Goal: Communication & Community: Participate in discussion

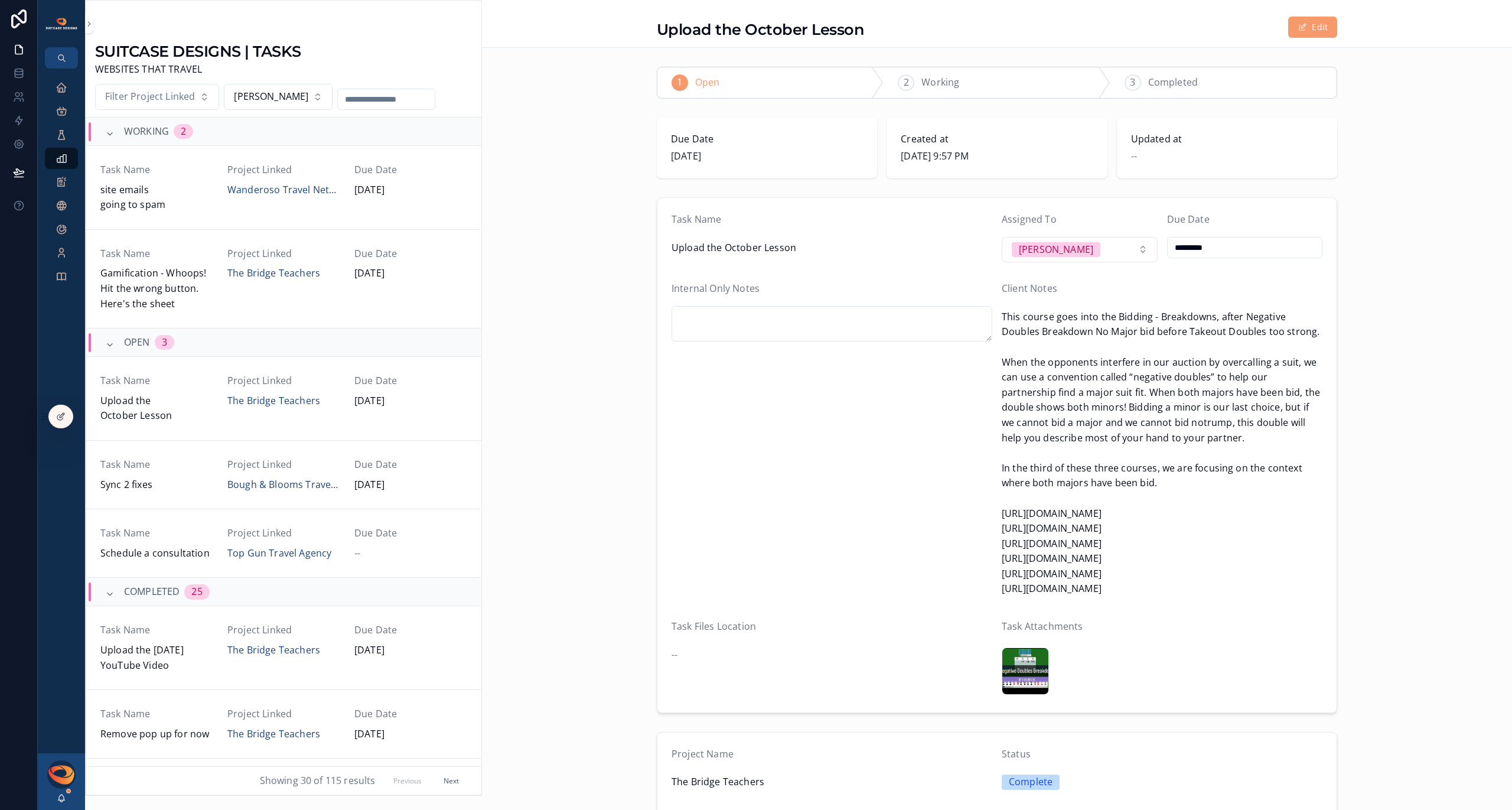
click at [935, 74] on div "2 Working" at bounding box center [997, 83] width 227 height 31
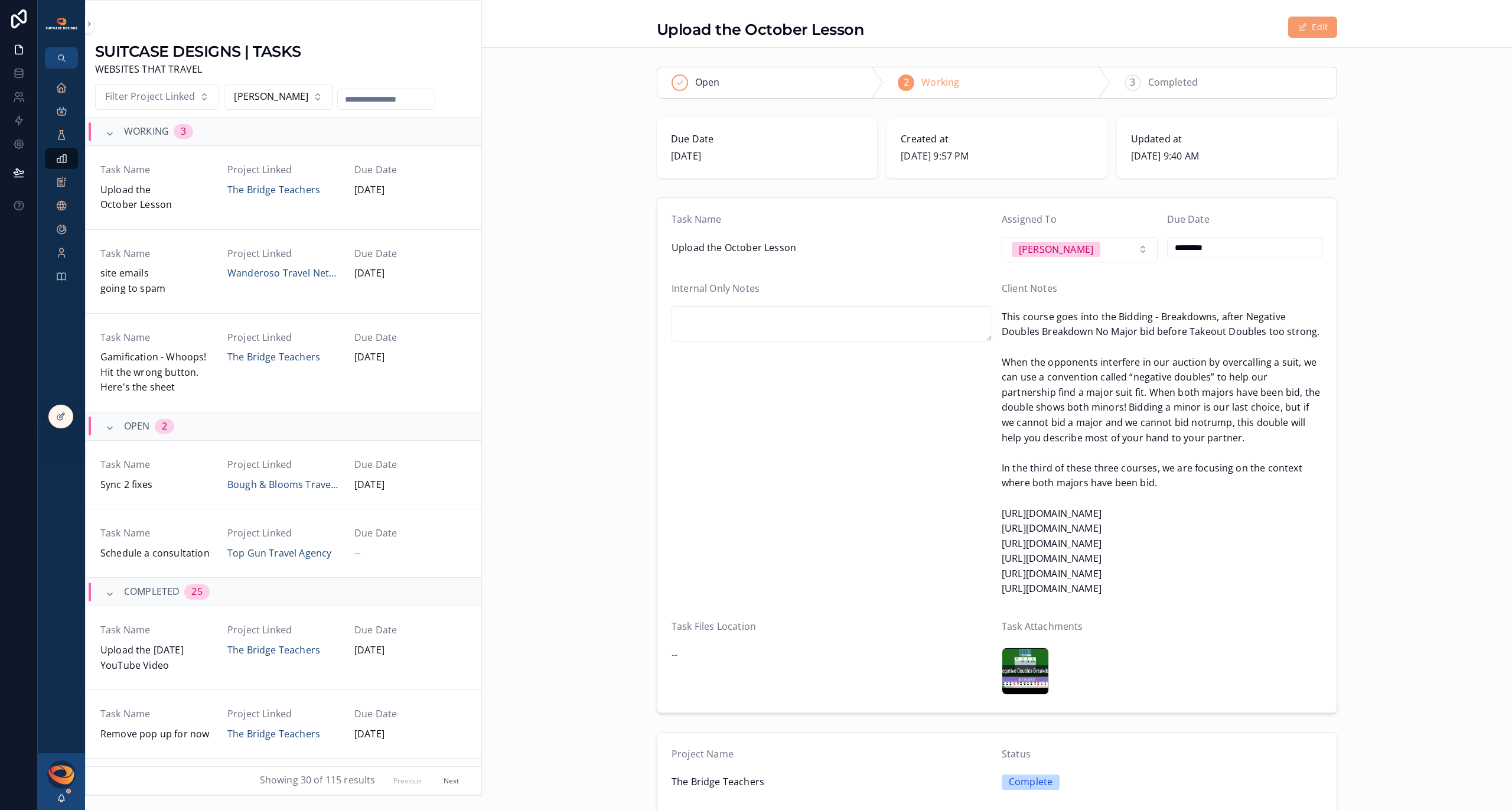
click at [1018, 667] on div "Neg-X-BD-2-Majors-Bid .png" at bounding box center [1026, 671] width 47 height 47
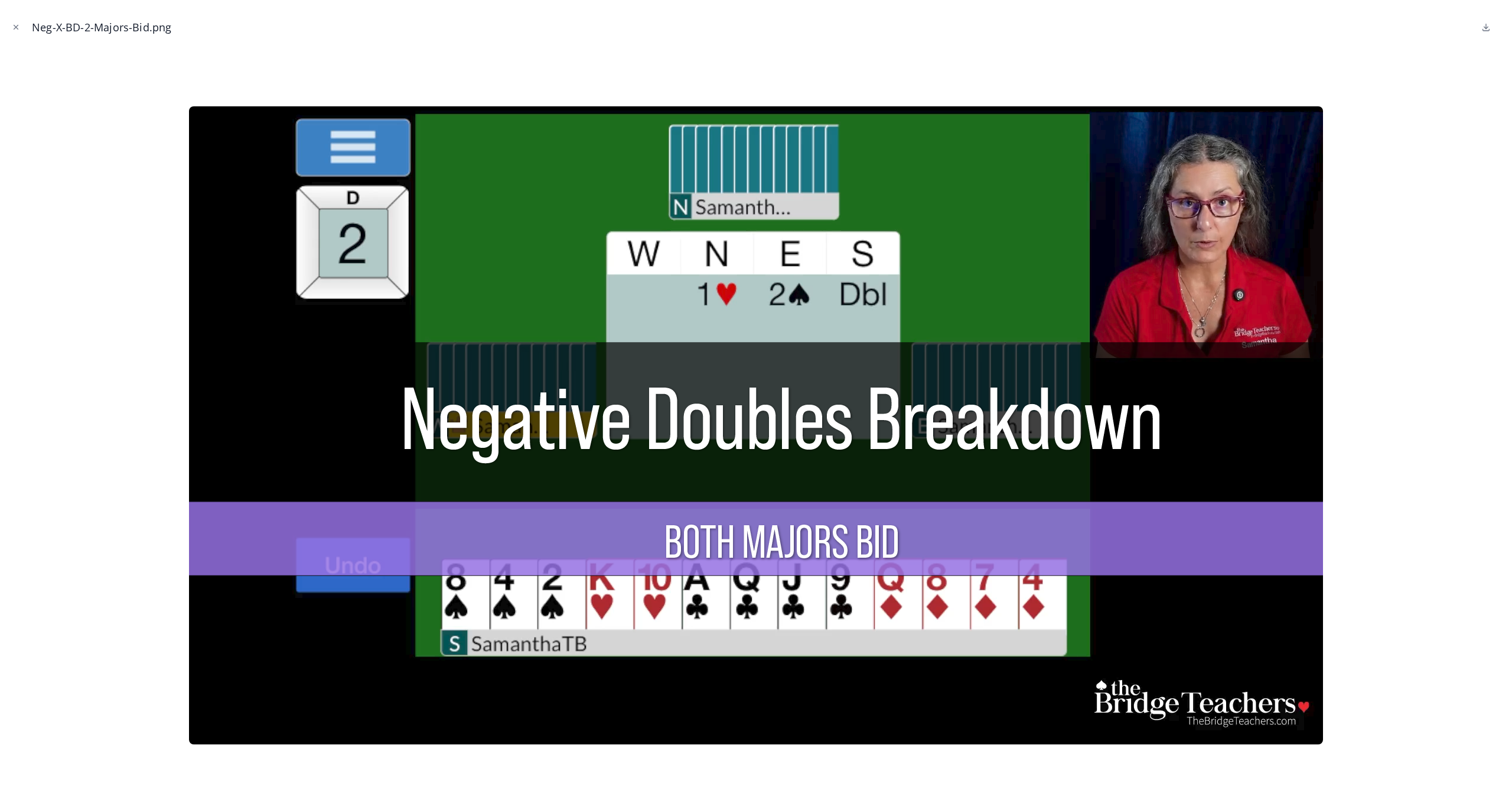
click at [1486, 30] on icon at bounding box center [1486, 27] width 9 height 9
click at [14, 26] on icon "Close modal" at bounding box center [16, 28] width 4 height 4
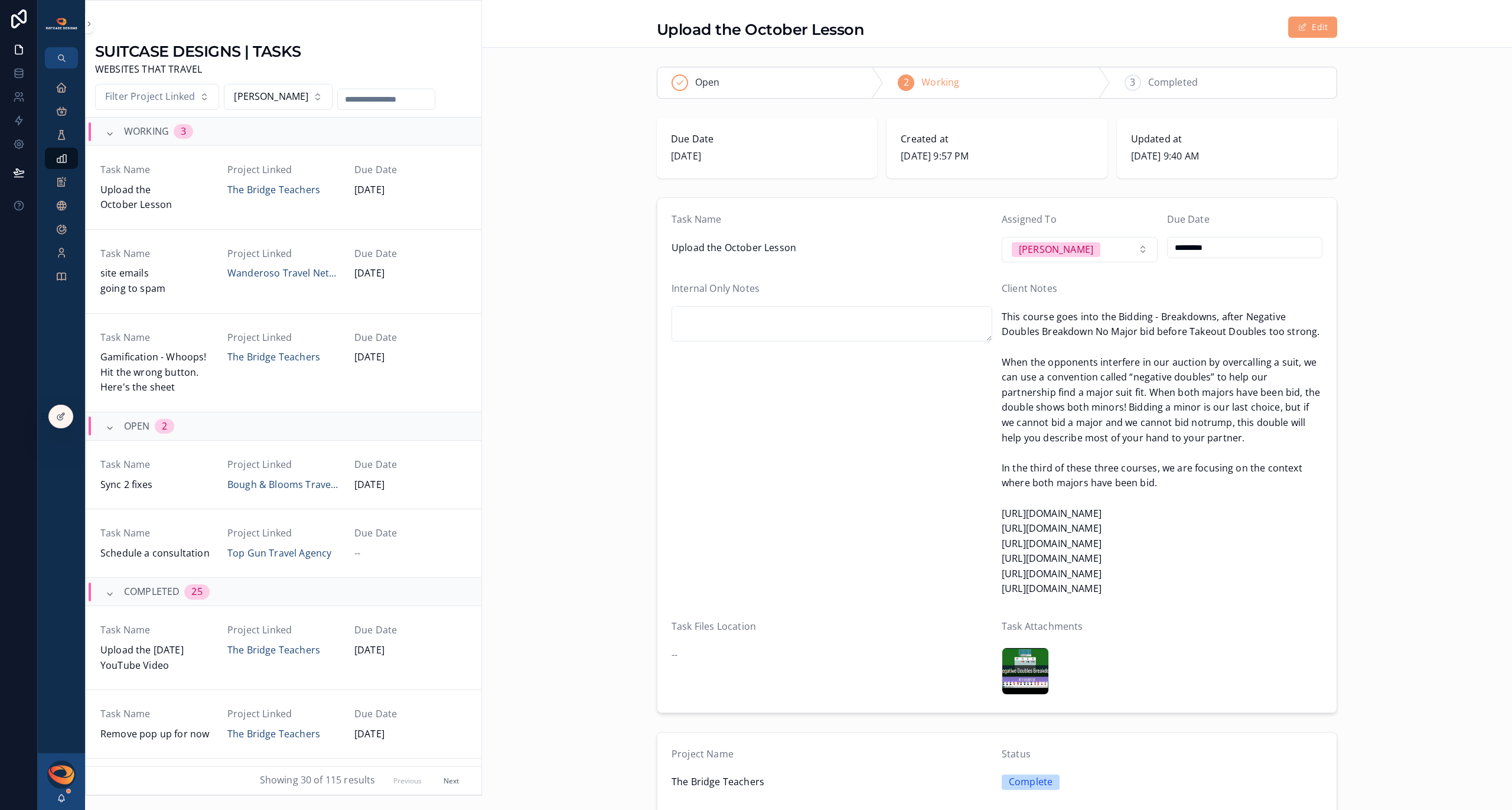
click at [1016, 673] on div "Neg-X-BD-2-Majors-Bid .png" at bounding box center [1026, 671] width 47 height 47
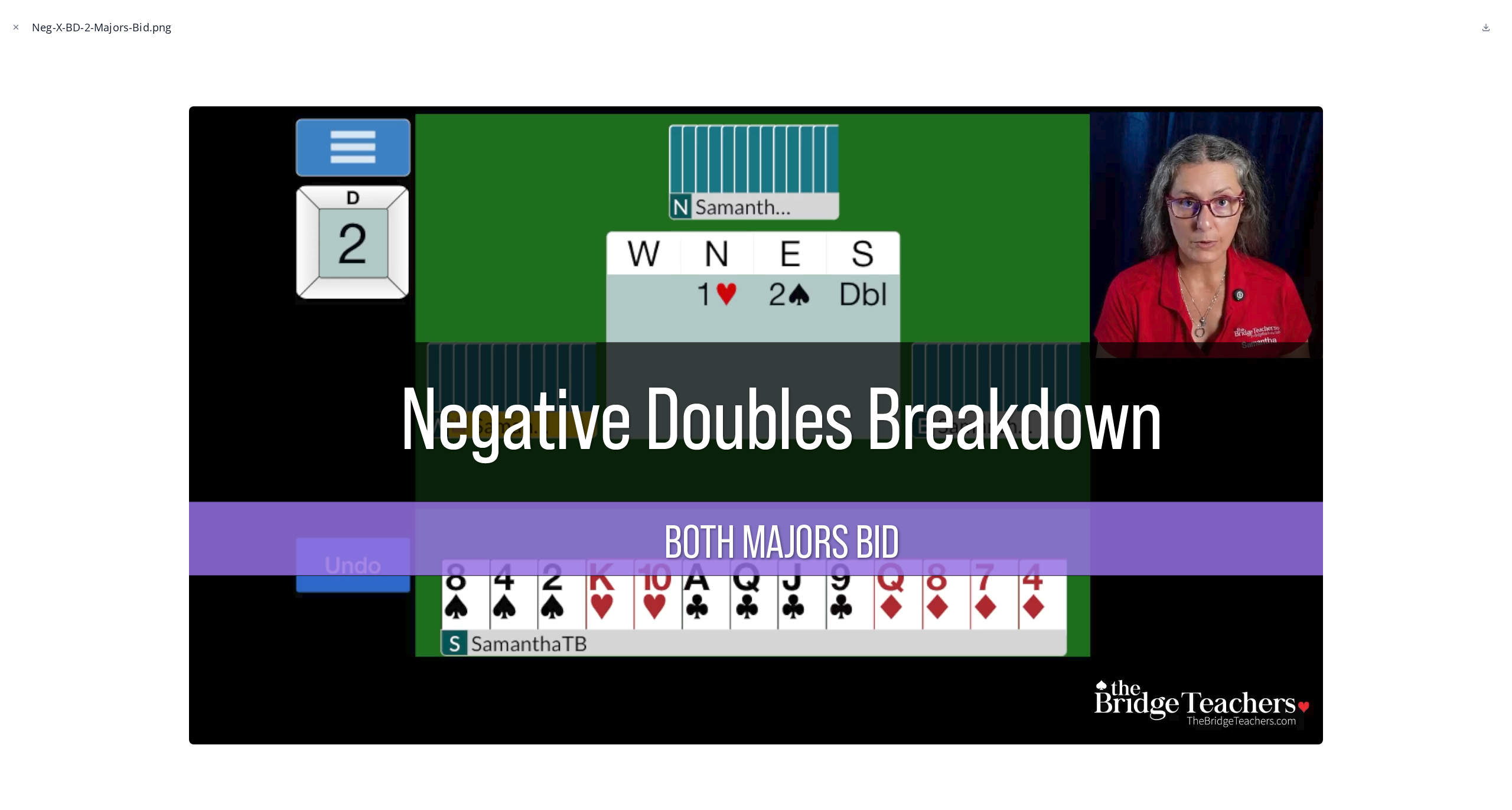
click at [14, 27] on icon "Close modal" at bounding box center [16, 27] width 9 height 9
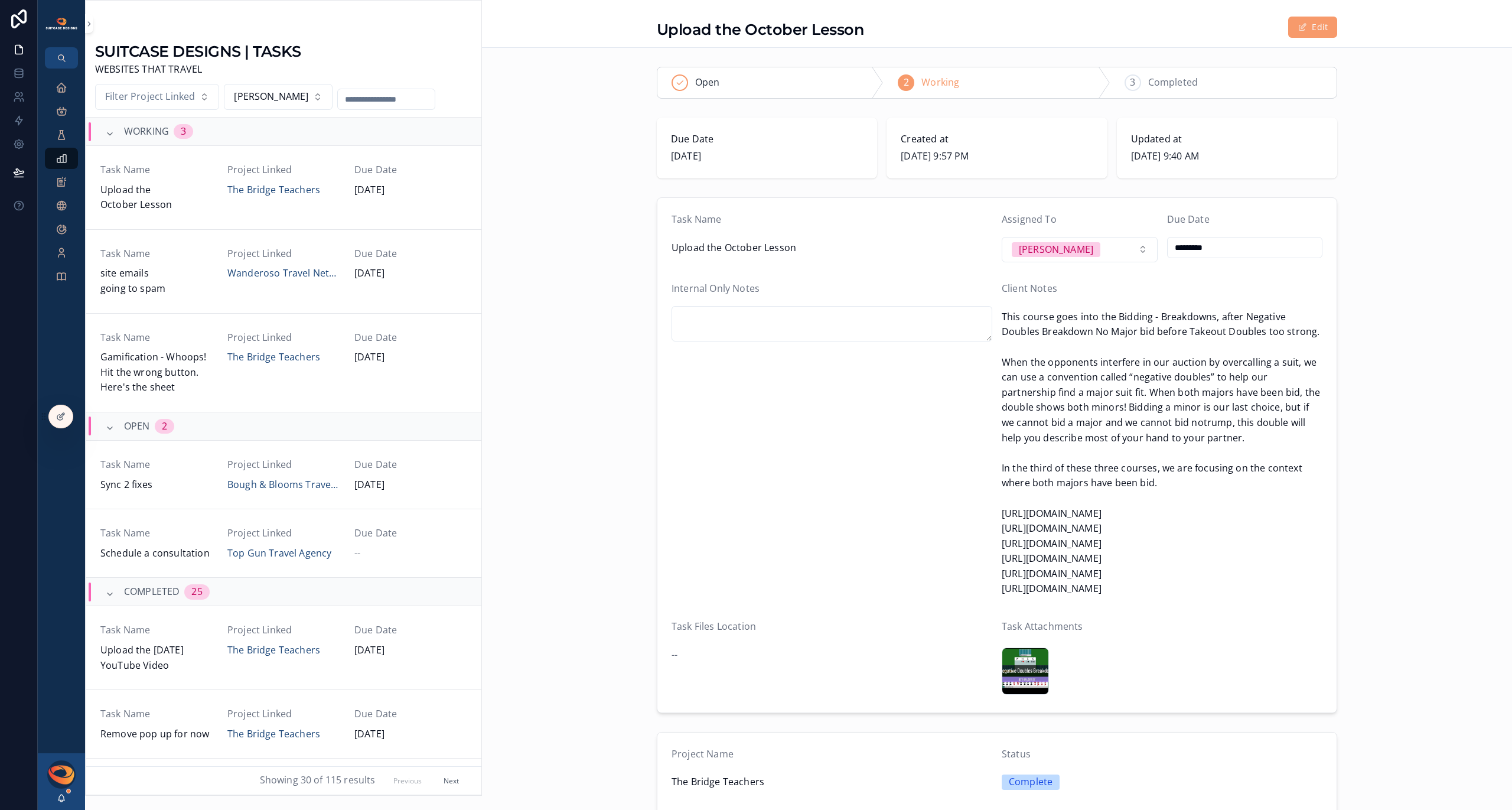
click at [1024, 668] on div "Neg-X-BD-2-Majors-Bid .png" at bounding box center [1026, 671] width 47 height 47
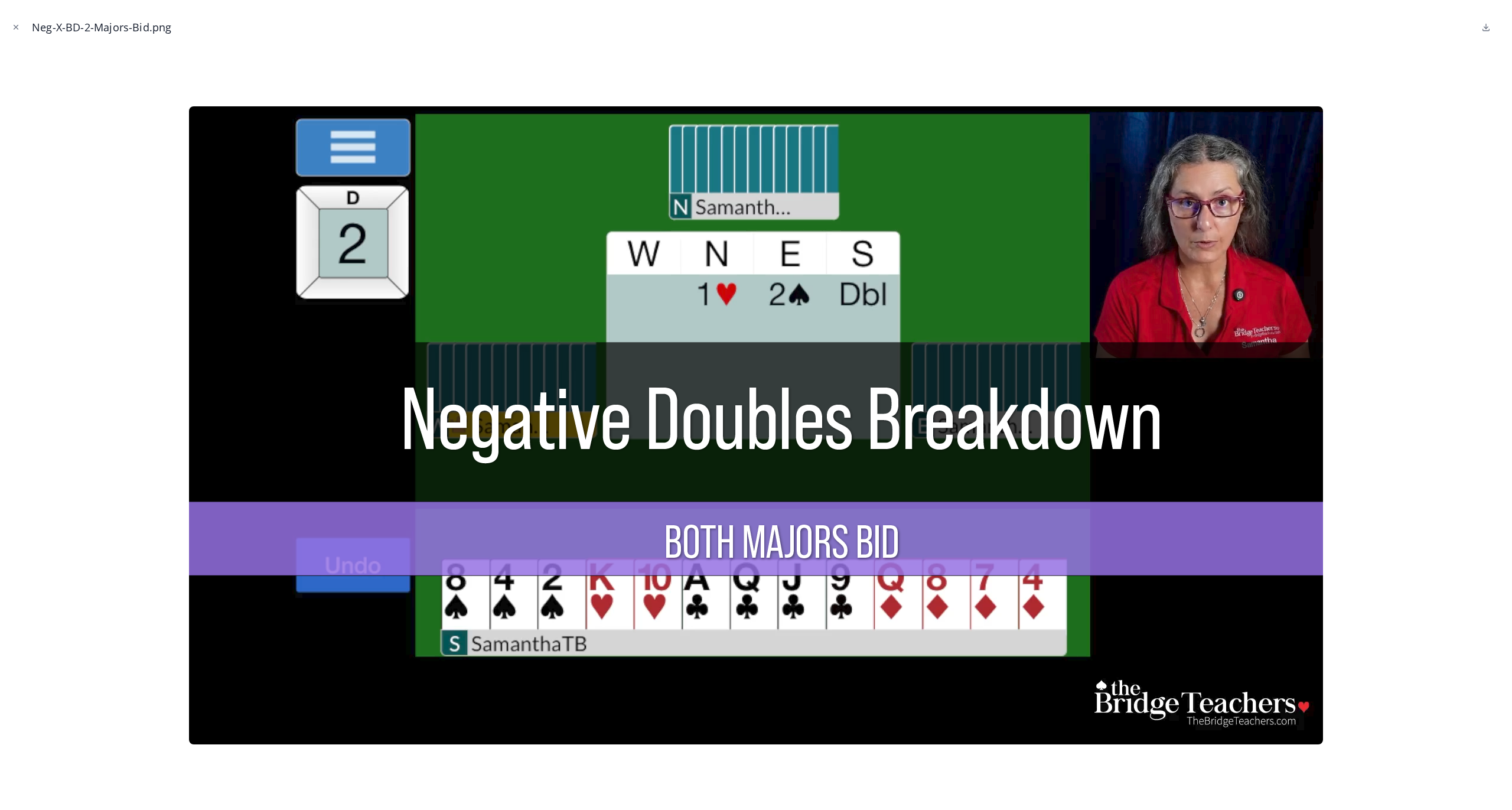
click at [17, 28] on icon "Close modal" at bounding box center [16, 28] width 4 height 4
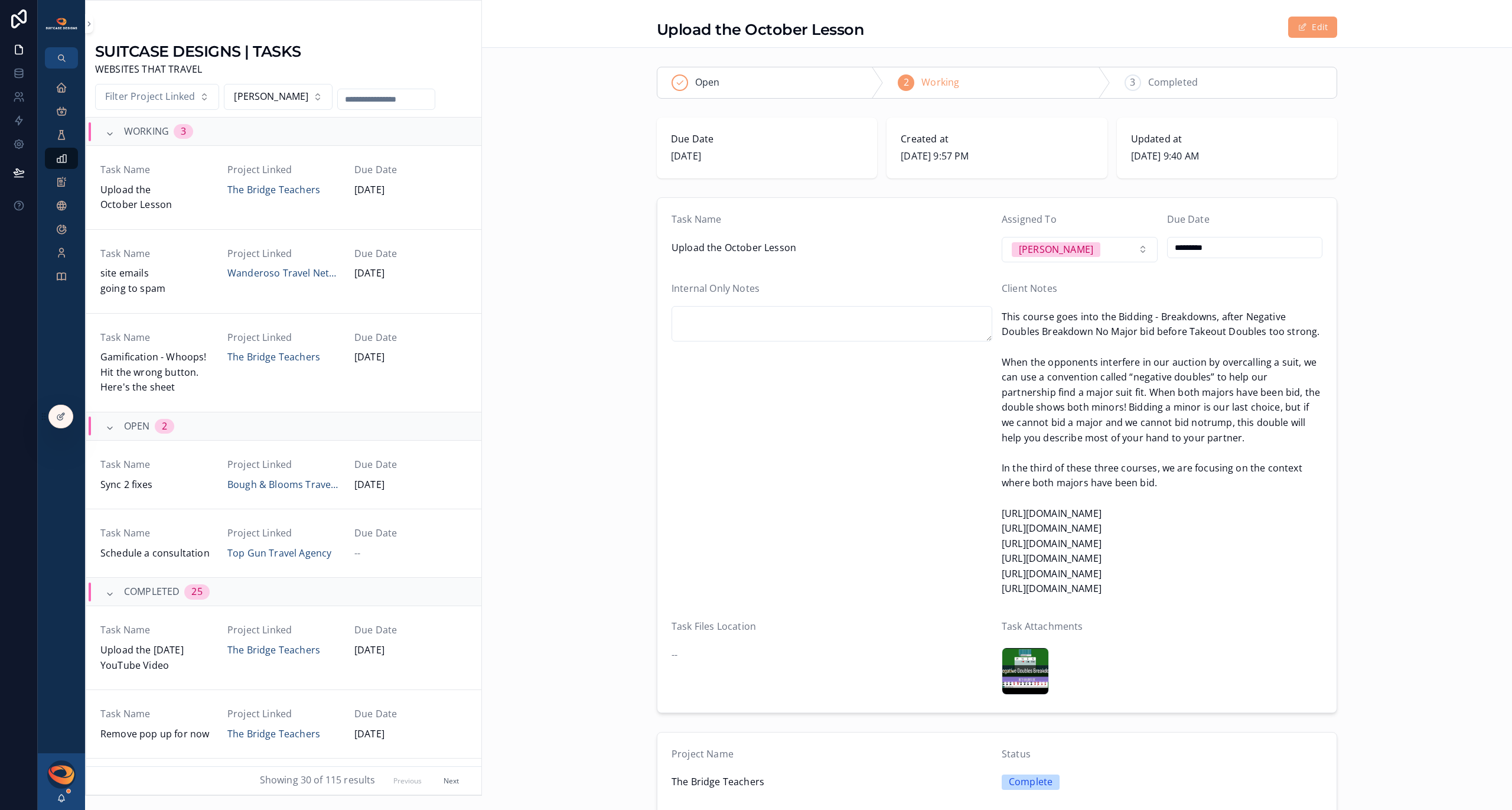
click at [1113, 433] on span "This course goes into the Bidding - Breakdowns, after Negative Doubles Breakdow…" at bounding box center [1162, 453] width 321 height 287
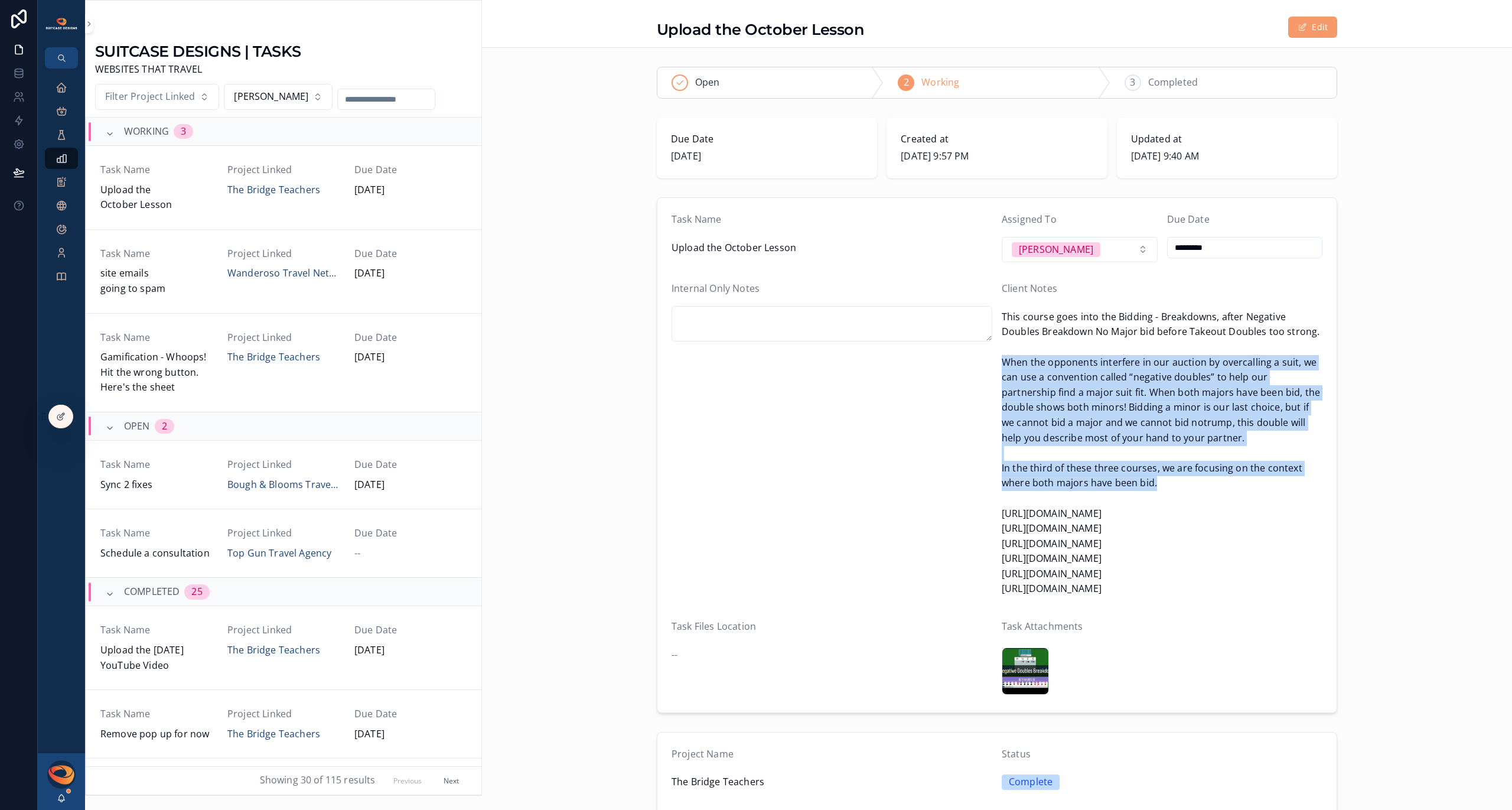
drag, startPoint x: 998, startPoint y: 362, endPoint x: 1153, endPoint y: 480, distance: 194.8
click at [1153, 480] on span "This course goes into the Bidding - Breakdowns, after Negative Doubles Breakdow…" at bounding box center [1162, 453] width 321 height 287
copy span "When the opponents interfere in our auction by overcalling a suit, we can use a…"
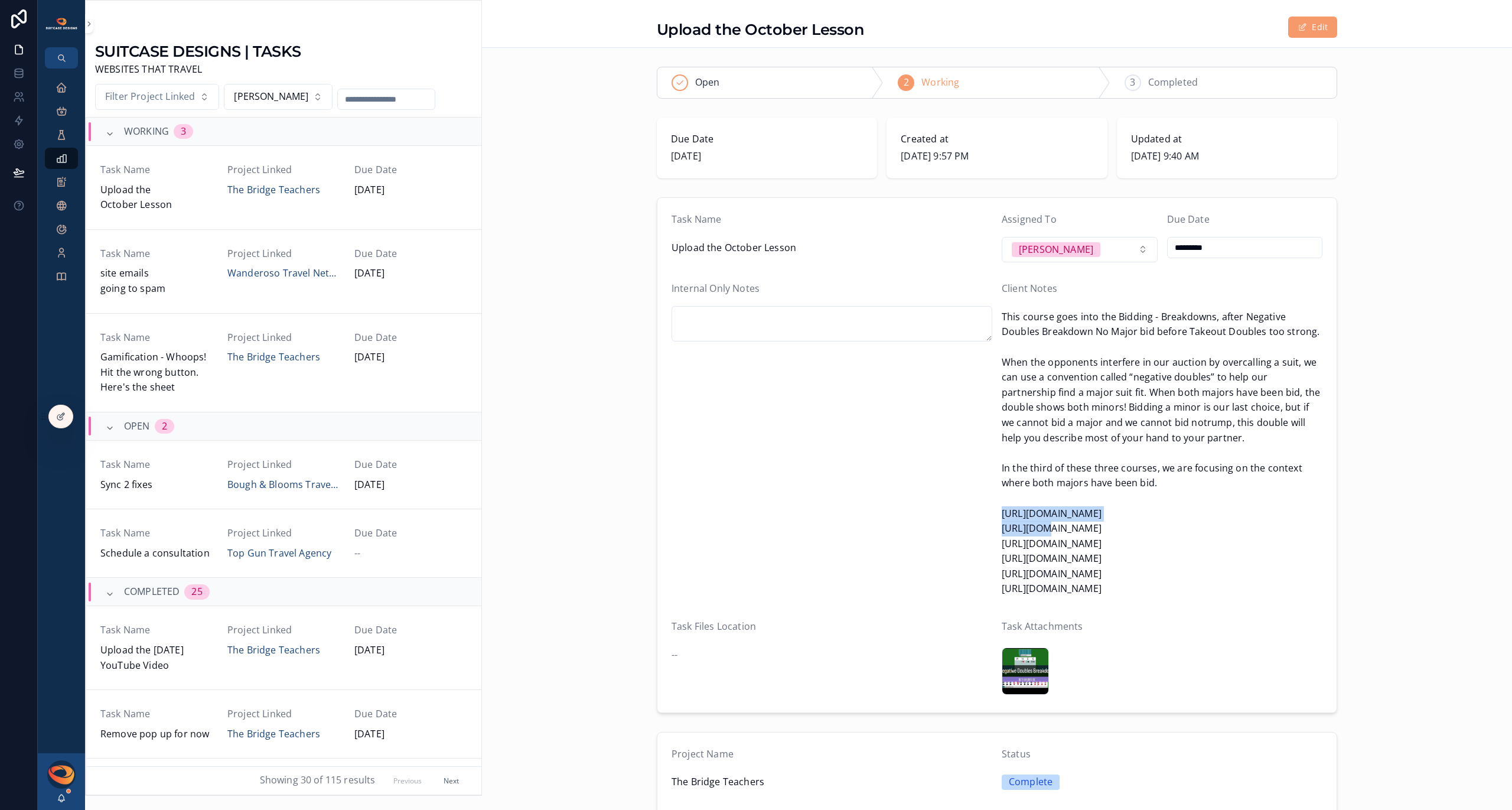
drag, startPoint x: 998, startPoint y: 514, endPoint x: 1142, endPoint y: 510, distance: 144.1
click at [1142, 510] on span "This course goes into the Bidding - Breakdowns, after Negative Doubles Breakdow…" at bounding box center [1162, 453] width 321 height 287
copy span "https://vimeo.com/1124039836"
drag, startPoint x: 998, startPoint y: 531, endPoint x: 1159, endPoint y: 528, distance: 161.0
click at [1159, 528] on span "This course goes into the Bidding - Breakdowns, after Negative Doubles Breakdow…" at bounding box center [1162, 453] width 321 height 287
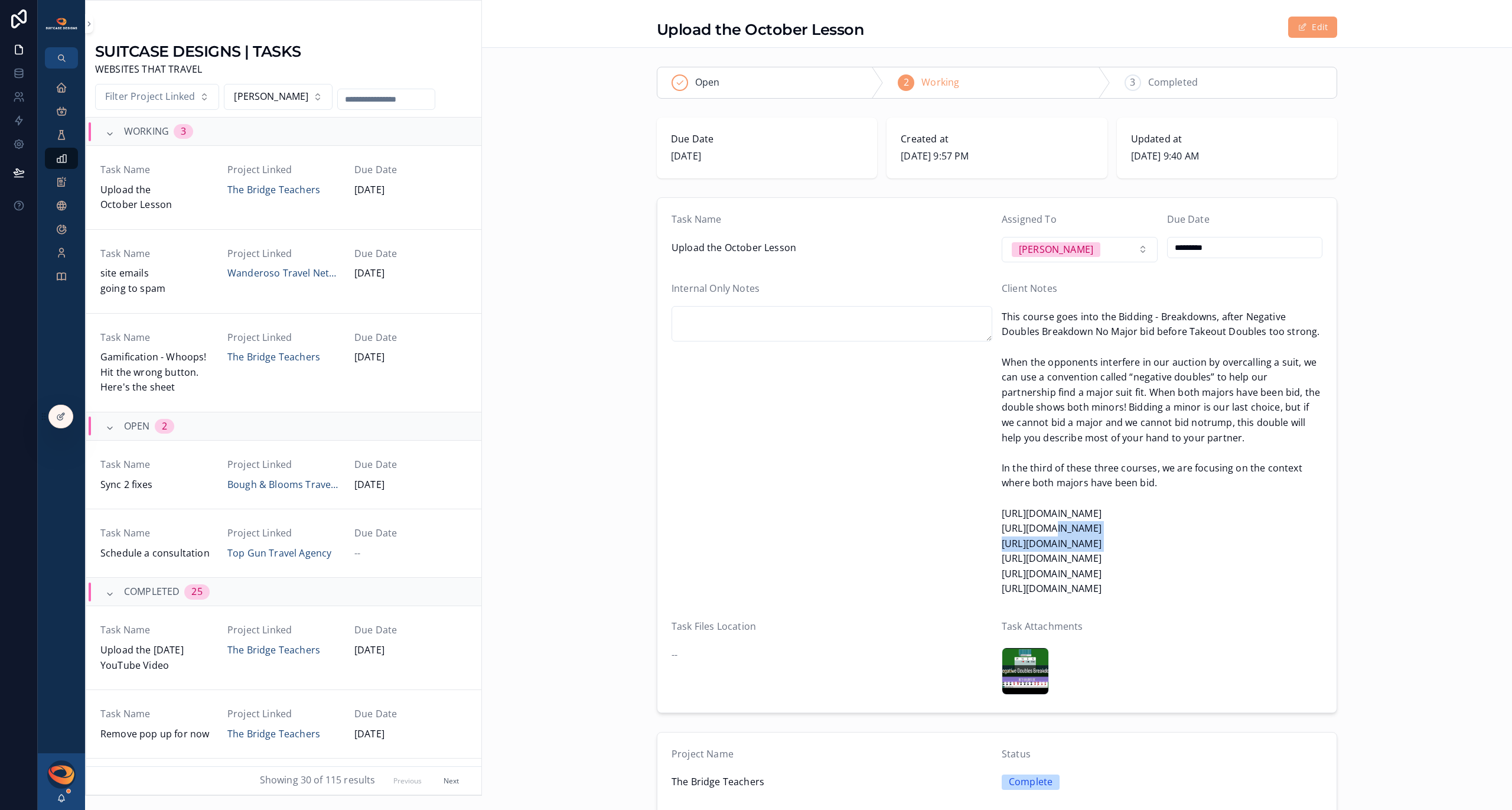
copy span "https://vimeo.com/1124064366"
drag, startPoint x: 997, startPoint y: 546, endPoint x: 1162, endPoint y: 543, distance: 165.0
click at [1162, 543] on form "Task Name Upload the October Lesson Assigned To Justin Hinkle Due Date ********…" at bounding box center [997, 455] width 680 height 515
copy span "https://vimeo.com/1124065604"
drag, startPoint x: 997, startPoint y: 560, endPoint x: 1135, endPoint y: 558, distance: 138.0
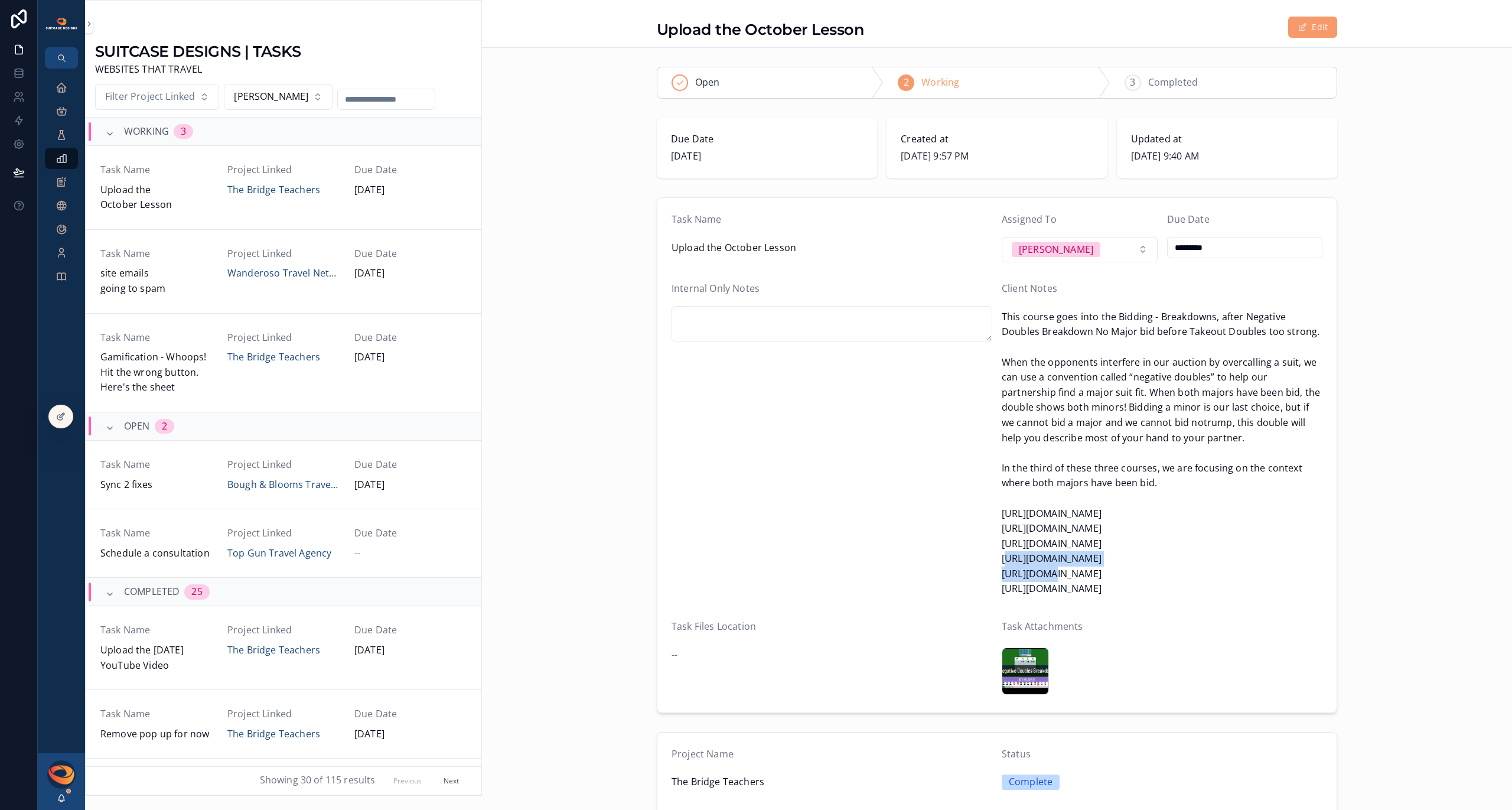
click at [1141, 559] on form "Task Name Upload the October Lesson Assigned To Justin Hinkle Due Date ********…" at bounding box center [997, 455] width 680 height 515
copy span "https://vimeo.com/1124066500"
drag, startPoint x: 998, startPoint y: 577, endPoint x: 1165, endPoint y: 575, distance: 167.0
click at [1165, 575] on span "This course goes into the Bidding - Breakdowns, after Negative Doubles Breakdow…" at bounding box center [1162, 453] width 321 height 287
copy span "https://vimeo.com/1124067255"
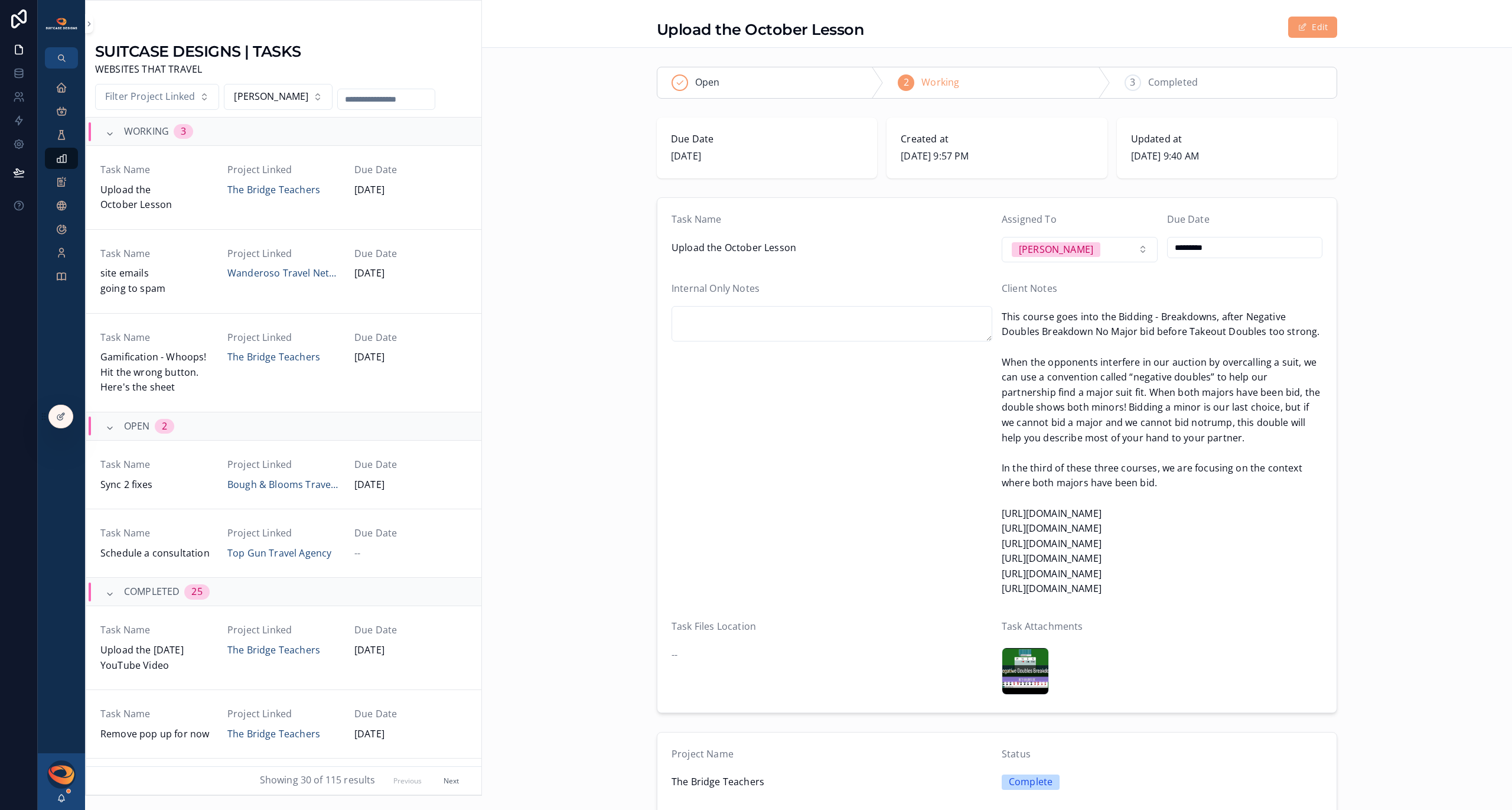
drag, startPoint x: 1145, startPoint y: 592, endPoint x: 993, endPoint y: 592, distance: 152.0
click at [993, 592] on form "Task Name Upload the October Lesson Assigned To Justin Hinkle Due Date ********…" at bounding box center [997, 455] width 680 height 515
copy span "https://vimeo.com/1124068299"
click at [1138, 77] on div "3 Completed" at bounding box center [1223, 83] width 227 height 31
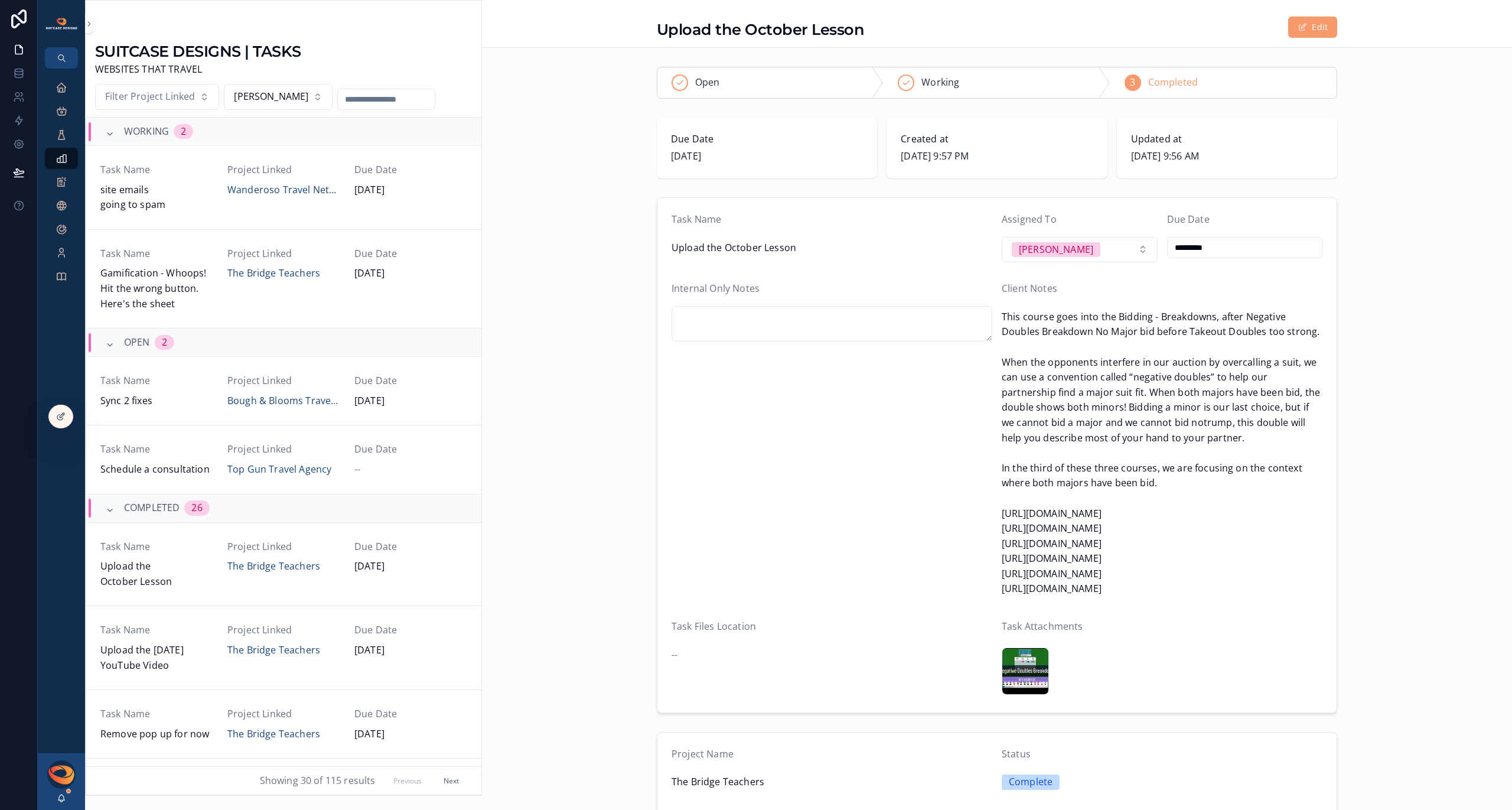
click at [186, 397] on span "Sync 2 fixes" at bounding box center [157, 401] width 113 height 15
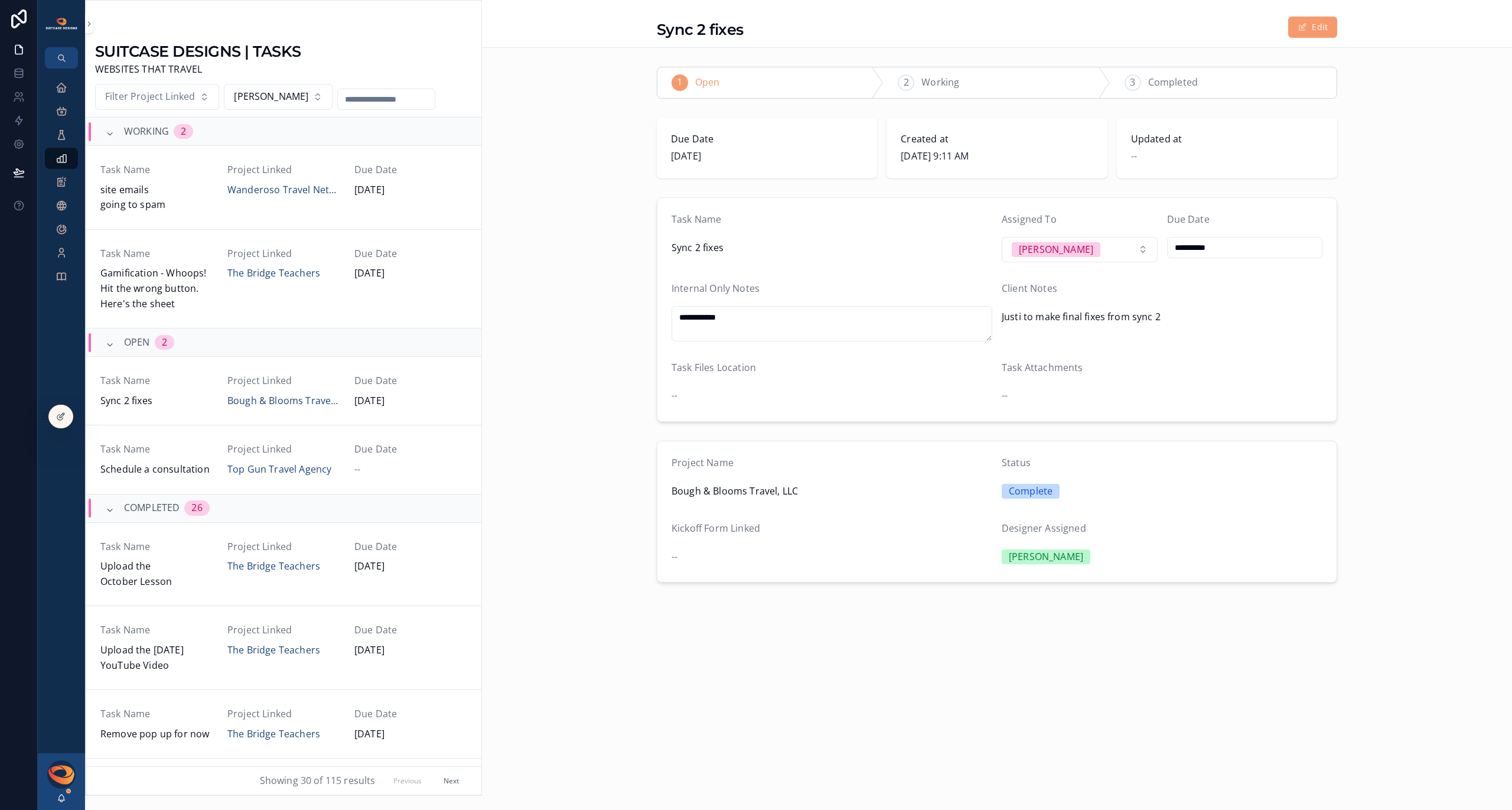
scroll to position [110, 0]
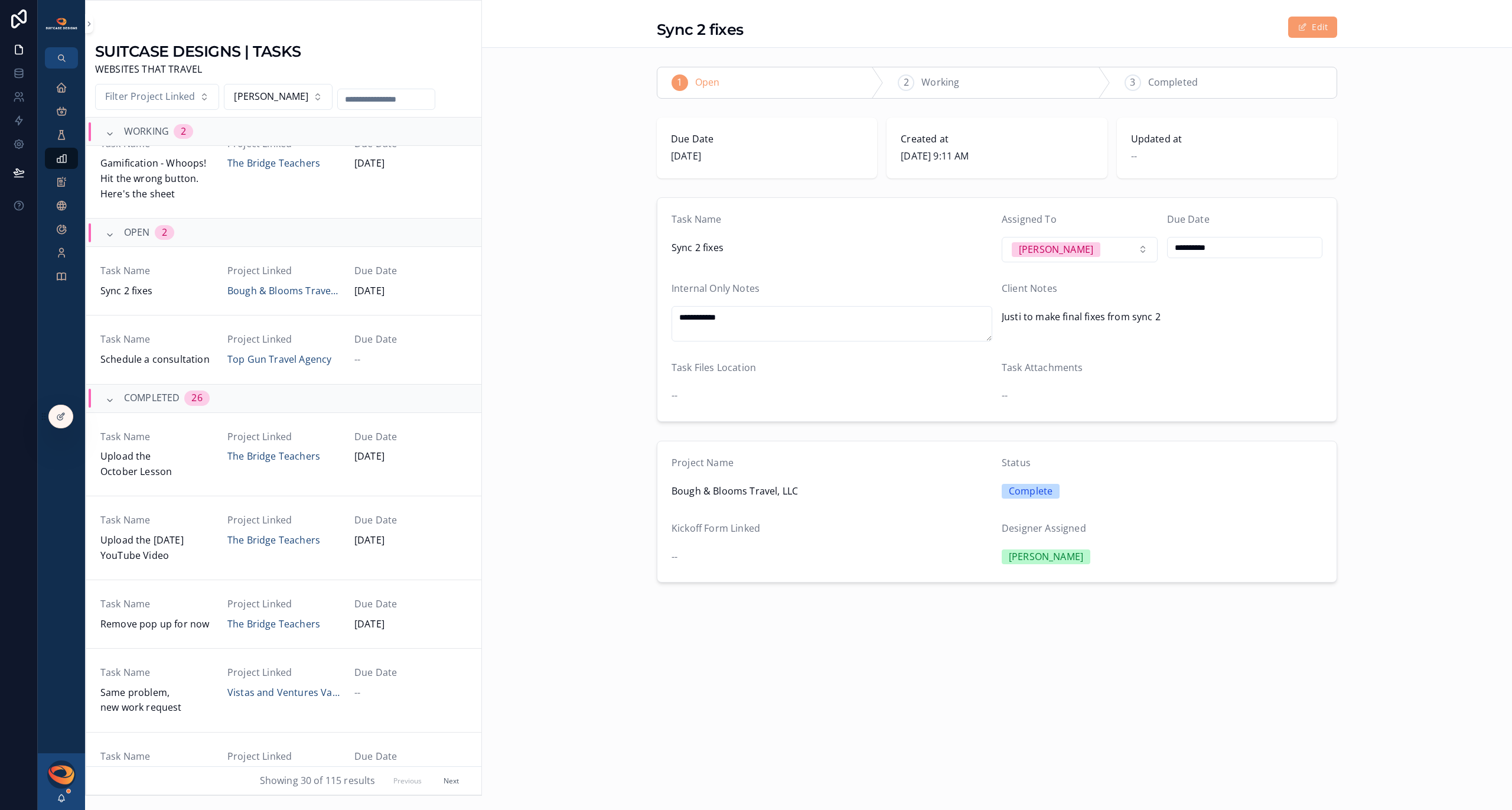
click at [402, 782] on div "Previous Next" at bounding box center [426, 781] width 82 height 18
click at [441, 784] on button "Next" at bounding box center [451, 781] width 32 height 18
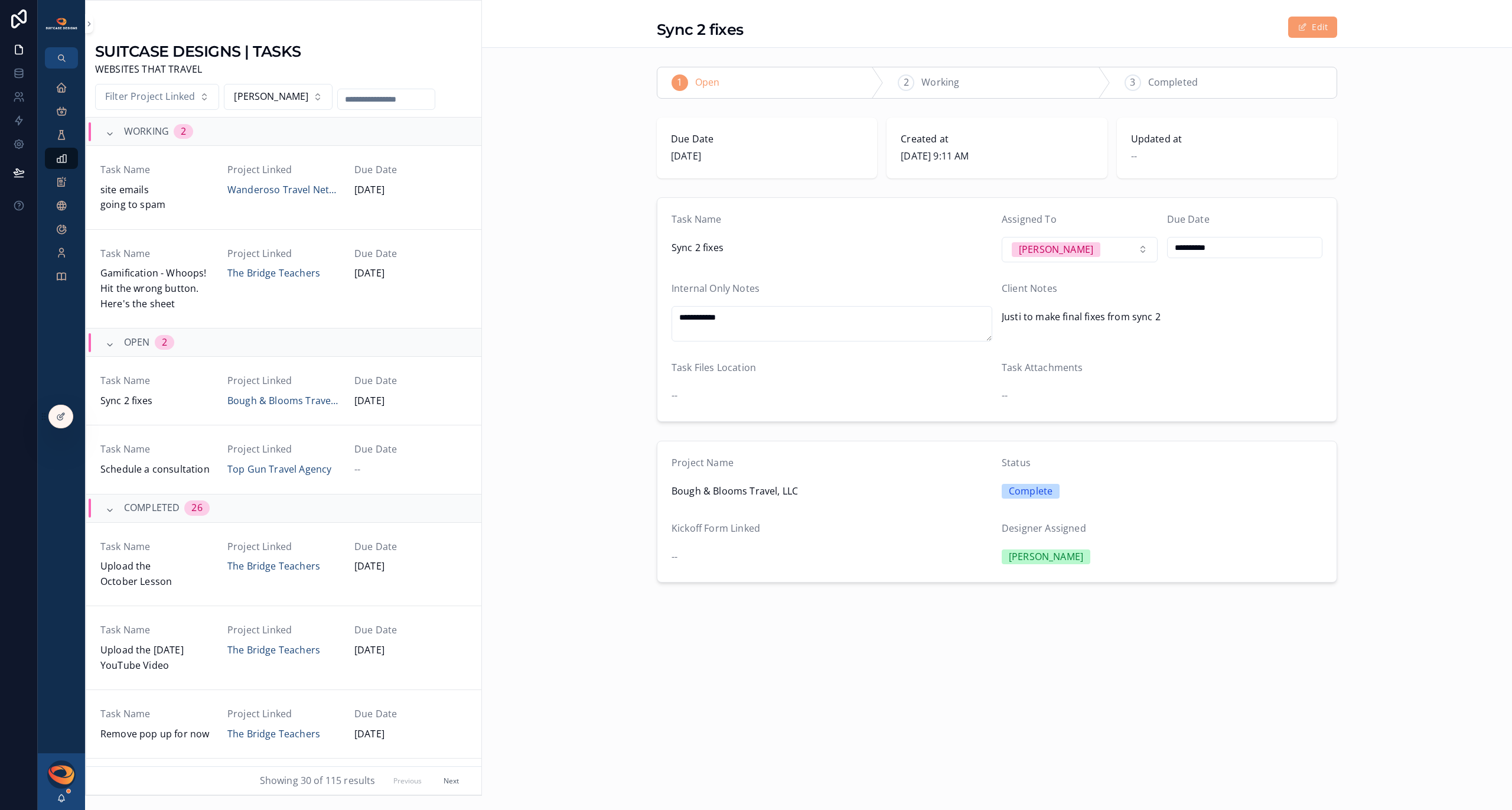
click at [445, 782] on button "Next" at bounding box center [451, 781] width 32 height 18
click at [280, 97] on span "[PERSON_NAME]" at bounding box center [270, 97] width 74 height 15
click at [247, 152] on div "None" at bounding box center [268, 146] width 164 height 19
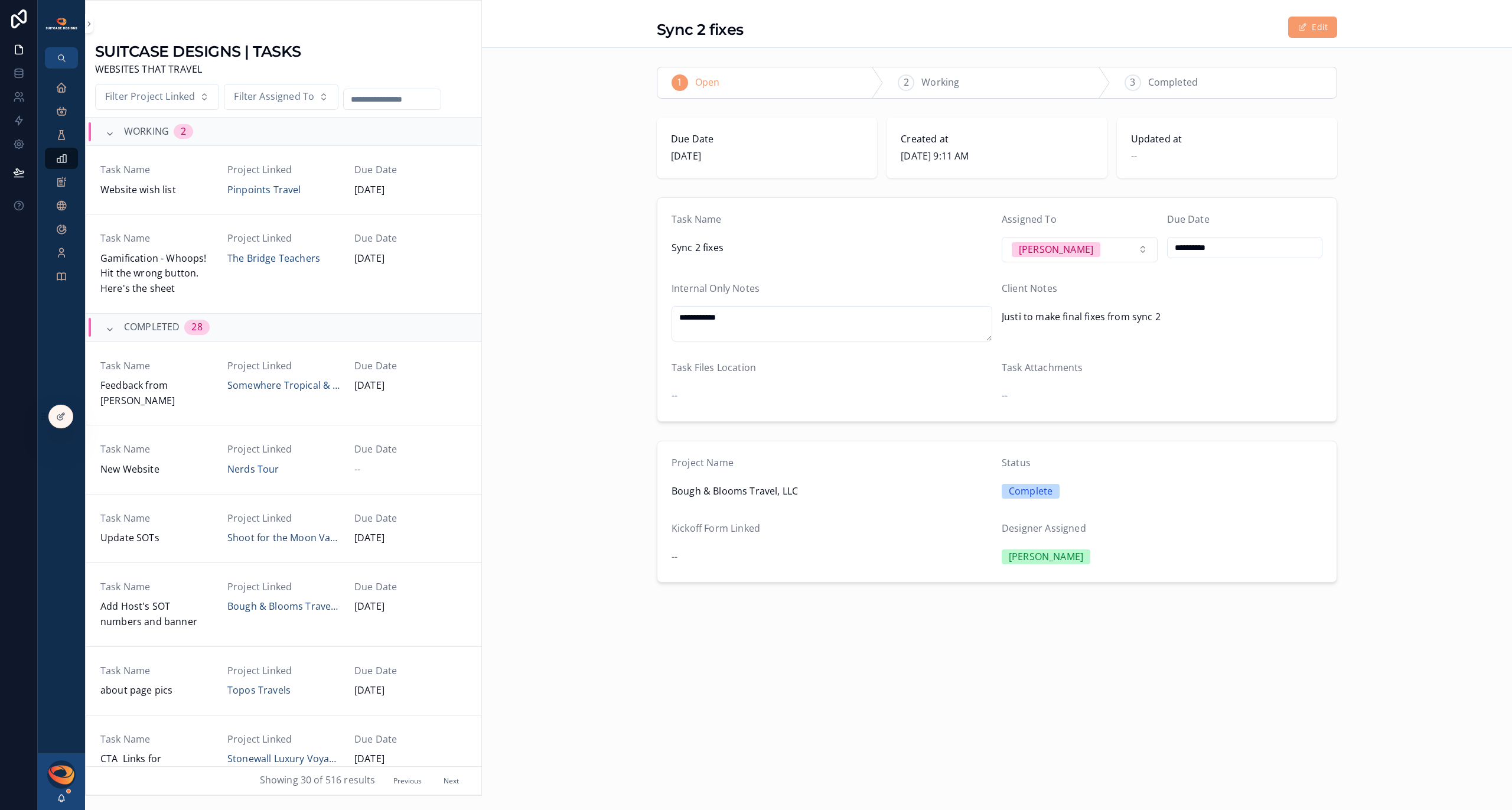
click at [284, 103] on span "Filter Assigned To" at bounding box center [274, 97] width 80 height 15
click at [452, 165] on span "Due Date" at bounding box center [411, 169] width 113 height 15
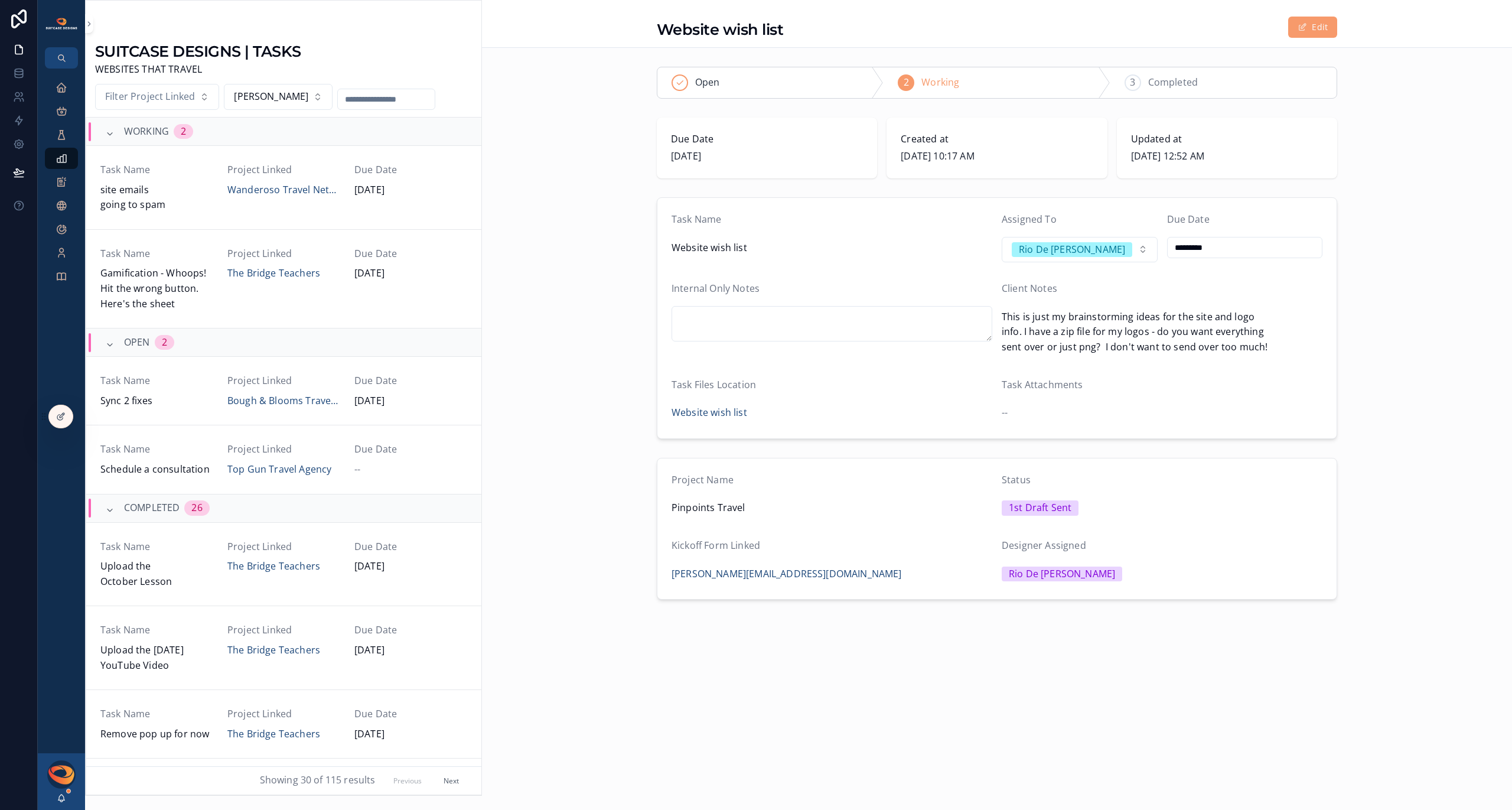
click at [253, 101] on span "[PERSON_NAME]" at bounding box center [270, 97] width 74 height 15
click at [253, 163] on div "[PERSON_NAME]" at bounding box center [268, 166] width 164 height 19
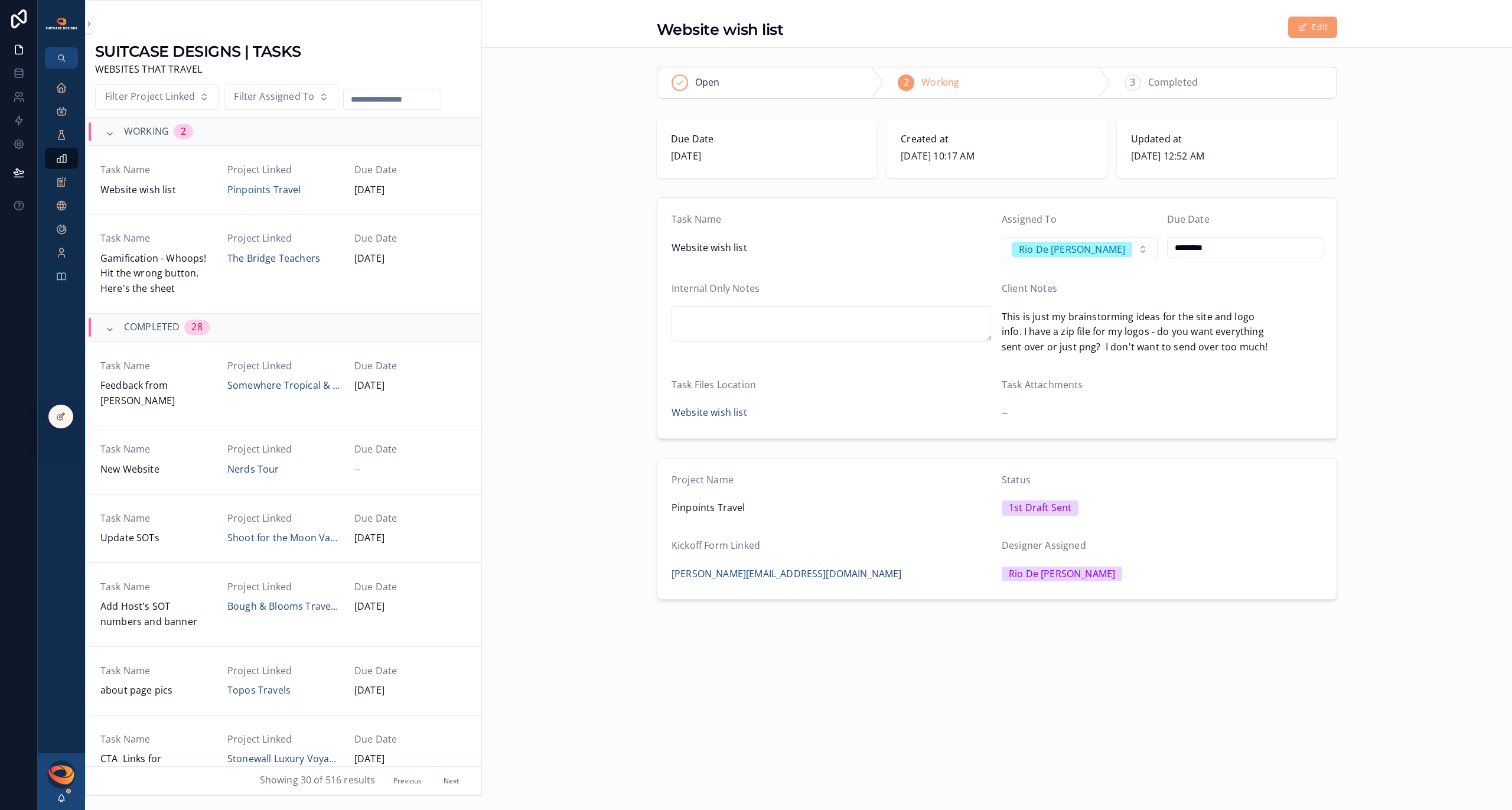
click at [281, 97] on span "Filter Assigned To" at bounding box center [274, 97] width 80 height 15
click at [275, 164] on div "[PERSON_NAME]" at bounding box center [280, 166] width 164 height 19
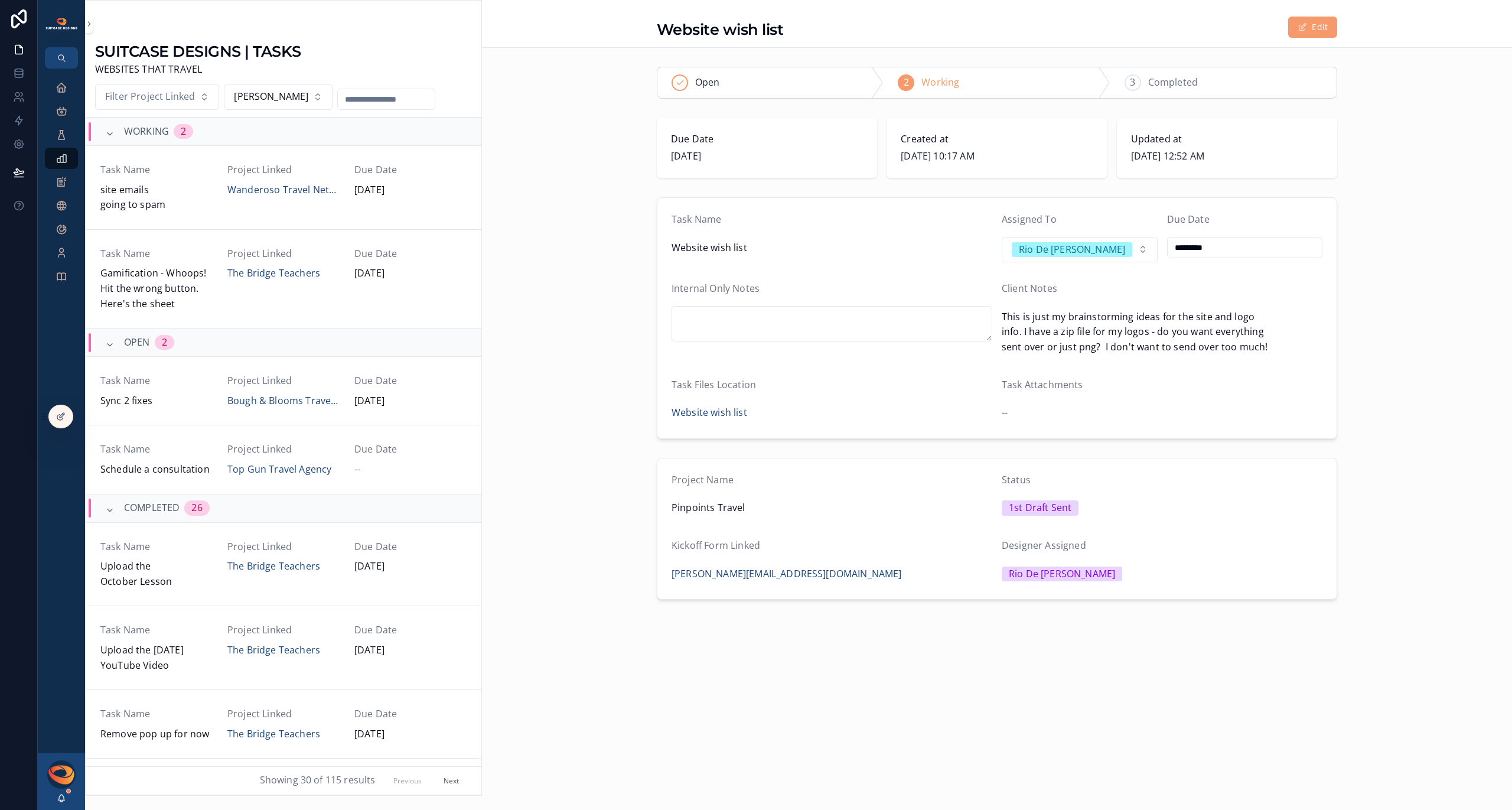
scroll to position [232, 0]
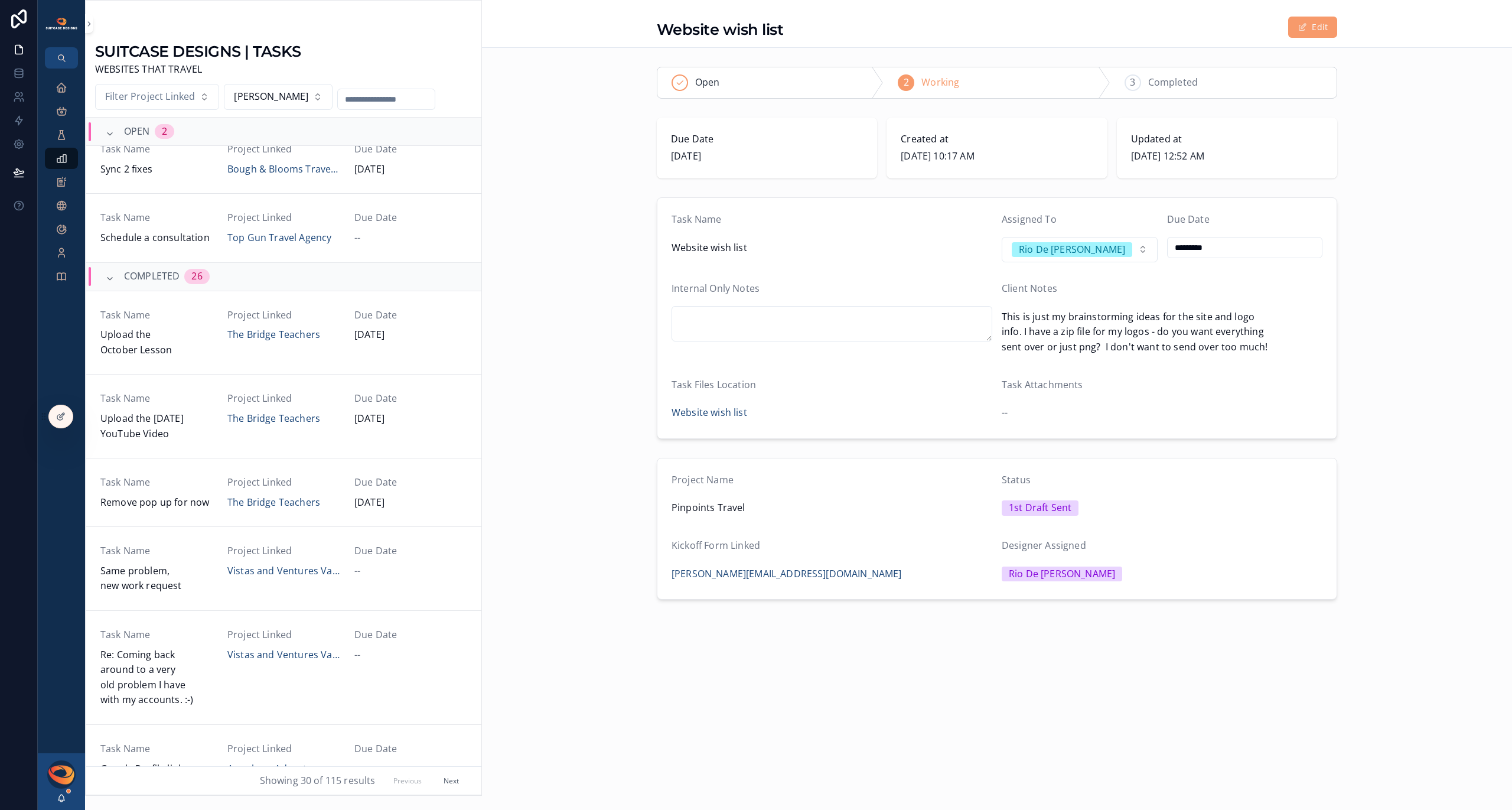
click at [441, 785] on button "Next" at bounding box center [451, 781] width 32 height 18
click at [442, 782] on button "Next" at bounding box center [451, 781] width 32 height 18
click at [62, 85] on icon "scrollable content" at bounding box center [62, 87] width 12 height 12
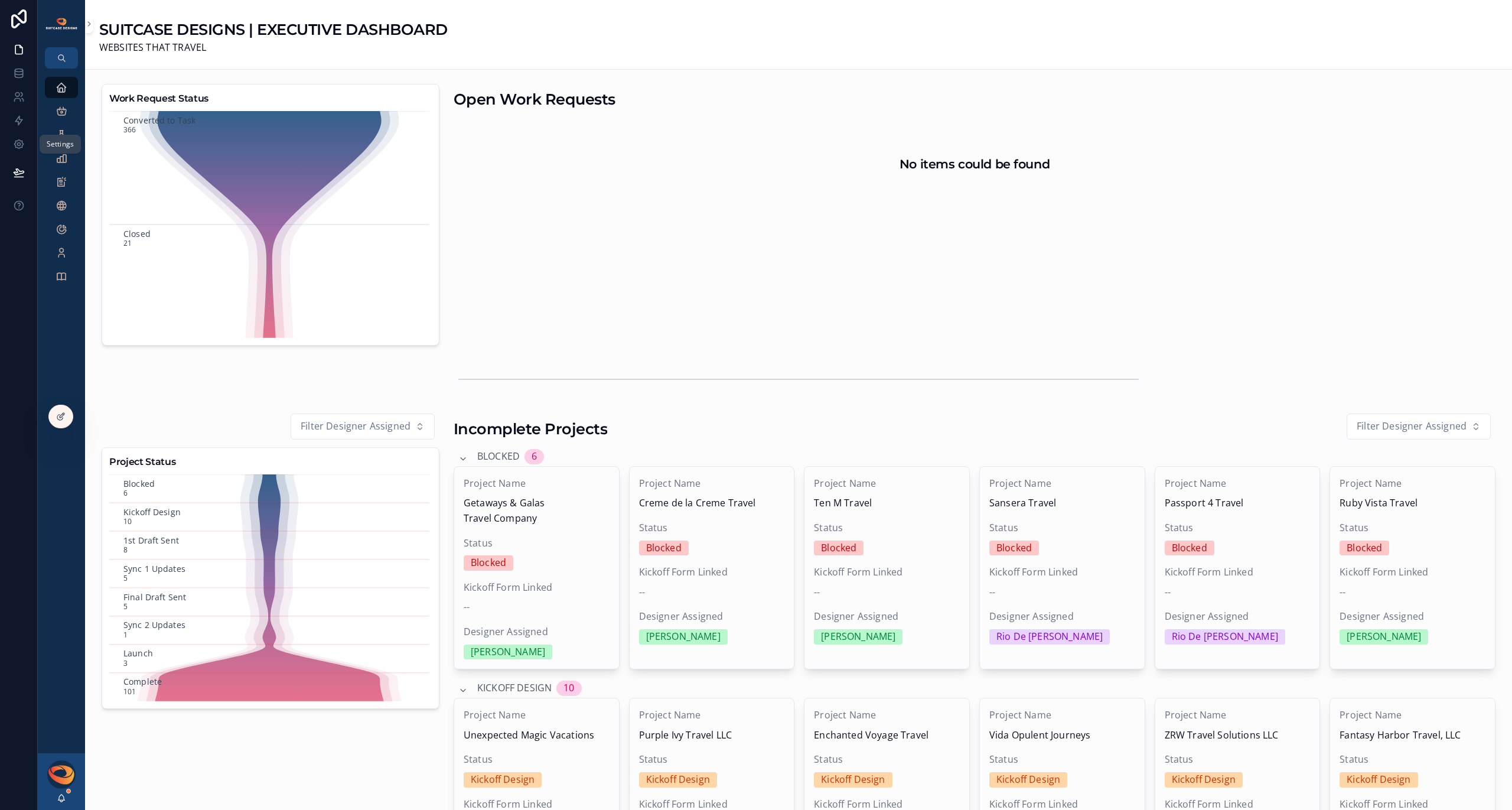
click at [12, 140] on link at bounding box center [18, 145] width 37 height 24
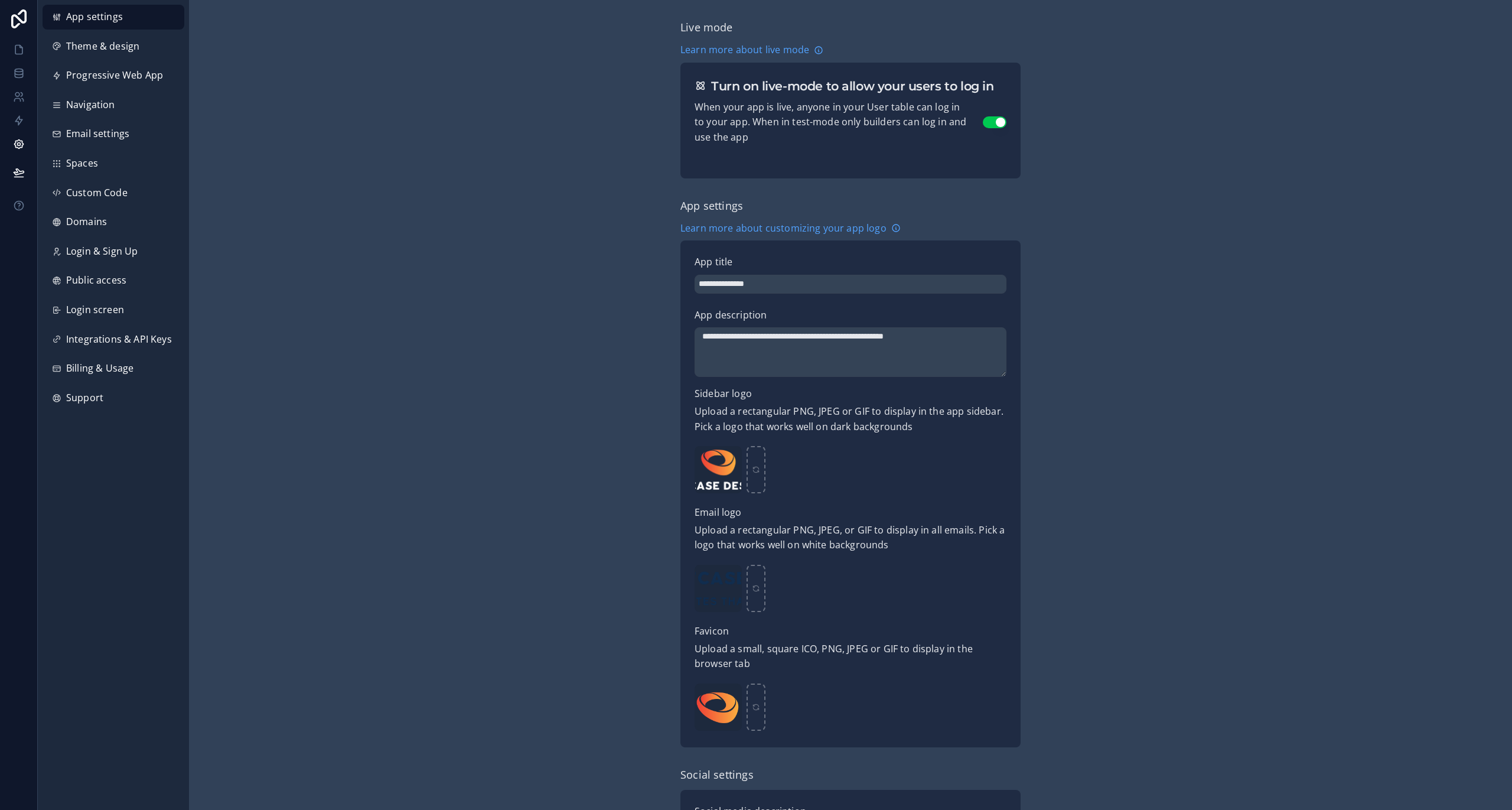
click at [100, 215] on span "Domains" at bounding box center [87, 222] width 41 height 15
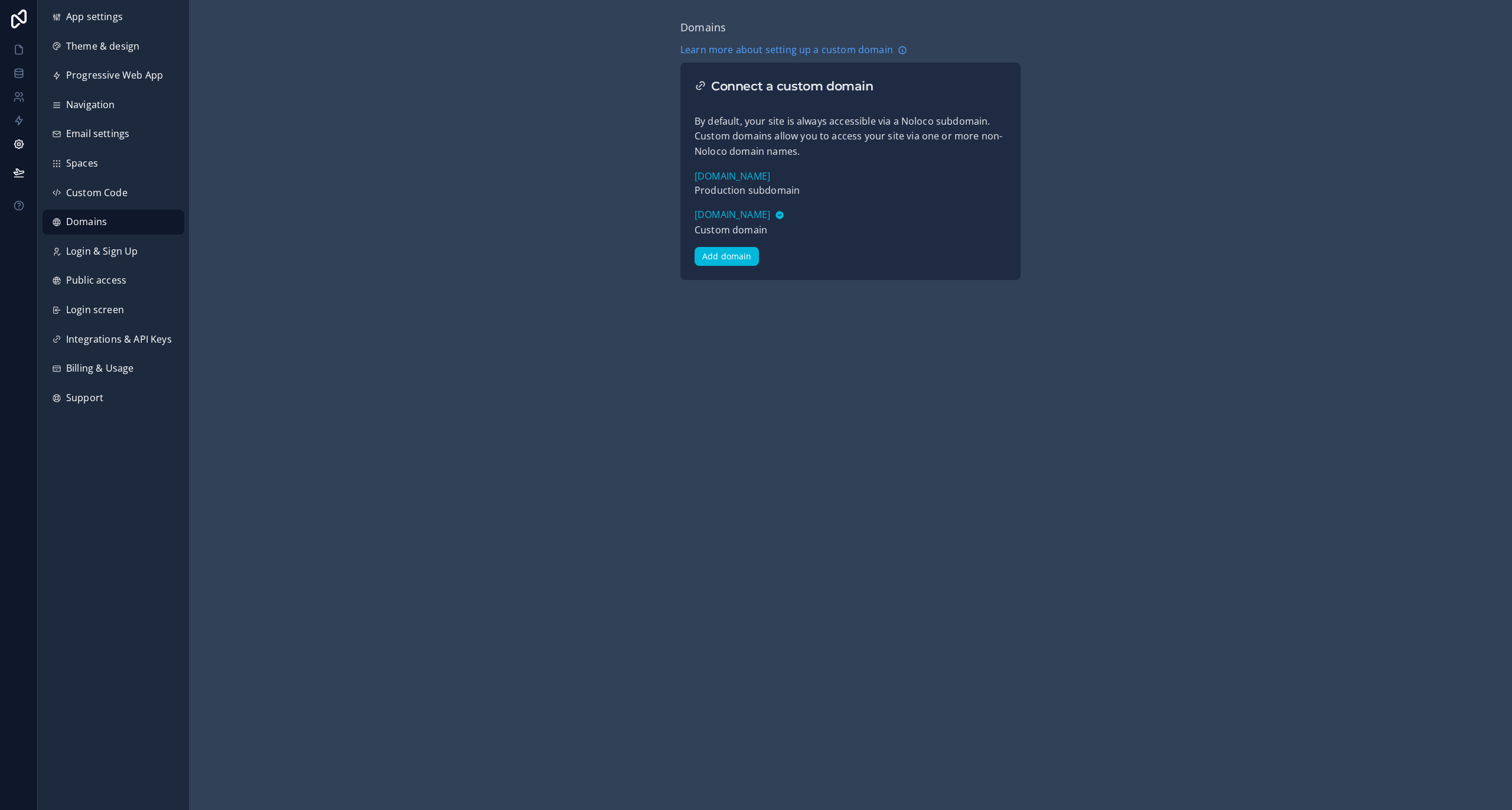
click at [104, 200] on span "Custom Code" at bounding box center [97, 192] width 62 height 15
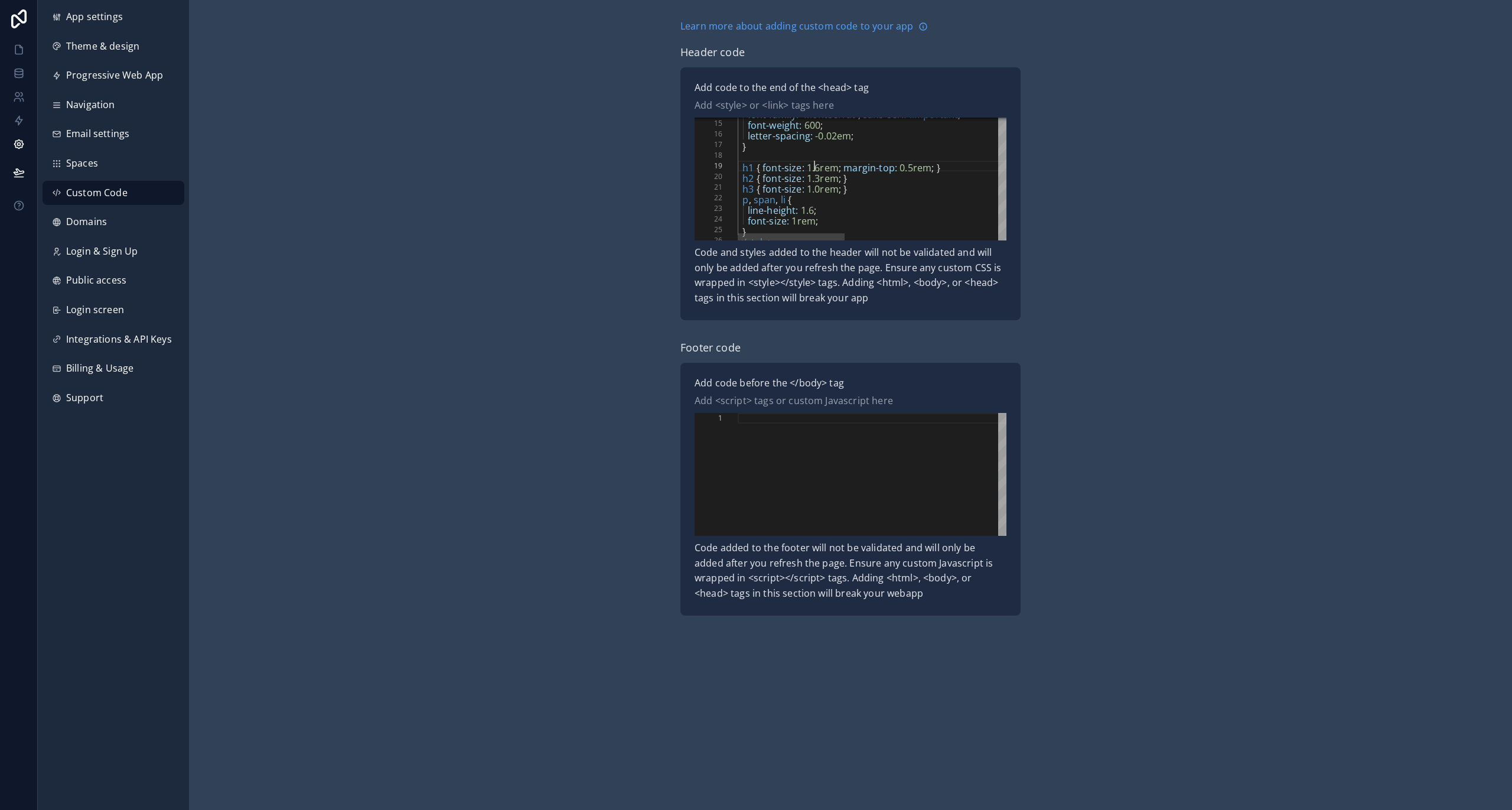
scroll to position [85, 77]
click at [817, 168] on span "1.6rem" at bounding box center [823, 168] width 32 height 13
click at [817, 182] on div "h3 { font-size: 1.0rem ; }" at bounding box center [1075, 187] width 674 height 11
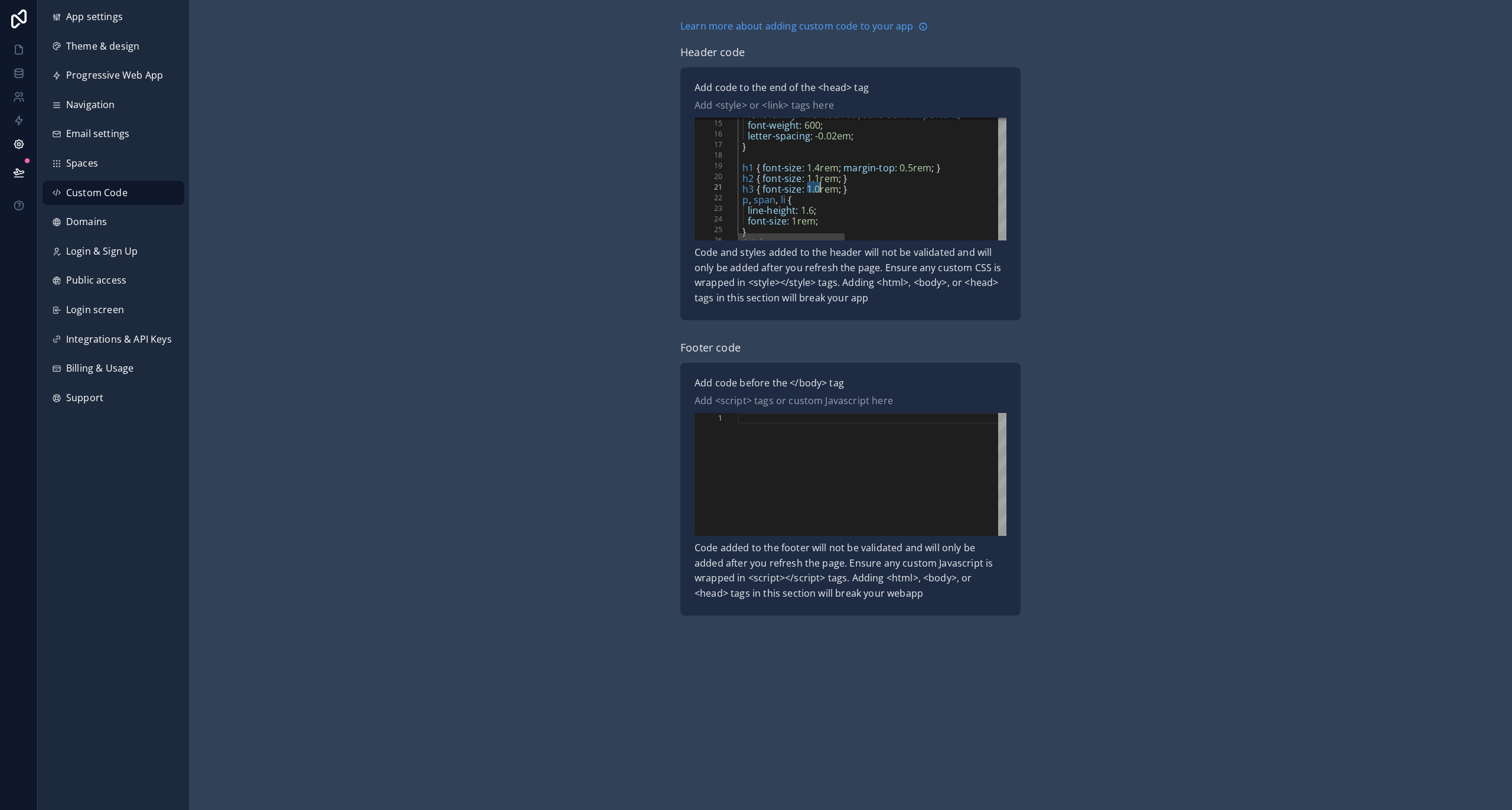
drag, startPoint x: 808, startPoint y: 189, endPoint x: 820, endPoint y: 189, distance: 12.0
type textarea "**********"
click at [1063, 262] on div "**********" at bounding box center [850, 317] width 1323 height 635
click at [18, 175] on icon at bounding box center [19, 173] width 12 height 12
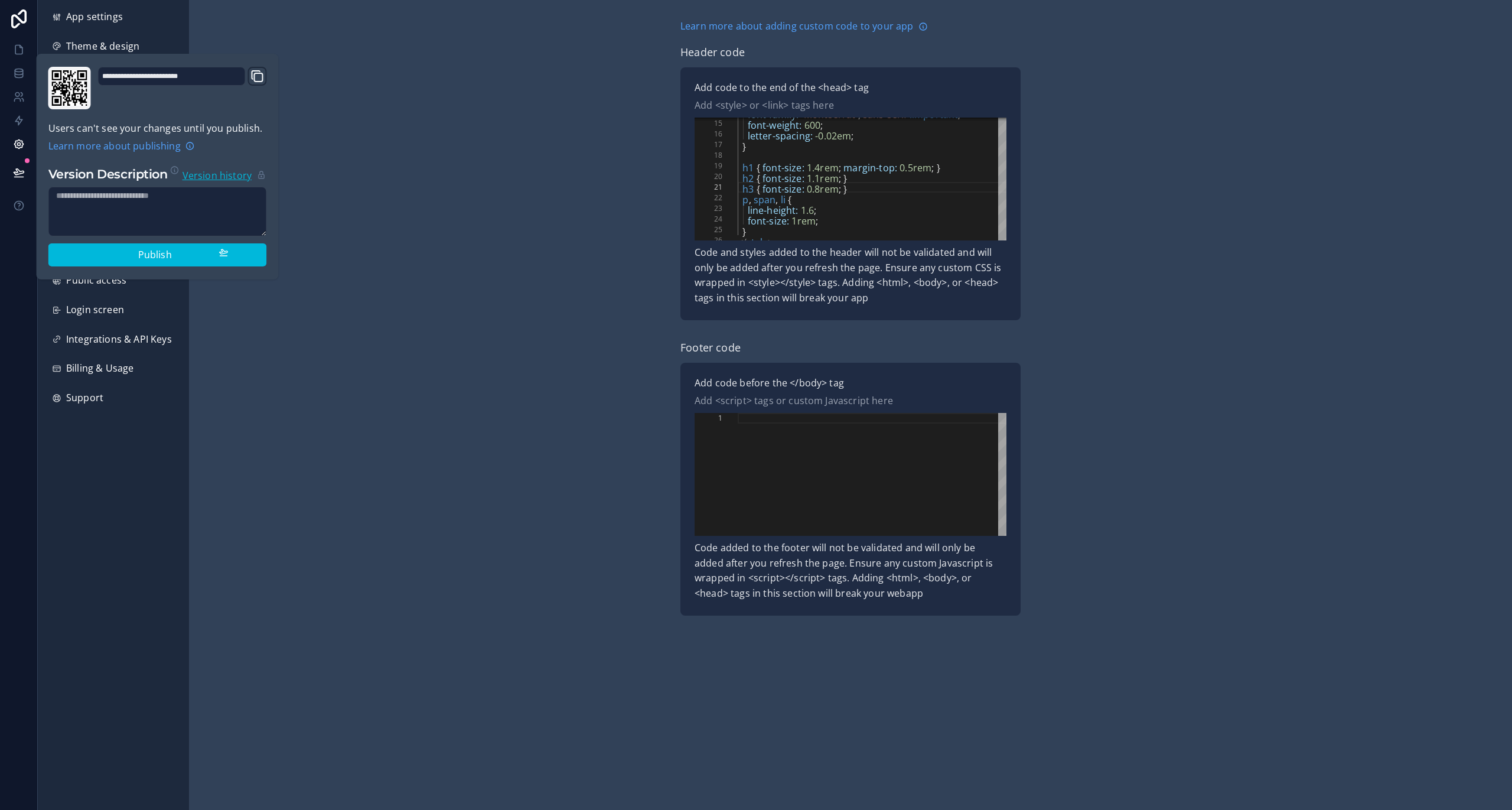
click at [143, 253] on span "Publish" at bounding box center [155, 255] width 33 height 15
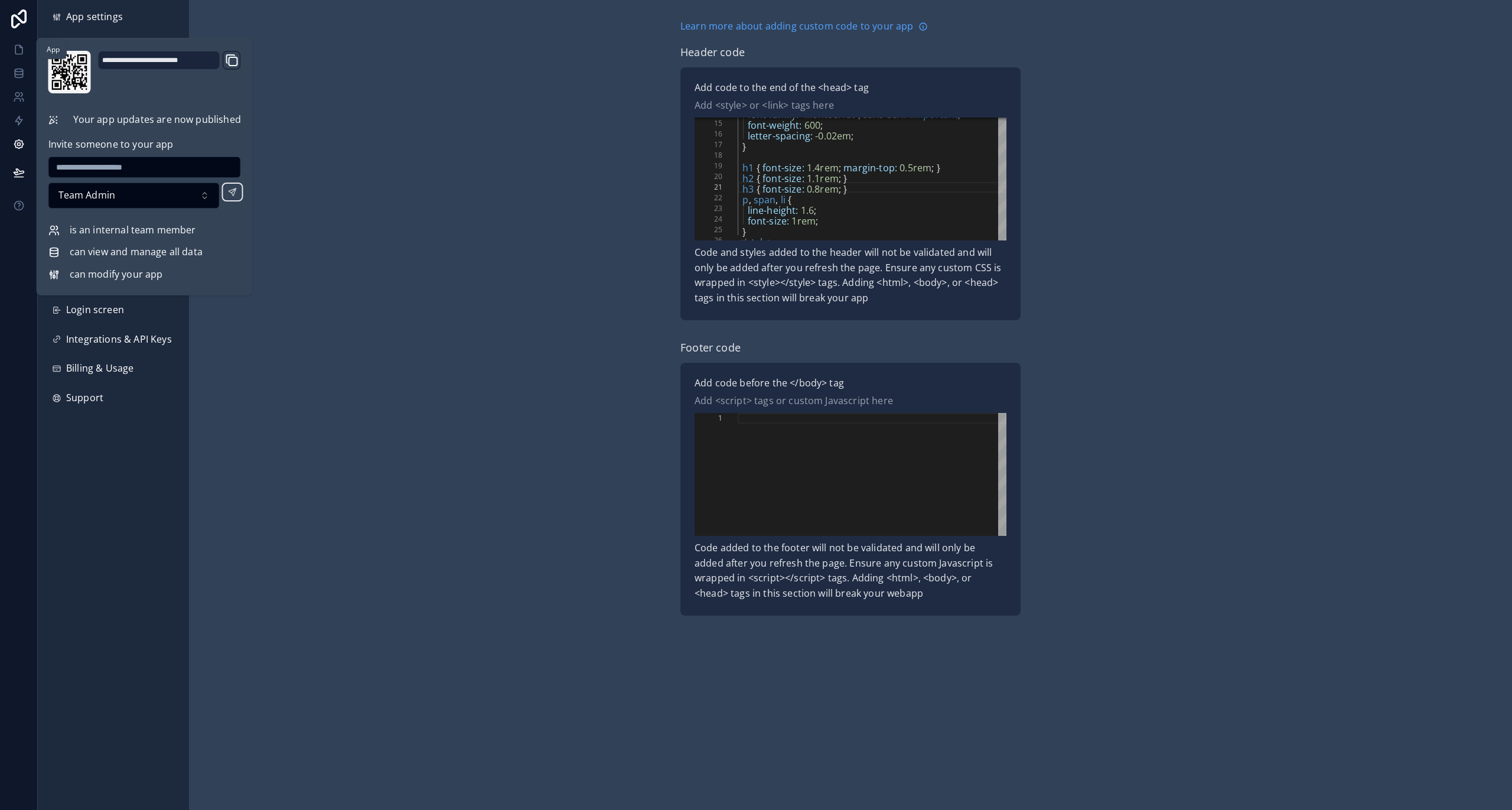
click at [17, 49] on icon at bounding box center [19, 50] width 12 height 12
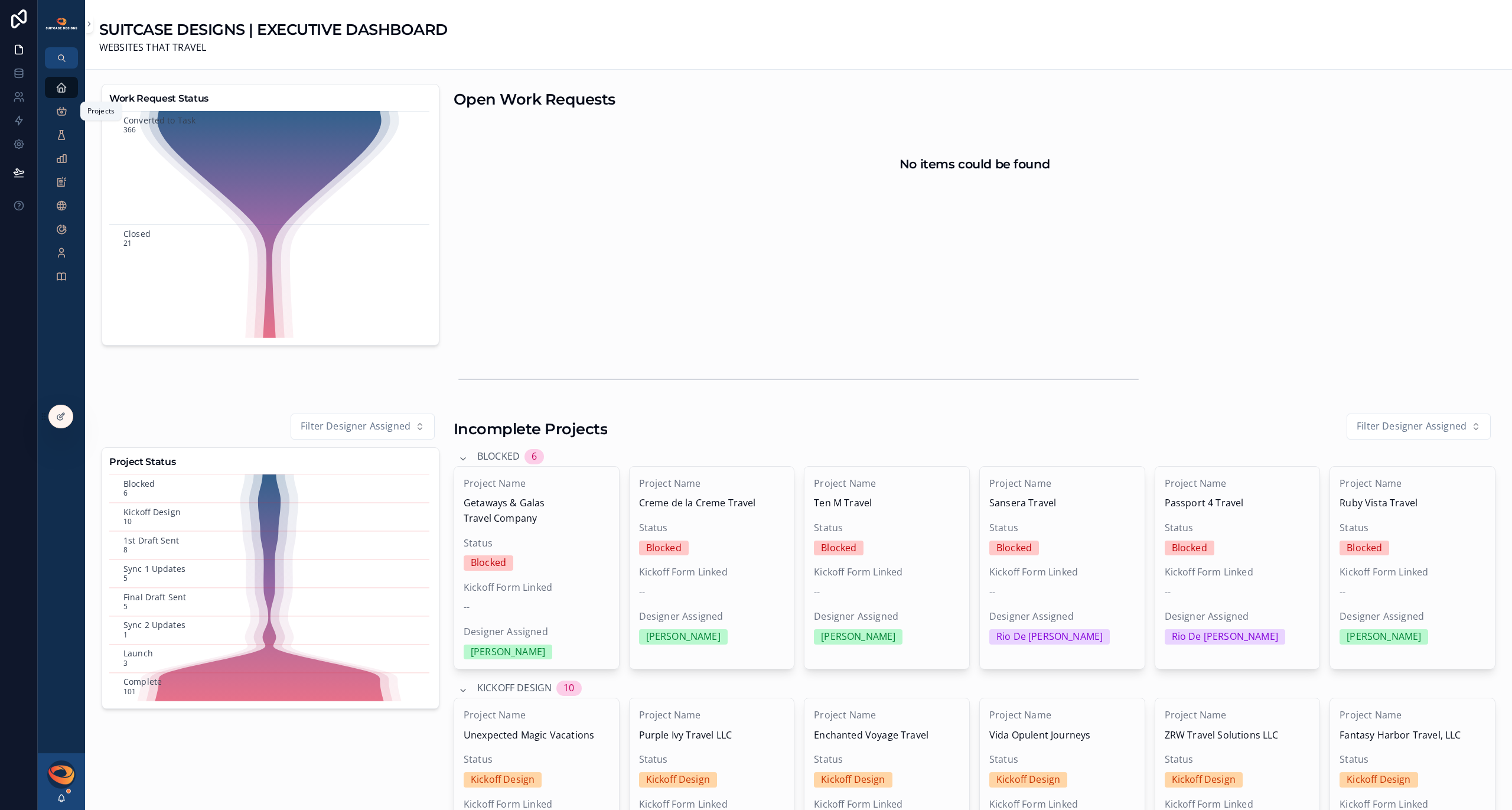
click at [67, 113] on icon "scrollable content" at bounding box center [62, 111] width 12 height 12
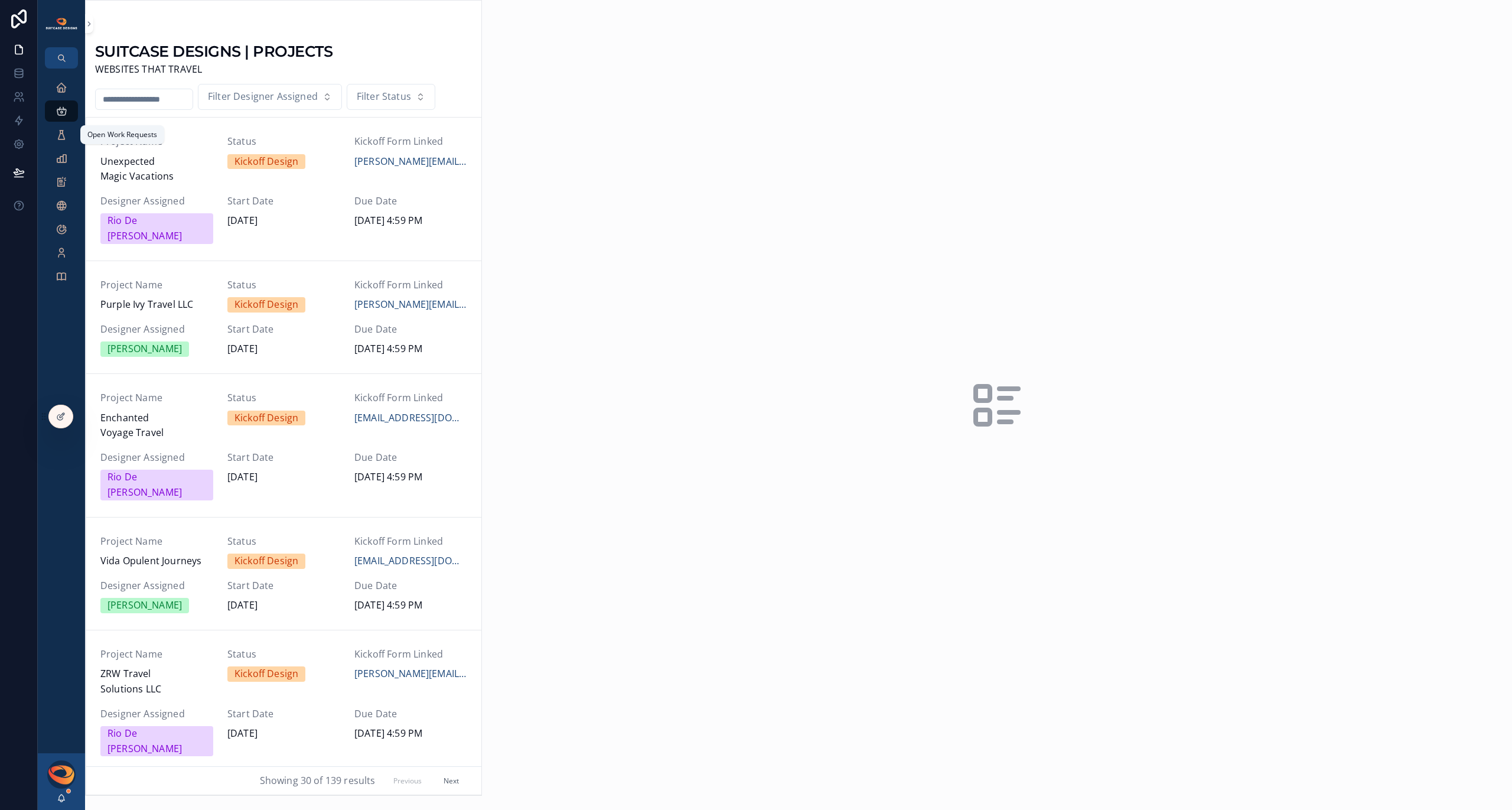
click at [59, 139] on icon "scrollable content" at bounding box center [62, 135] width 12 height 12
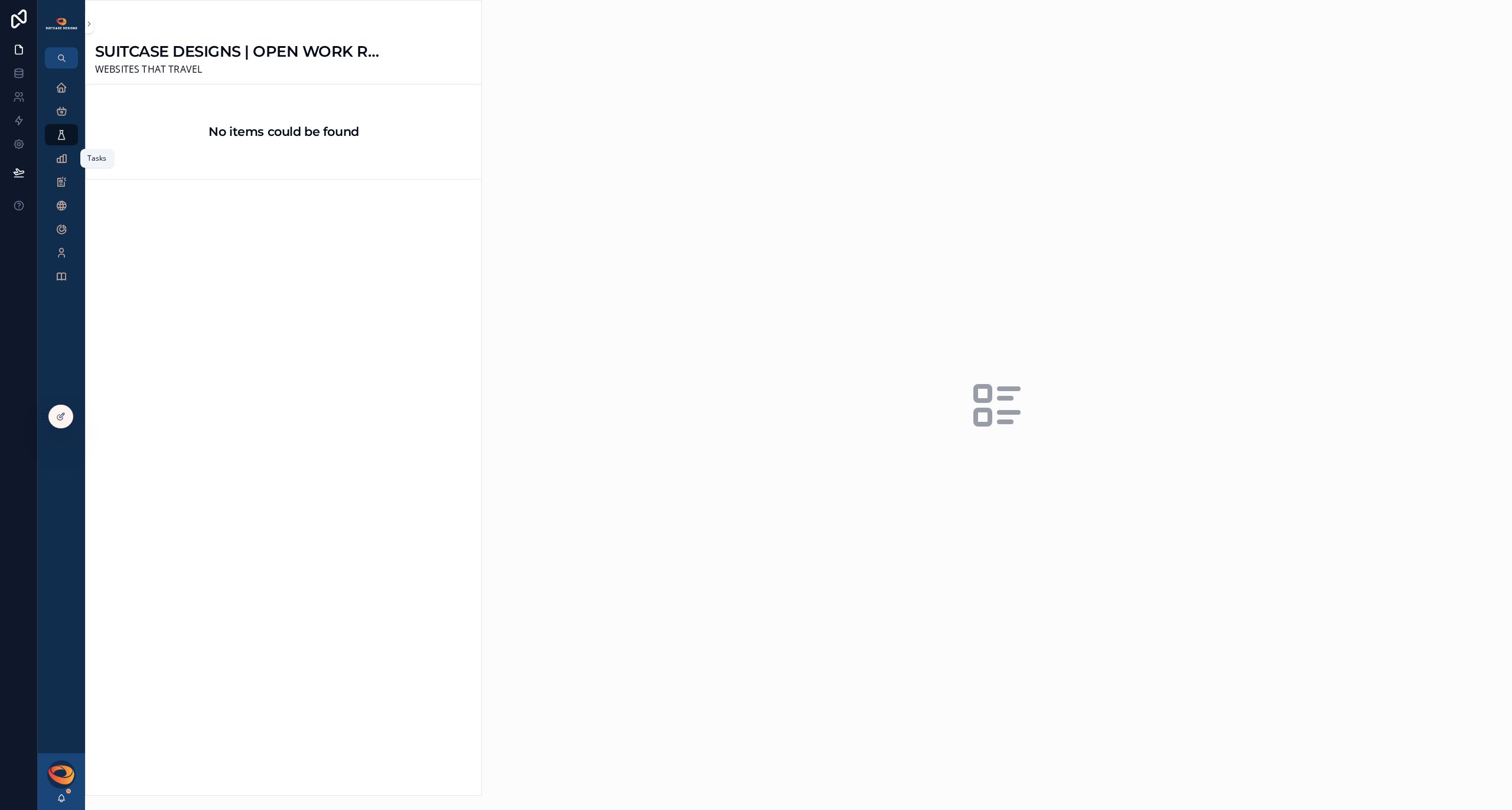
click at [64, 162] on icon "scrollable content" at bounding box center [62, 158] width 12 height 12
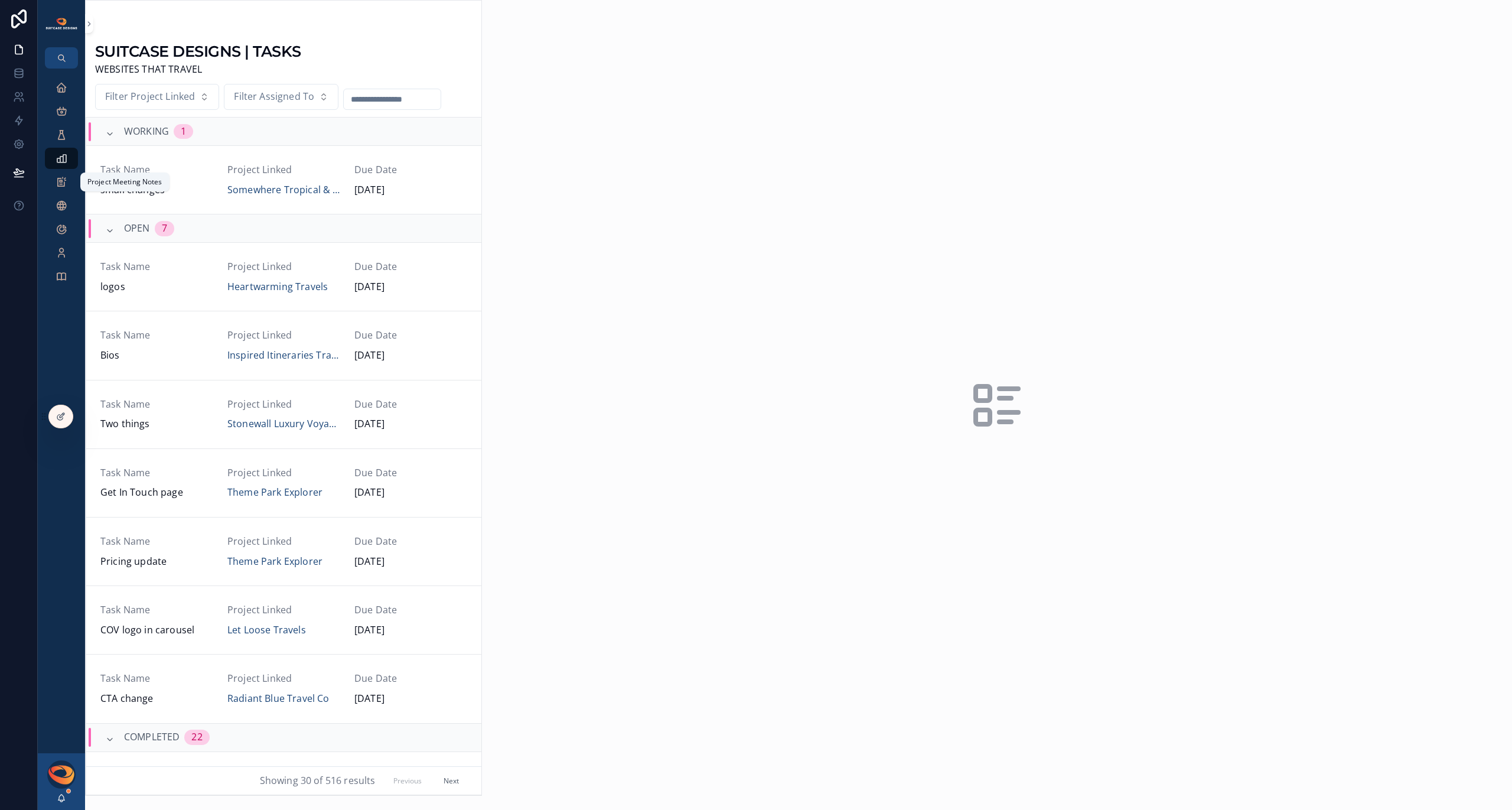
click at [64, 188] on icon "scrollable content" at bounding box center [62, 182] width 12 height 12
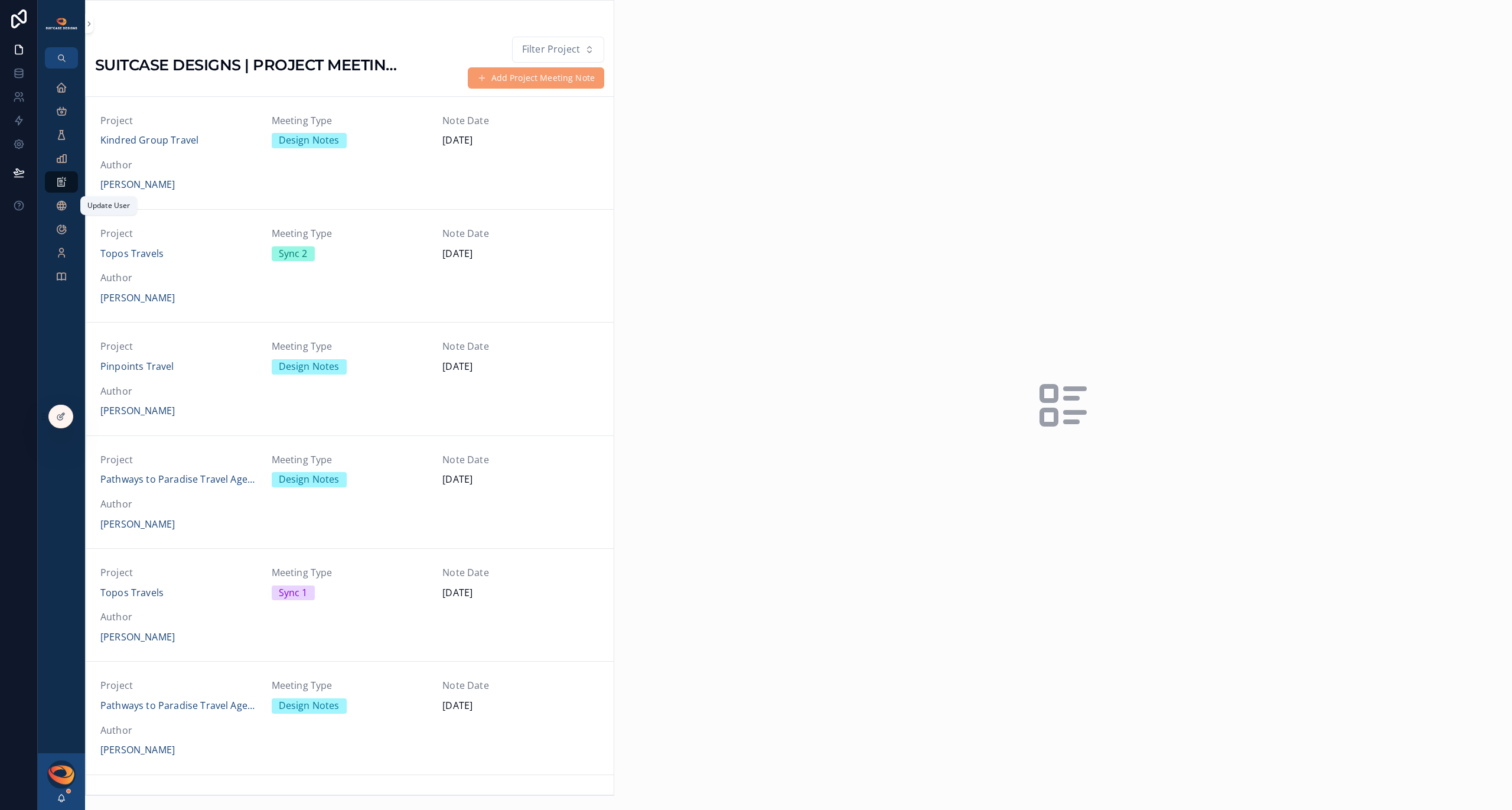
click at [61, 197] on div "Update User" at bounding box center [61, 206] width 19 height 19
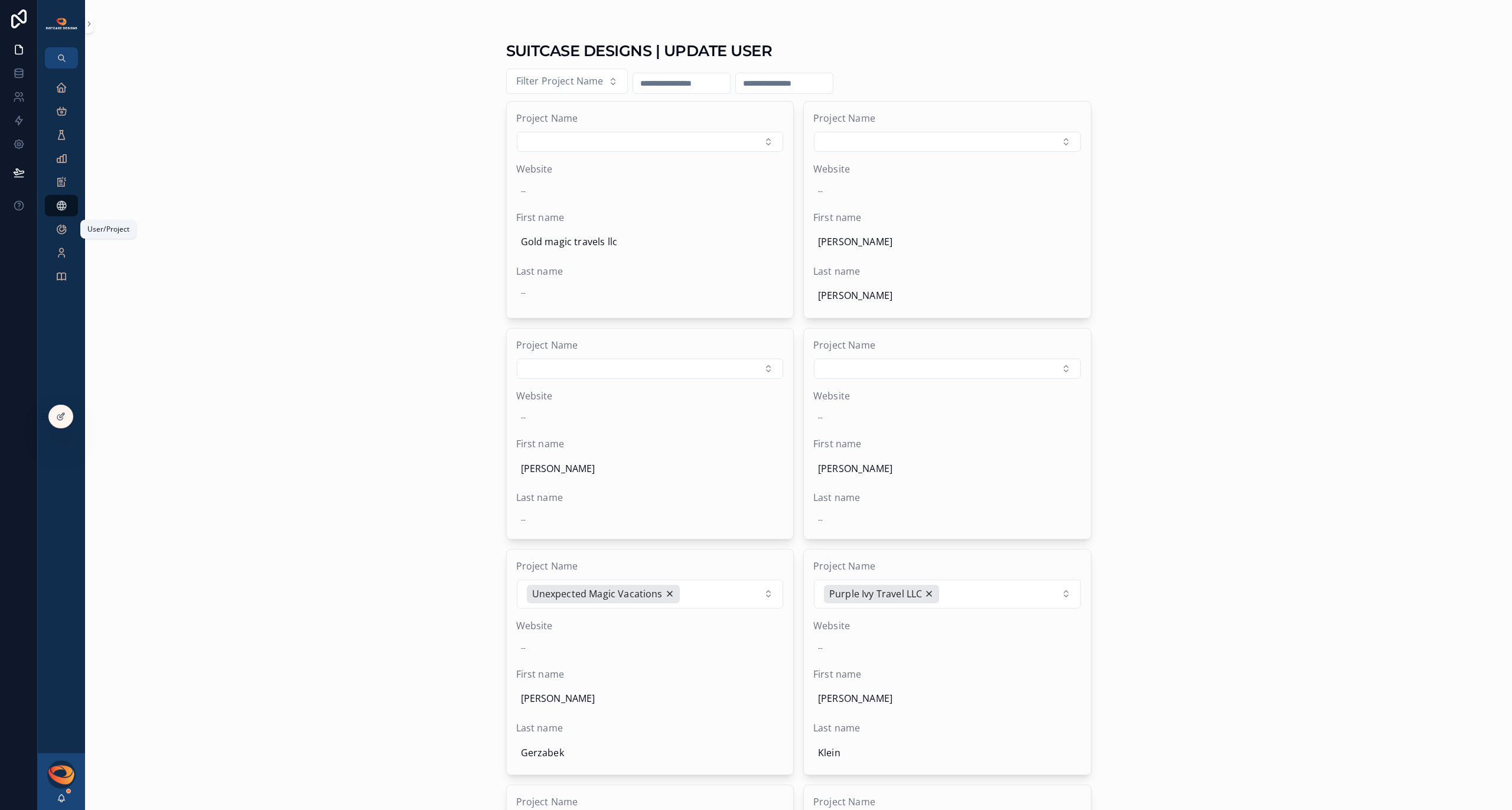
click at [62, 233] on icon "scrollable content" at bounding box center [62, 229] width 12 height 12
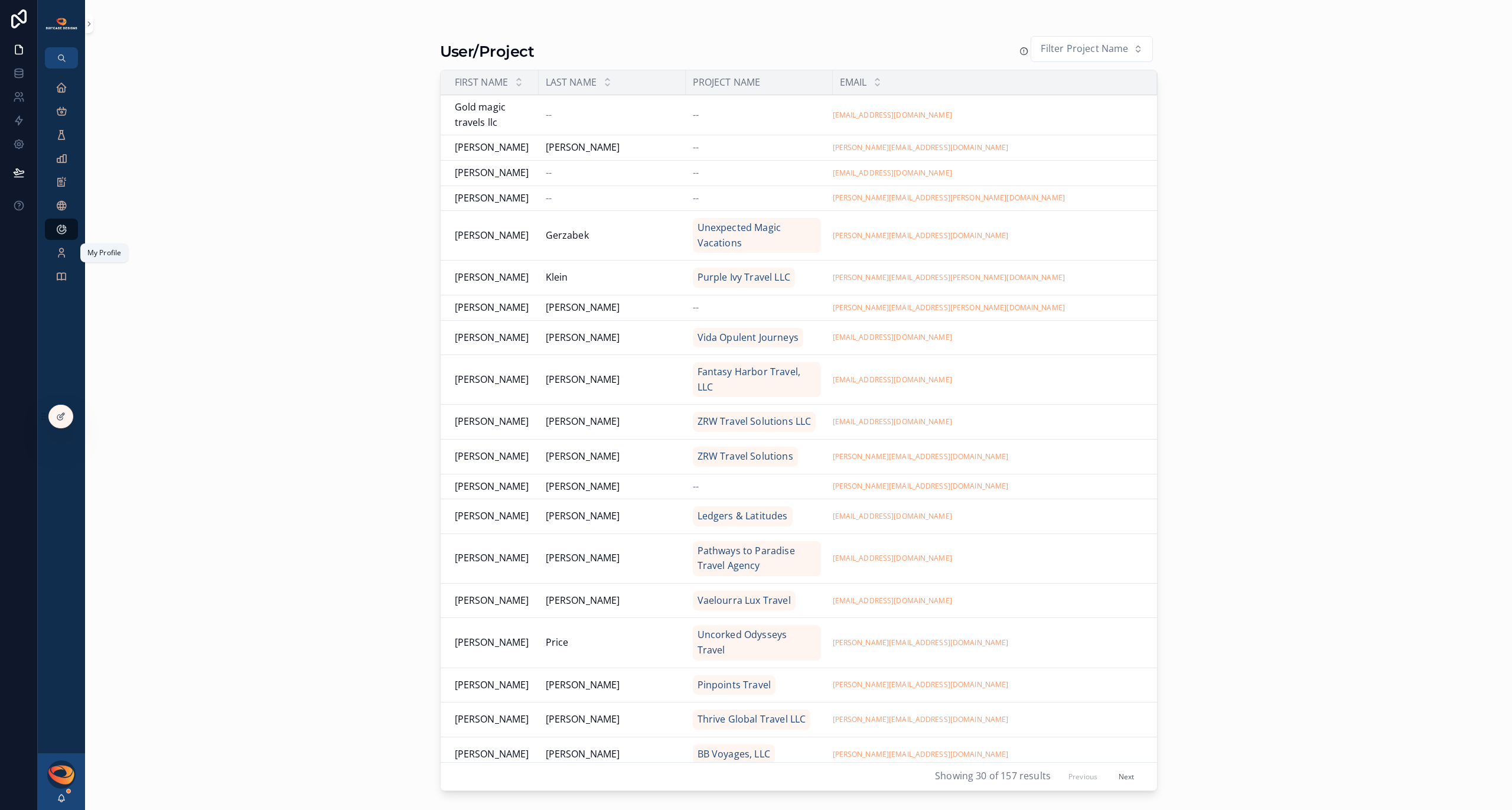
click at [63, 254] on icon "scrollable content" at bounding box center [62, 253] width 12 height 12
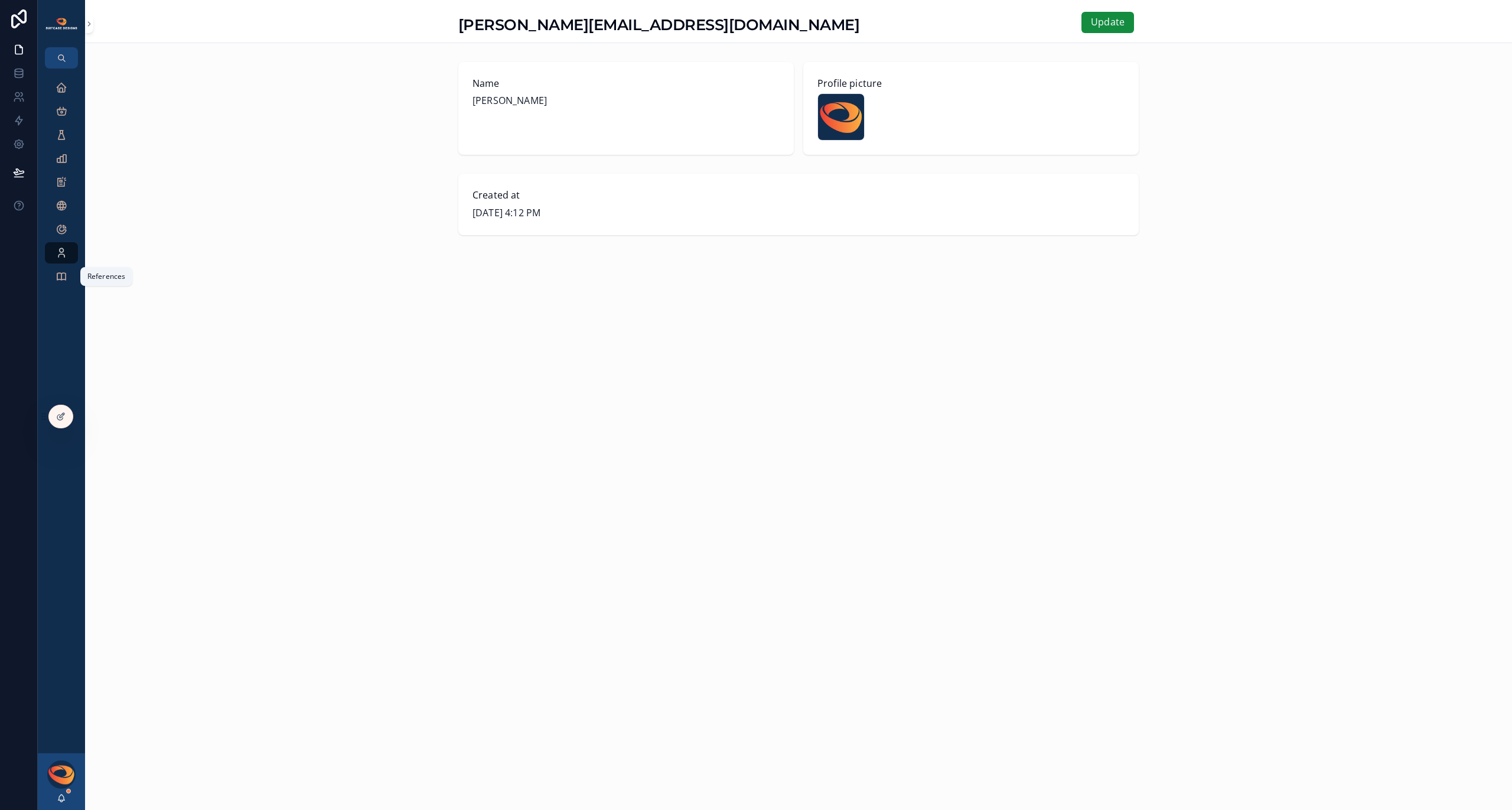
click at [60, 276] on icon "scrollable content" at bounding box center [62, 277] width 12 height 12
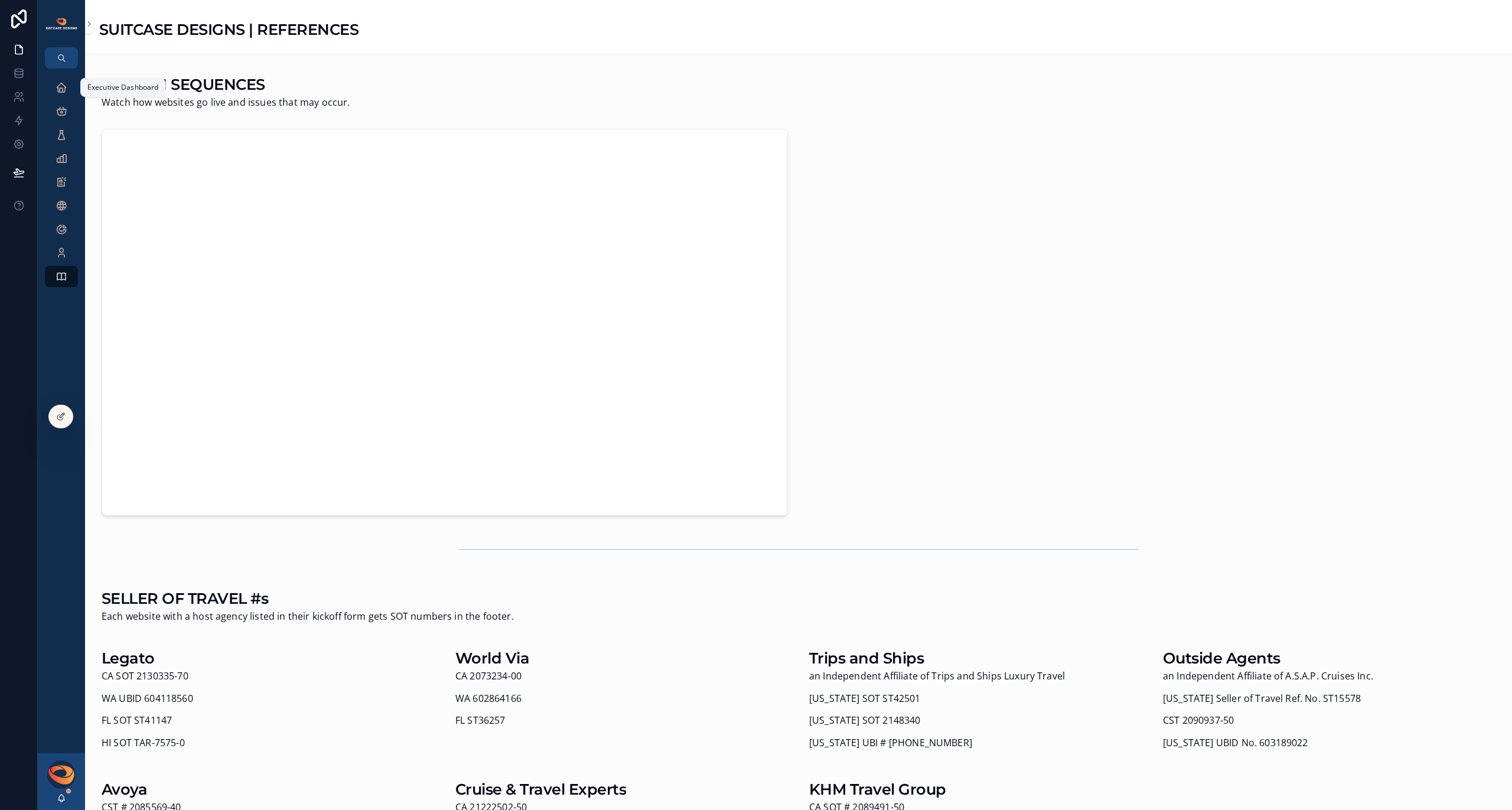
click at [58, 90] on icon "scrollable content" at bounding box center [62, 87] width 12 height 12
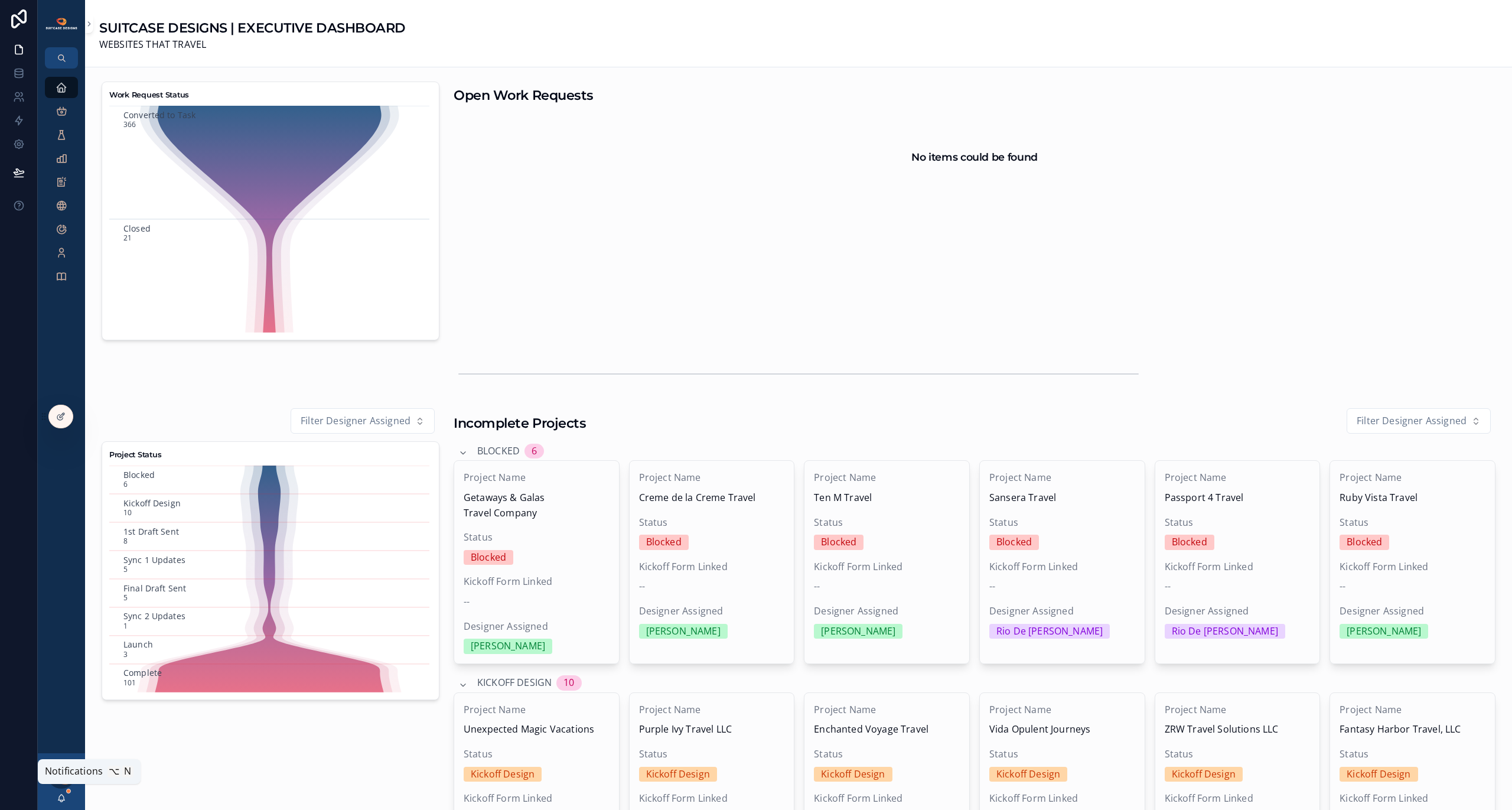
click at [62, 798] on icon "scrollable content" at bounding box center [61, 798] width 9 height 9
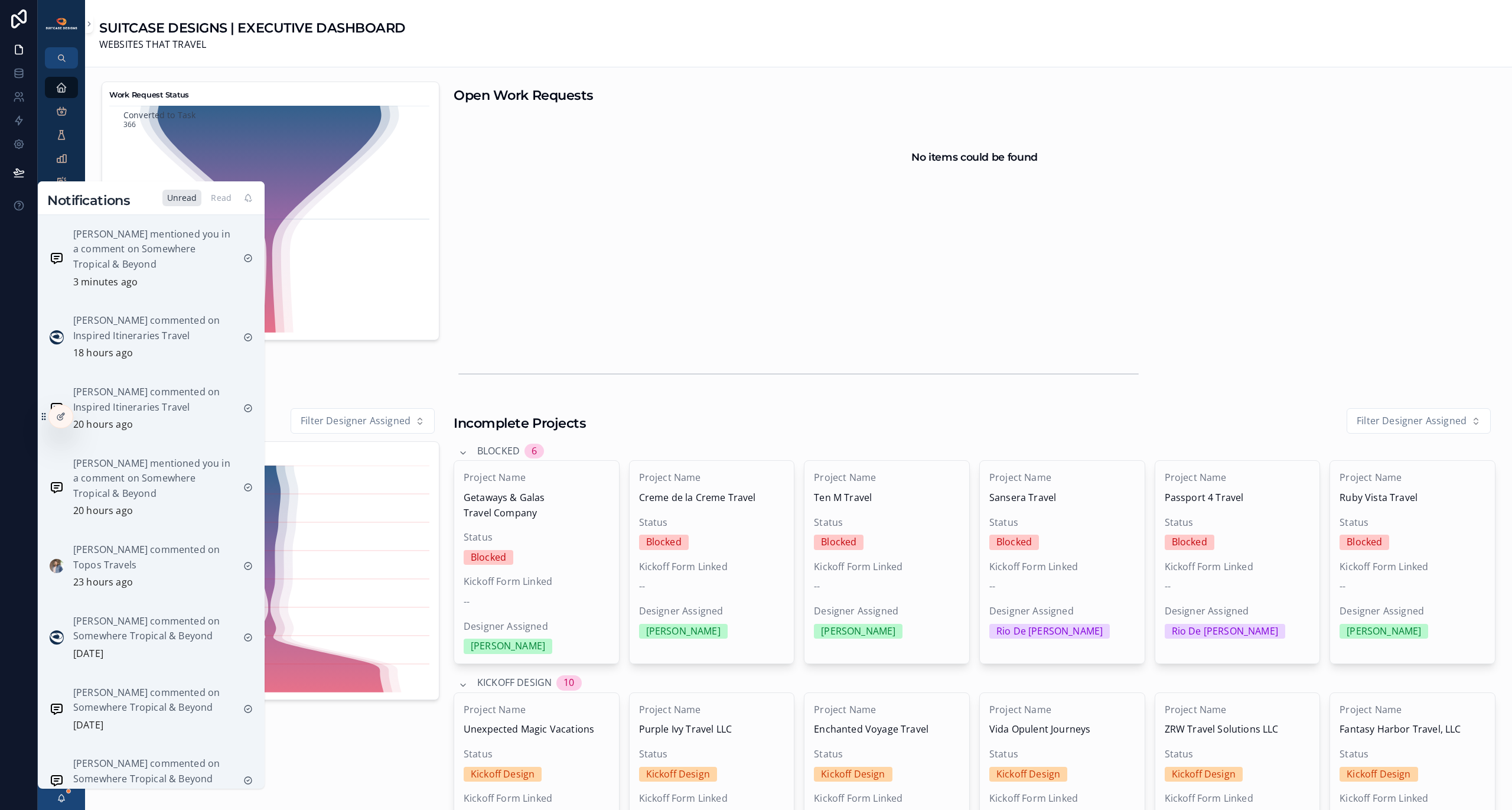
click at [117, 265] on p "[PERSON_NAME] mentioned you in a comment on Somewhere Tropical & Beyond" at bounding box center [154, 249] width 161 height 45
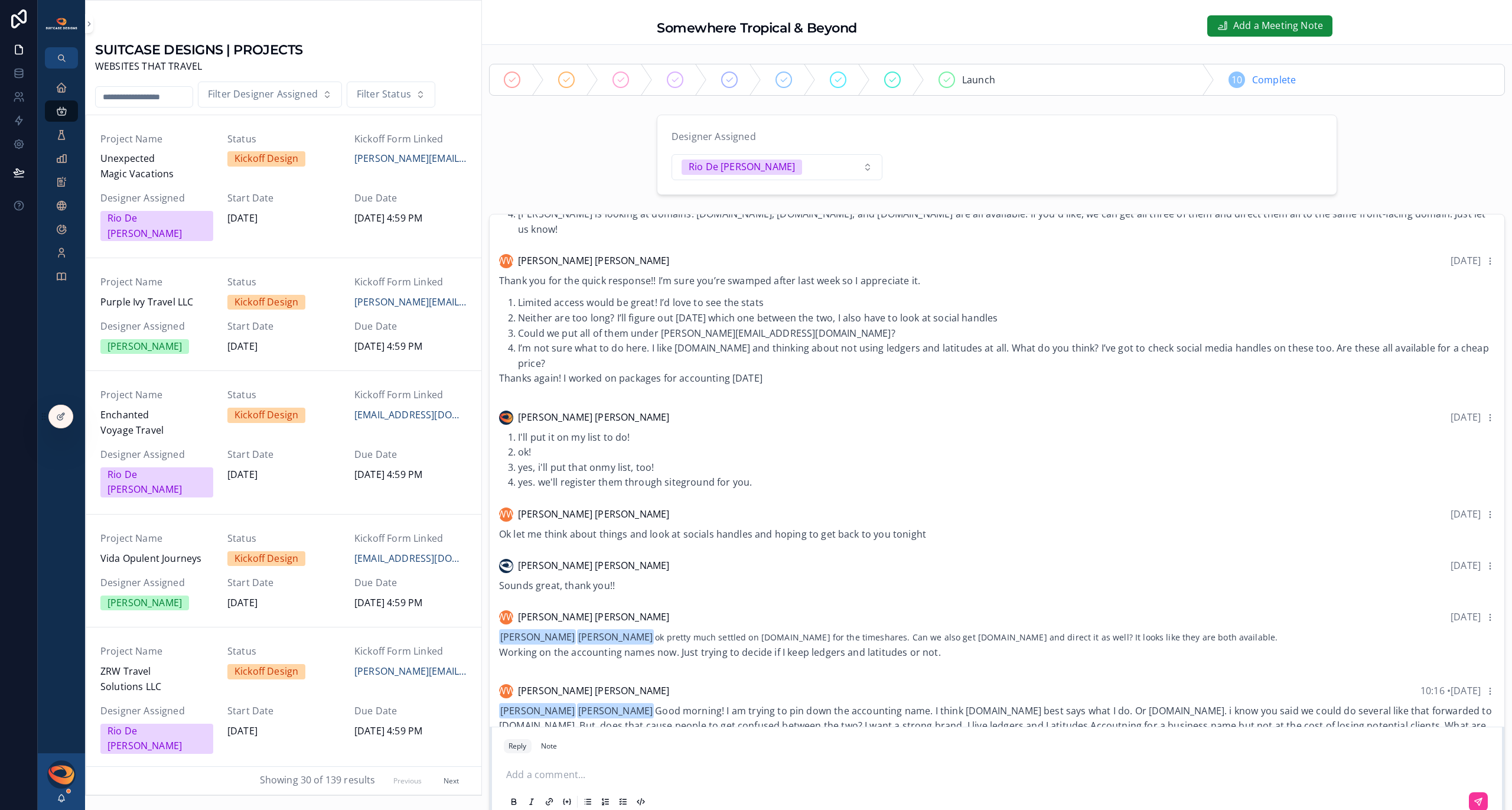
scroll to position [983, 0]
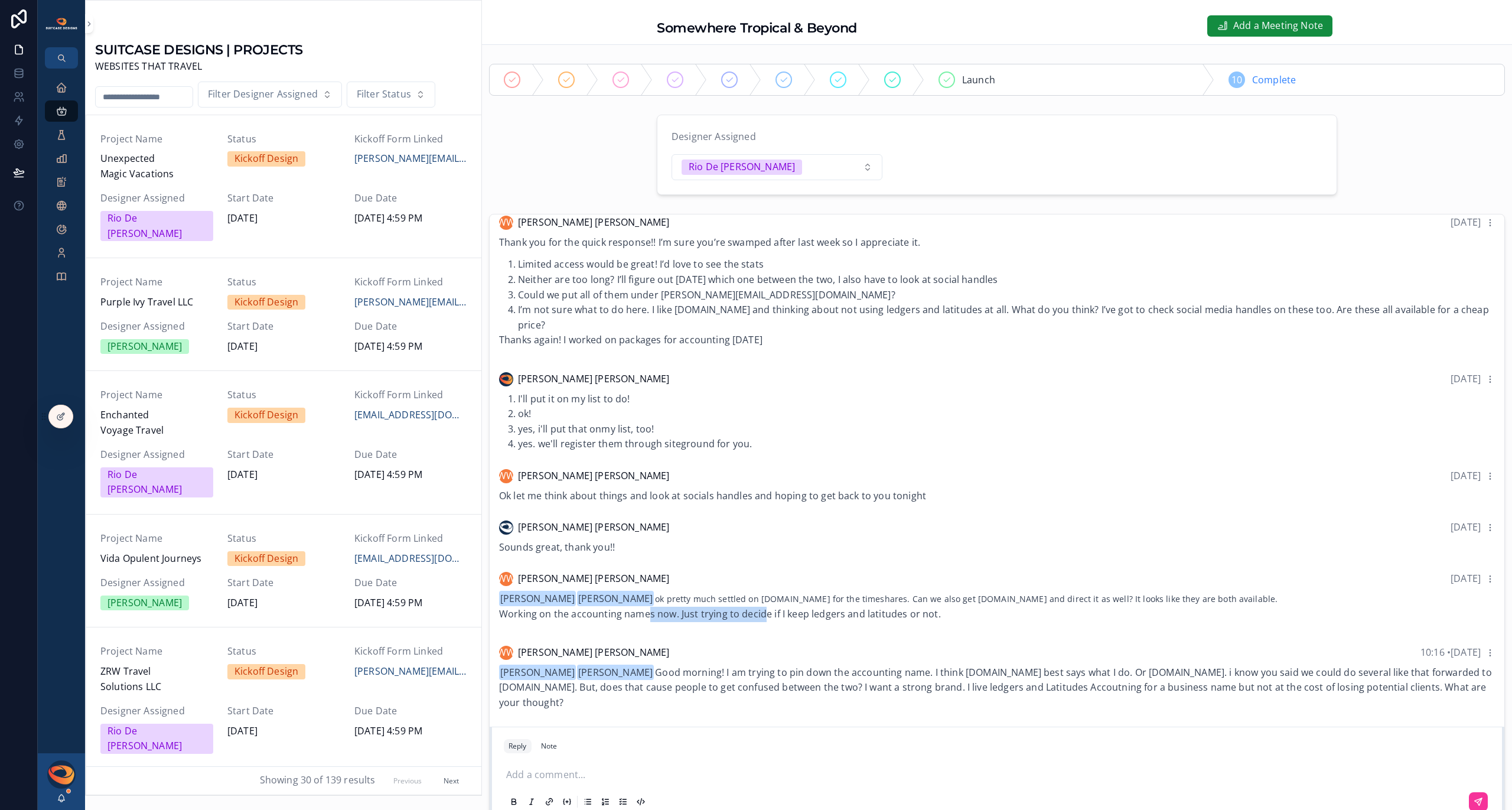
drag, startPoint x: 646, startPoint y: 613, endPoint x: 763, endPoint y: 612, distance: 117.0
click at [763, 612] on p "Working on the accounting names now. Just trying to decide if I keep ledgers an…" at bounding box center [997, 614] width 996 height 15
click at [764, 612] on p "Working on the accounting names now. Just trying to decide if I keep ledgers an…" at bounding box center [997, 614] width 996 height 15
drag, startPoint x: 729, startPoint y: 598, endPoint x: 820, endPoint y: 596, distance: 91.0
click at [820, 596] on div "[PERSON_NAME] [PERSON_NAME] ok pretty much settled on [DOMAIN_NAME] for the tim…" at bounding box center [997, 607] width 996 height 30
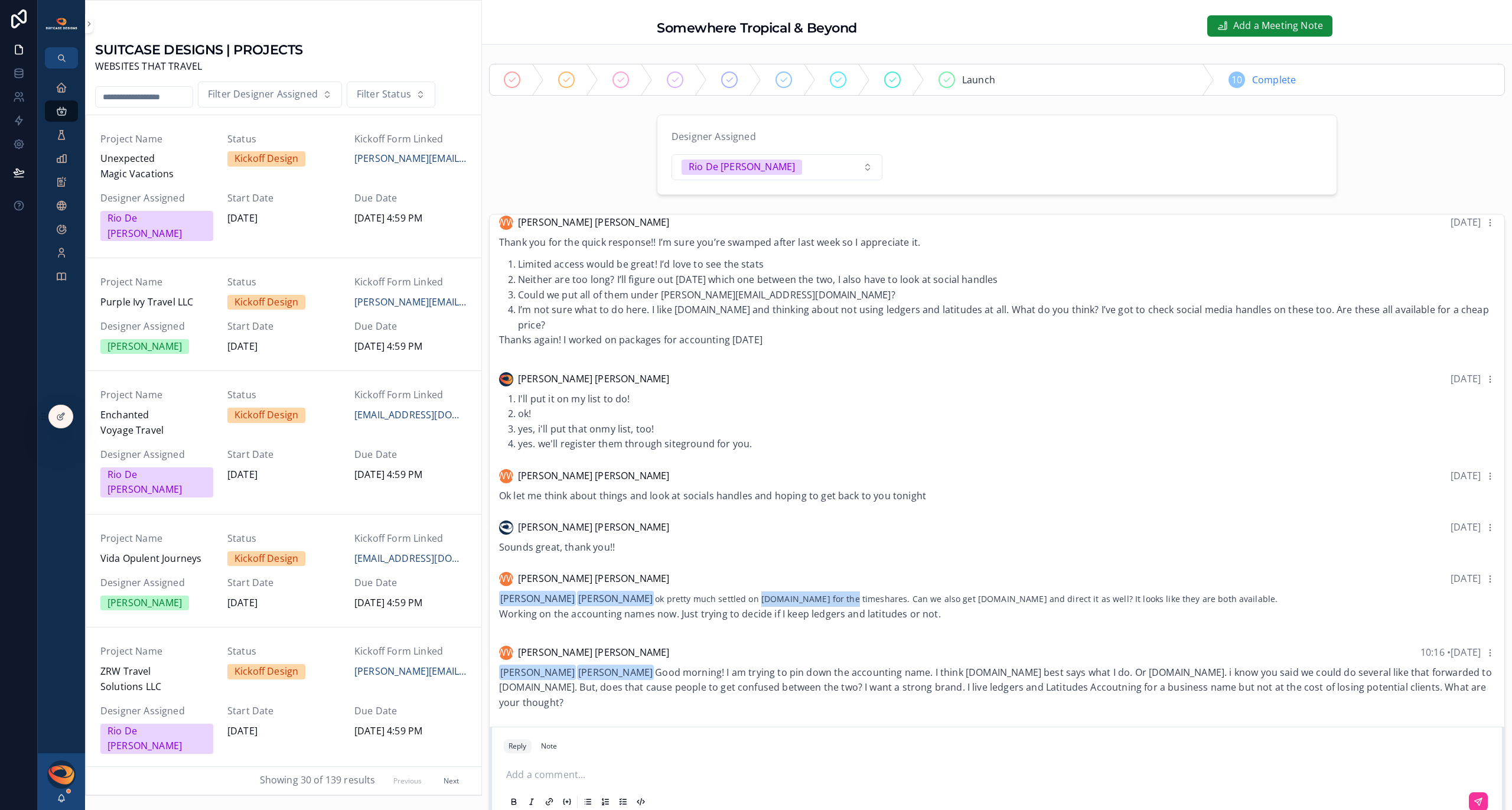
copy div "[DOMAIN_NAME]"
drag, startPoint x: 962, startPoint y: 599, endPoint x: 1045, endPoint y: 595, distance: 83.1
click at [1046, 595] on div "[PERSON_NAME] [PERSON_NAME] ok pretty much settled on [DOMAIN_NAME] for the tim…" at bounding box center [997, 607] width 996 height 30
copy div "[DOMAIN_NAME]"
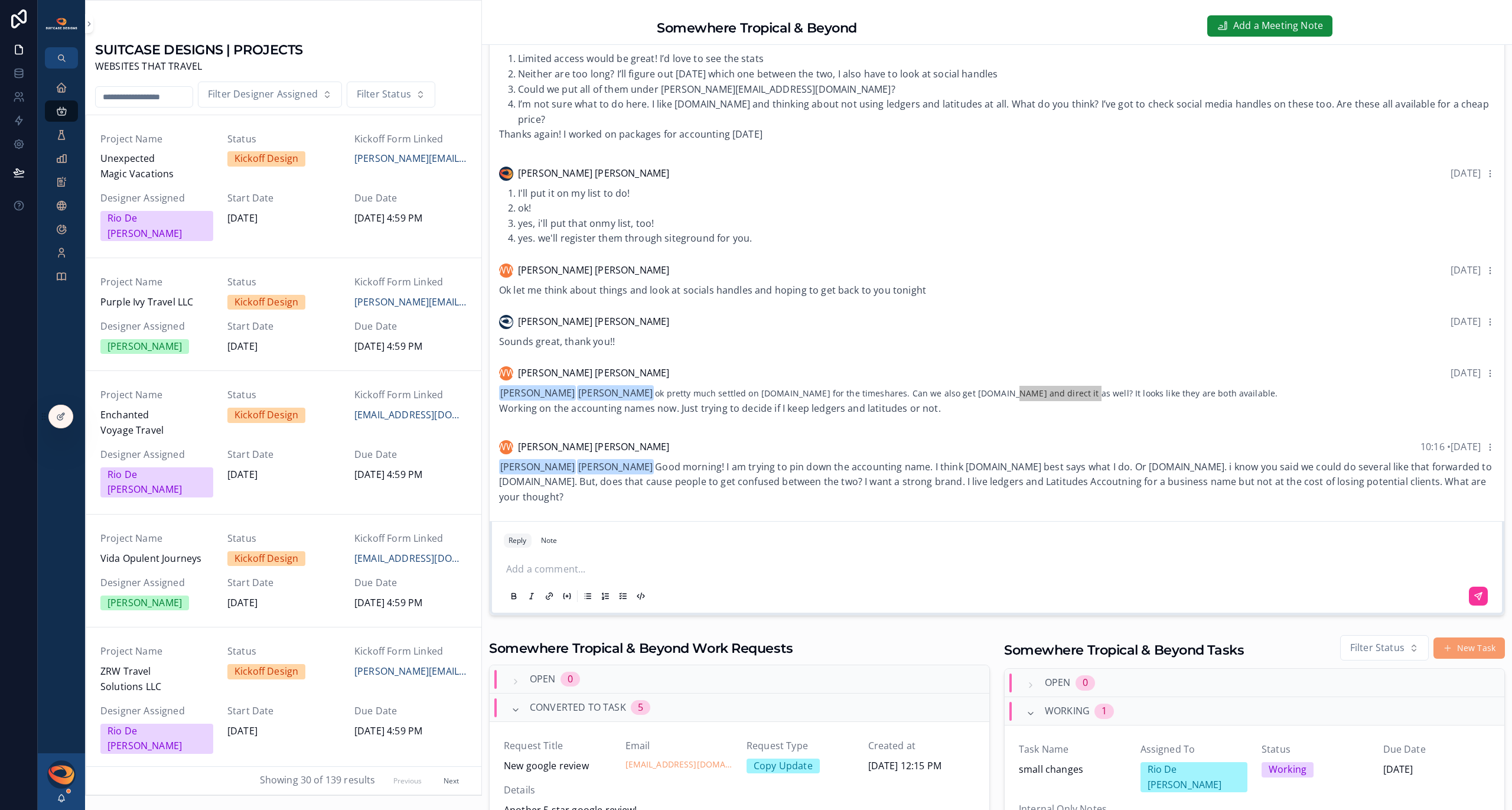
scroll to position [267, 0]
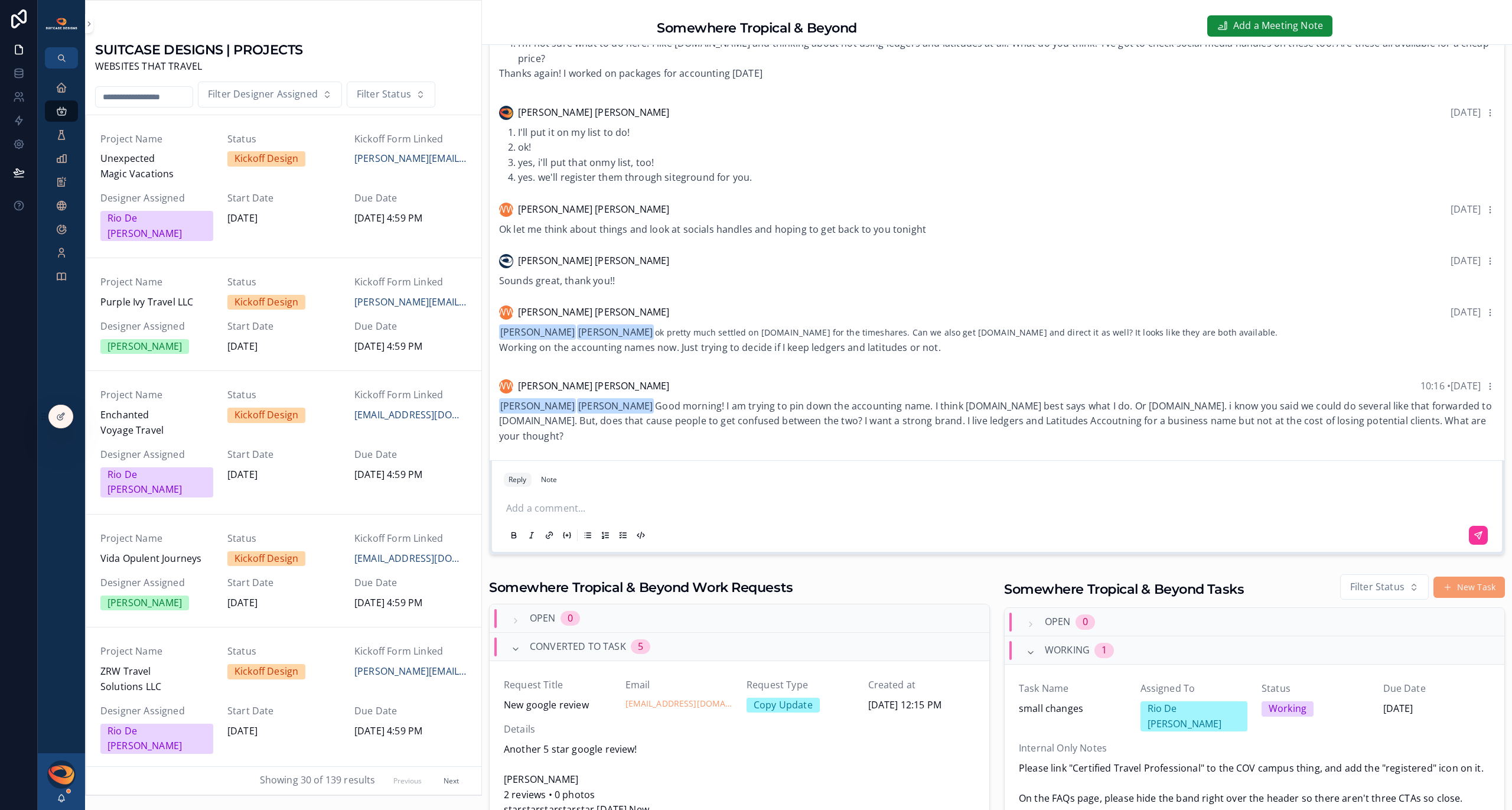
click at [634, 510] on p "scrollable content" at bounding box center [999, 508] width 986 height 15
click at [1474, 537] on icon "scrollable content" at bounding box center [1479, 535] width 9 height 9
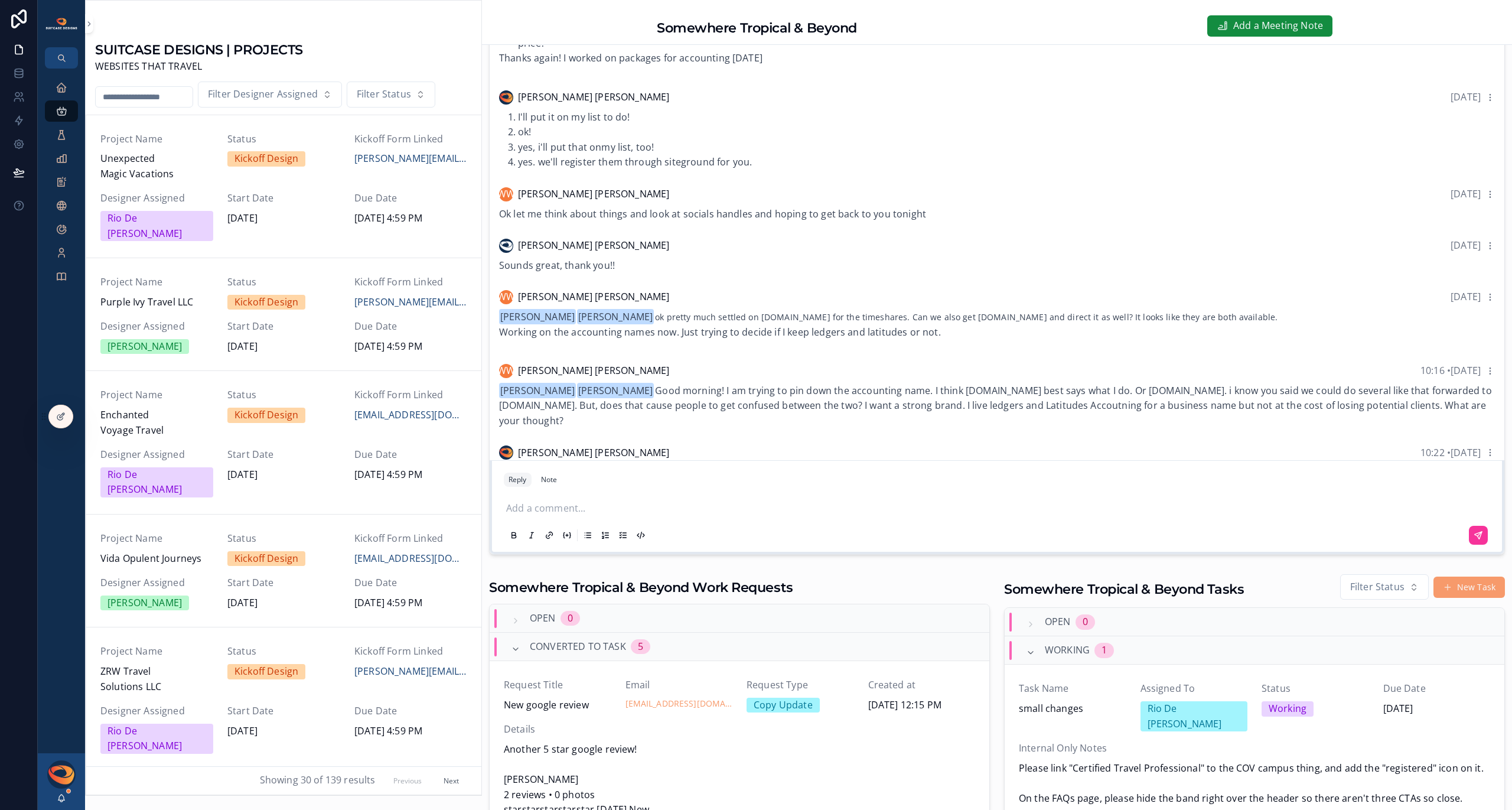
scroll to position [1035, 0]
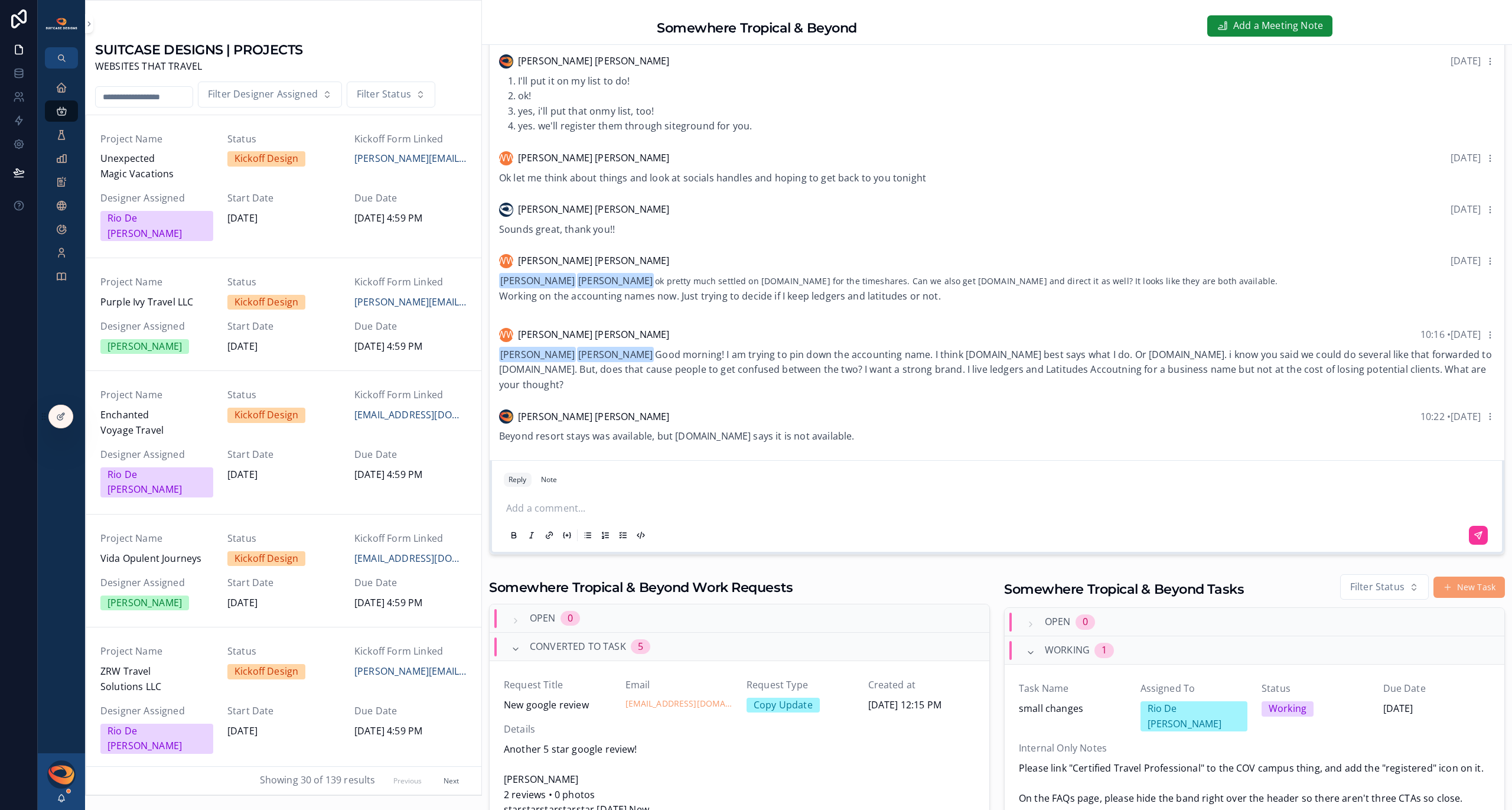
drag, startPoint x: 626, startPoint y: 353, endPoint x: 702, endPoint y: 378, distance: 80.0
click at [702, 378] on div "[PERSON_NAME] [PERSON_NAME] Good morning! I am trying to pin down the accountin…" at bounding box center [997, 370] width 996 height 45
copy span "Good morning! I am trying to pin down the accounting name. I think [DOMAIN_NAME…"
click at [562, 503] on p "scrollable content" at bounding box center [999, 508] width 986 height 15
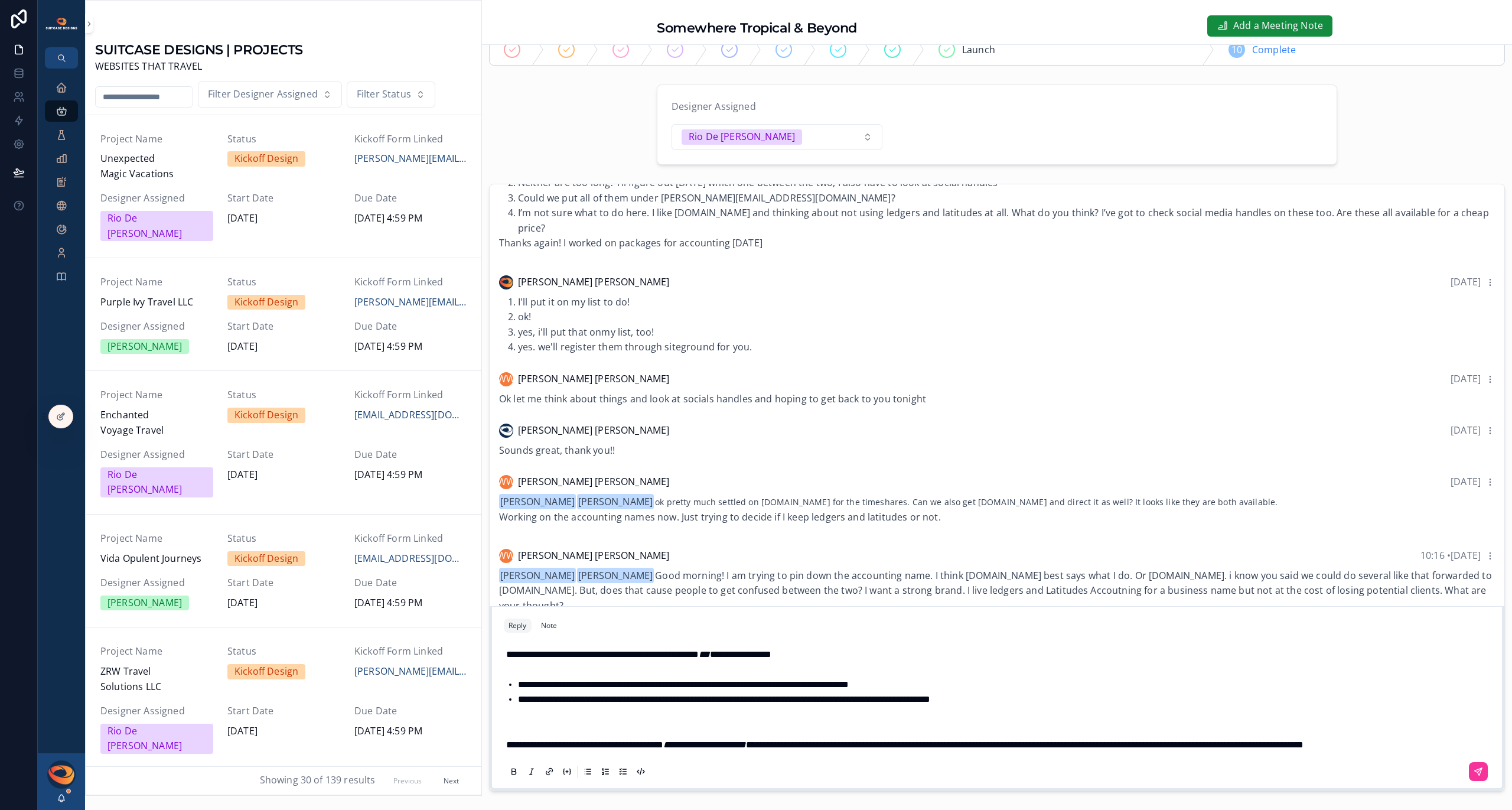
scroll to position [74, 0]
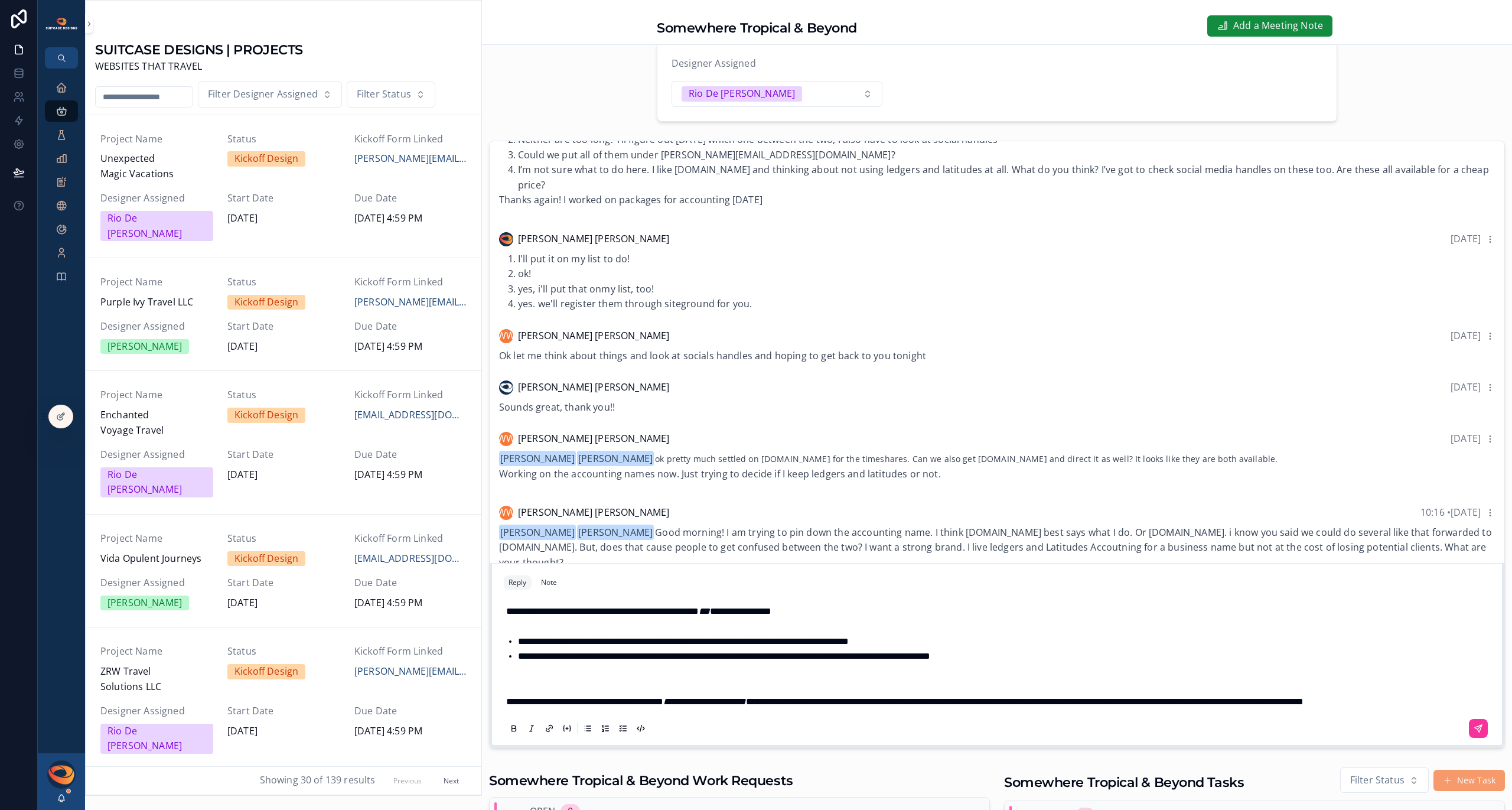
click at [641, 607] on span "**********" at bounding box center [602, 611] width 192 height 9
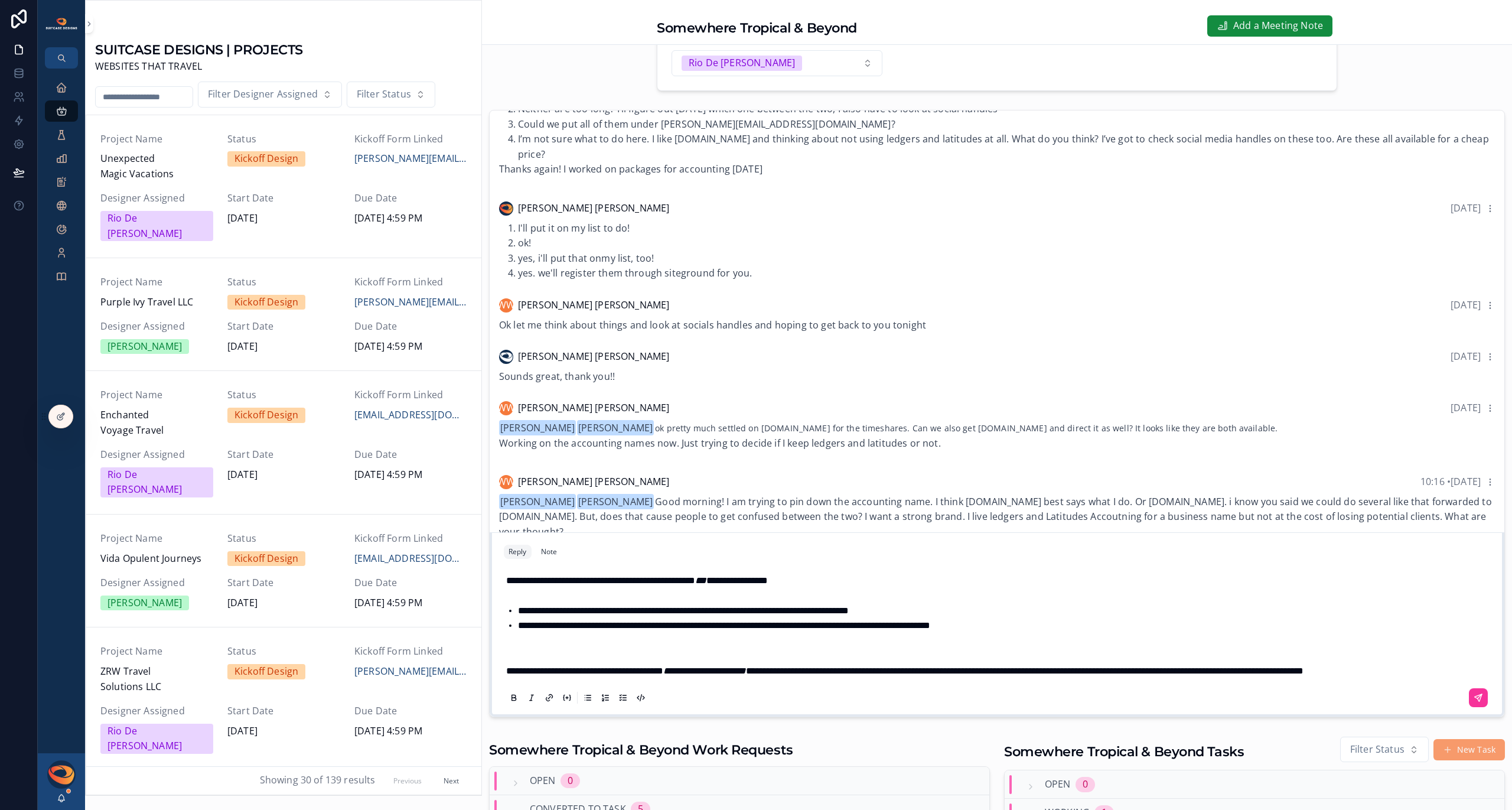
scroll to position [177, 0]
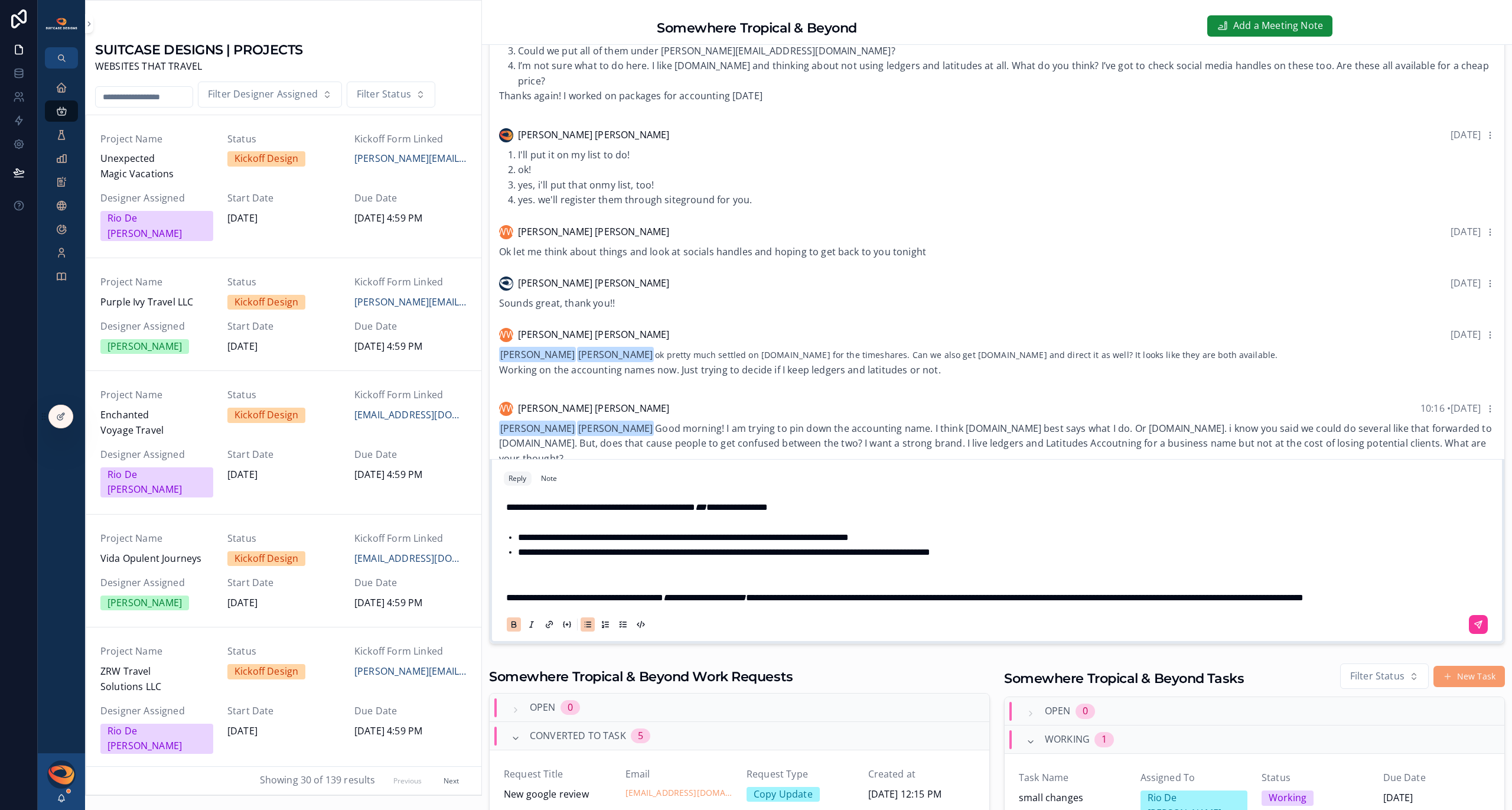
click at [518, 533] on strong "**********" at bounding box center [551, 537] width 68 height 9
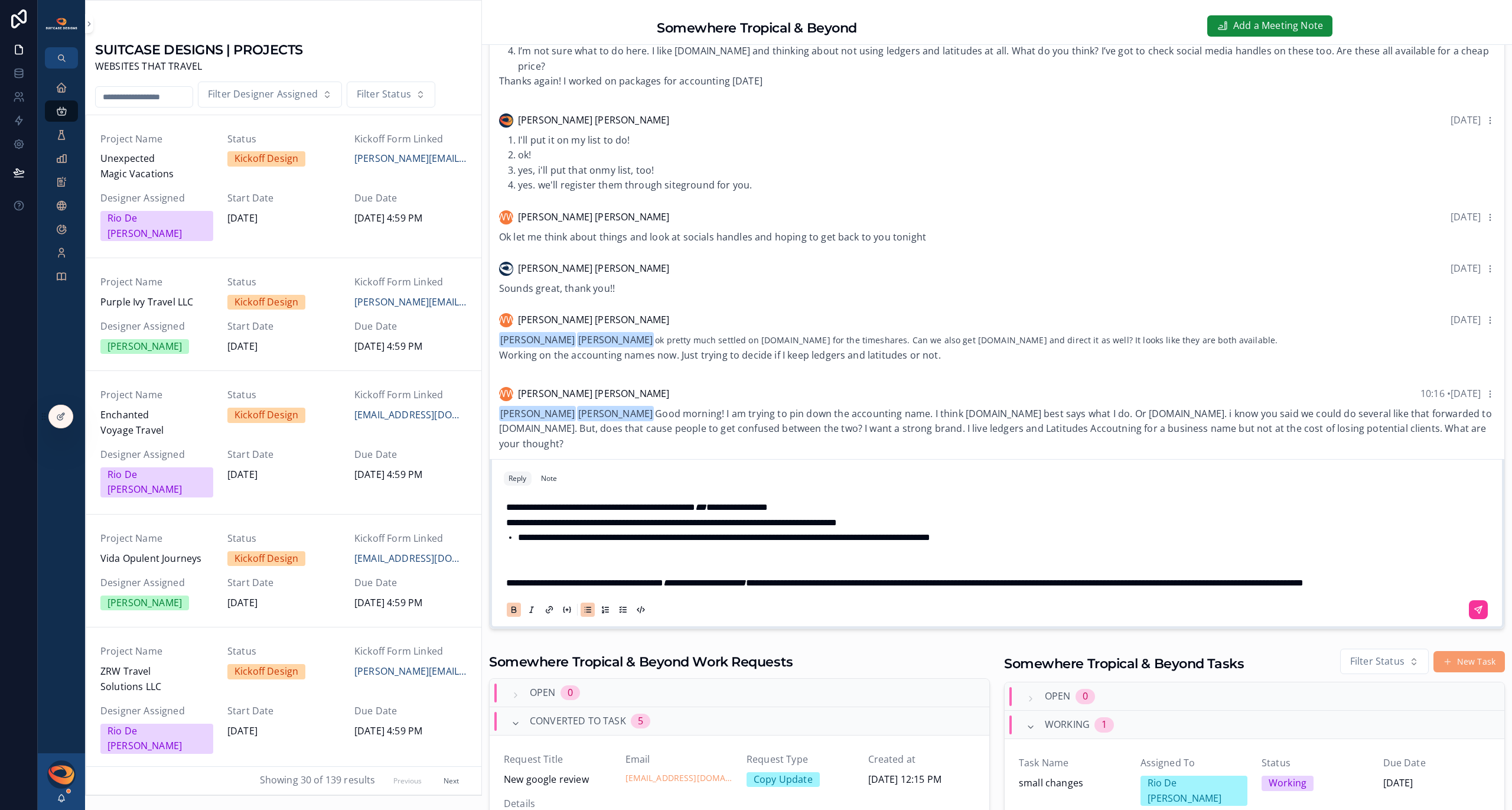
click at [519, 533] on strong "**********" at bounding box center [551, 537] width 68 height 9
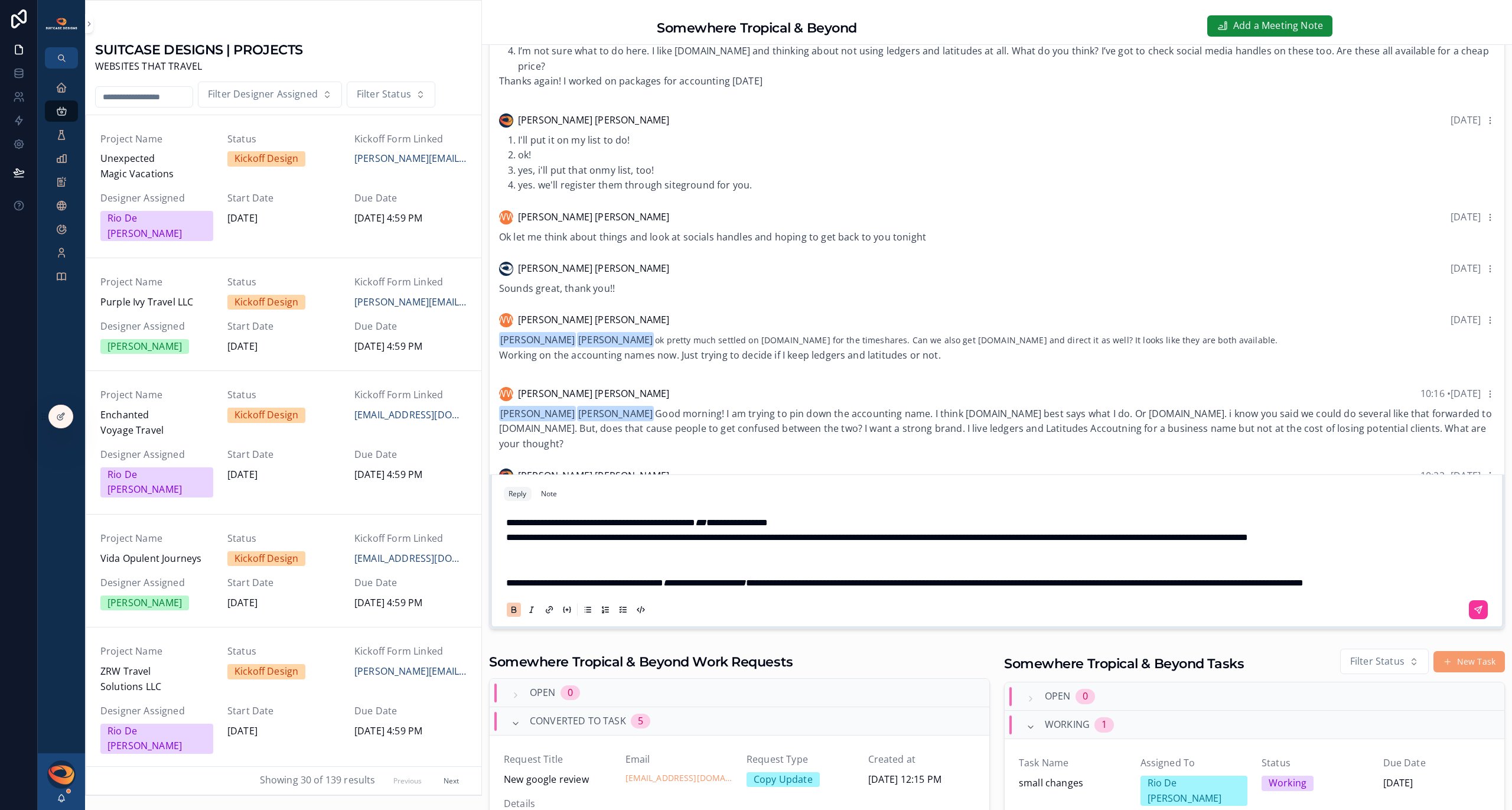
scroll to position [208, 0]
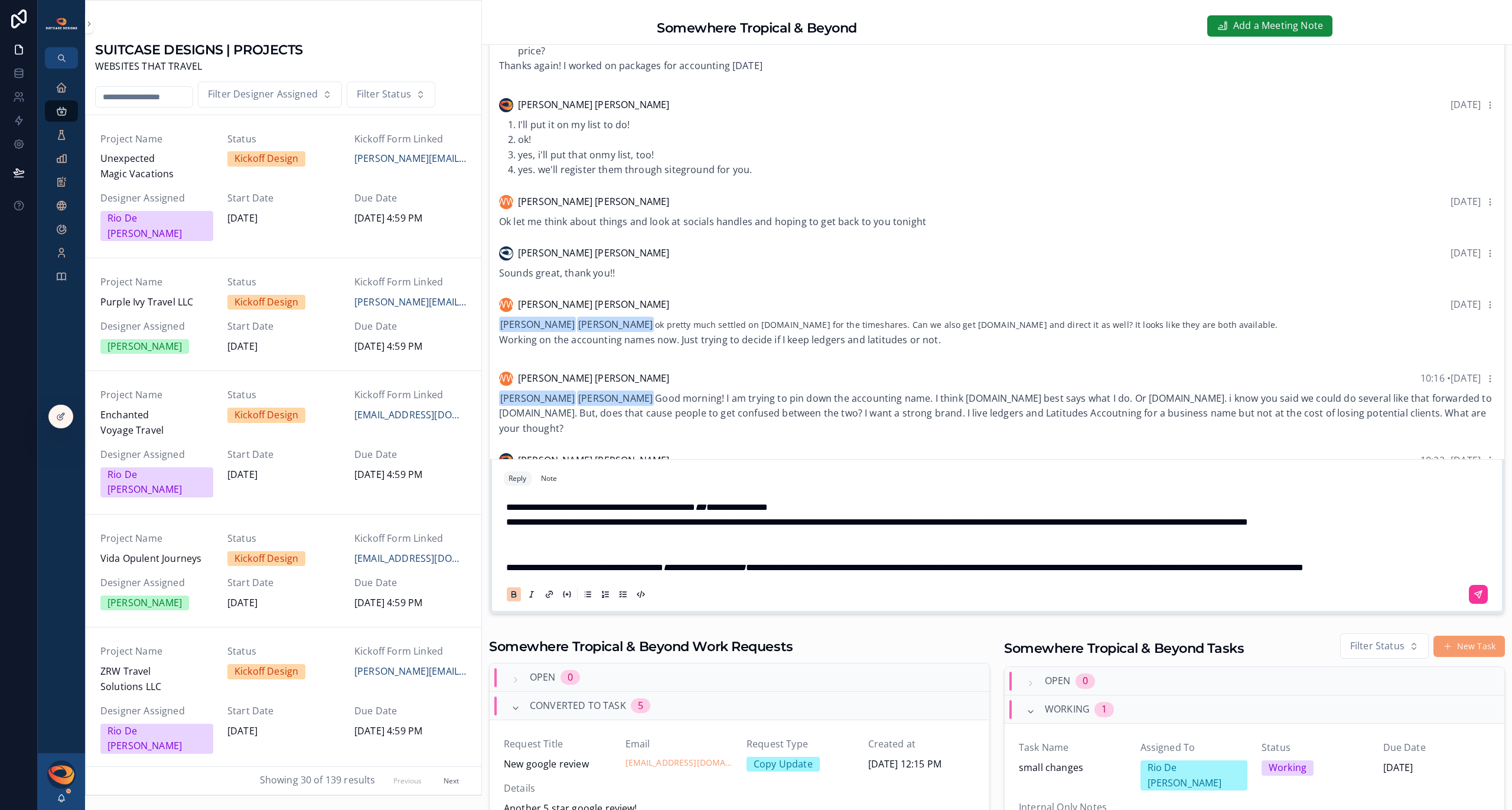
click at [507, 518] on strong "**********" at bounding box center [540, 522] width 68 height 9
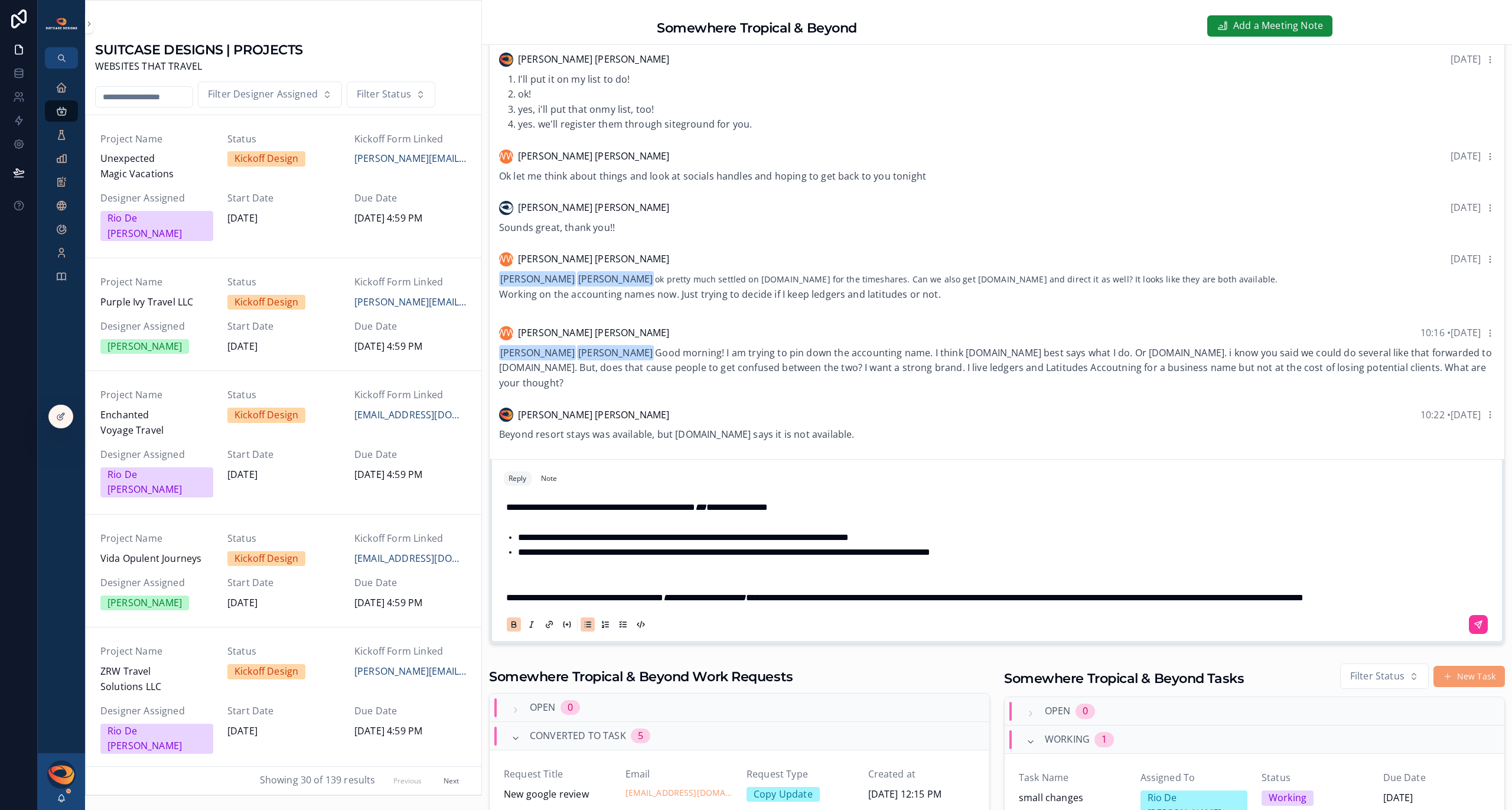
scroll to position [243, 0]
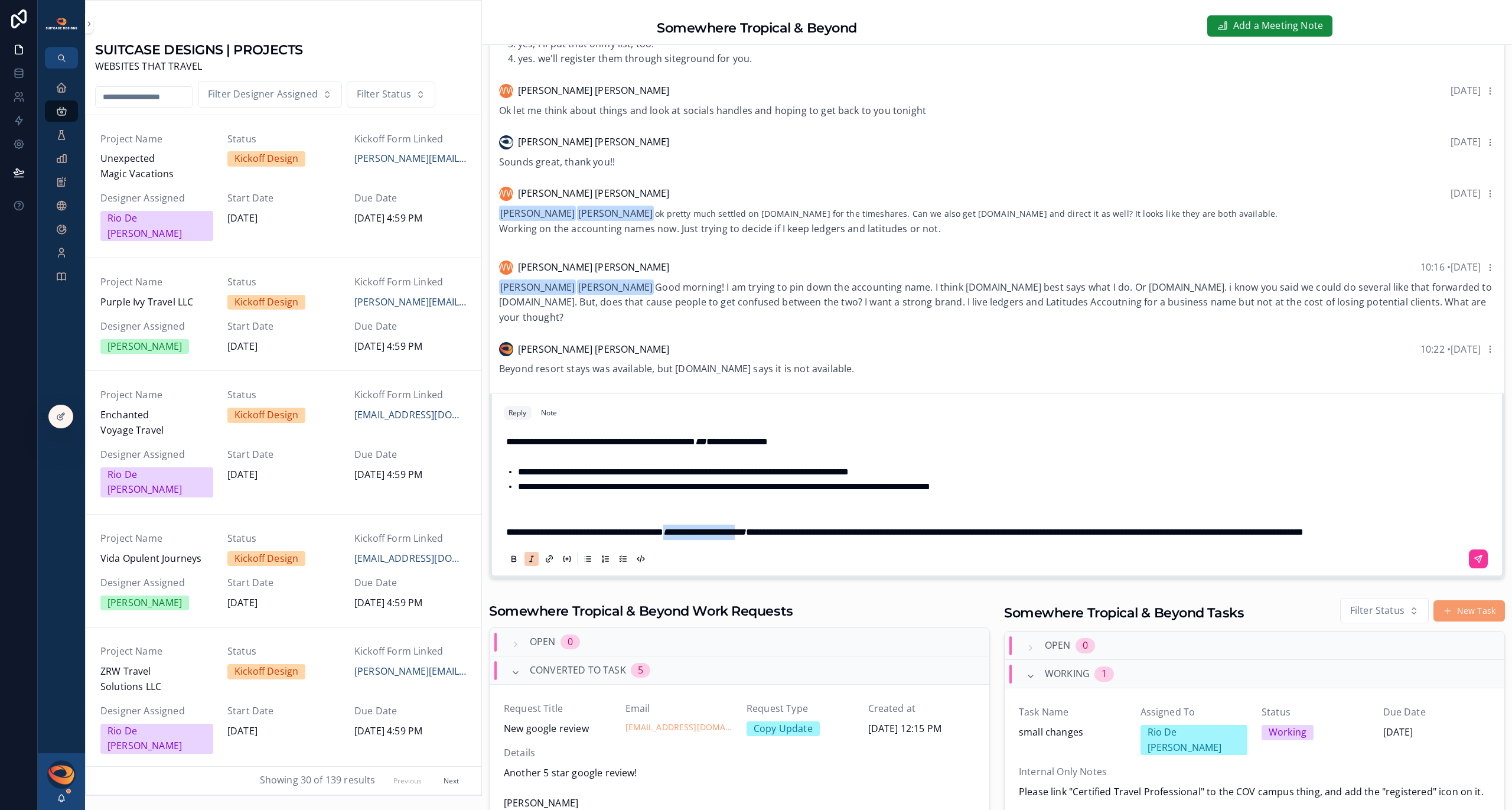
drag, startPoint x: 704, startPoint y: 519, endPoint x: 793, endPoint y: 515, distance: 89.1
click at [746, 528] on em "**********" at bounding box center [704, 531] width 83 height 9
click at [959, 528] on span "**********" at bounding box center [1024, 531] width 557 height 9
click at [962, 528] on span "**********" at bounding box center [1024, 531] width 557 height 9
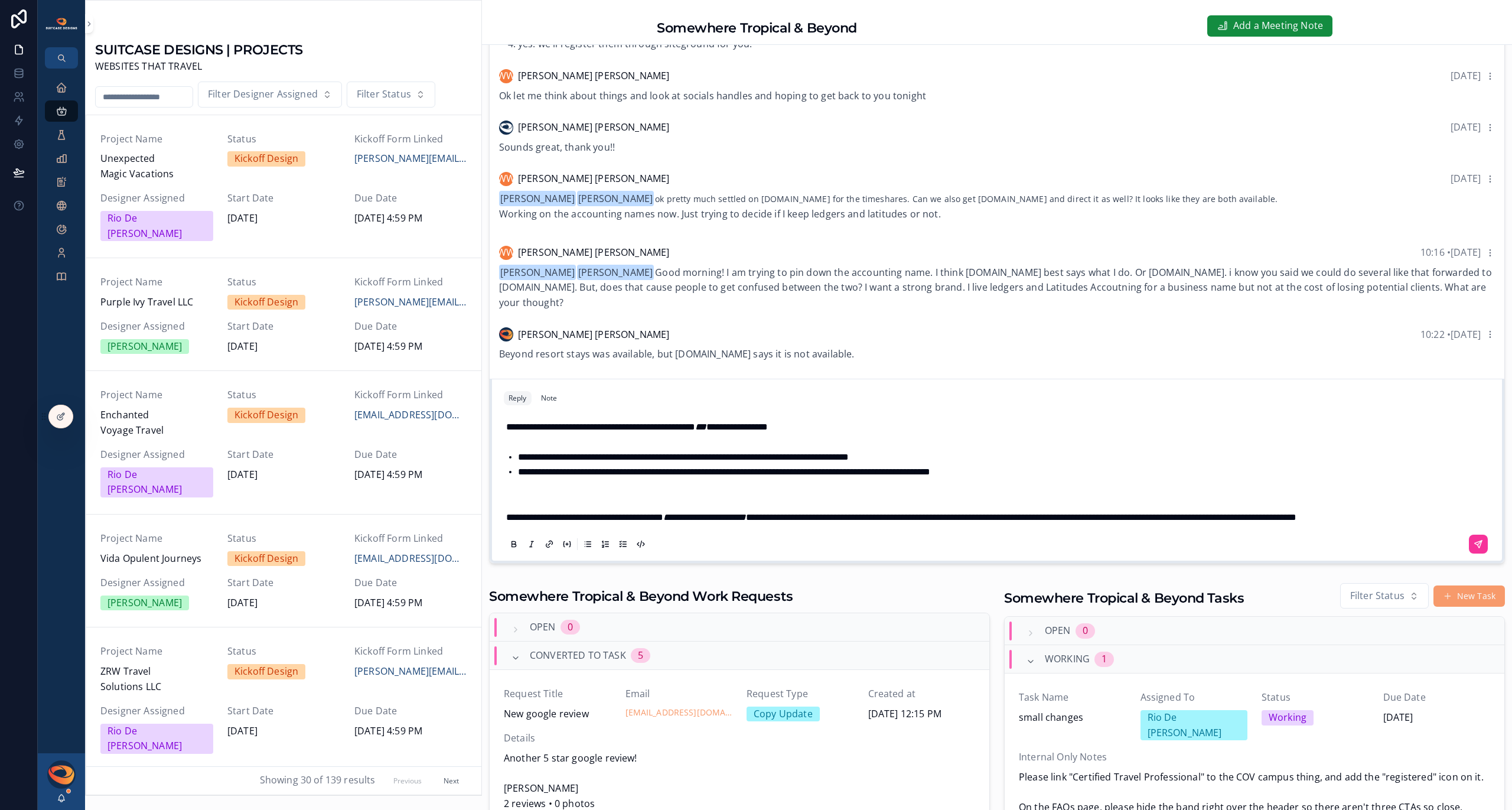
scroll to position [1140, 0]
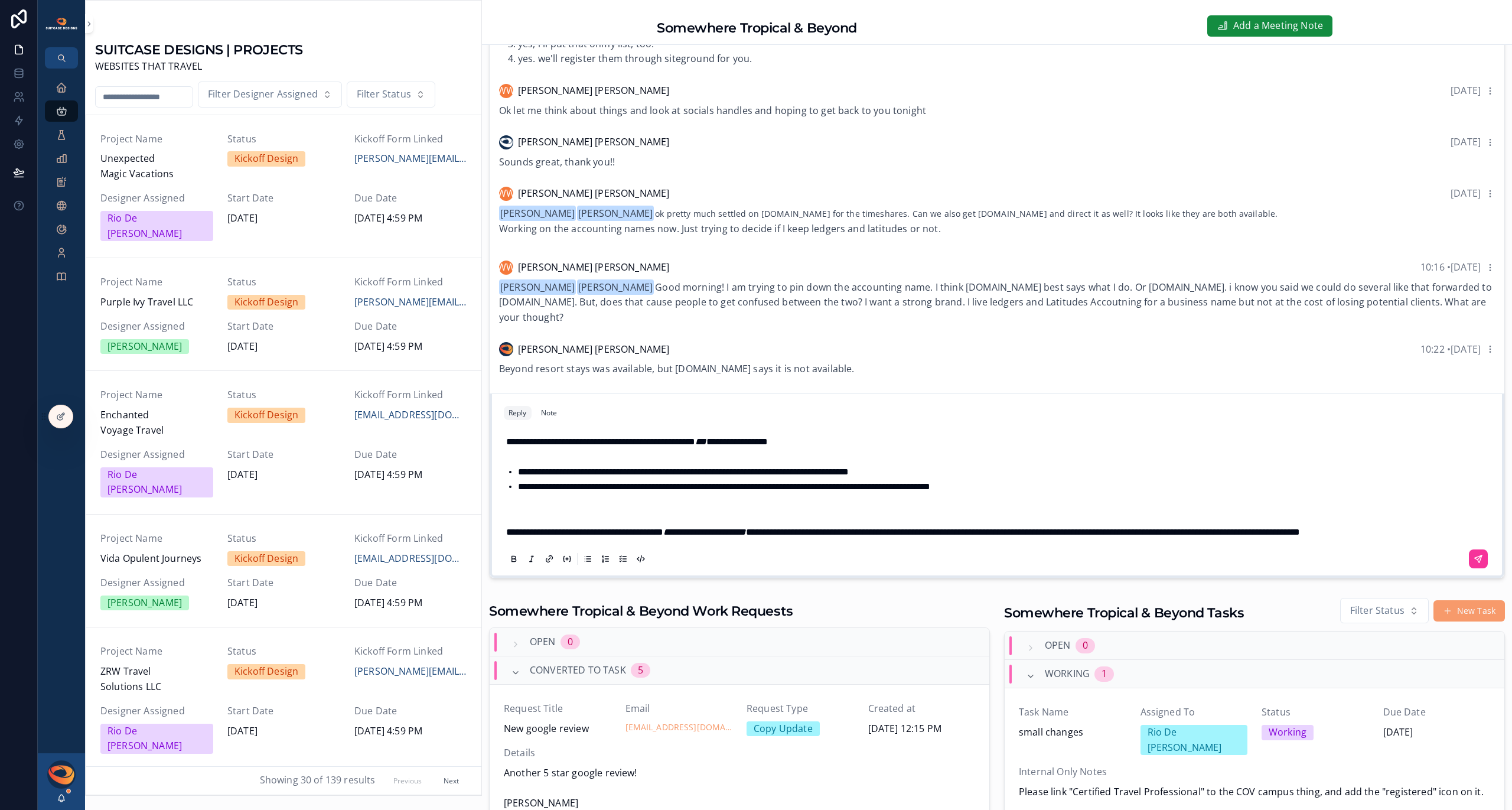
click at [703, 535] on p "**********" at bounding box center [999, 532] width 986 height 15
click at [659, 510] on p "scrollable content" at bounding box center [999, 517] width 986 height 15
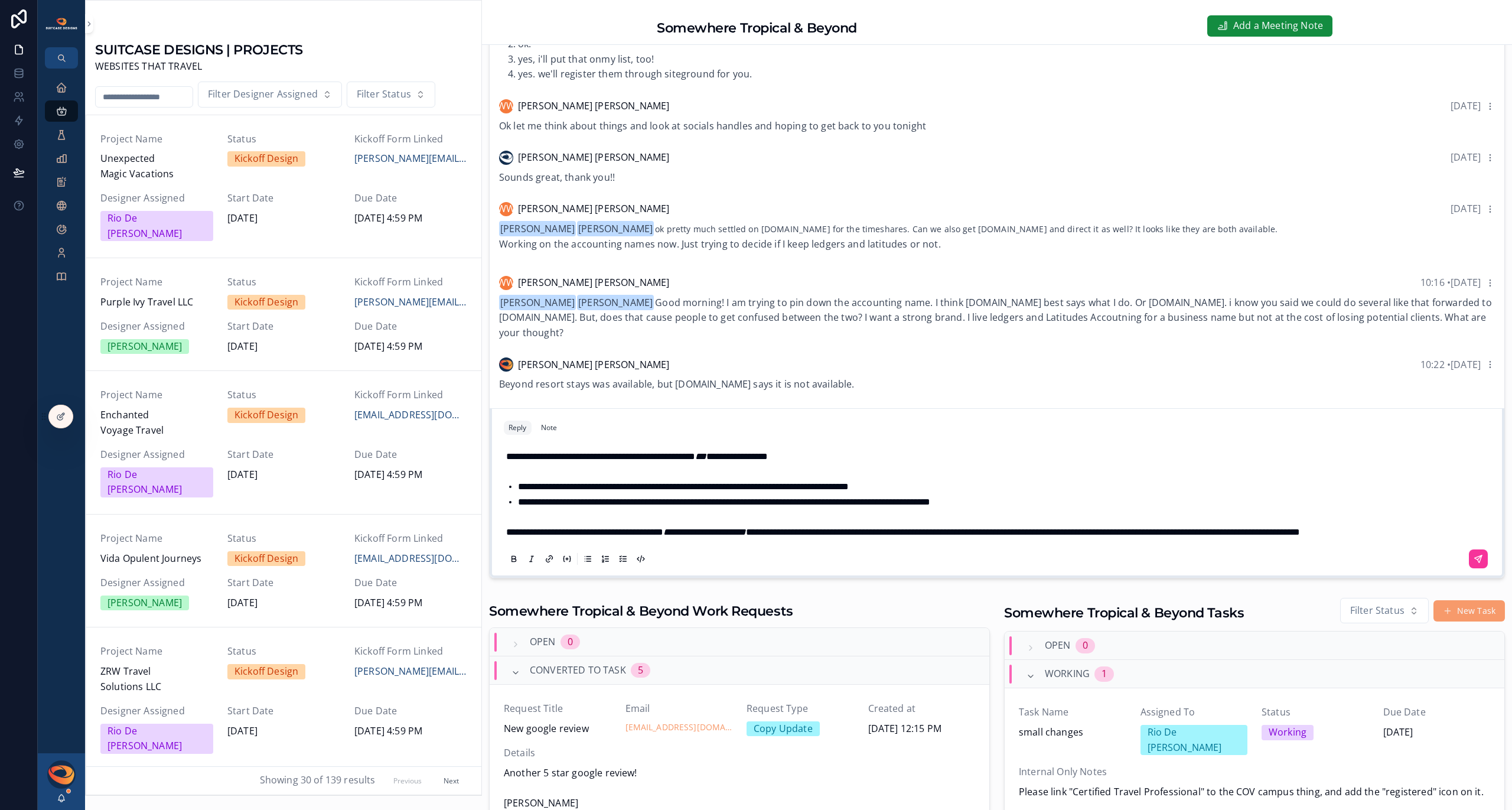
scroll to position [258, 0]
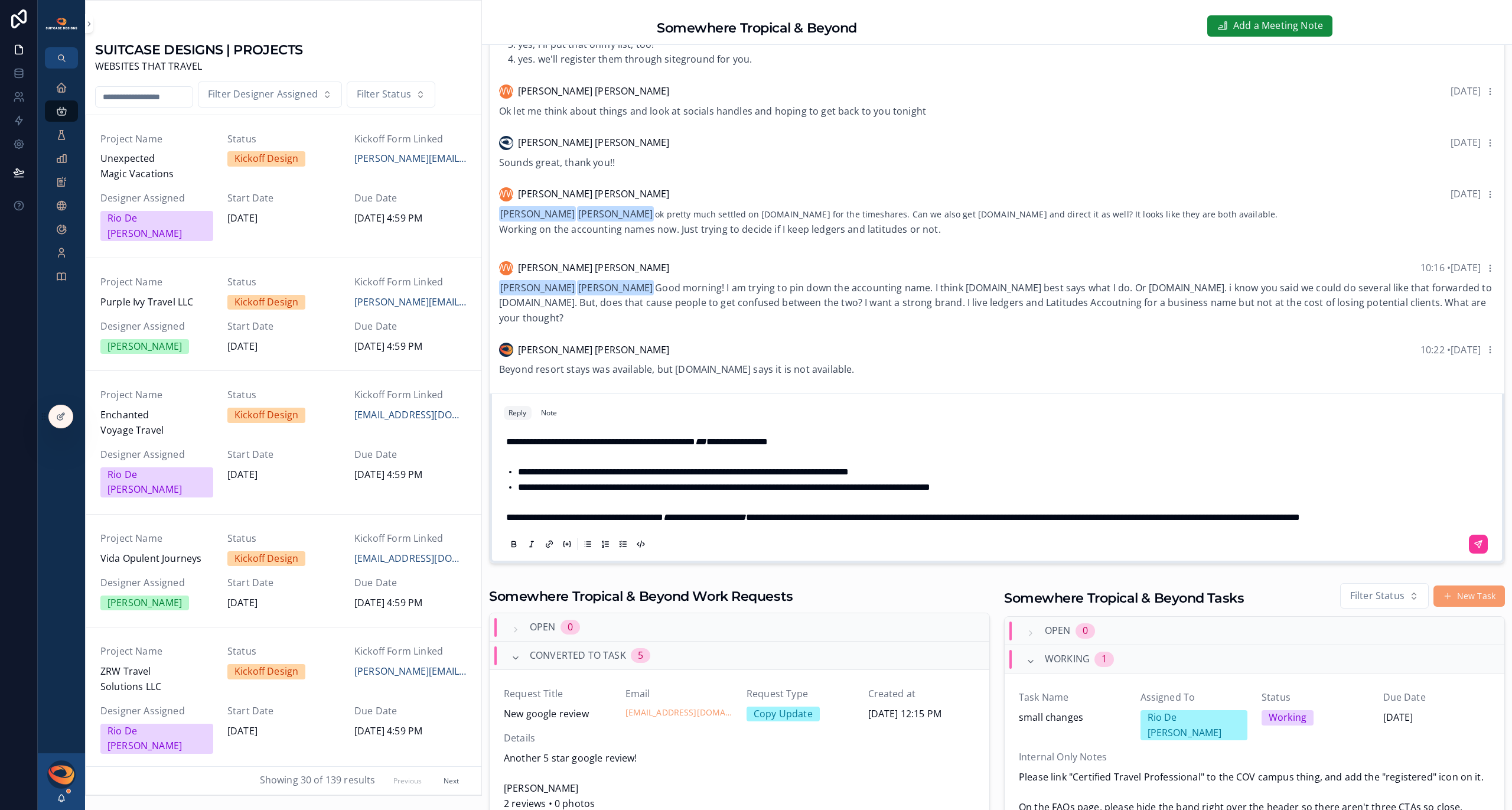
click at [507, 438] on span "**********" at bounding box center [601, 441] width 189 height 9
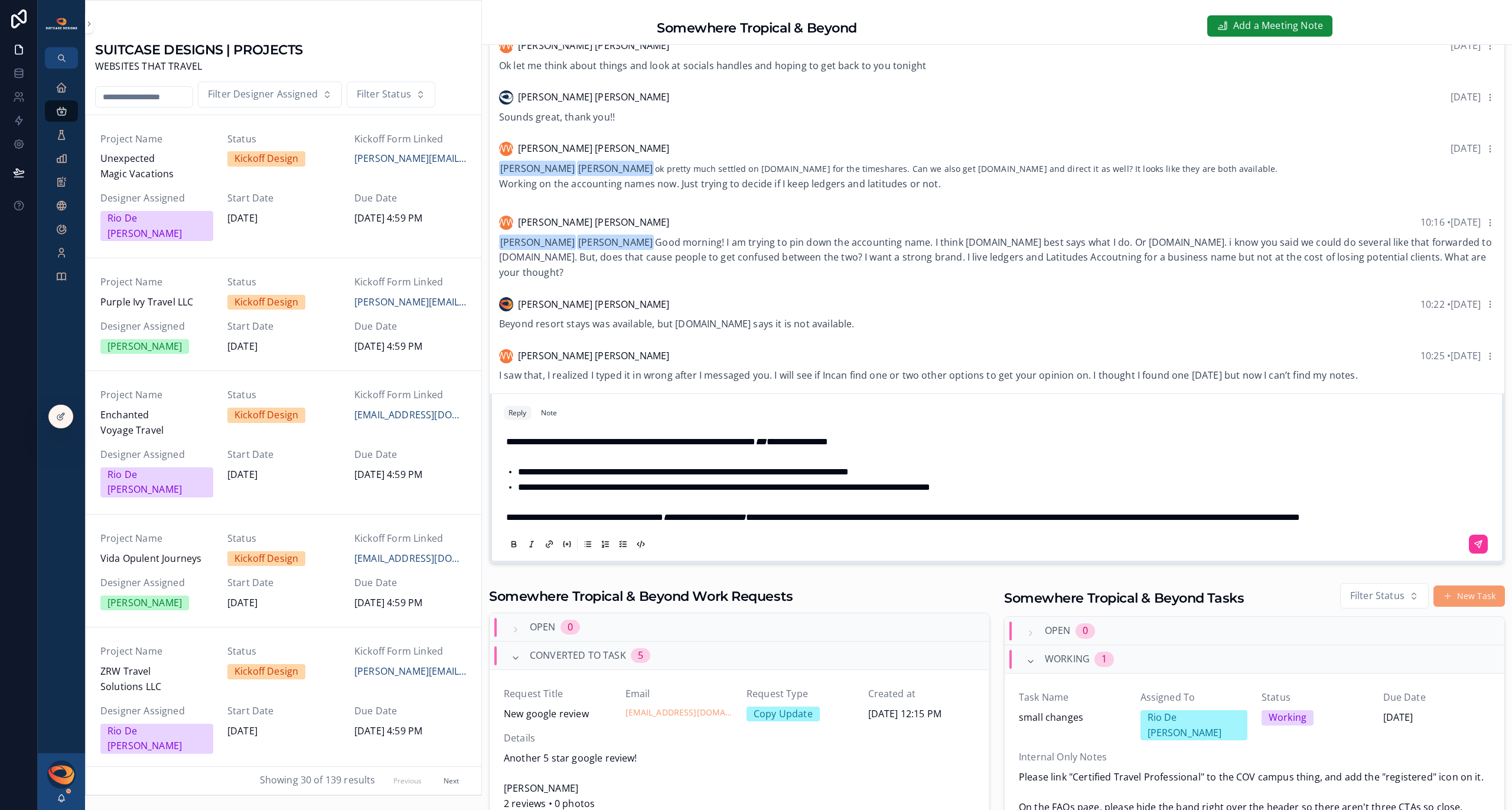
click at [1475, 543] on icon "scrollable content" at bounding box center [1478, 544] width 7 height 7
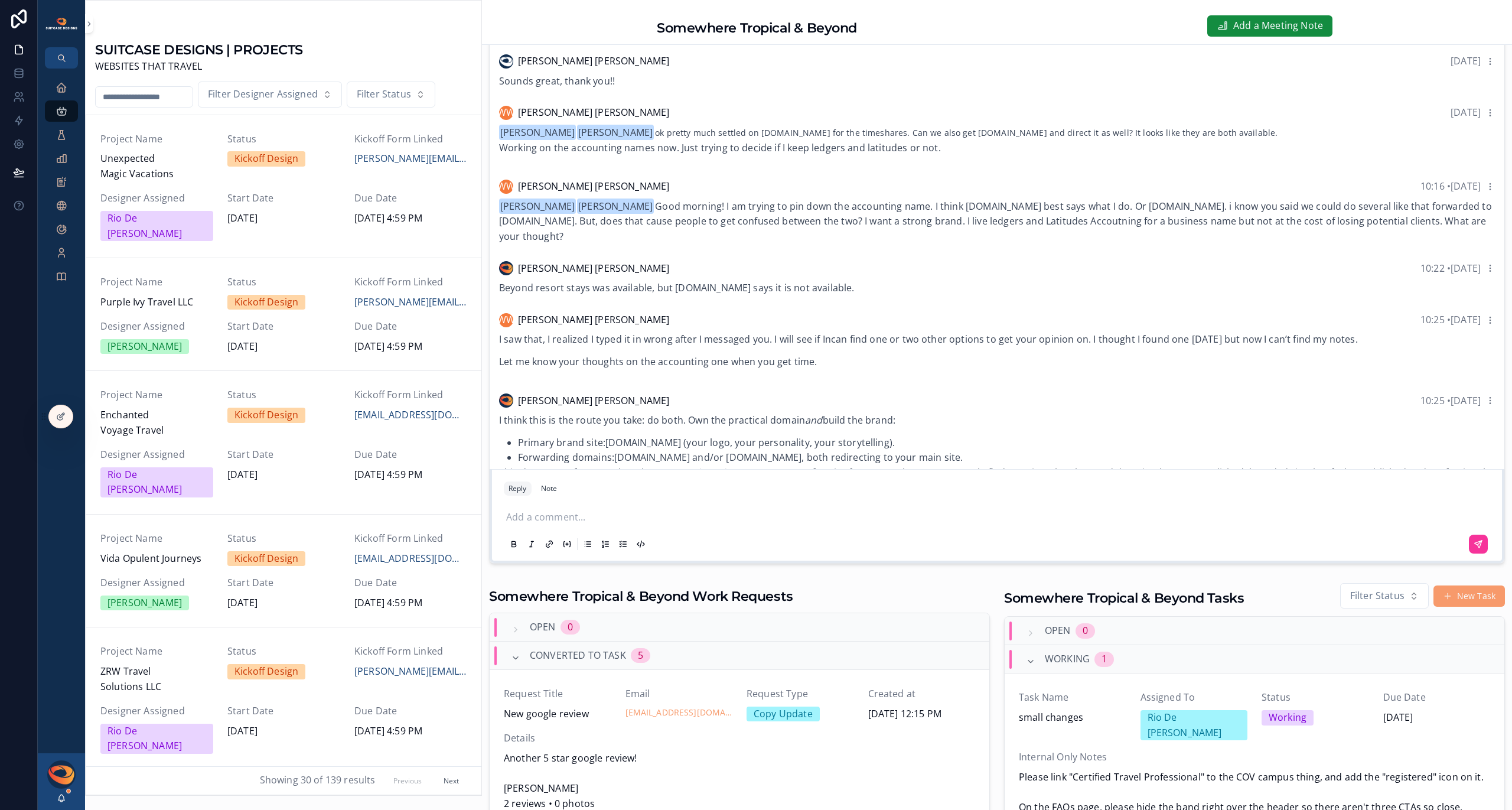
scroll to position [1242, 0]
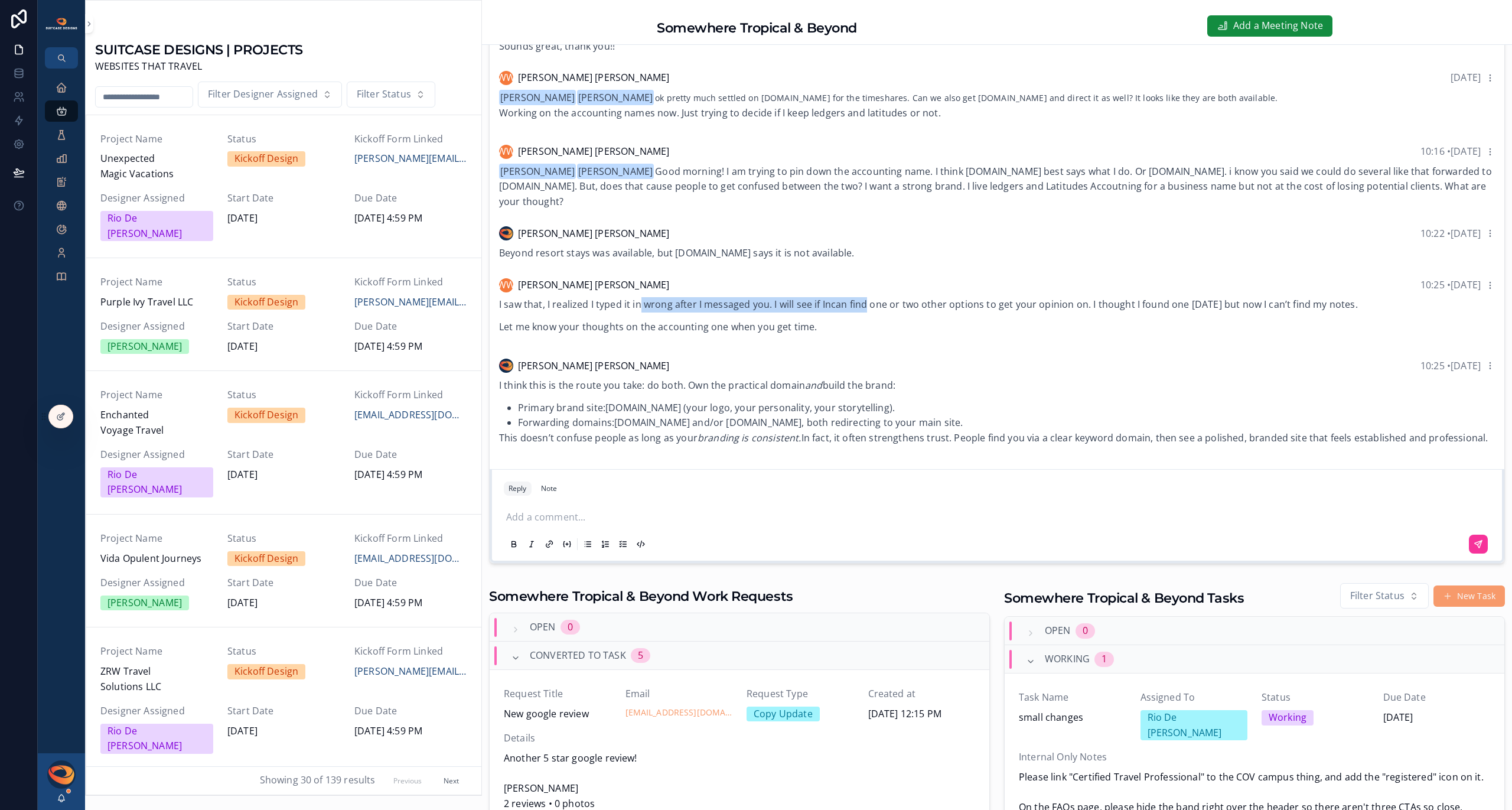
drag, startPoint x: 641, startPoint y: 294, endPoint x: 867, endPoint y: 294, distance: 226.0
click at [867, 298] on p "I saw that, I realized I typed it in wrong after I messaged you. I will see if …" at bounding box center [997, 305] width 996 height 15
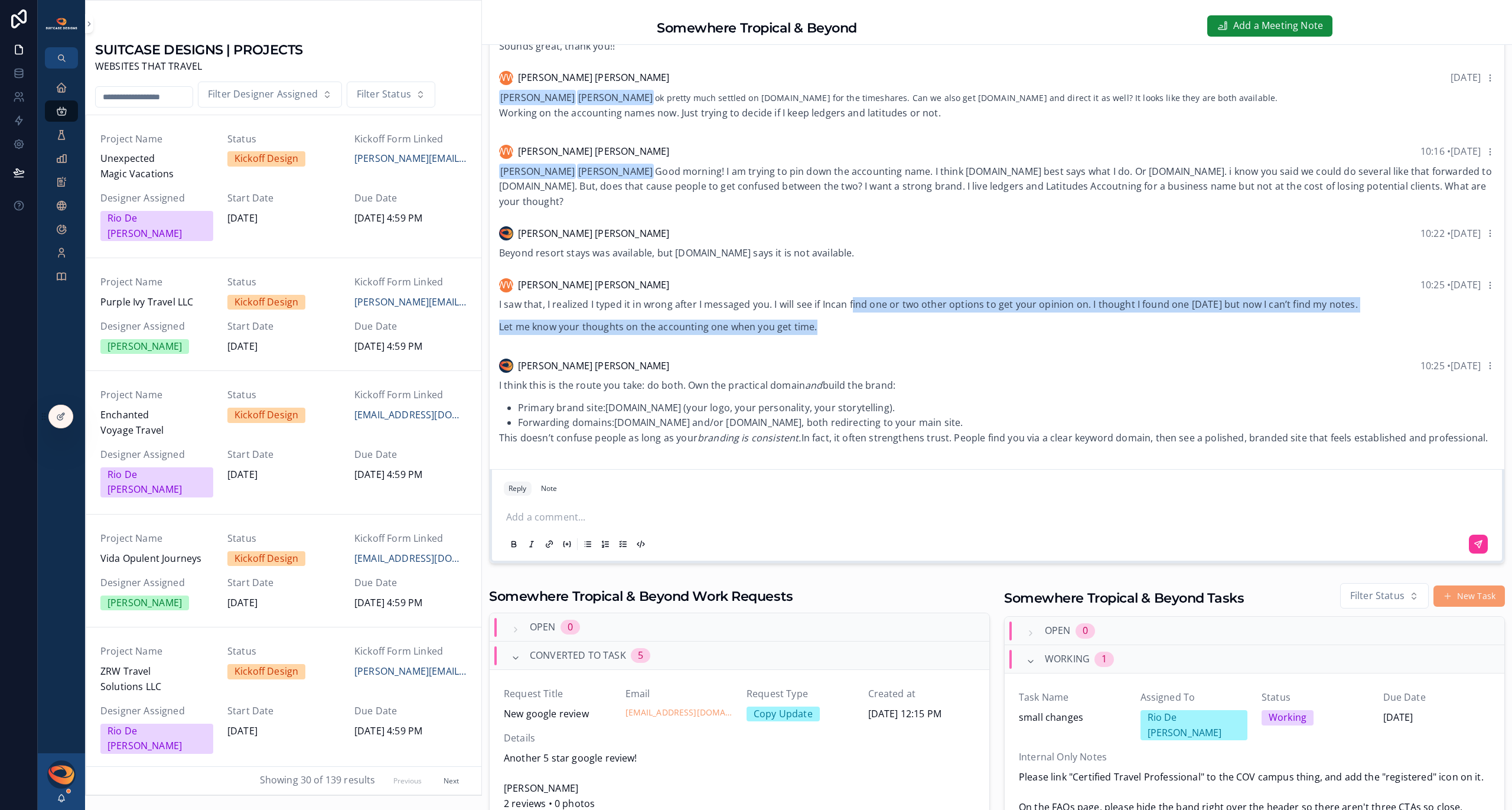
drag, startPoint x: 851, startPoint y: 292, endPoint x: 829, endPoint y: 308, distance: 27.2
click at [829, 308] on div "I saw that, I realized I typed it in wrong after I messaged you. I will see if …" at bounding box center [997, 316] width 996 height 37
click at [829, 320] on p "Let me know your thoughts on the accounting one when you get time." at bounding box center [997, 327] width 996 height 15
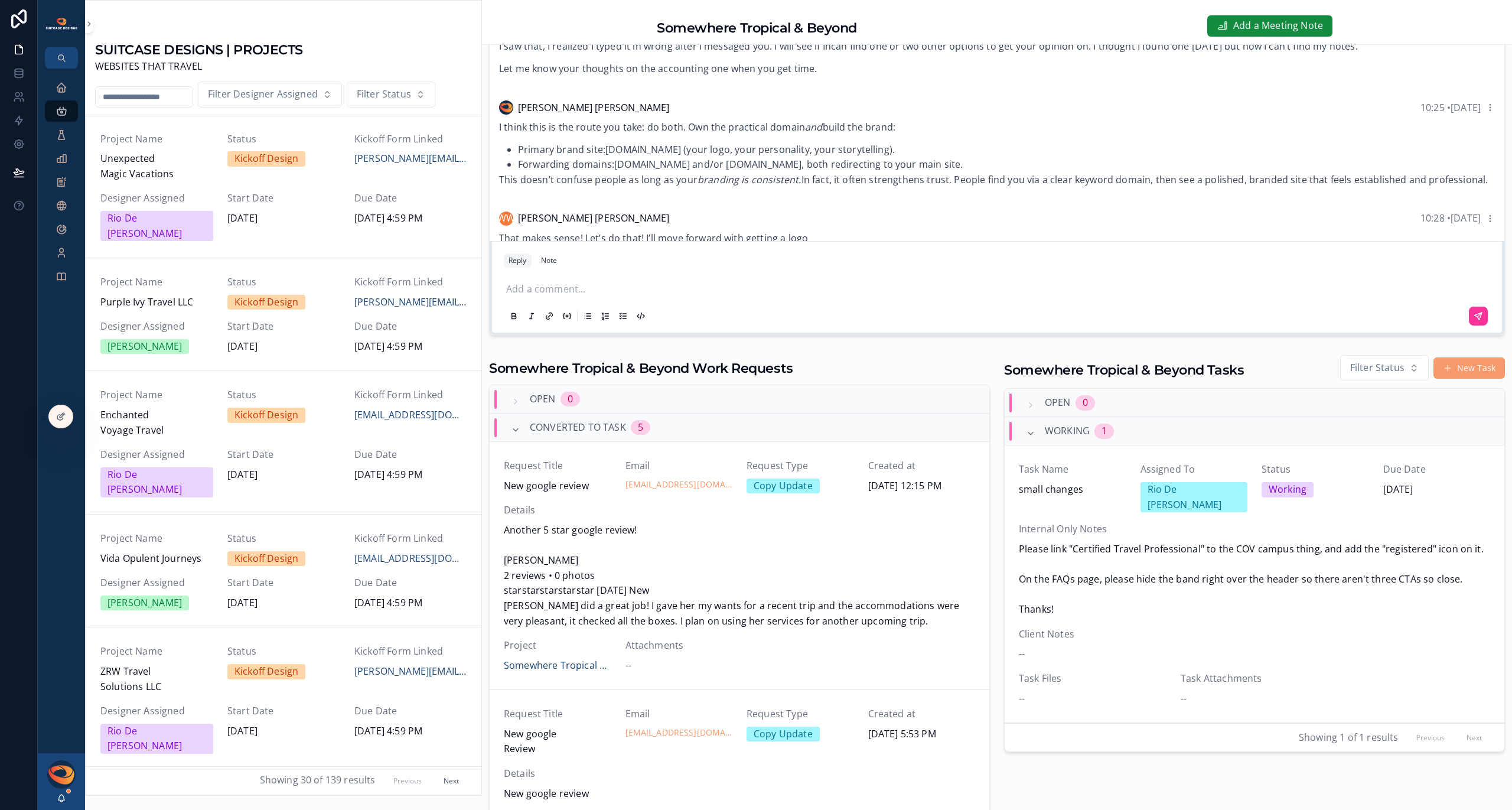
scroll to position [1294, 0]
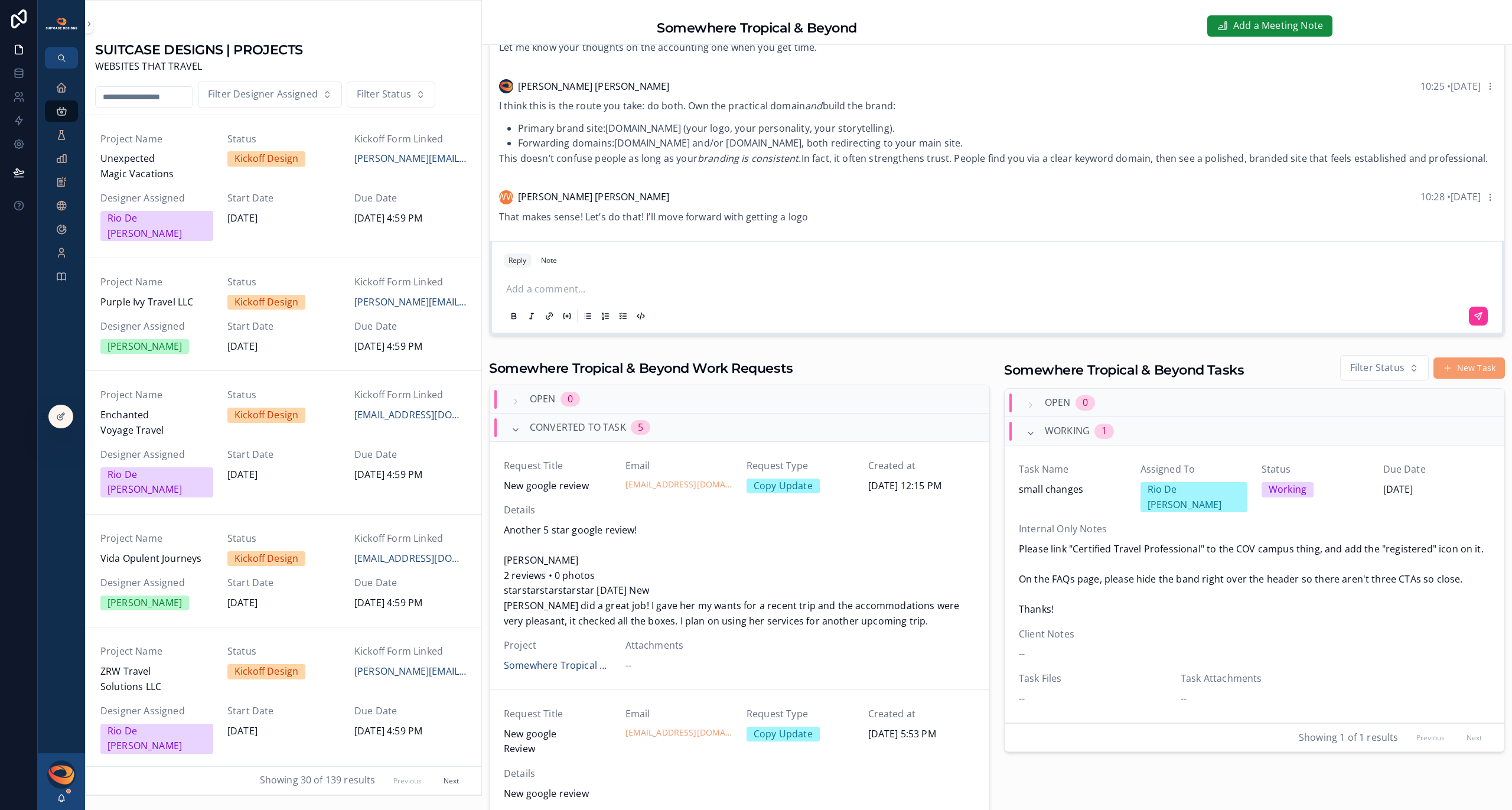
click at [584, 291] on p "scrollable content" at bounding box center [999, 289] width 986 height 15
drag, startPoint x: 607, startPoint y: 115, endPoint x: 712, endPoint y: 133, distance: 106.5
click at [720, 121] on li "Primary brand site: [DOMAIN_NAME] (your logo, your personality, your storytelli…" at bounding box center [1006, 128] width 977 height 15
copy li "[DOMAIN_NAME]"
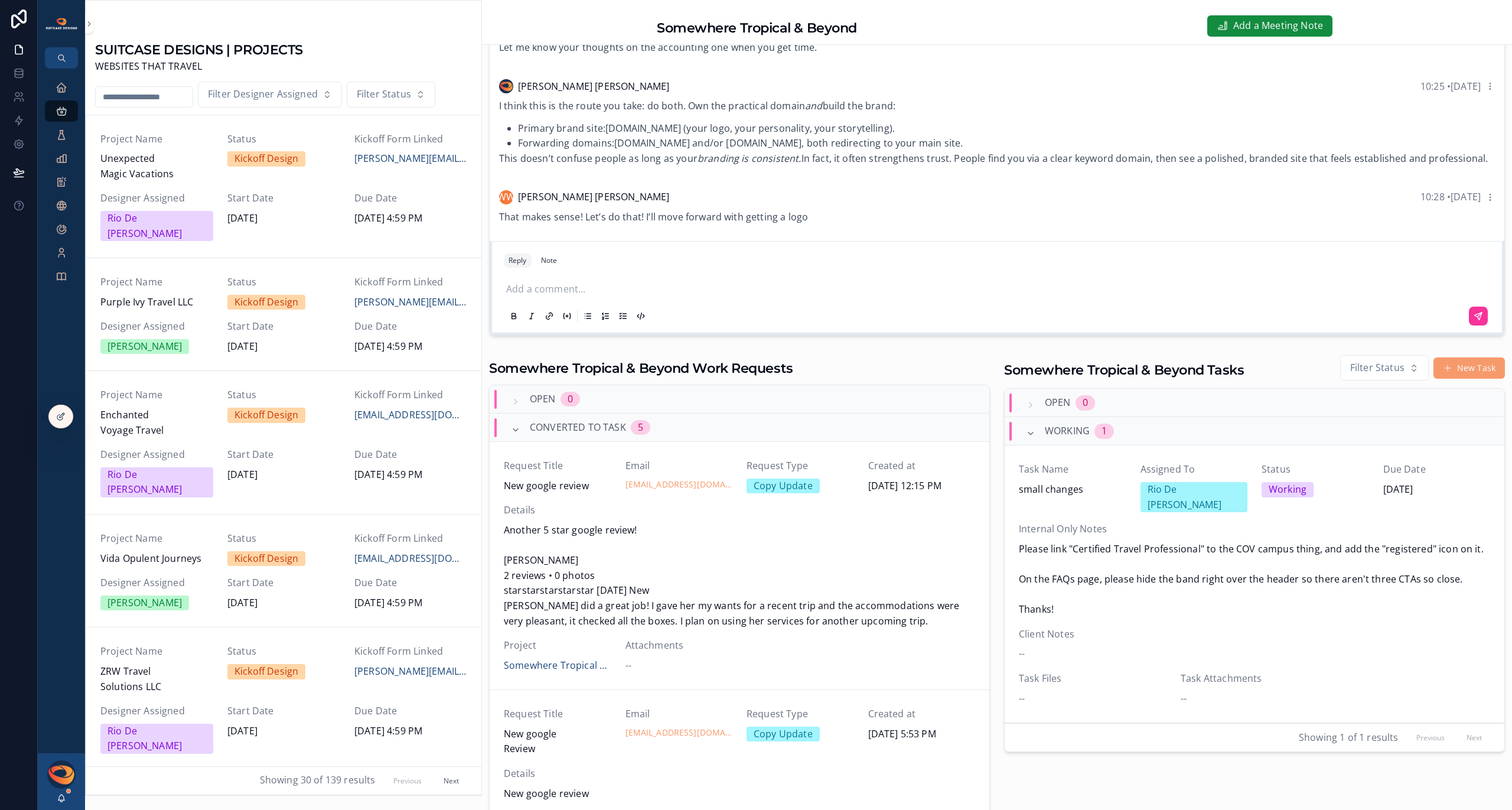
click at [603, 298] on div "Add a comment..." at bounding box center [997, 301] width 986 height 53
click at [603, 295] on p "scrollable content" at bounding box center [999, 289] width 986 height 15
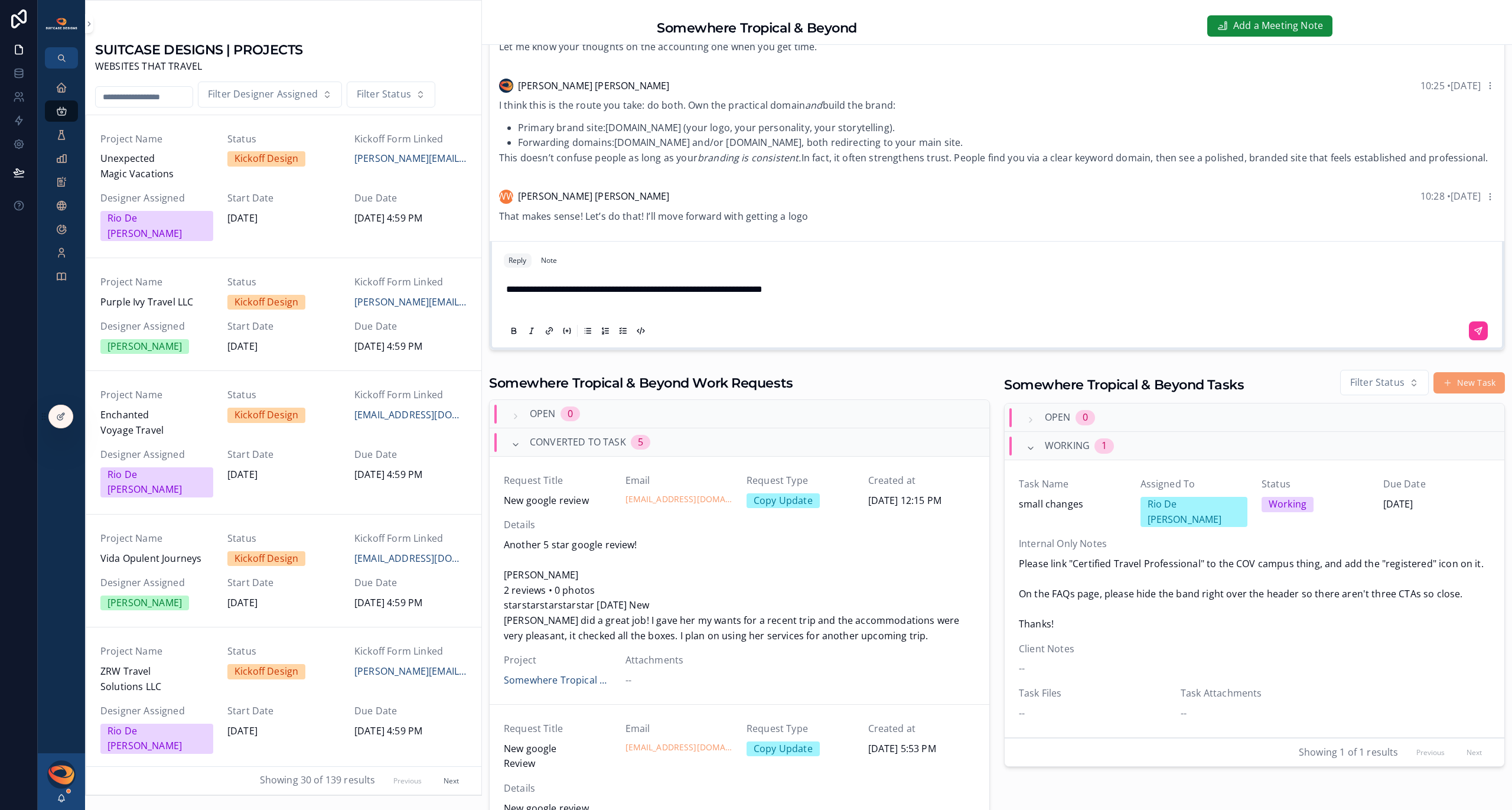
click at [857, 293] on p "**********" at bounding box center [999, 289] width 986 height 15
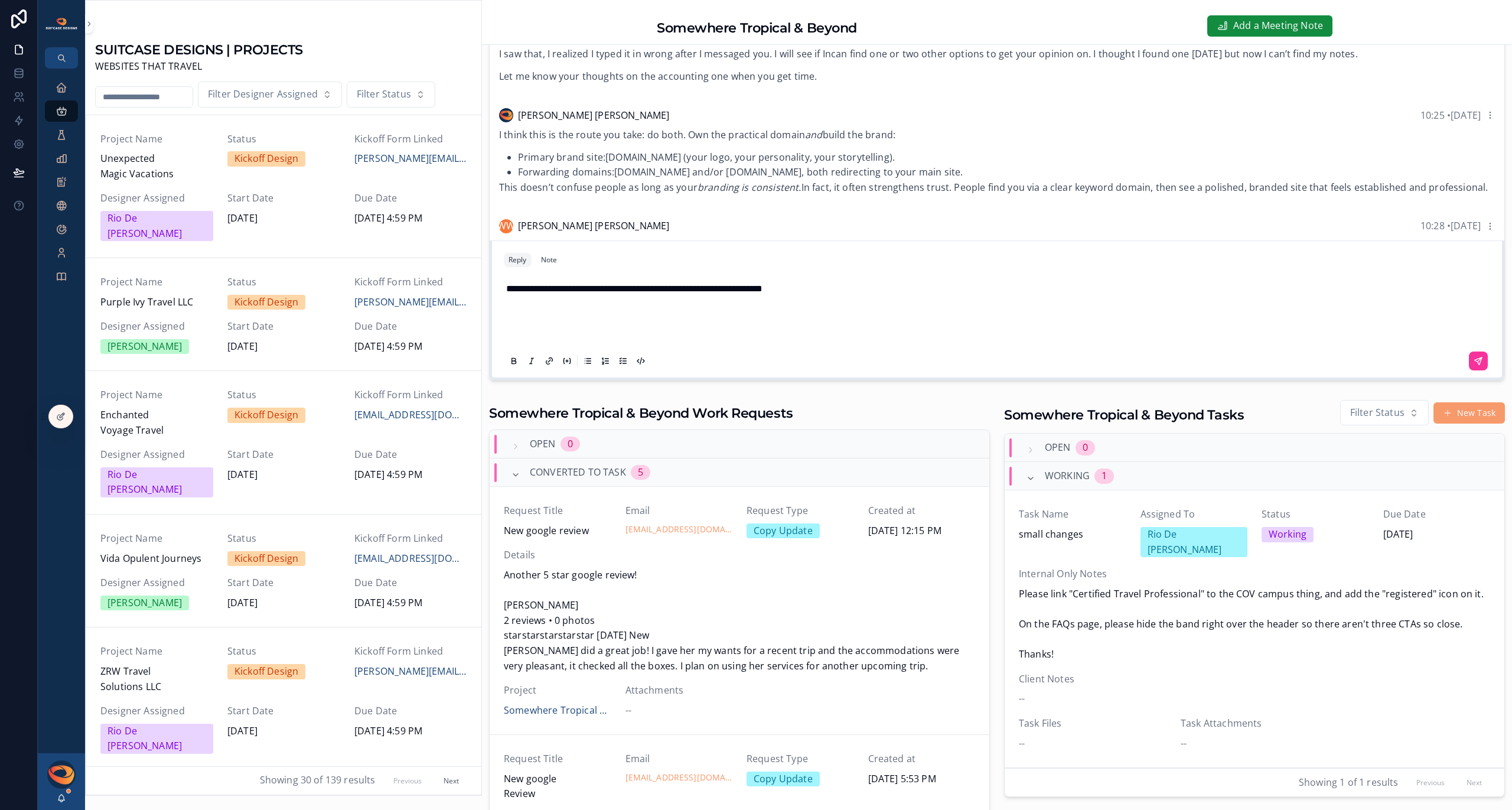
scroll to position [395, 0]
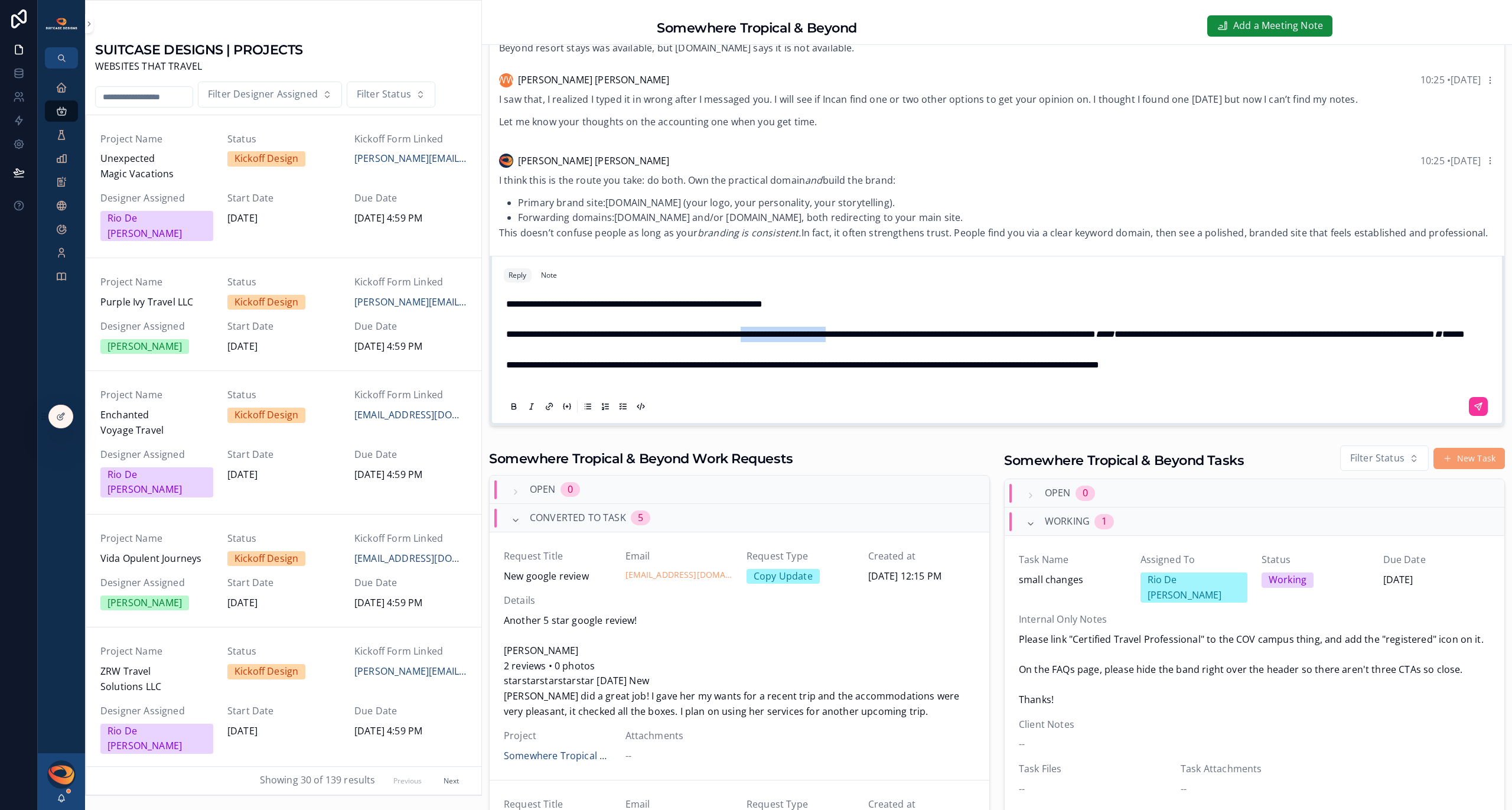
drag, startPoint x: 790, startPoint y: 319, endPoint x: 886, endPoint y: 320, distance: 96.0
click at [850, 330] on span "**********" at bounding box center [678, 334] width 344 height 9
click at [1007, 330] on span "**********" at bounding box center [928, 334] width 156 height 9
click at [1346, 334] on em "**" at bounding box center [1350, 334] width 8 height 9
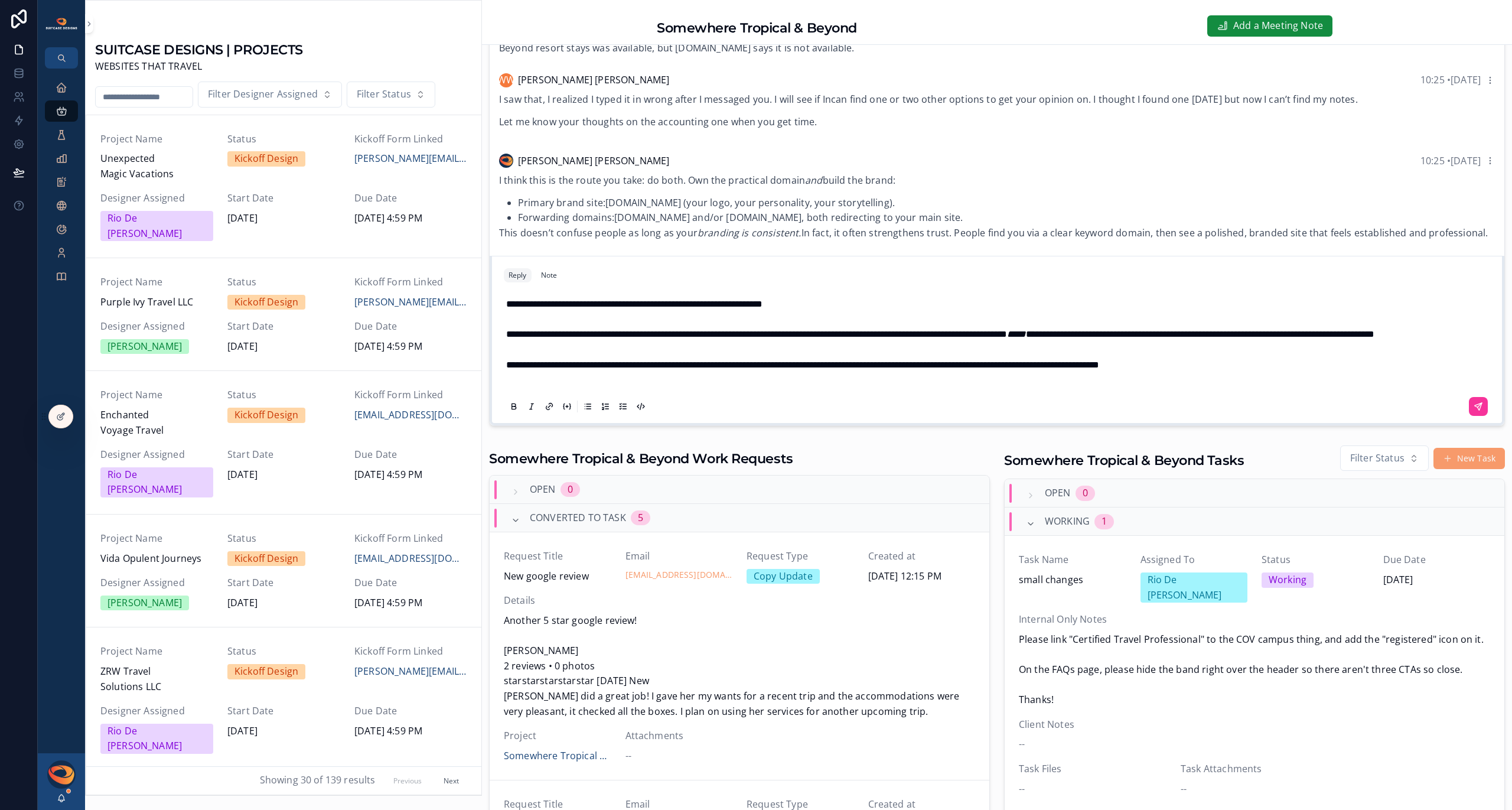
click at [527, 367] on span "**********" at bounding box center [706, 365] width 401 height 9
click at [1474, 404] on icon "scrollable content" at bounding box center [1479, 407] width 9 height 9
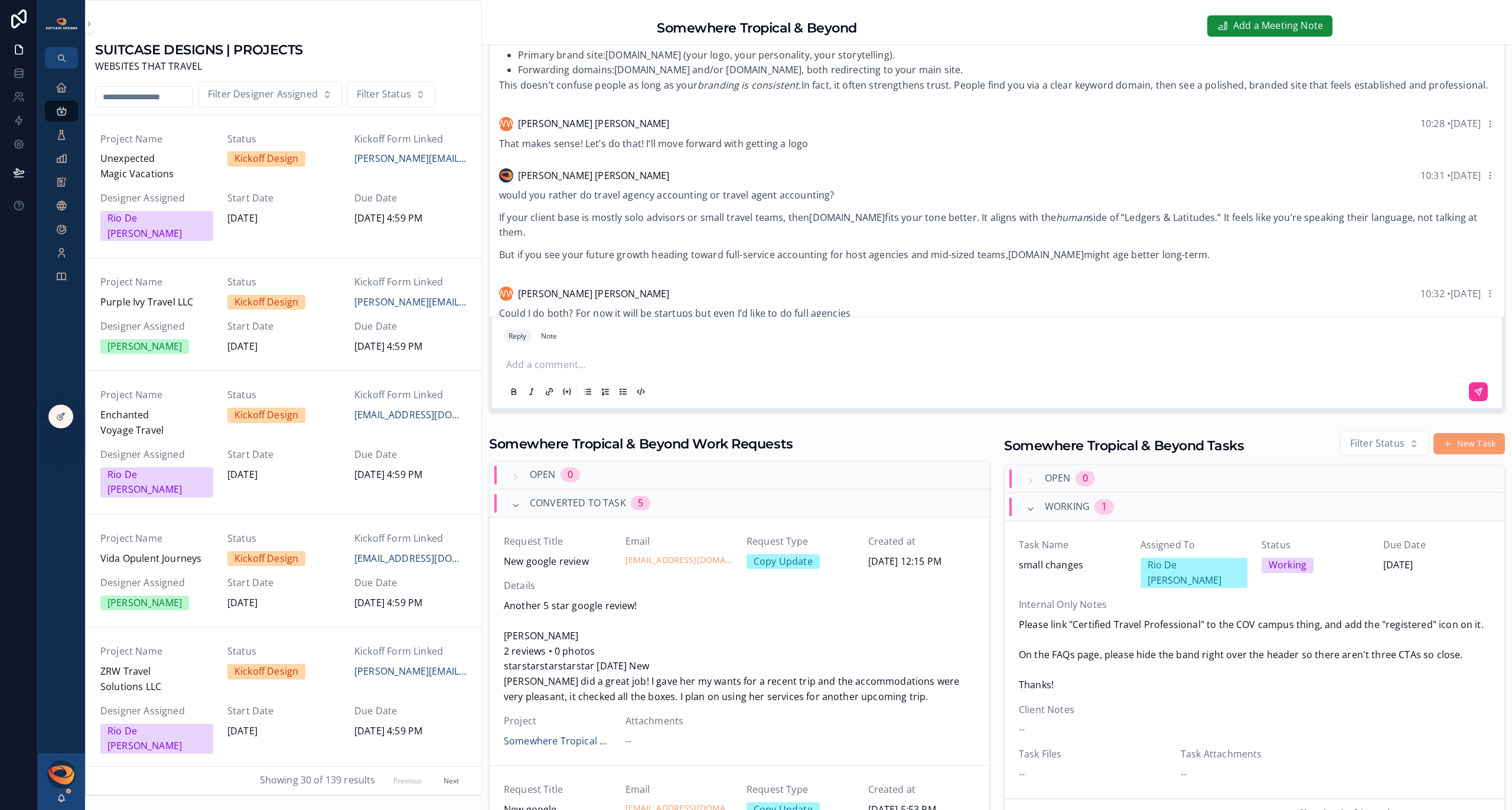
scroll to position [1464, 0]
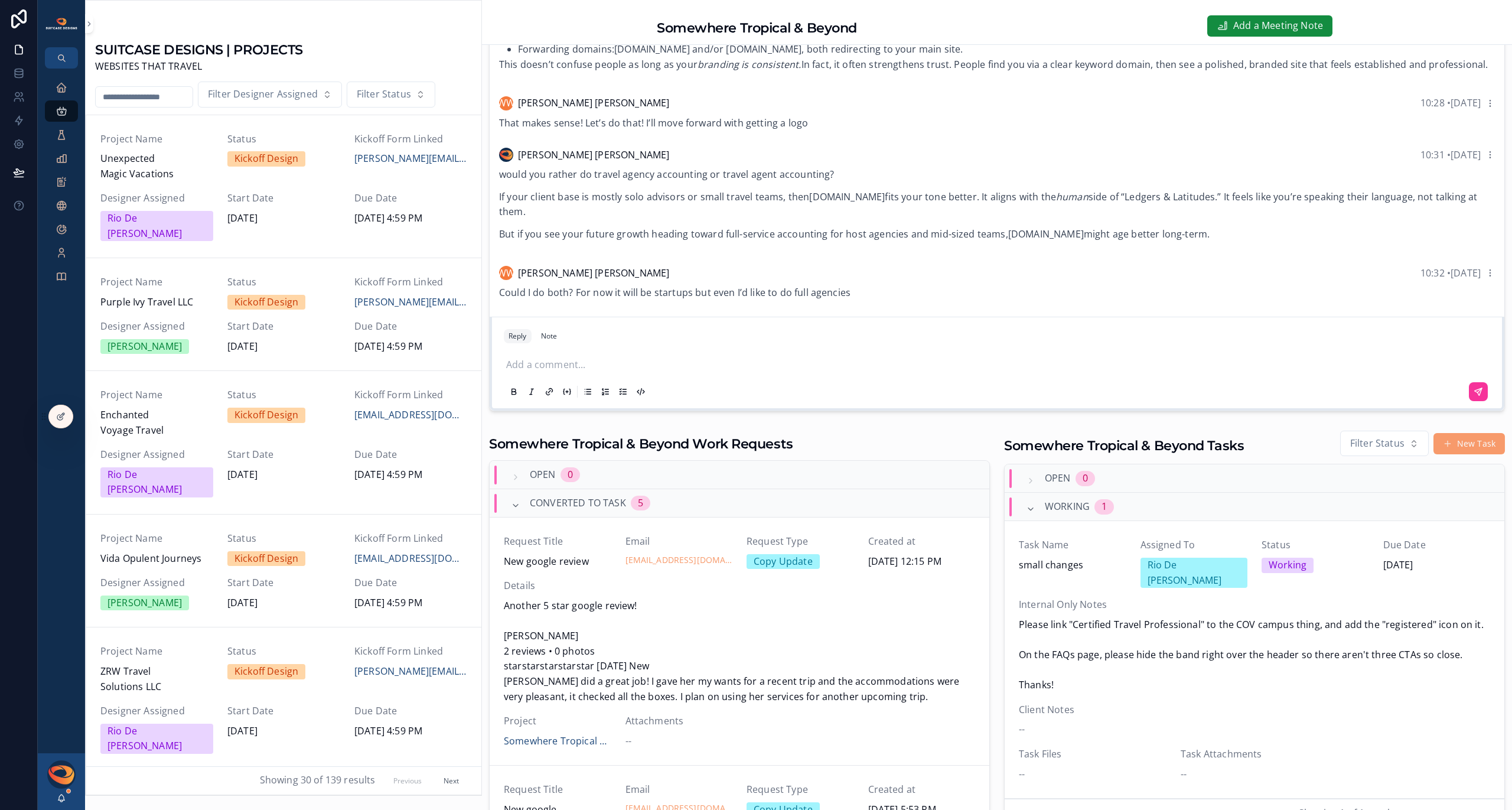
click at [562, 364] on p "scrollable content" at bounding box center [999, 365] width 986 height 15
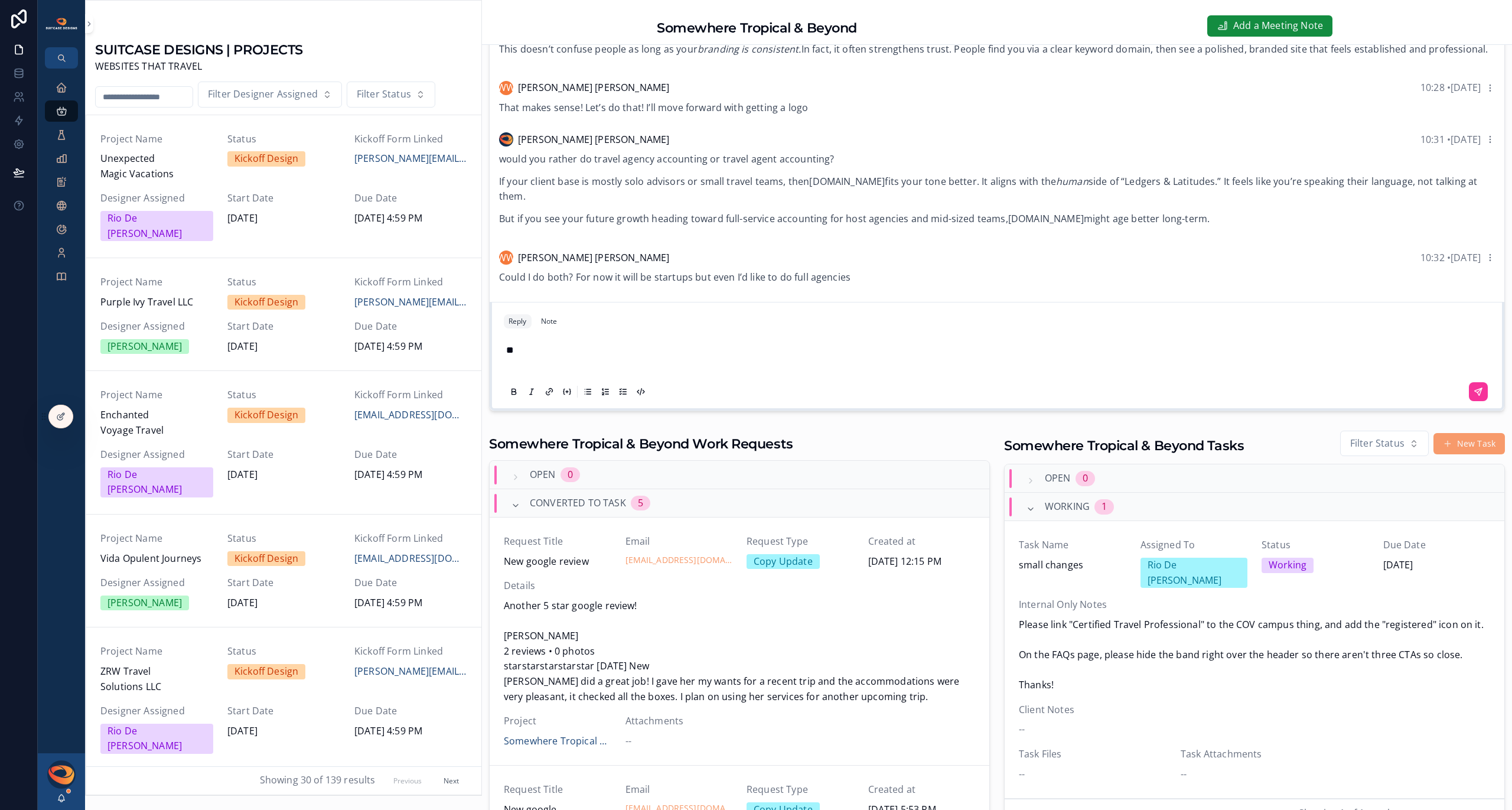
scroll to position [395, 0]
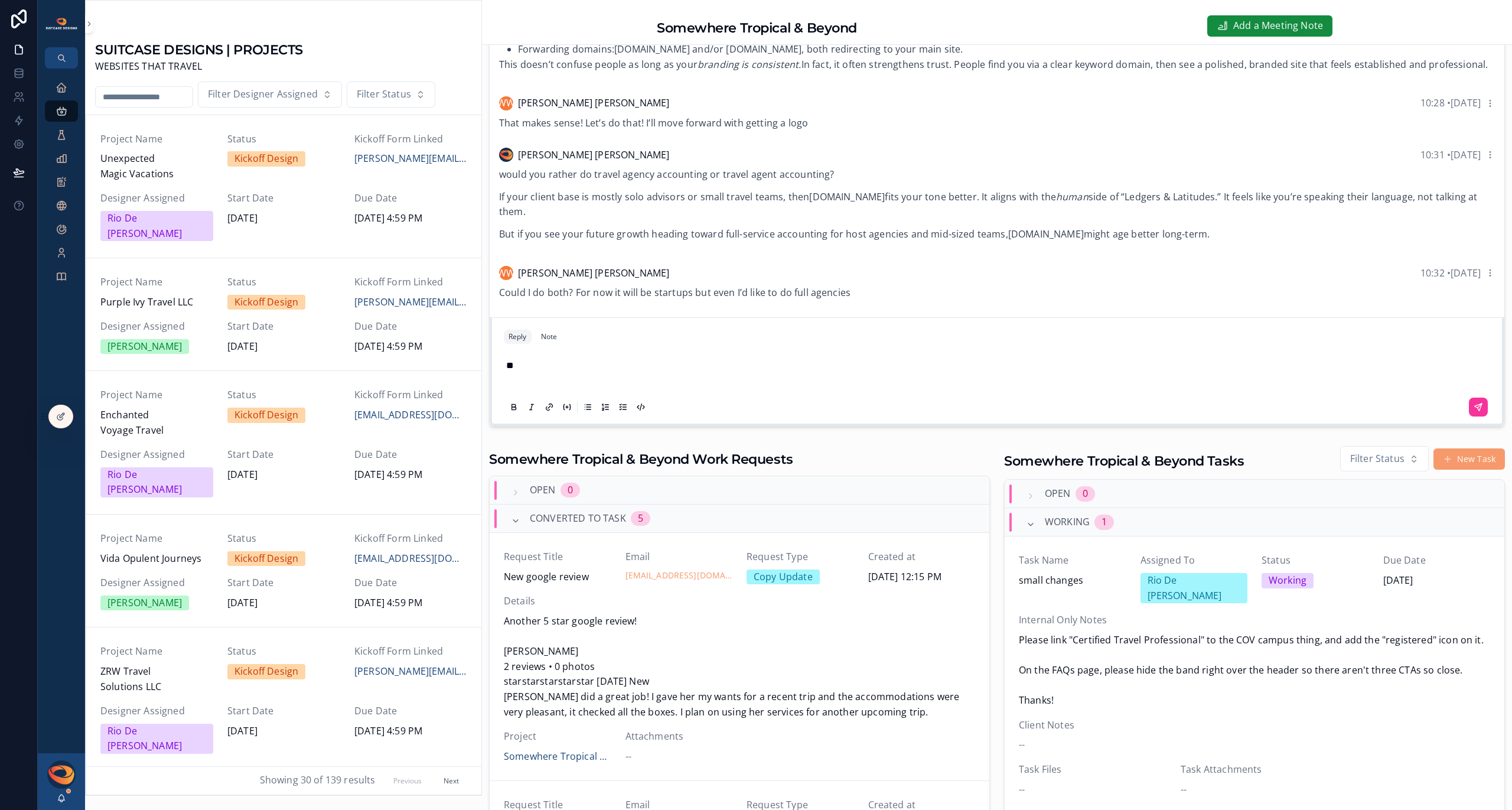
click at [1474, 407] on icon "scrollable content" at bounding box center [1479, 407] width 9 height 9
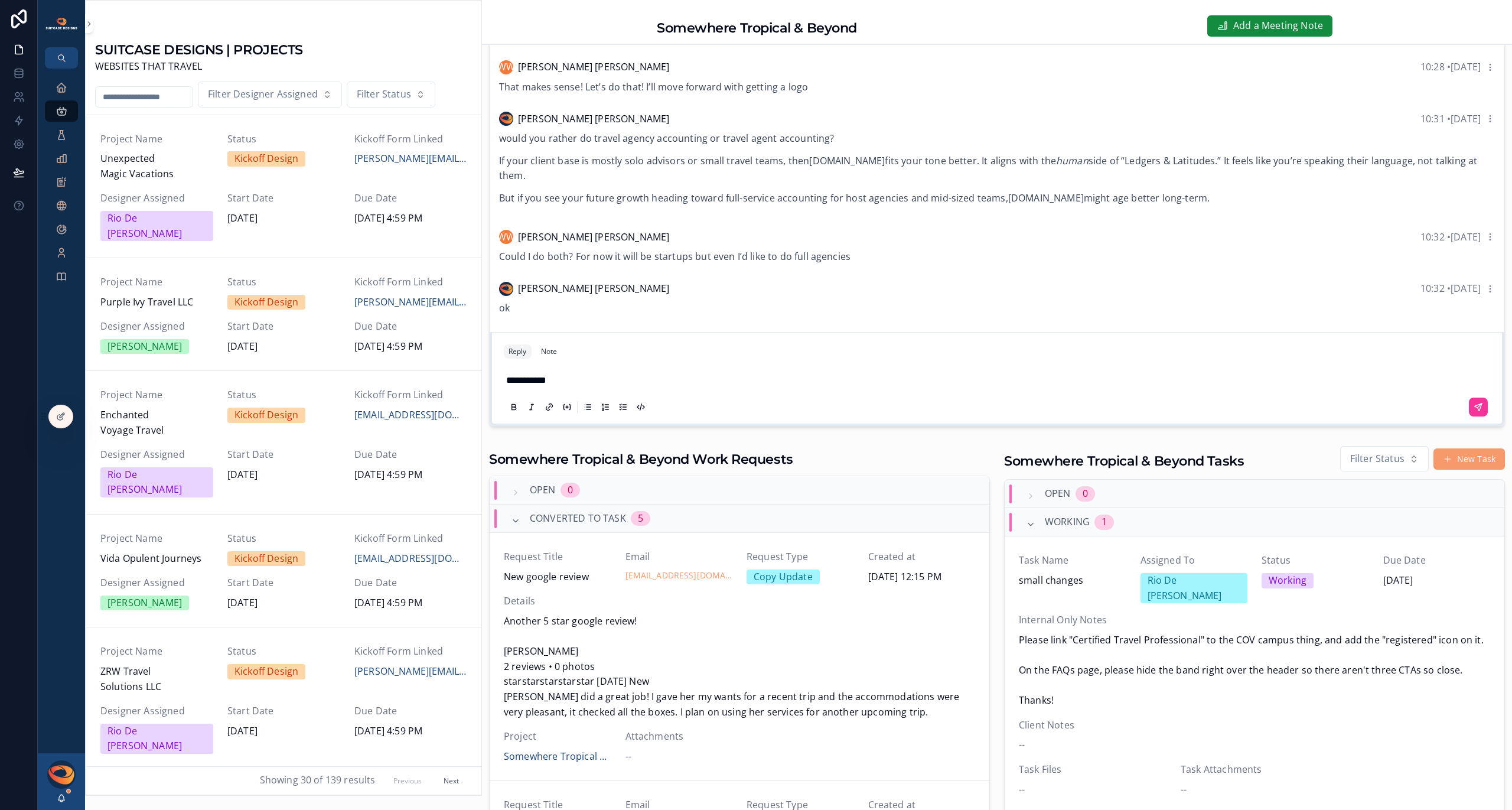
click at [1474, 409] on icon "scrollable content" at bounding box center [1479, 407] width 9 height 9
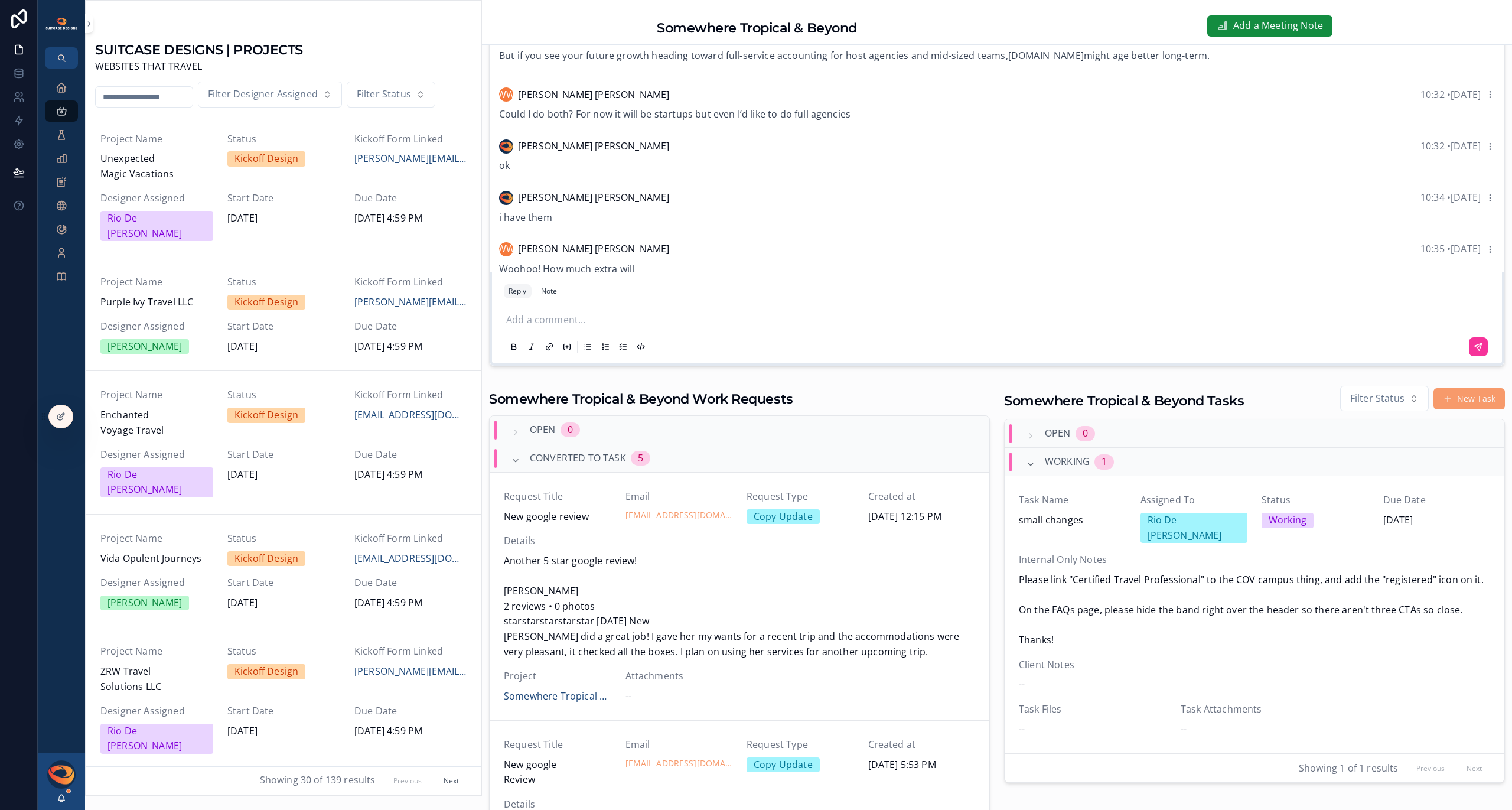
scroll to position [1647, 0]
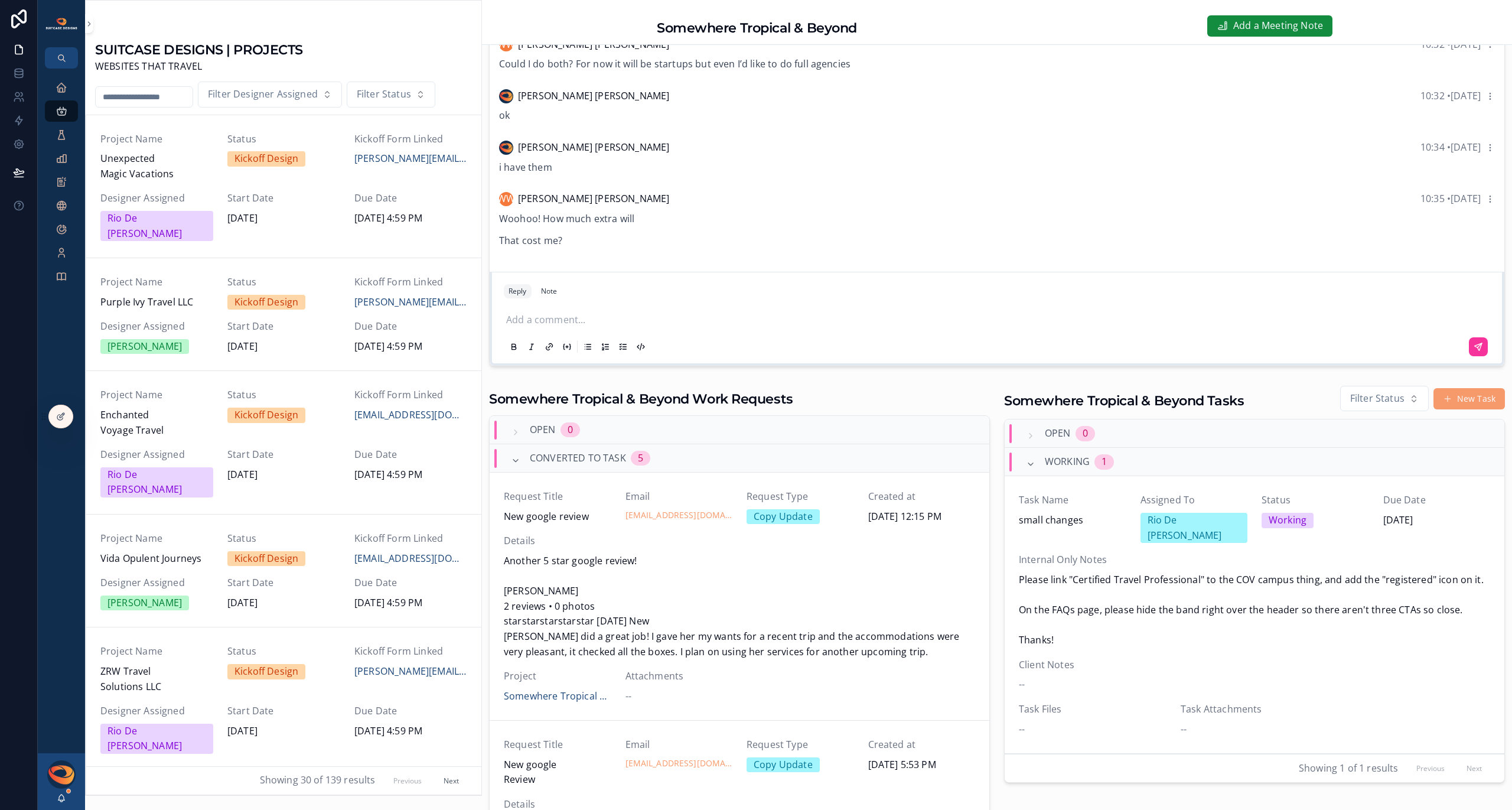
click at [602, 321] on p "scrollable content" at bounding box center [999, 320] width 986 height 15
click at [608, 317] on p "scrollable content" at bounding box center [999, 320] width 986 height 15
click at [954, 322] on span "**********" at bounding box center [730, 319] width 448 height 9
click at [954, 317] on span "**********" at bounding box center [730, 319] width 448 height 9
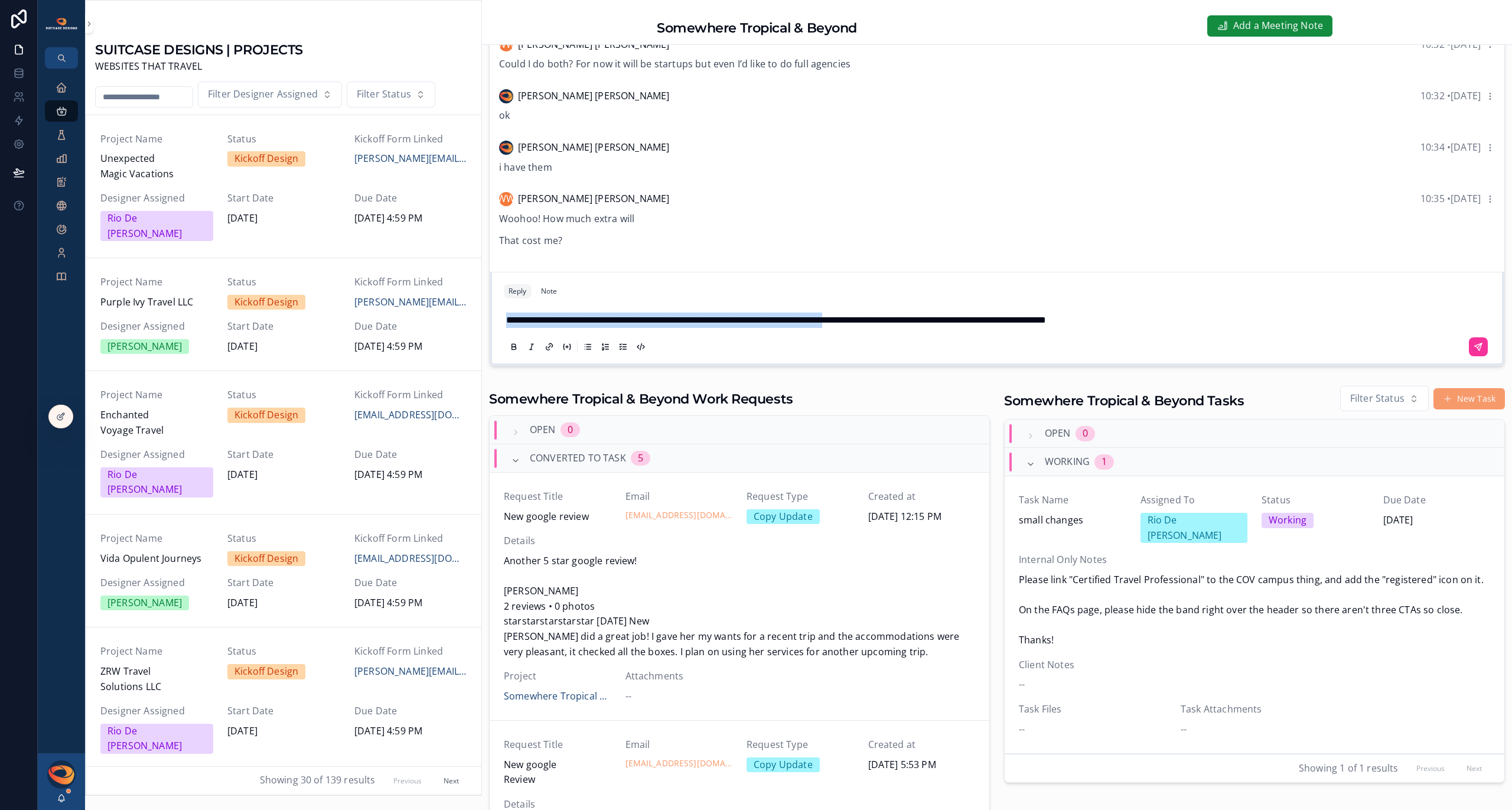
drag, startPoint x: 887, startPoint y: 321, endPoint x: 491, endPoint y: 313, distance: 396.1
click at [491, 313] on div "**********" at bounding box center [997, 319] width 1015 height 94
drag, startPoint x: 805, startPoint y: 319, endPoint x: 810, endPoint y: 349, distance: 30.4
click at [731, 320] on span "**********" at bounding box center [618, 319] width 225 height 9
click at [1475, 349] on icon "scrollable content" at bounding box center [1478, 347] width 7 height 7
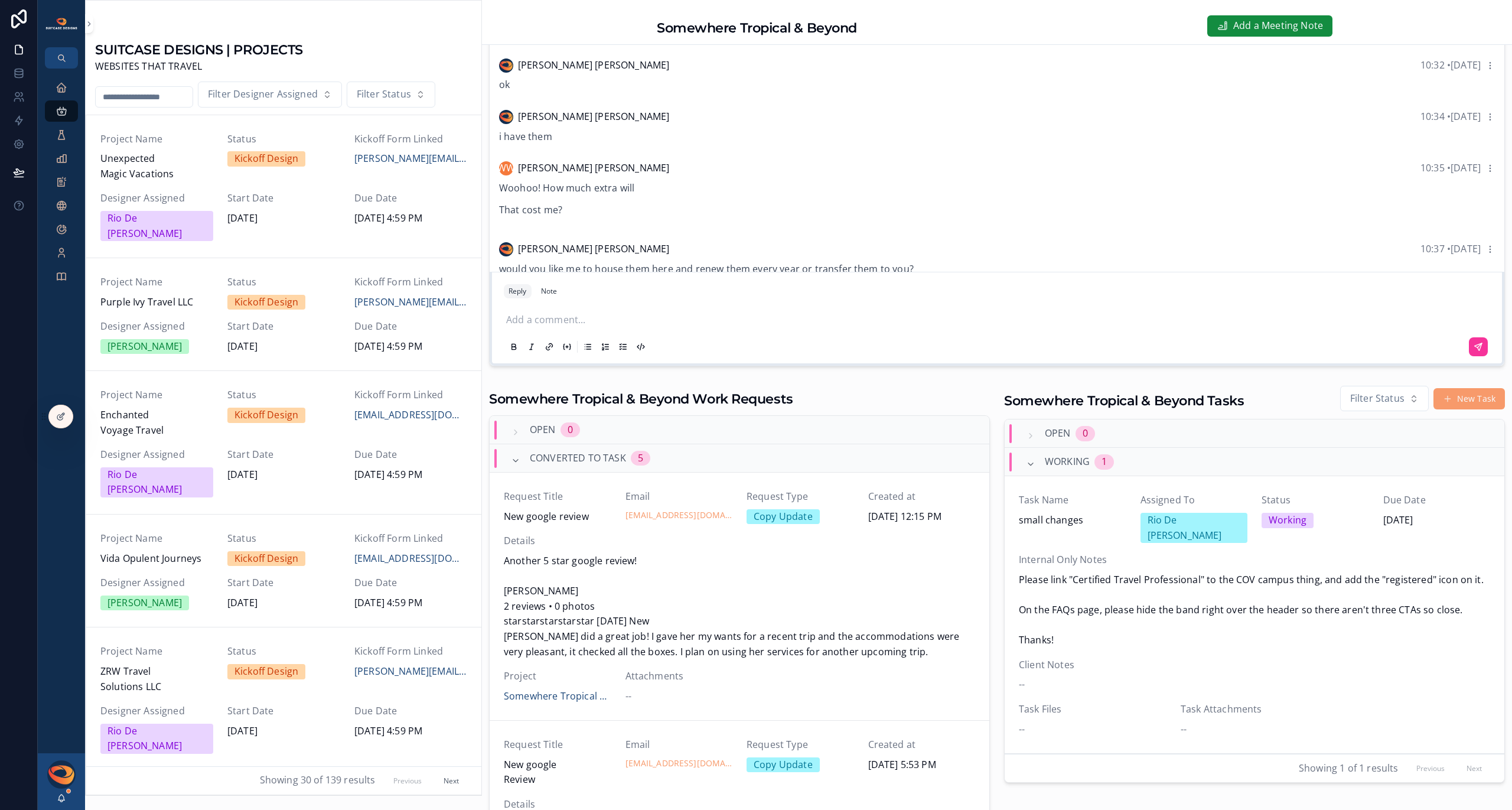
scroll to position [1831, 0]
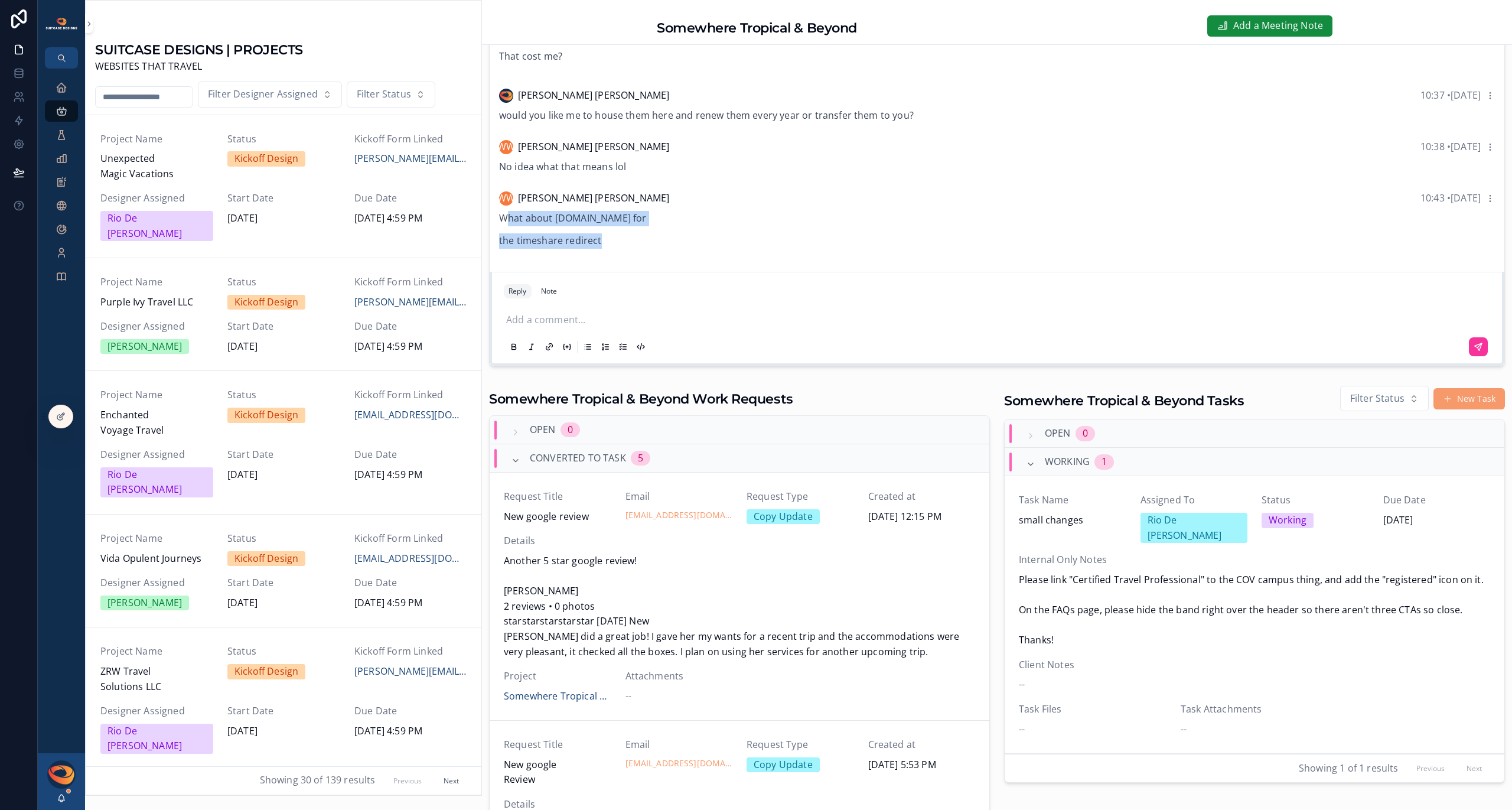
drag, startPoint x: 508, startPoint y: 217, endPoint x: 657, endPoint y: 248, distance: 152.2
click at [657, 248] on div "What about [DOMAIN_NAME] for the timeshare redirect" at bounding box center [997, 233] width 996 height 44
drag, startPoint x: 555, startPoint y: 216, endPoint x: 655, endPoint y: 215, distance: 100.0
click at [655, 215] on p "What about [DOMAIN_NAME] for" at bounding box center [997, 218] width 996 height 15
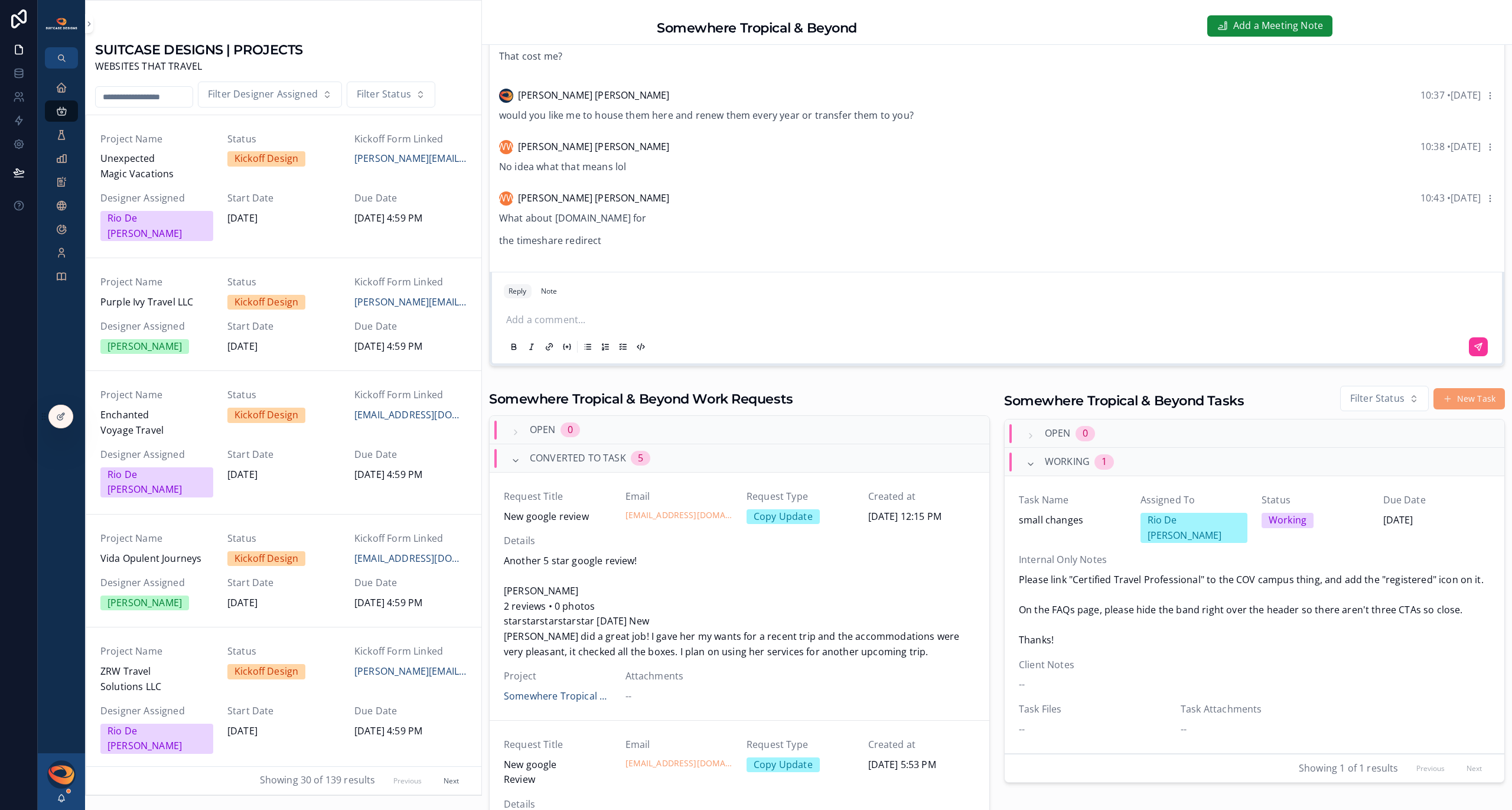
copy p "[DOMAIN_NAME]"
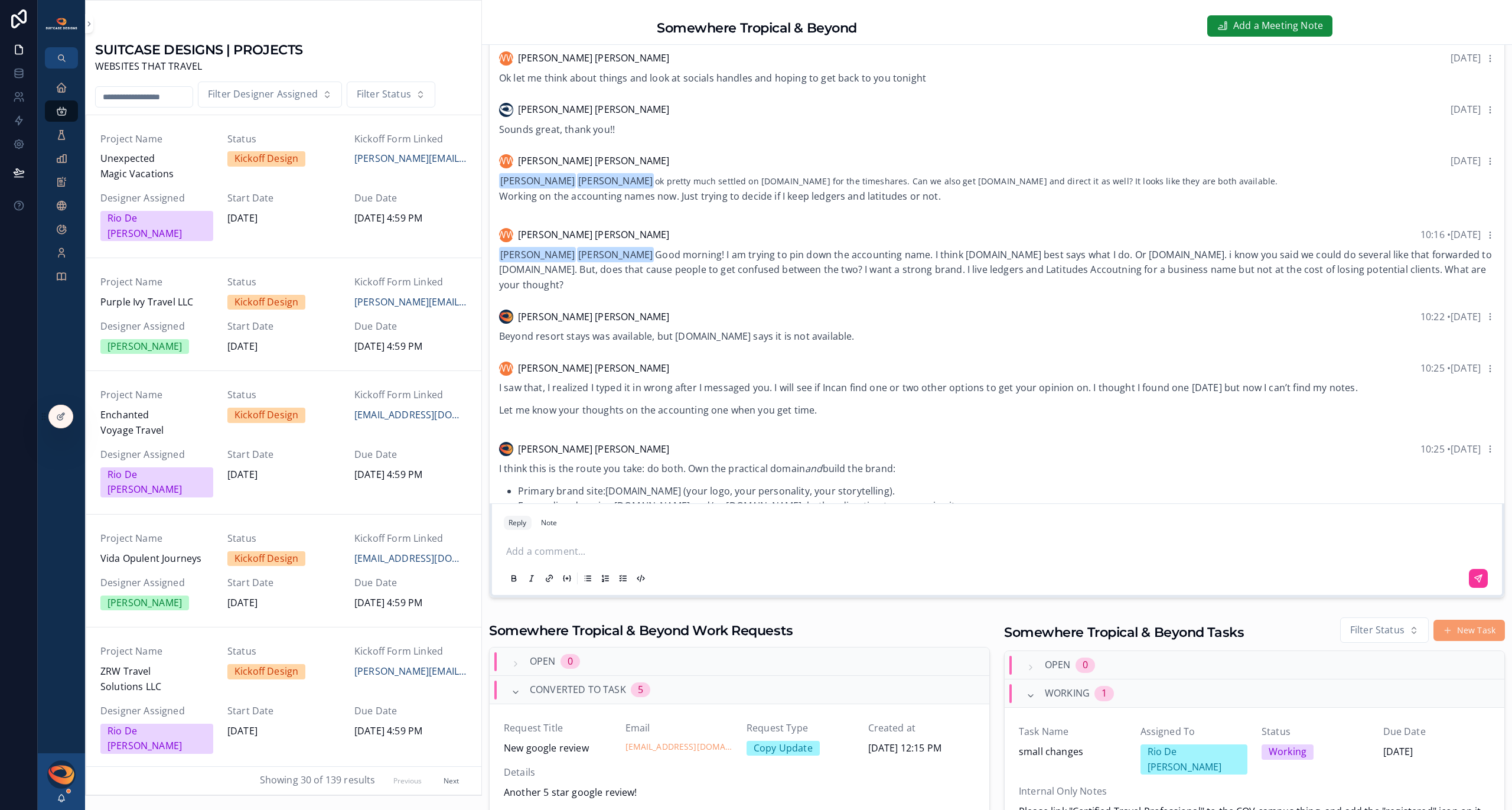
scroll to position [1121, 0]
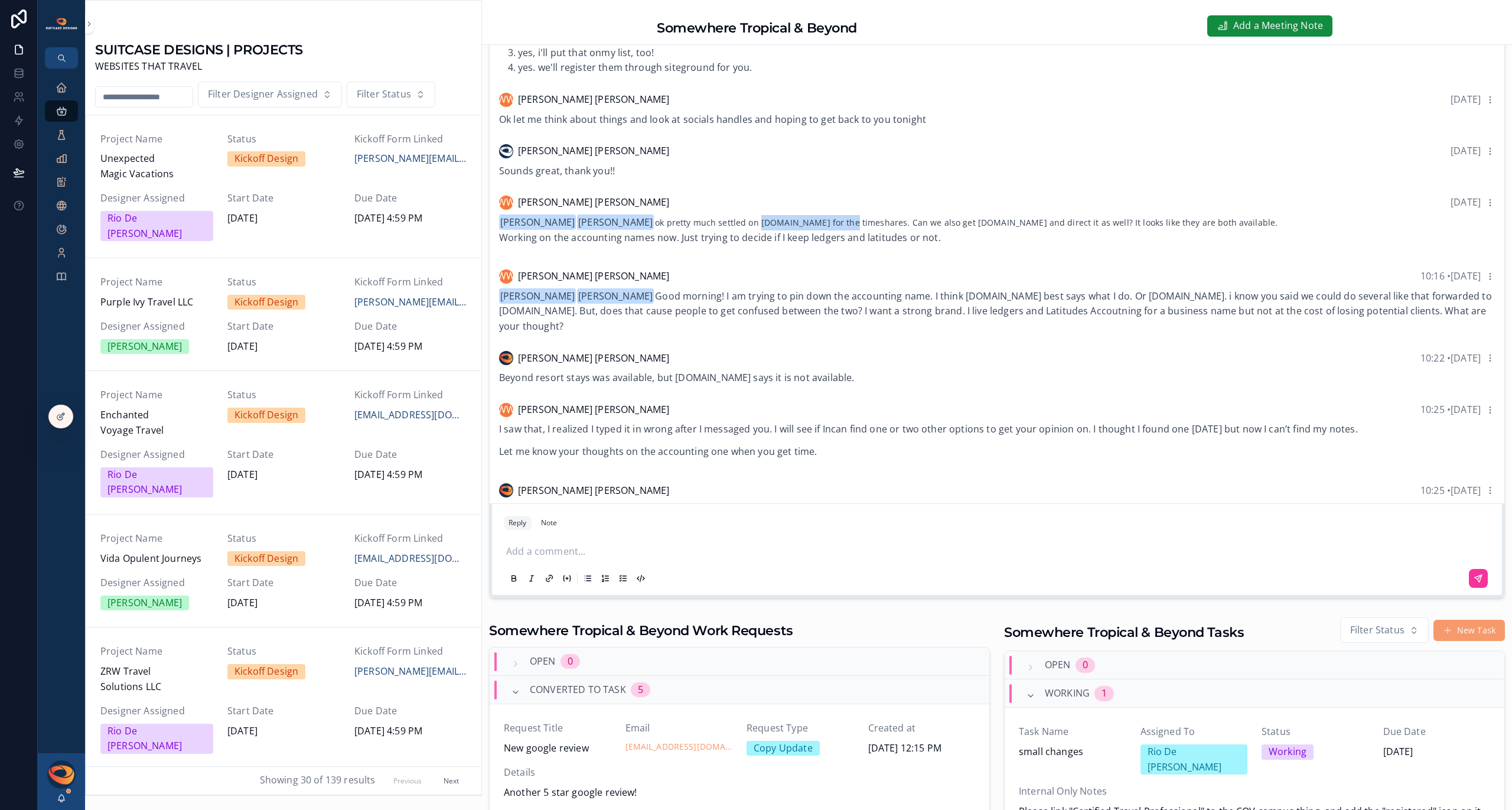
drag, startPoint x: 729, startPoint y: 238, endPoint x: 818, endPoint y: 235, distance: 89.1
click at [818, 235] on div "[PERSON_NAME] [PERSON_NAME] ok pretty much settled on [DOMAIN_NAME] for the tim…" at bounding box center [997, 230] width 996 height 30
copy div "[DOMAIN_NAME]"
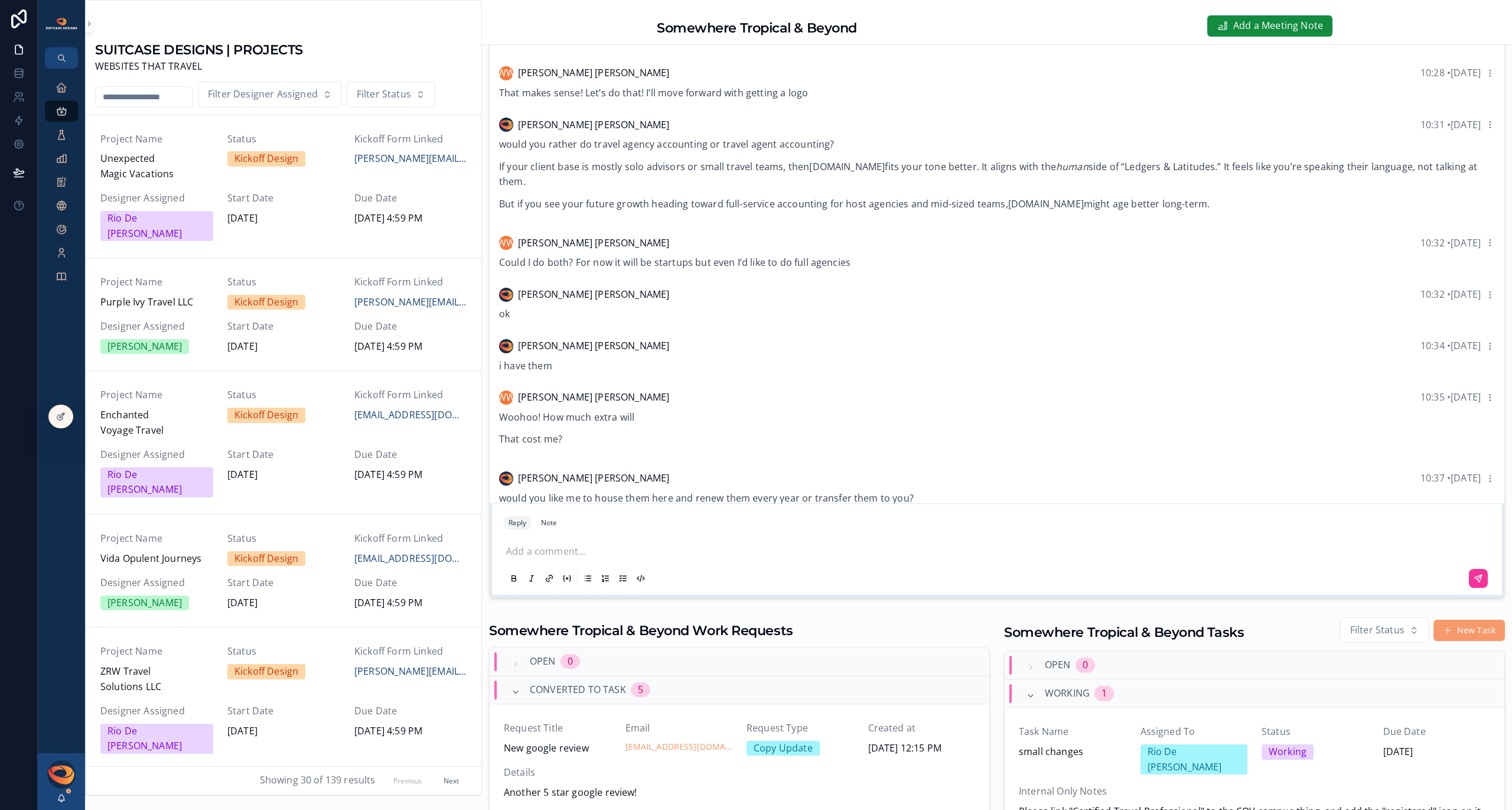
scroll to position [1831, 0]
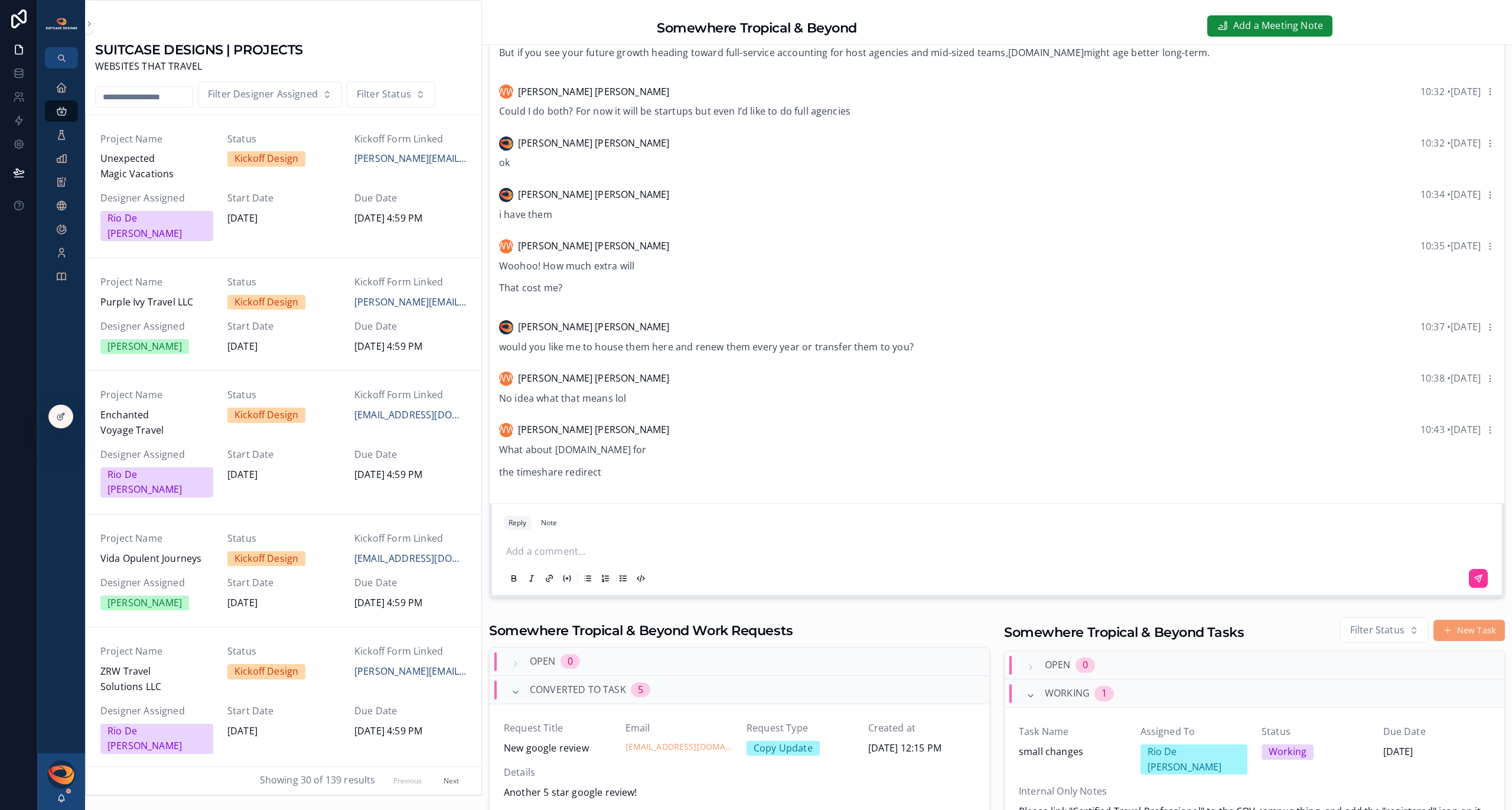
click at [561, 539] on div "Add a comment..." at bounding box center [997, 564] width 986 height 53
click at [560, 547] on p "scrollable content" at bounding box center [999, 552] width 986 height 15
drag, startPoint x: 554, startPoint y: 450, endPoint x: 653, endPoint y: 450, distance: 99.0
click at [654, 449] on p "What about [DOMAIN_NAME] for" at bounding box center [997, 450] width 996 height 15
copy p "[DOMAIN_NAME]"
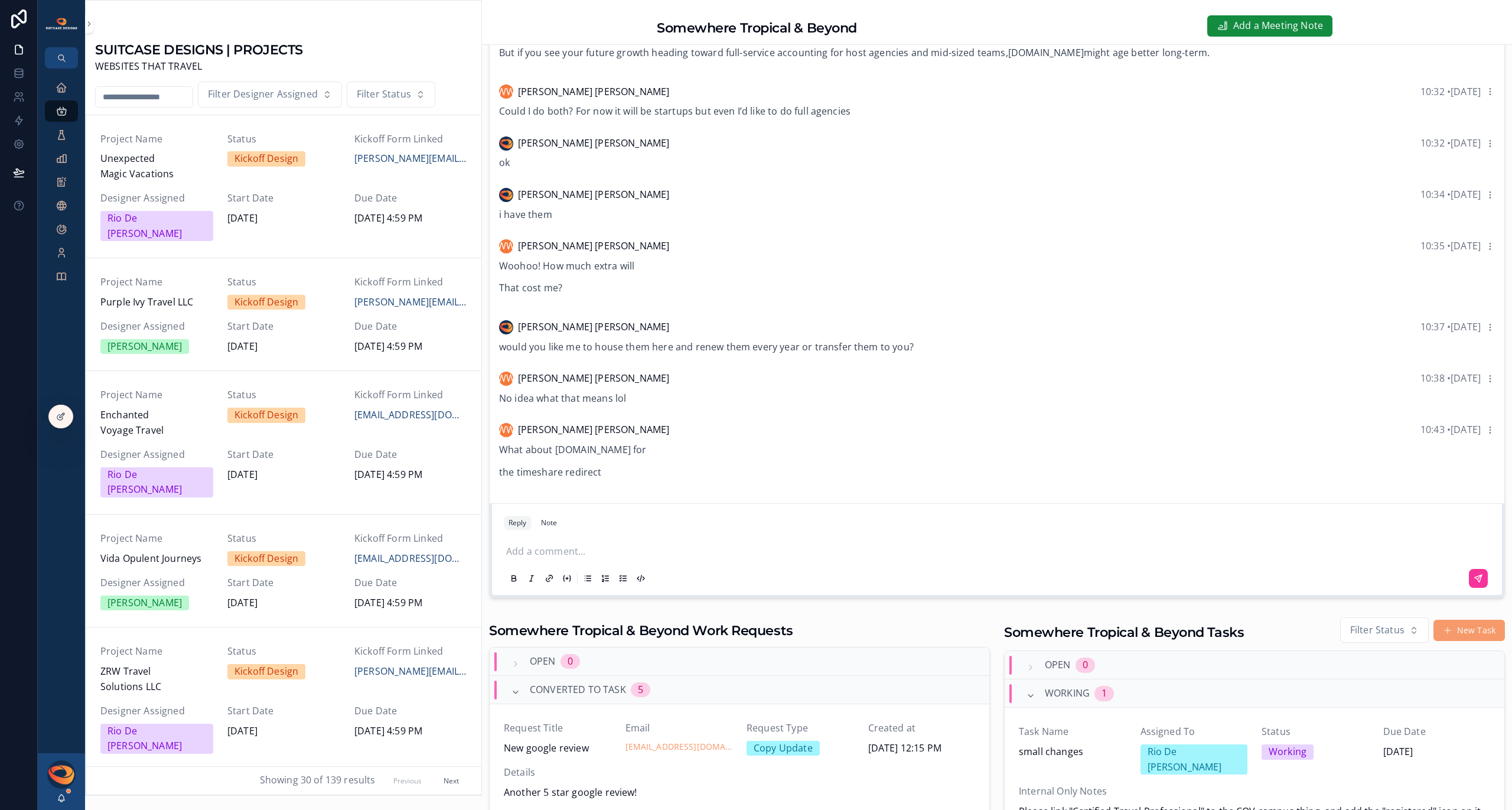
click at [544, 550] on p "scrollable content" at bounding box center [999, 552] width 986 height 15
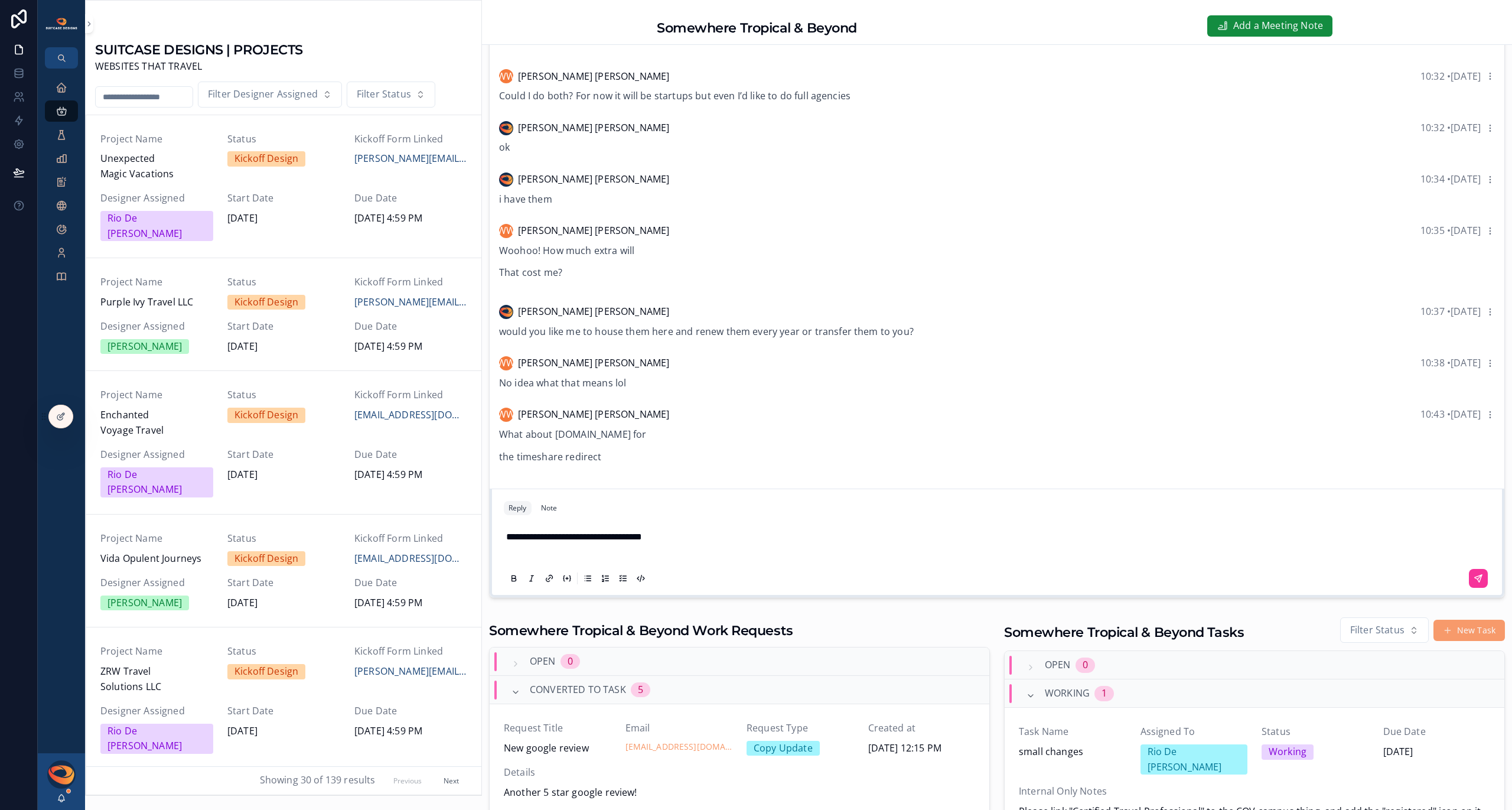
scroll to position [209, 0]
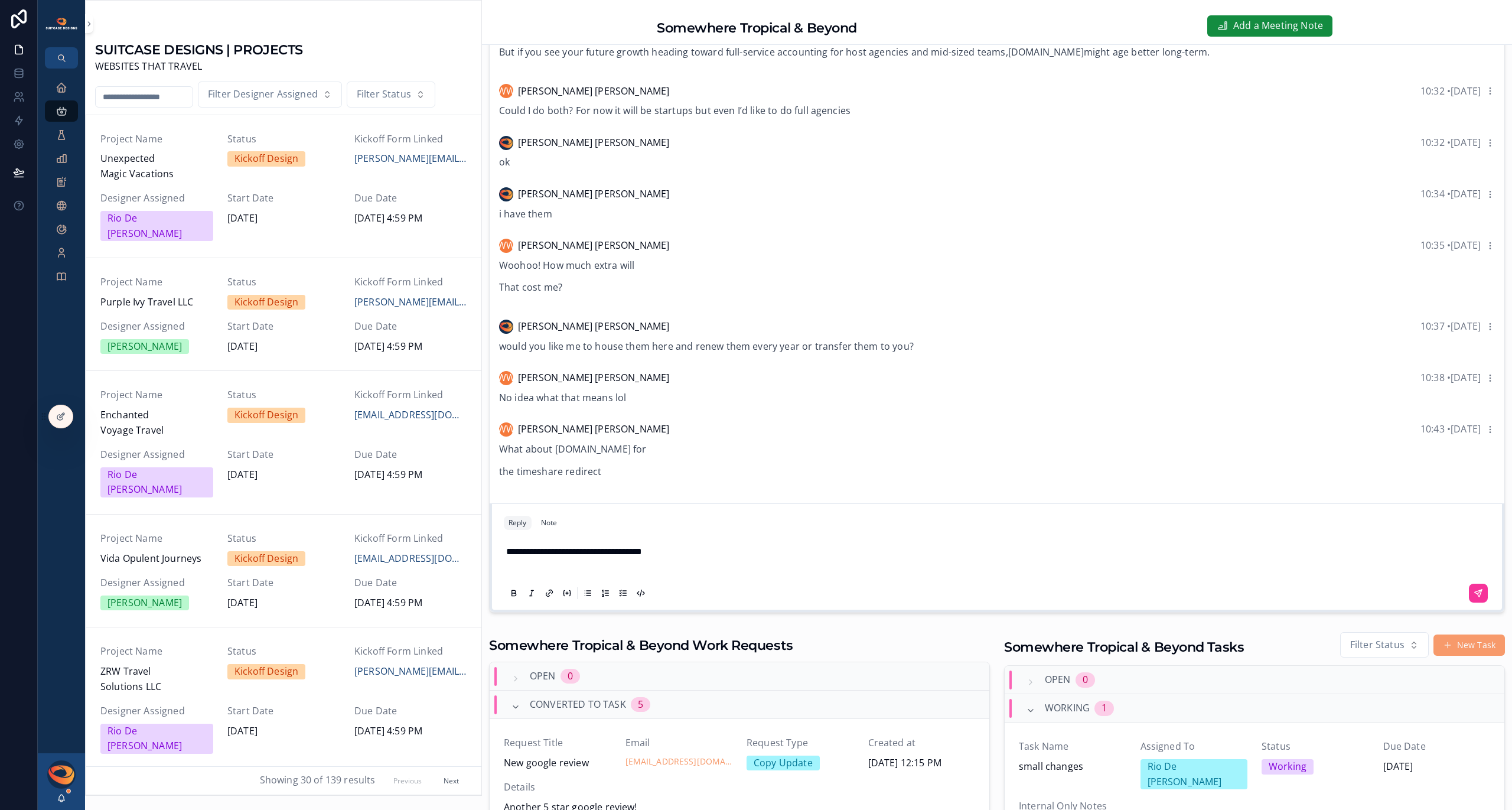
click at [1474, 589] on icon "scrollable content" at bounding box center [1479, 593] width 9 height 9
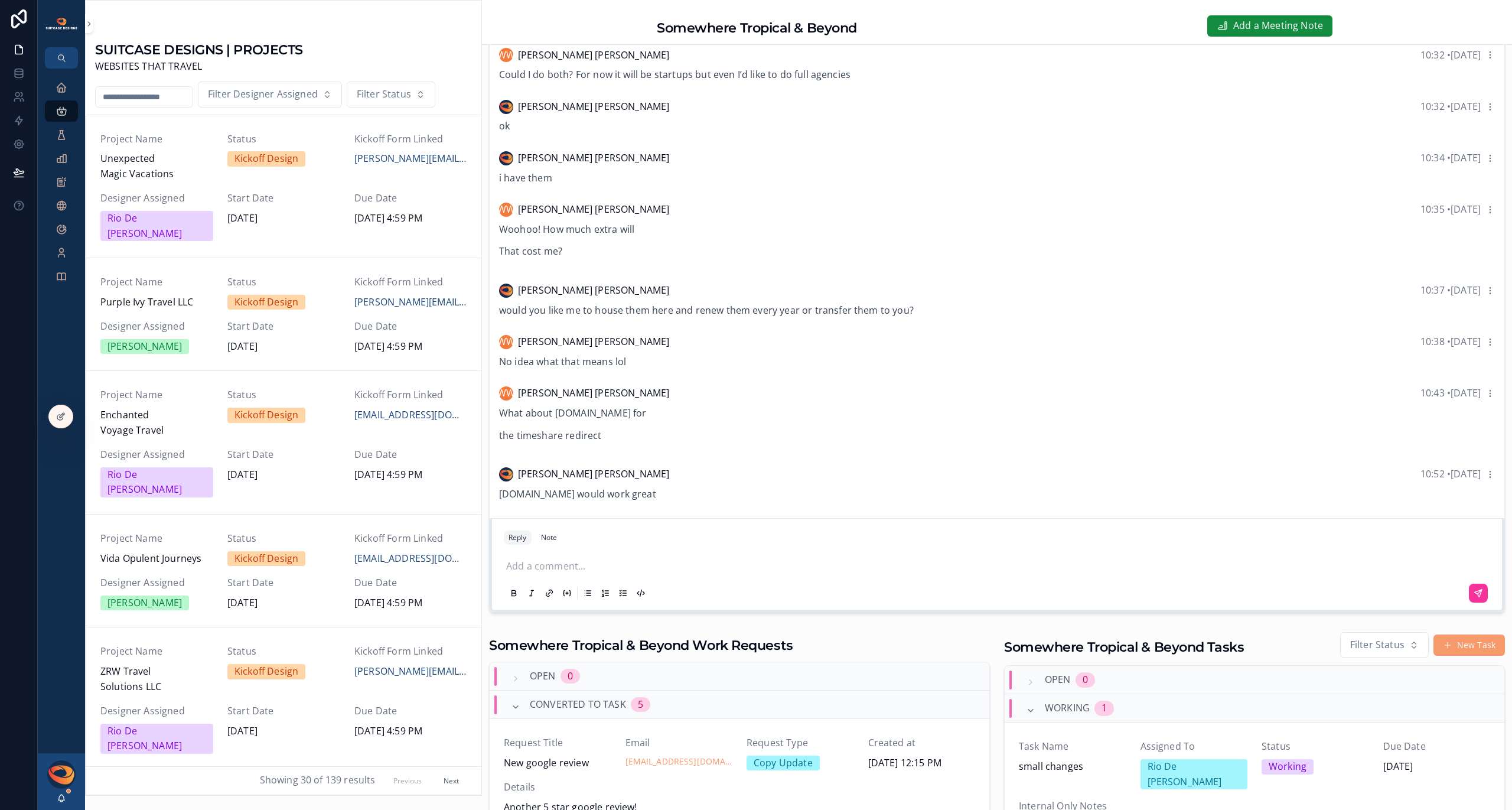
scroll to position [398, 0]
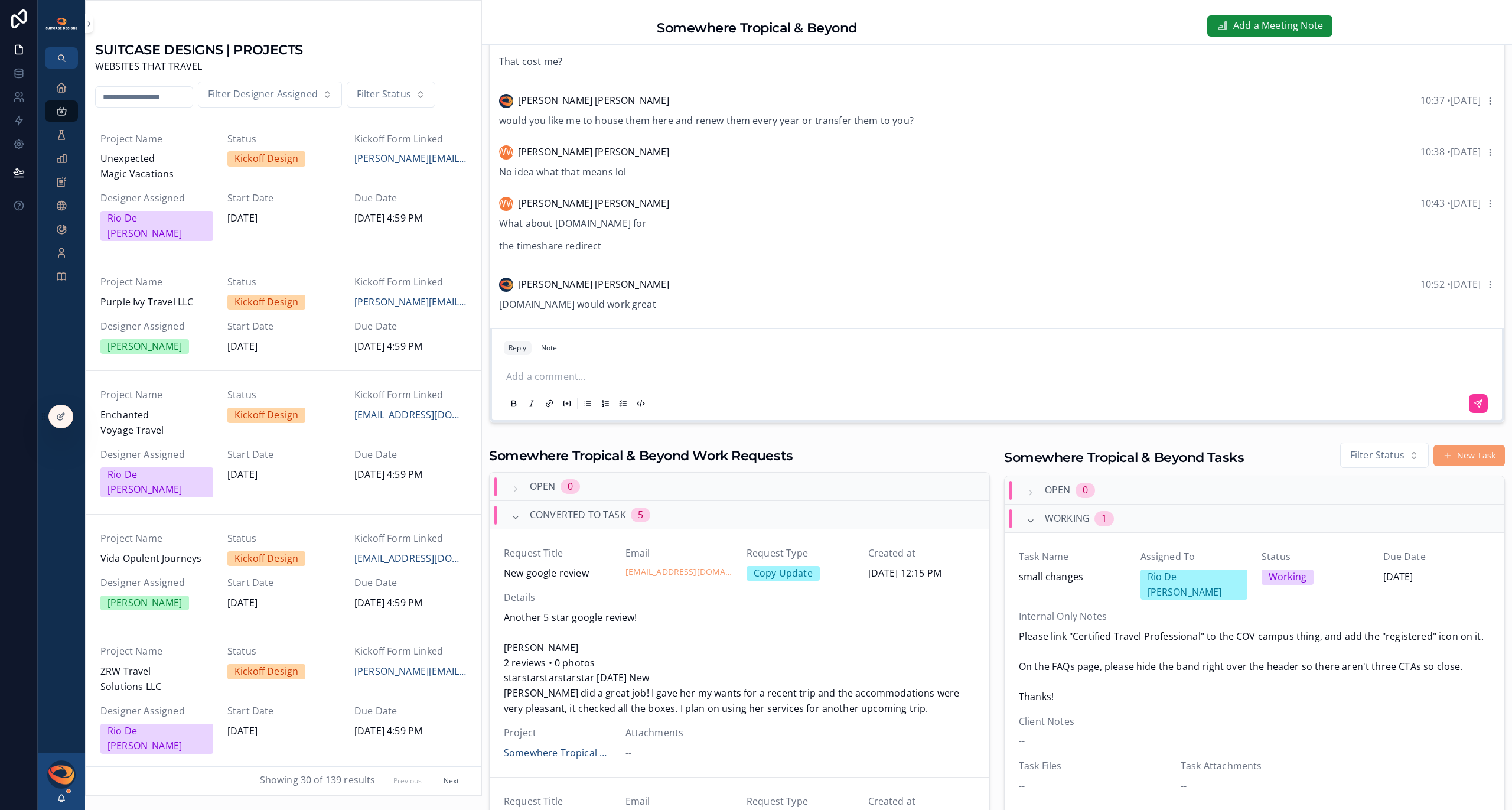
click at [601, 376] on p "scrollable content" at bounding box center [999, 376] width 986 height 15
click at [1000, 378] on span "**********" at bounding box center [753, 376] width 494 height 9
click at [1469, 397] on button "scrollable content" at bounding box center [1478, 403] width 19 height 19
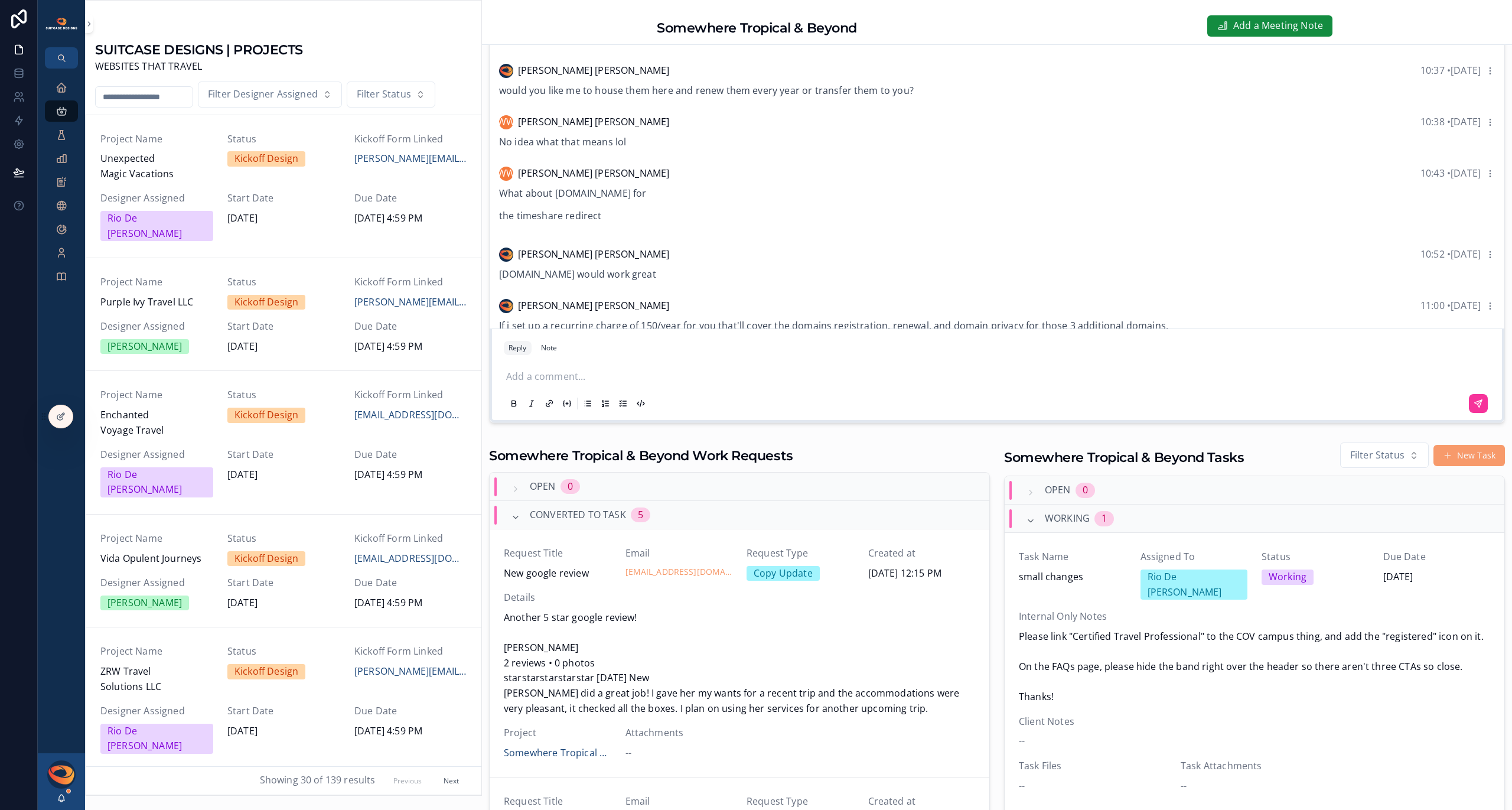
scroll to position [1934, 0]
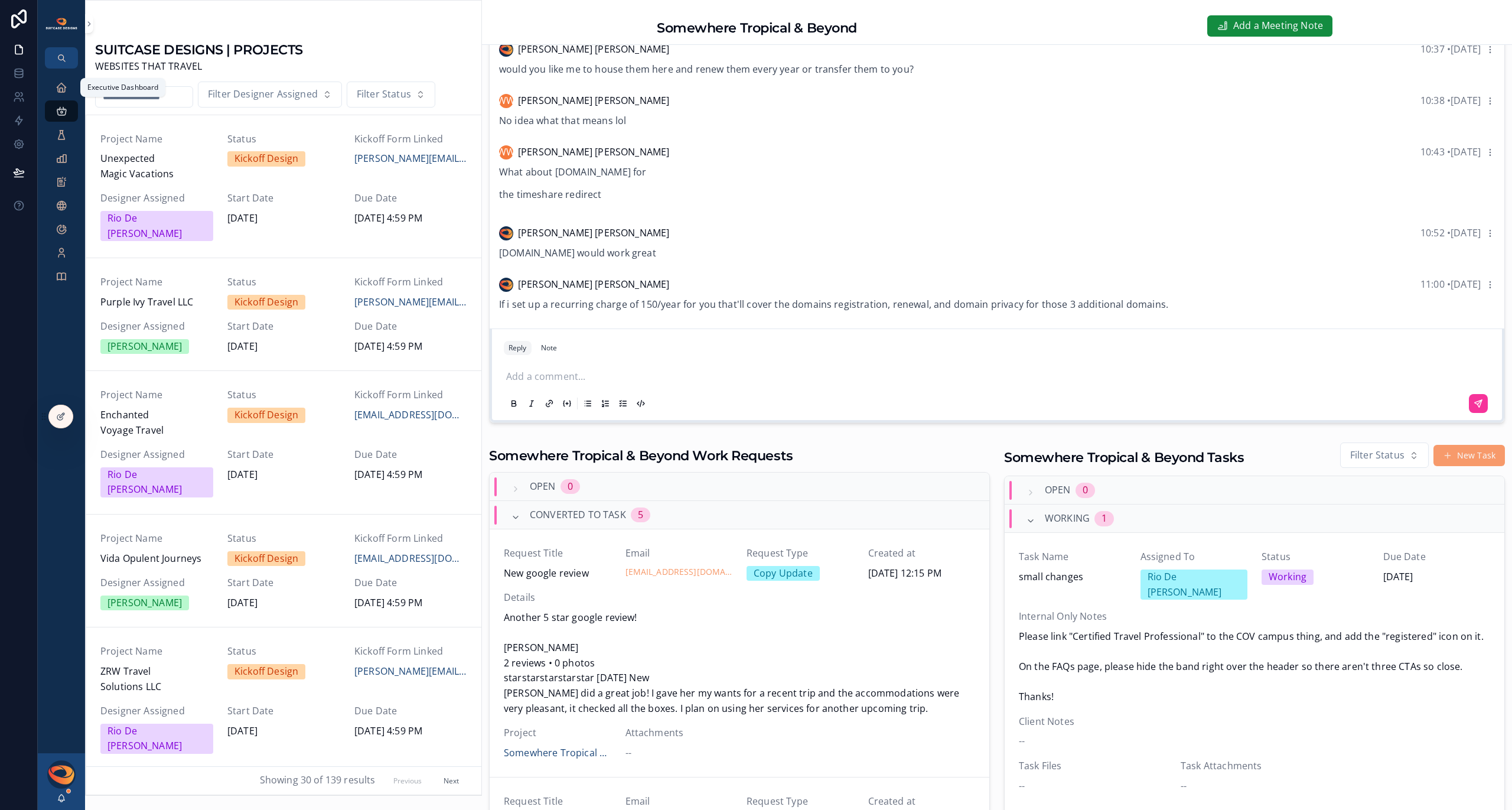
click at [60, 87] on icon "scrollable content" at bounding box center [62, 87] width 12 height 12
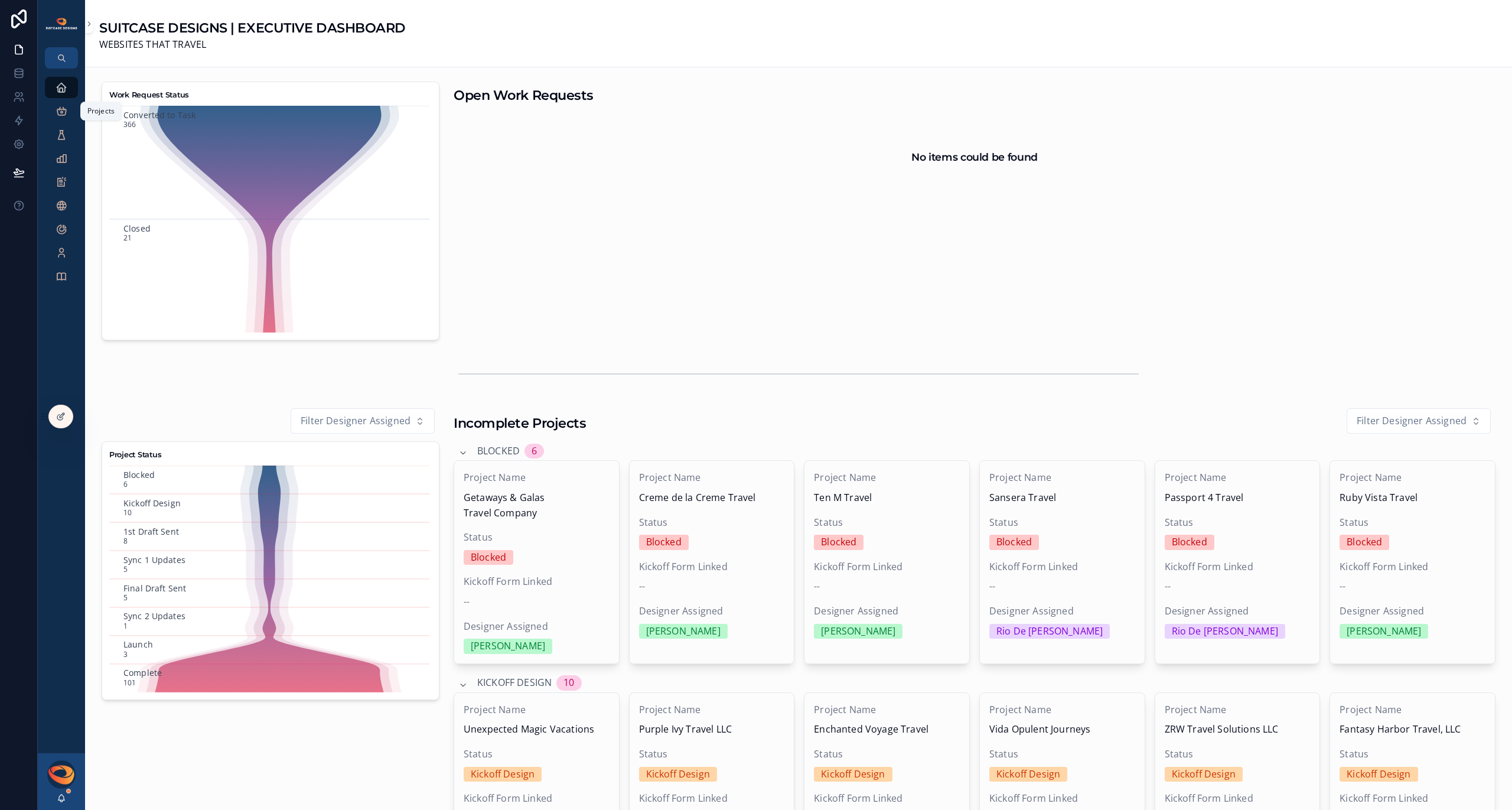
click at [64, 114] on icon "scrollable content" at bounding box center [62, 111] width 12 height 12
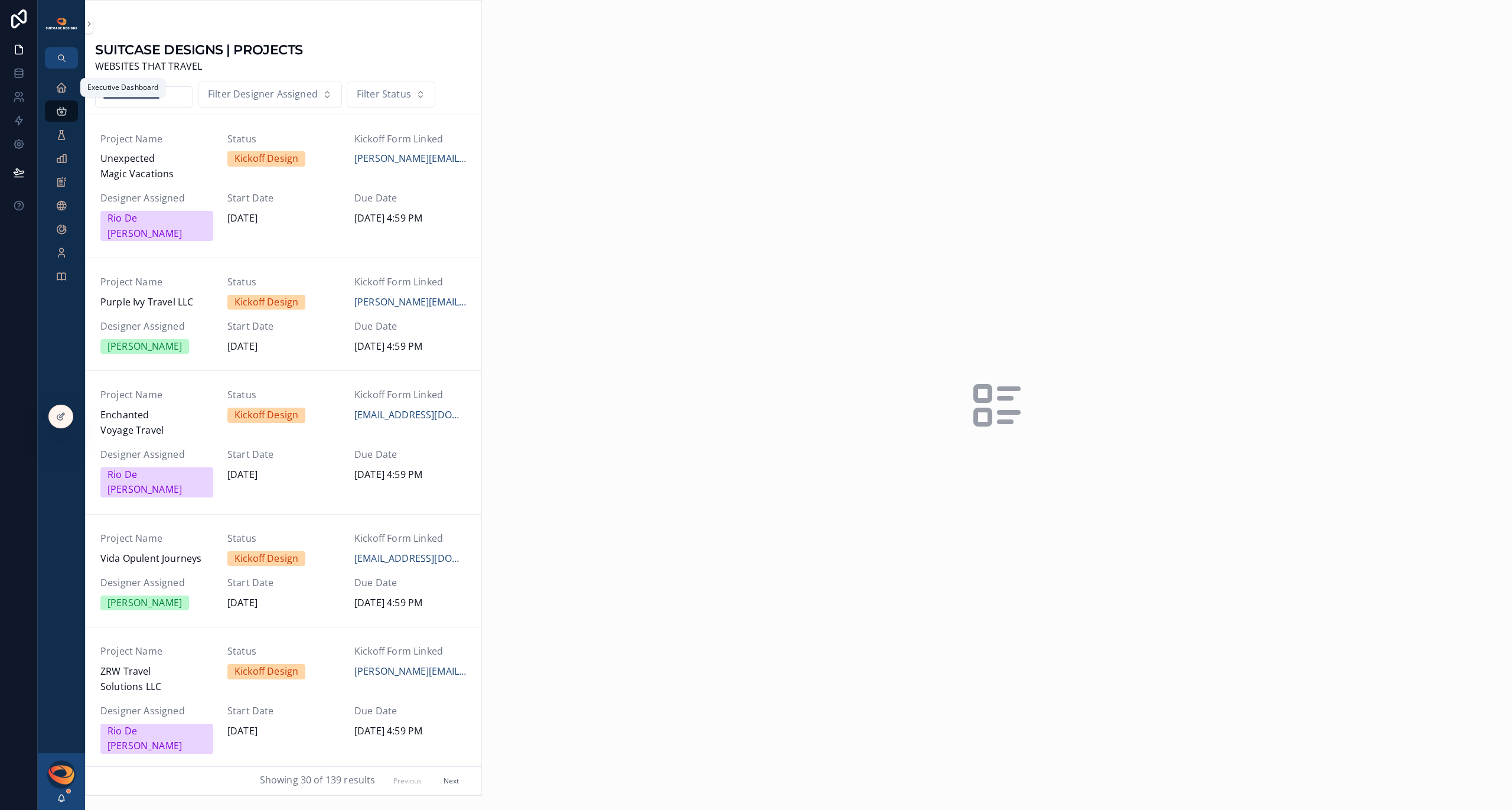
click at [61, 93] on icon "scrollable content" at bounding box center [62, 87] width 12 height 12
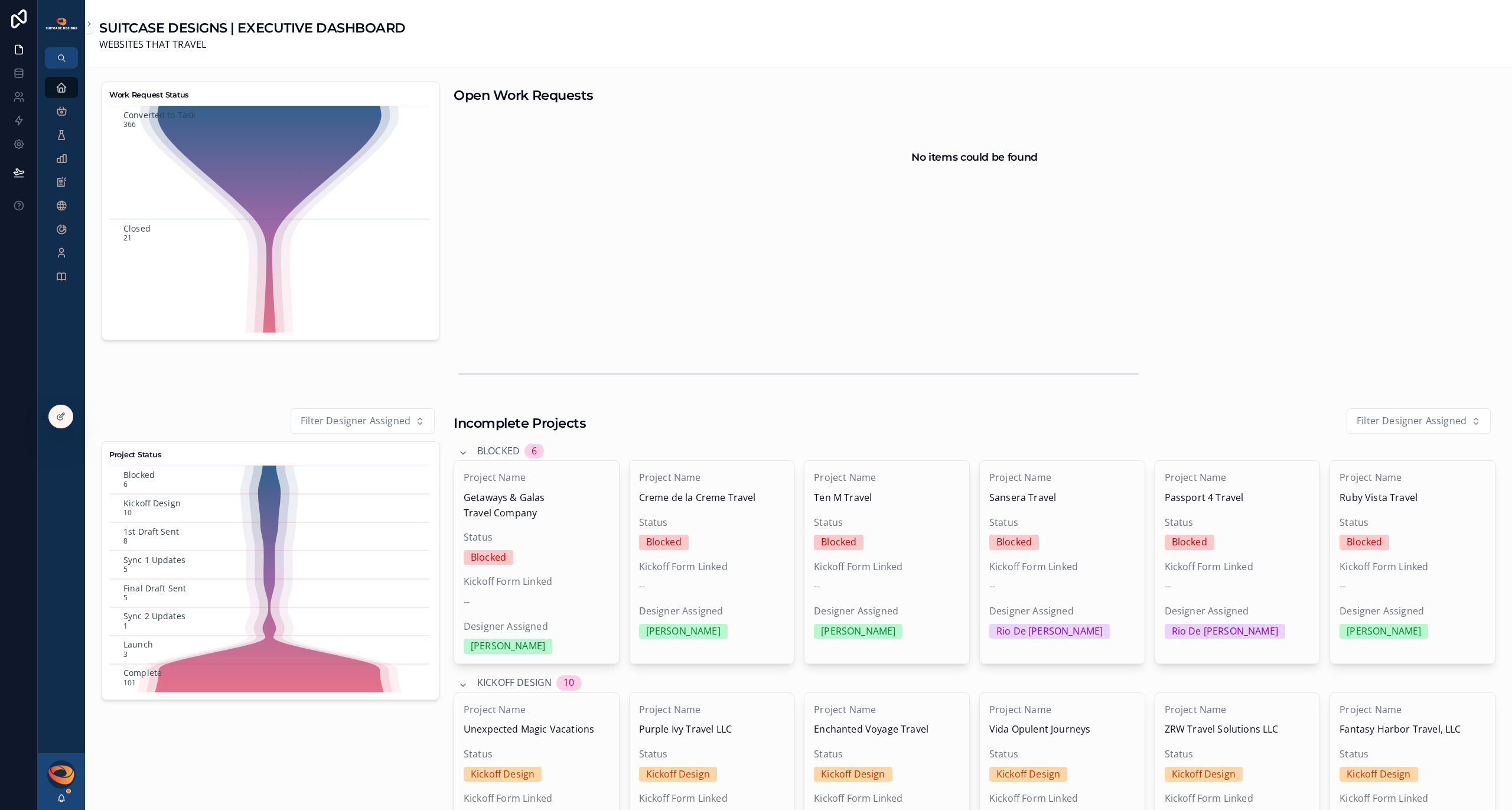
click at [66, 798] on icon "scrollable content" at bounding box center [61, 798] width 9 height 9
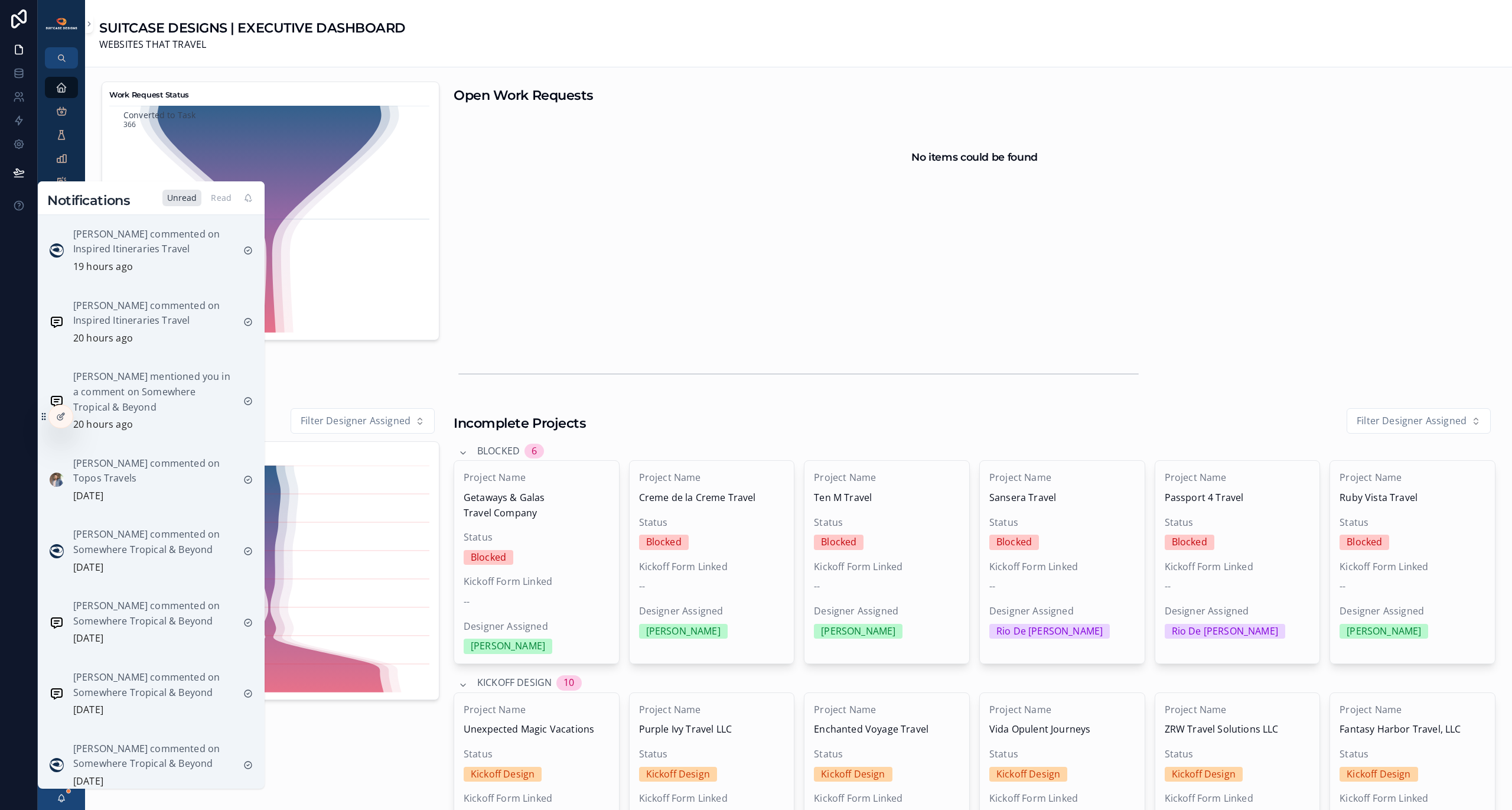
click at [223, 194] on div "Read" at bounding box center [221, 198] width 30 height 16
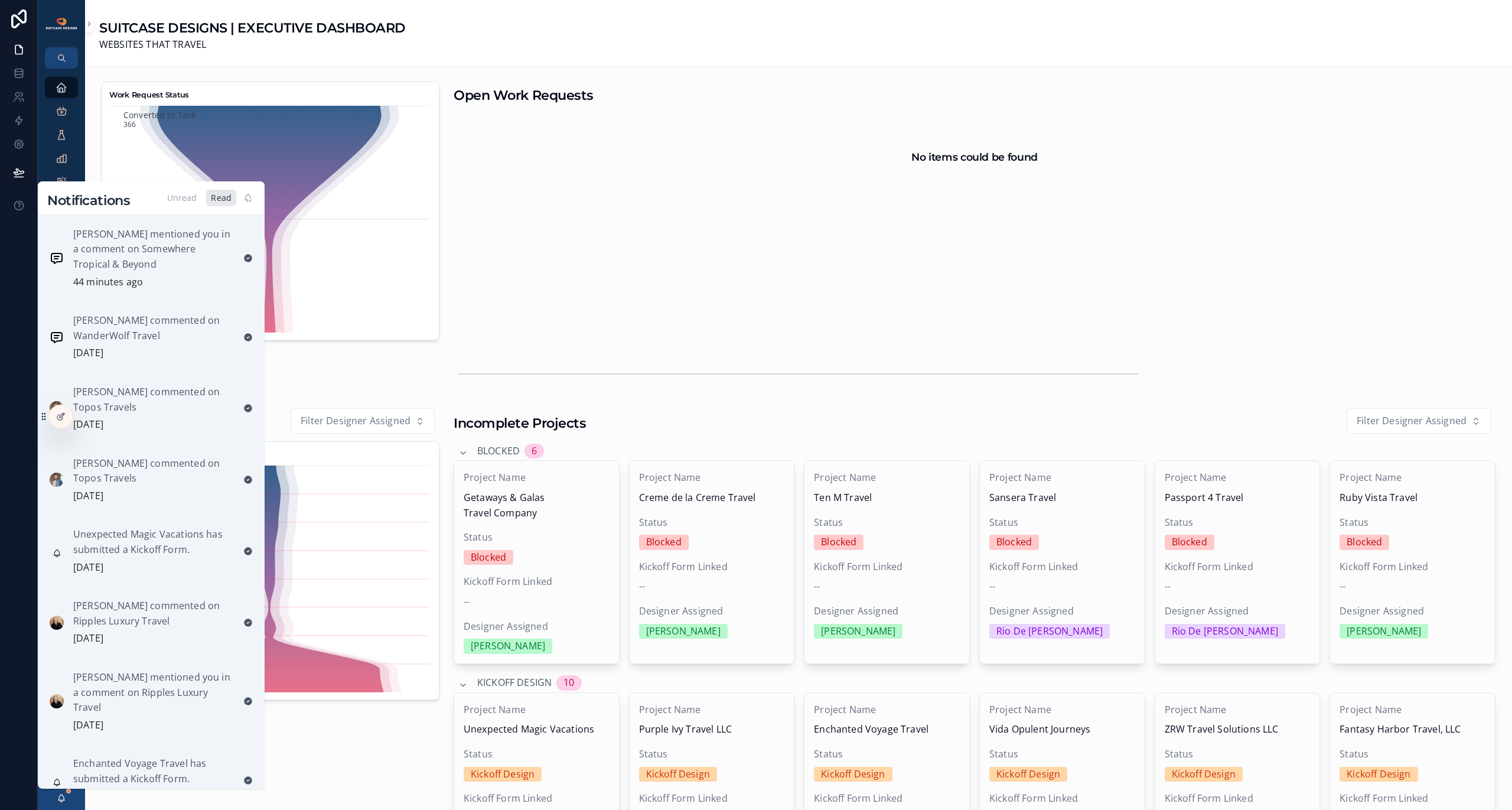
click at [192, 197] on div "Unread" at bounding box center [182, 198] width 39 height 16
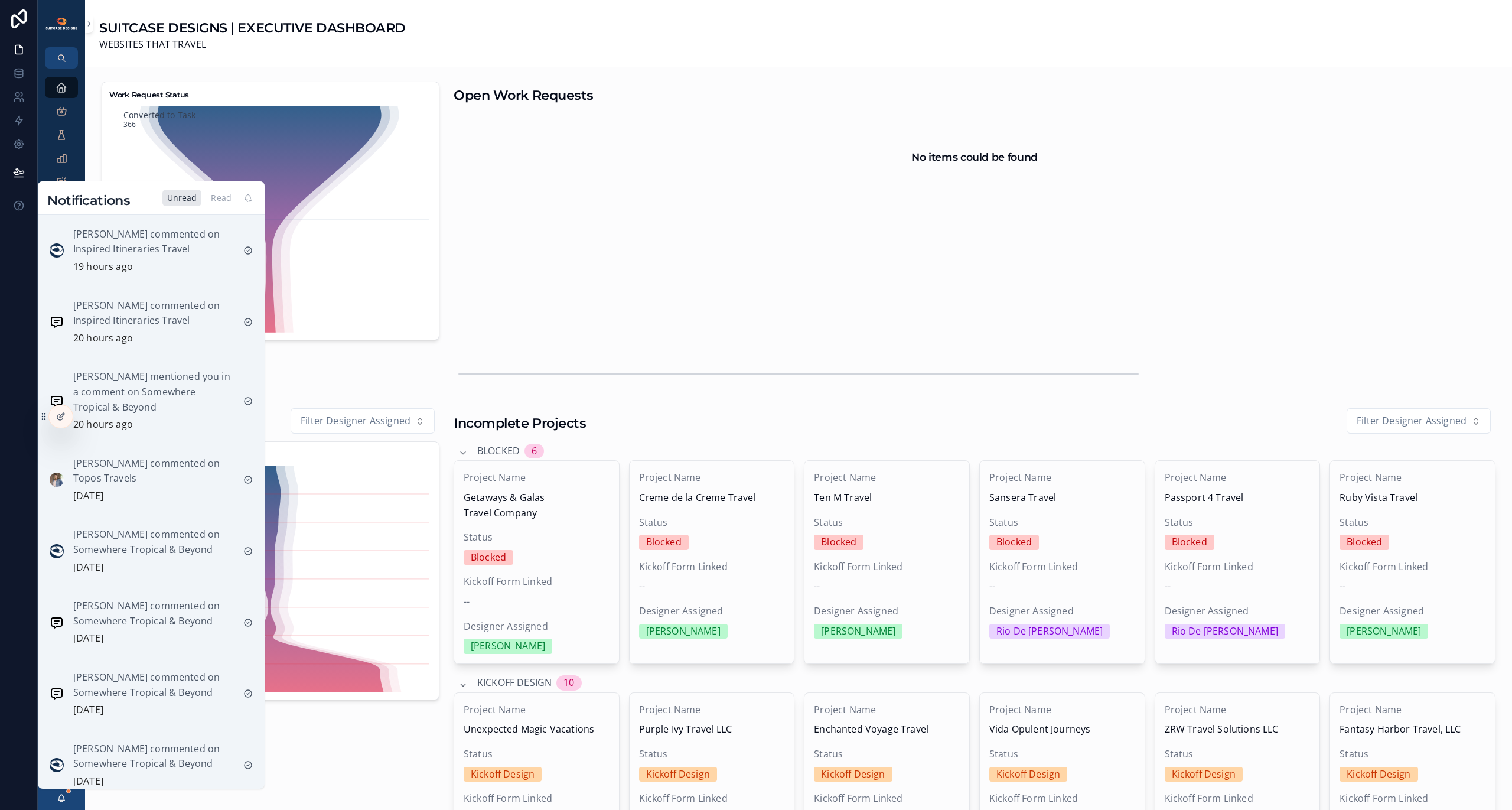
click at [217, 198] on div "Read" at bounding box center [221, 198] width 30 height 16
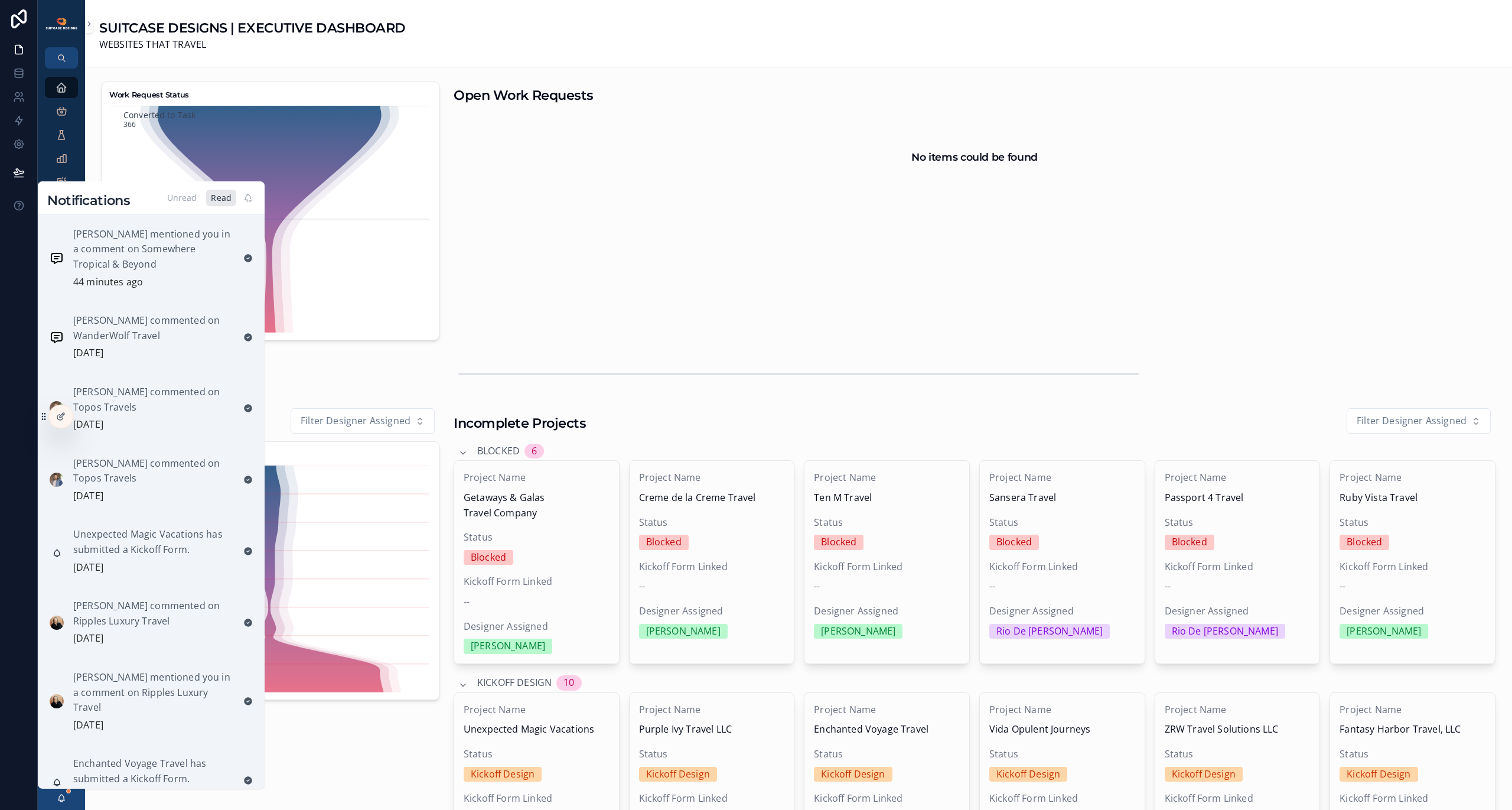
click at [167, 240] on p "[PERSON_NAME] mentioned you in a comment on Somewhere Tropical & Beyond" at bounding box center [154, 249] width 161 height 45
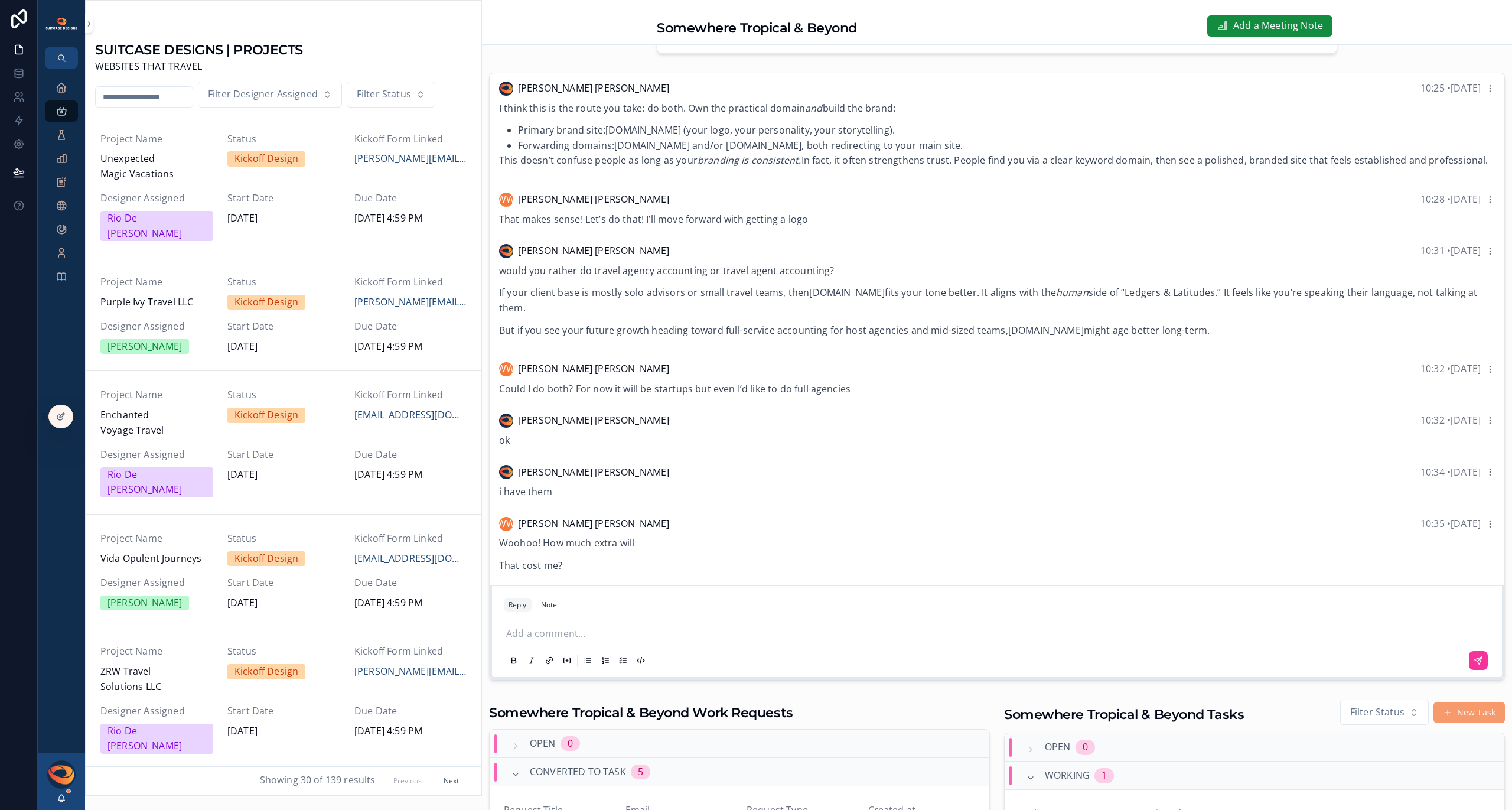
scroll to position [517, 0]
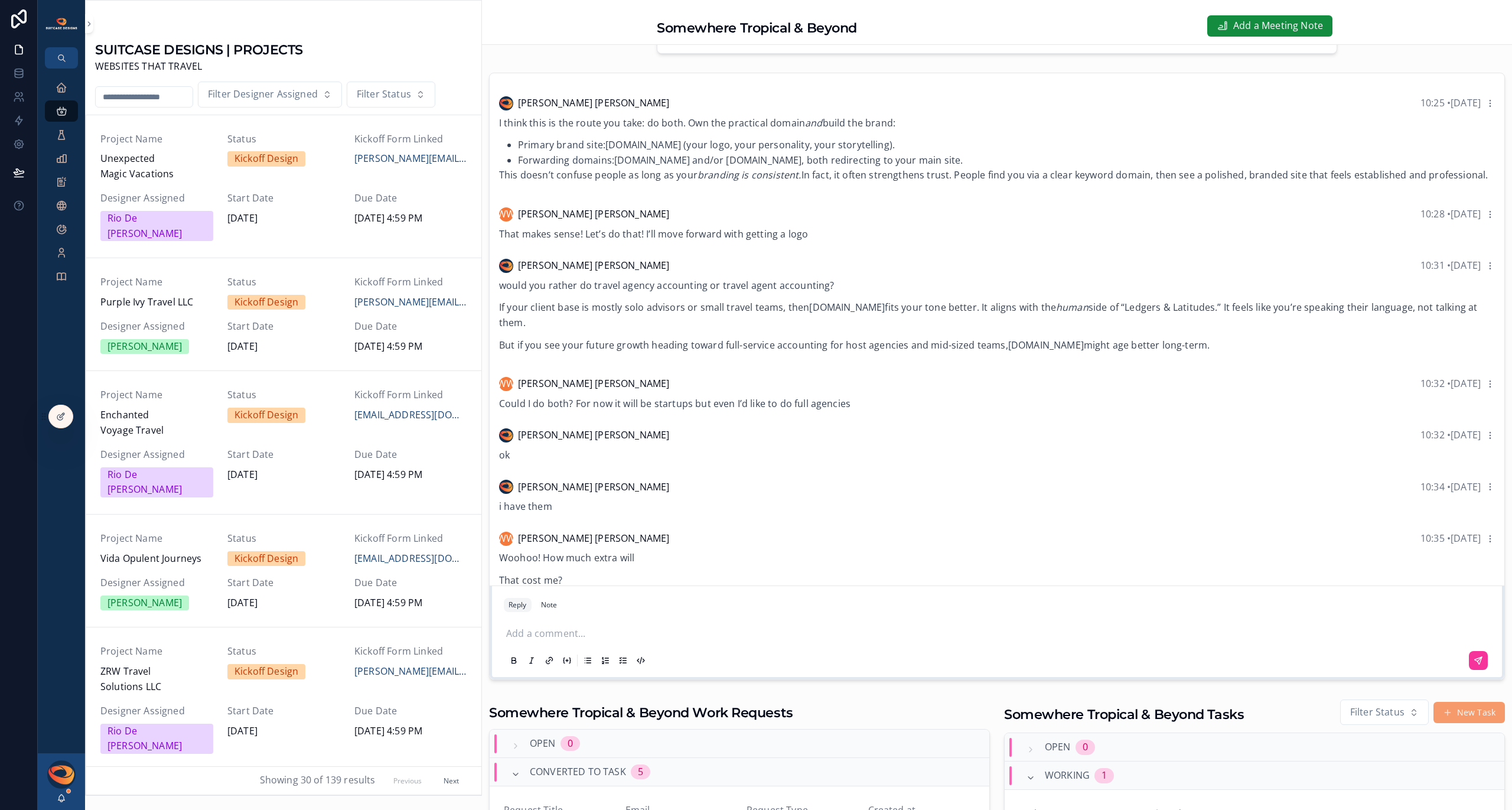
drag, startPoint x: 1004, startPoint y: 360, endPoint x: 1132, endPoint y: 357, distance: 128.0
click at [1084, 351] on strong "[DOMAIN_NAME]" at bounding box center [1046, 345] width 76 height 13
copy strong "[DOMAIN_NAME]"
drag, startPoint x: 810, startPoint y: 321, endPoint x: 928, endPoint y: 321, distance: 118.0
click at [885, 314] on strong "[DOMAIN_NAME]" at bounding box center [847, 307] width 76 height 13
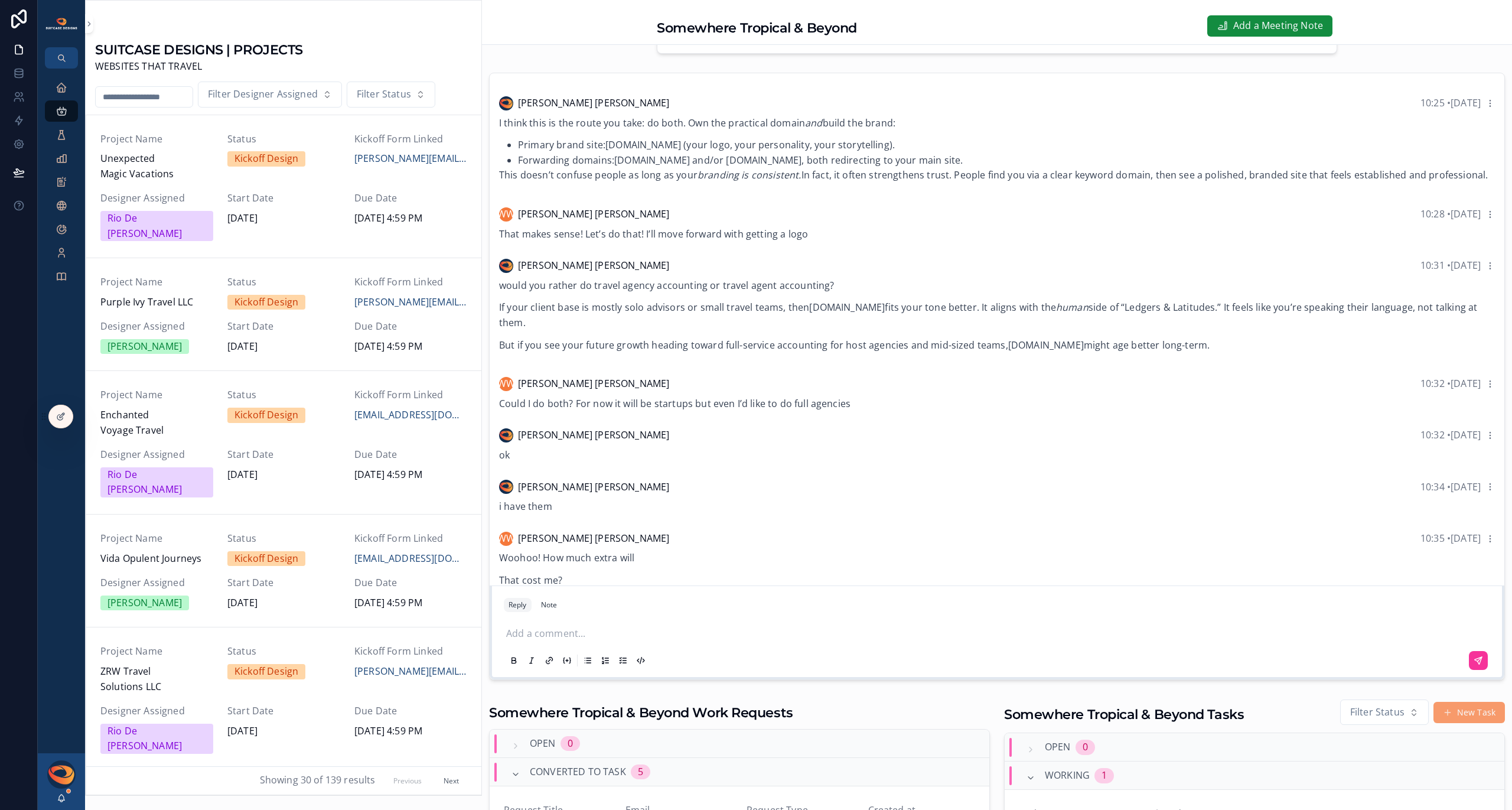
copy strong "[DOMAIN_NAME]"
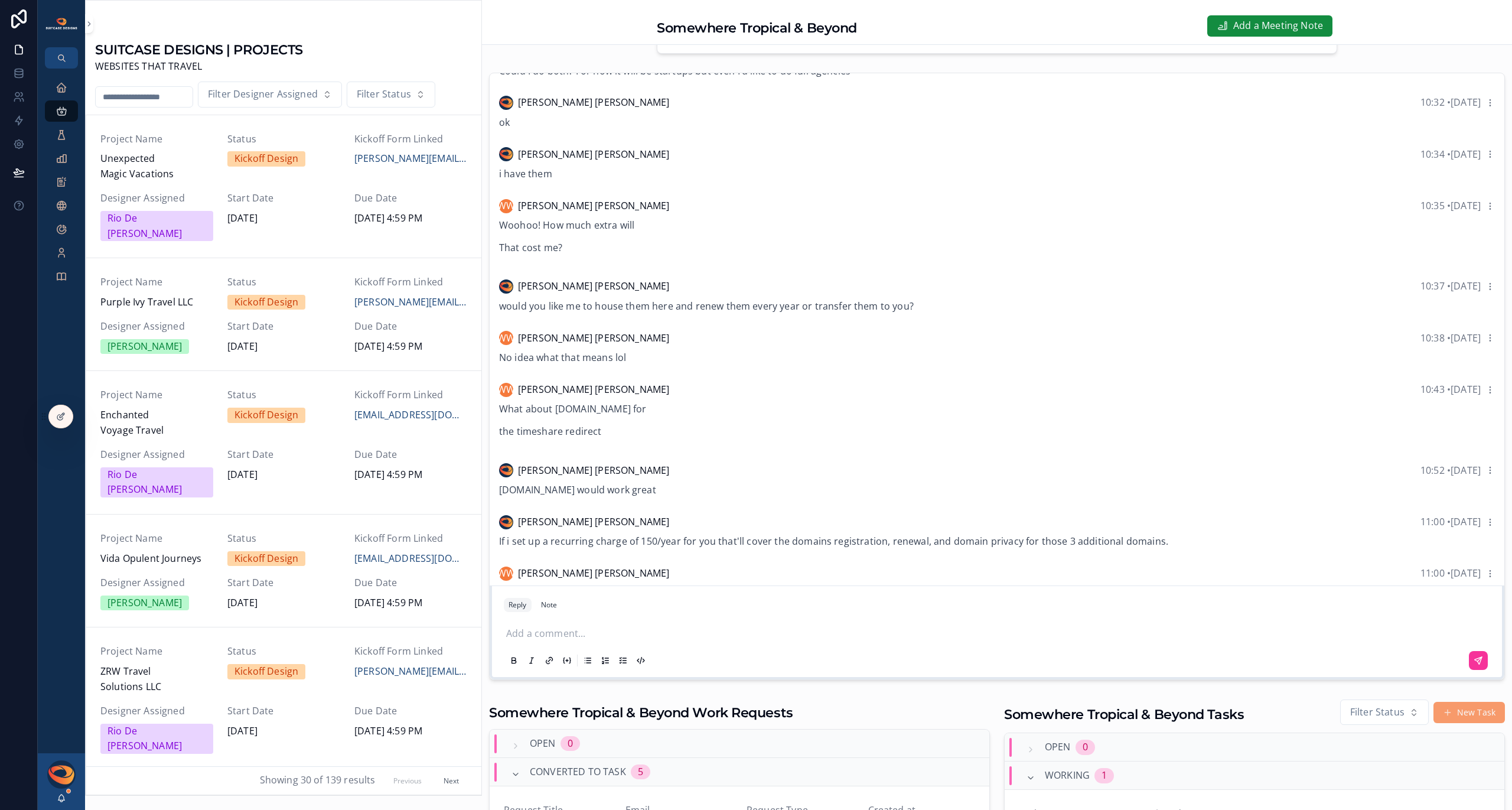
scroll to position [857, 0]
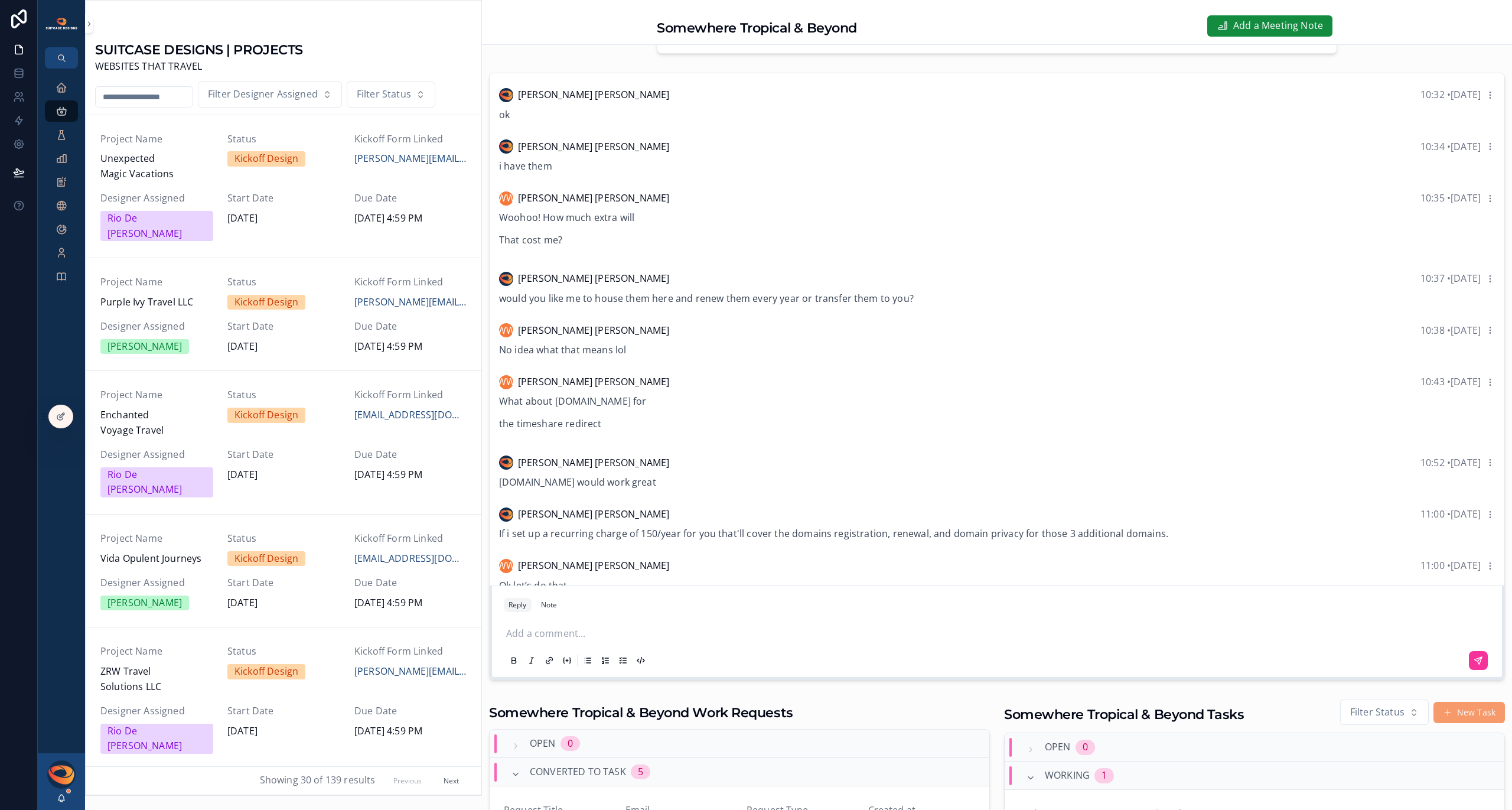
click at [572, 633] on p "scrollable content" at bounding box center [999, 634] width 986 height 15
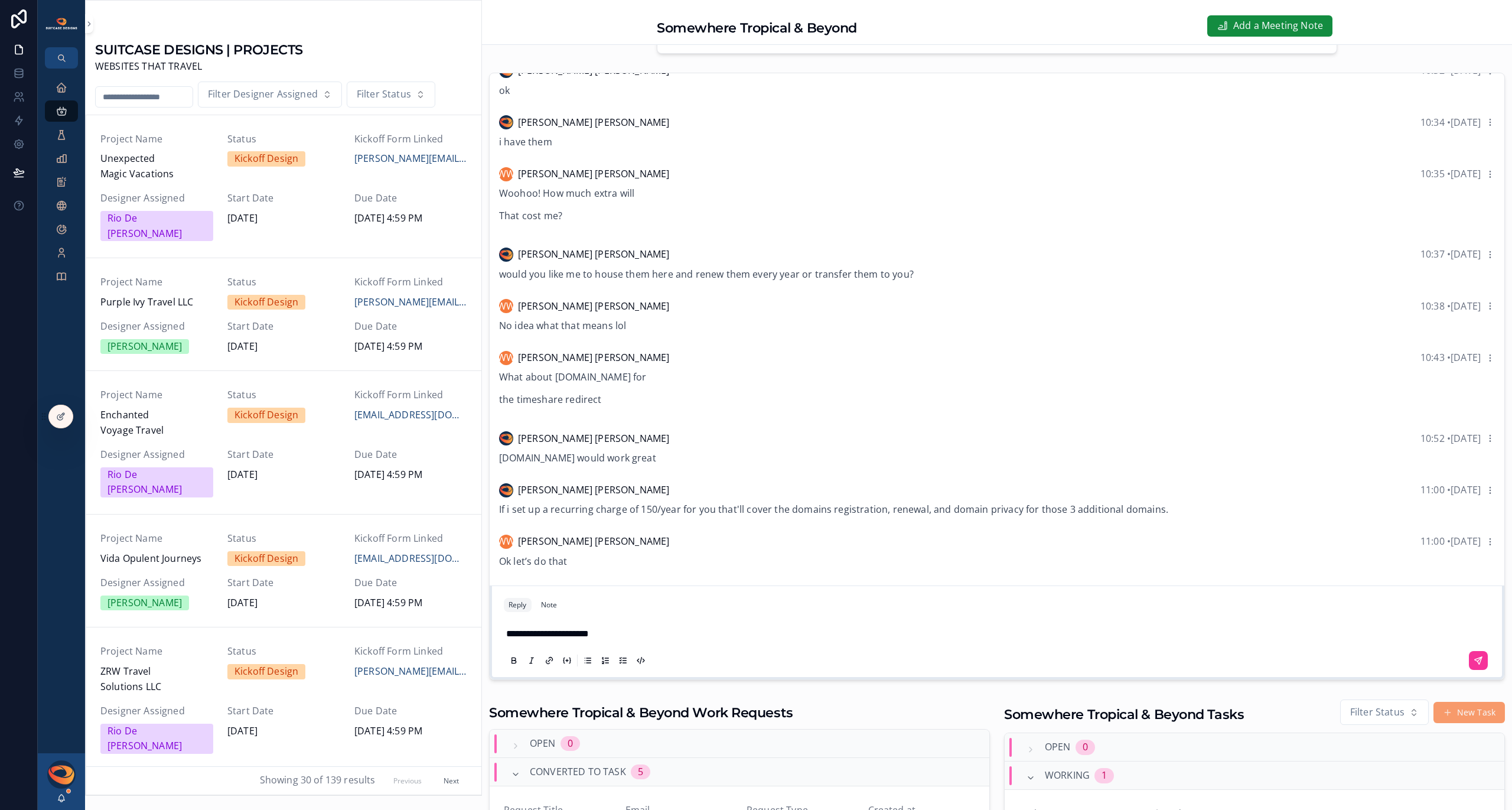
click at [514, 636] on span "**********" at bounding box center [548, 633] width 83 height 9
click at [628, 635] on p "**********" at bounding box center [999, 634] width 986 height 15
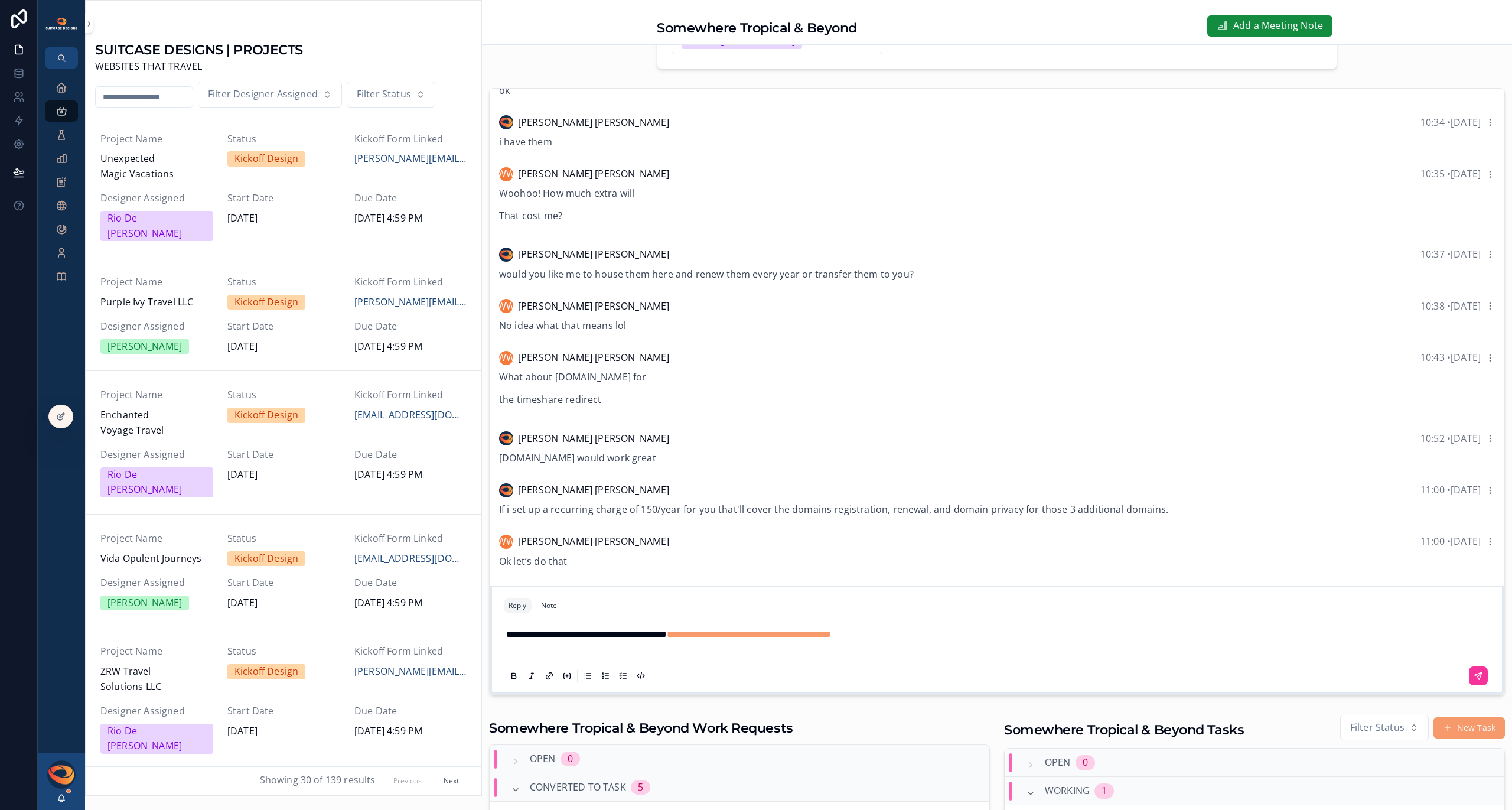
scroll to position [111, 0]
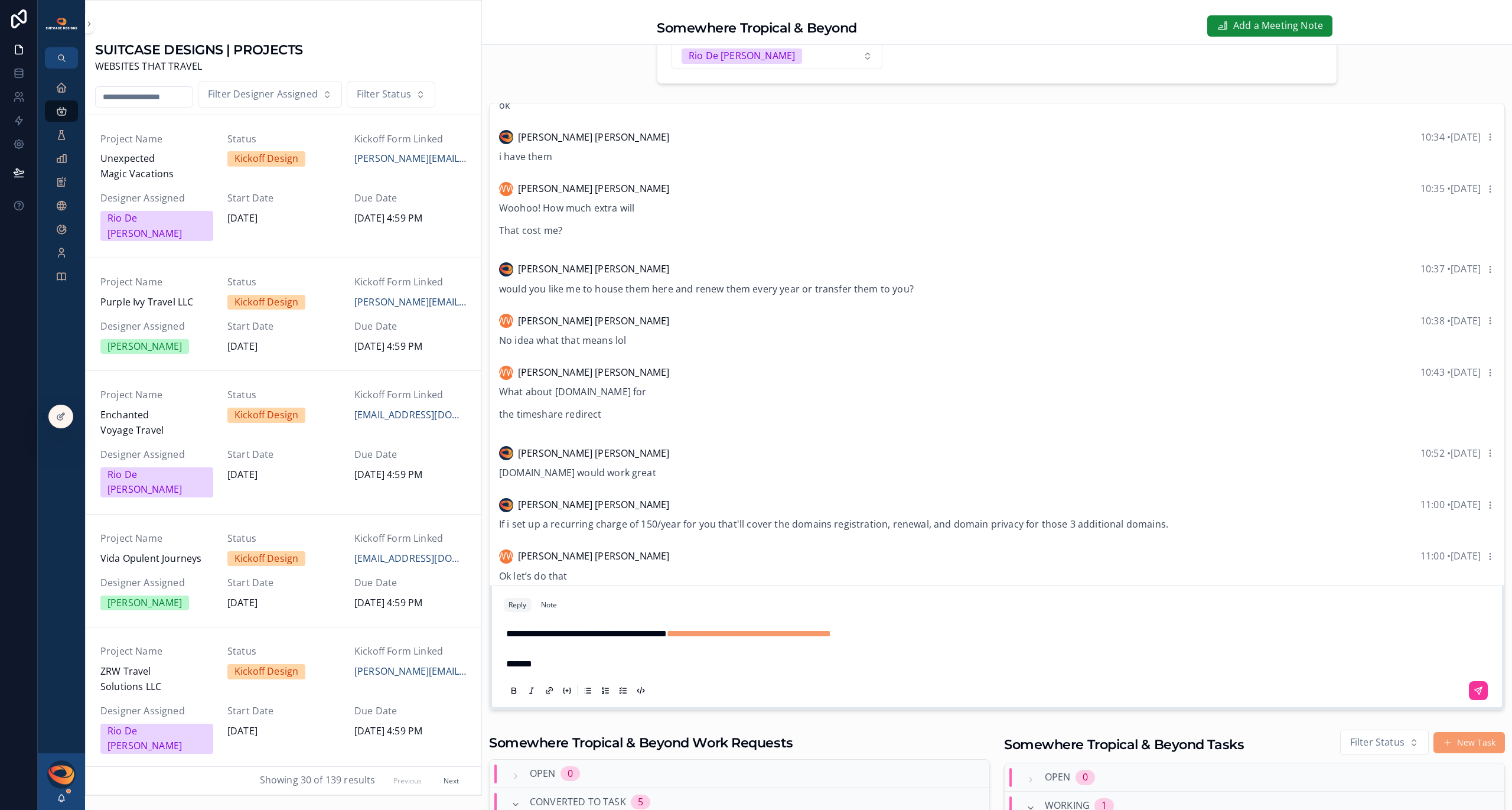
click at [1474, 692] on icon "scrollable content" at bounding box center [1479, 690] width 9 height 9
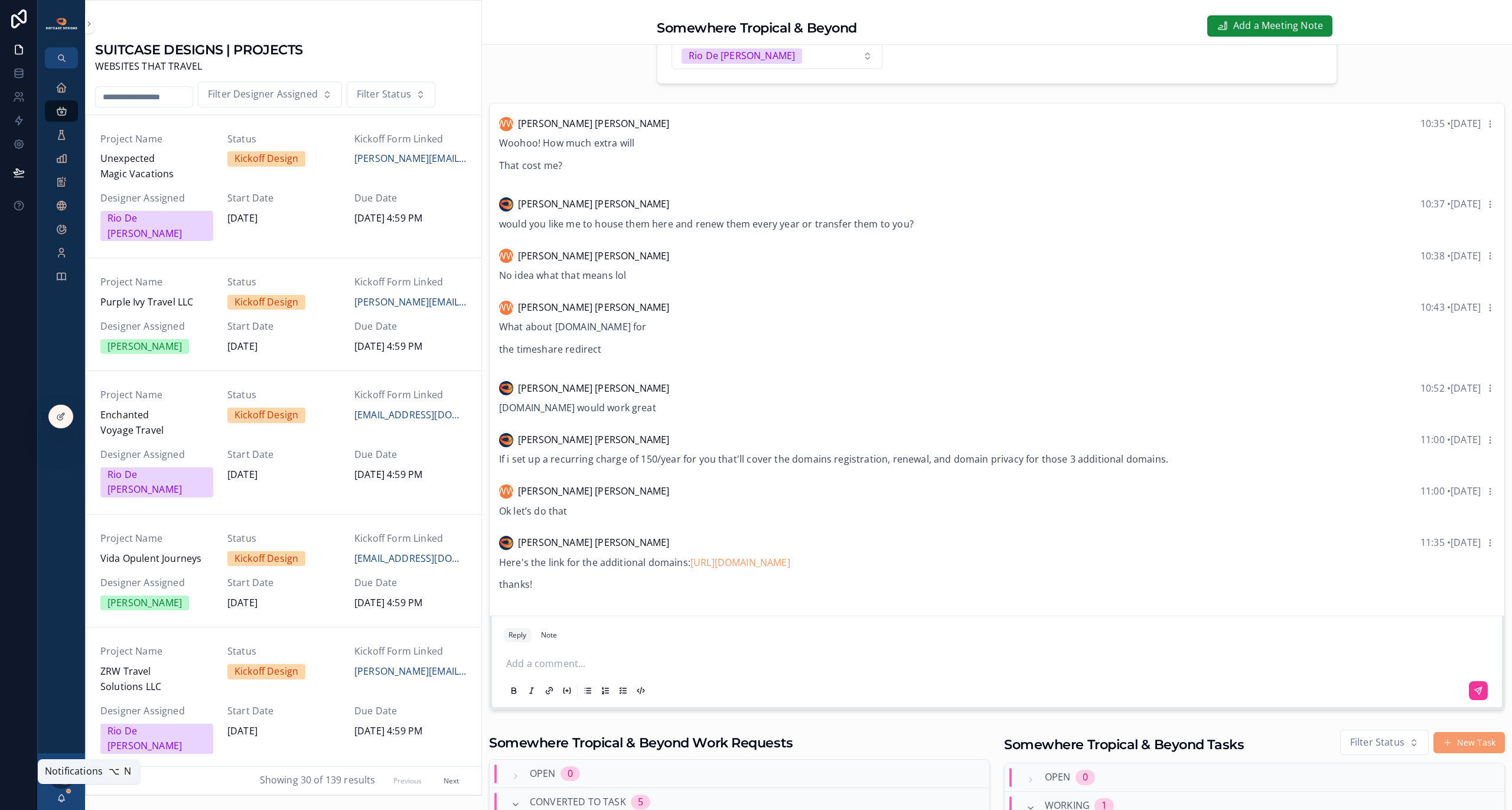
click at [61, 799] on icon "scrollable content" at bounding box center [61, 798] width 9 height 9
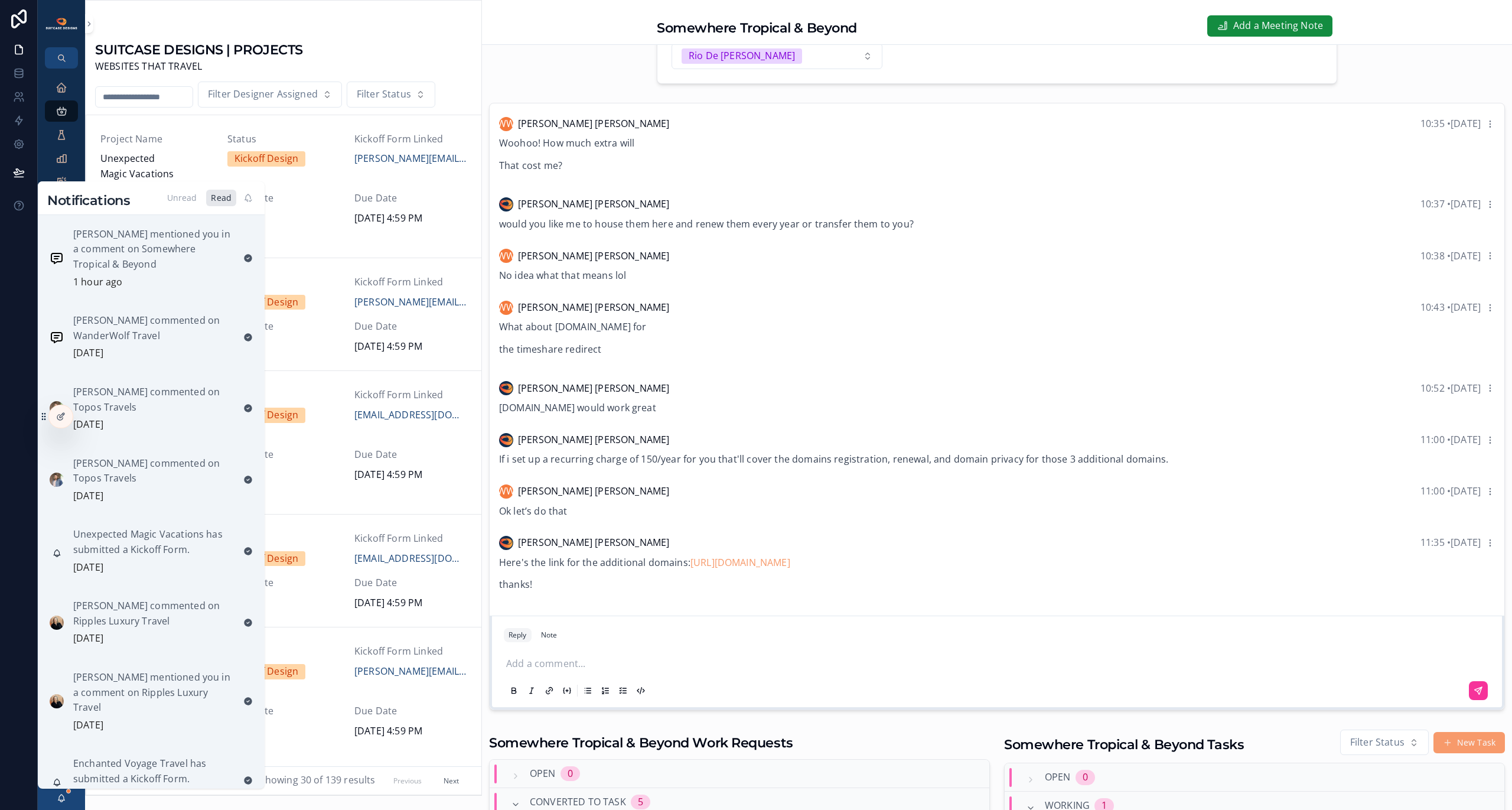
click at [185, 200] on div "Unread" at bounding box center [182, 198] width 39 height 16
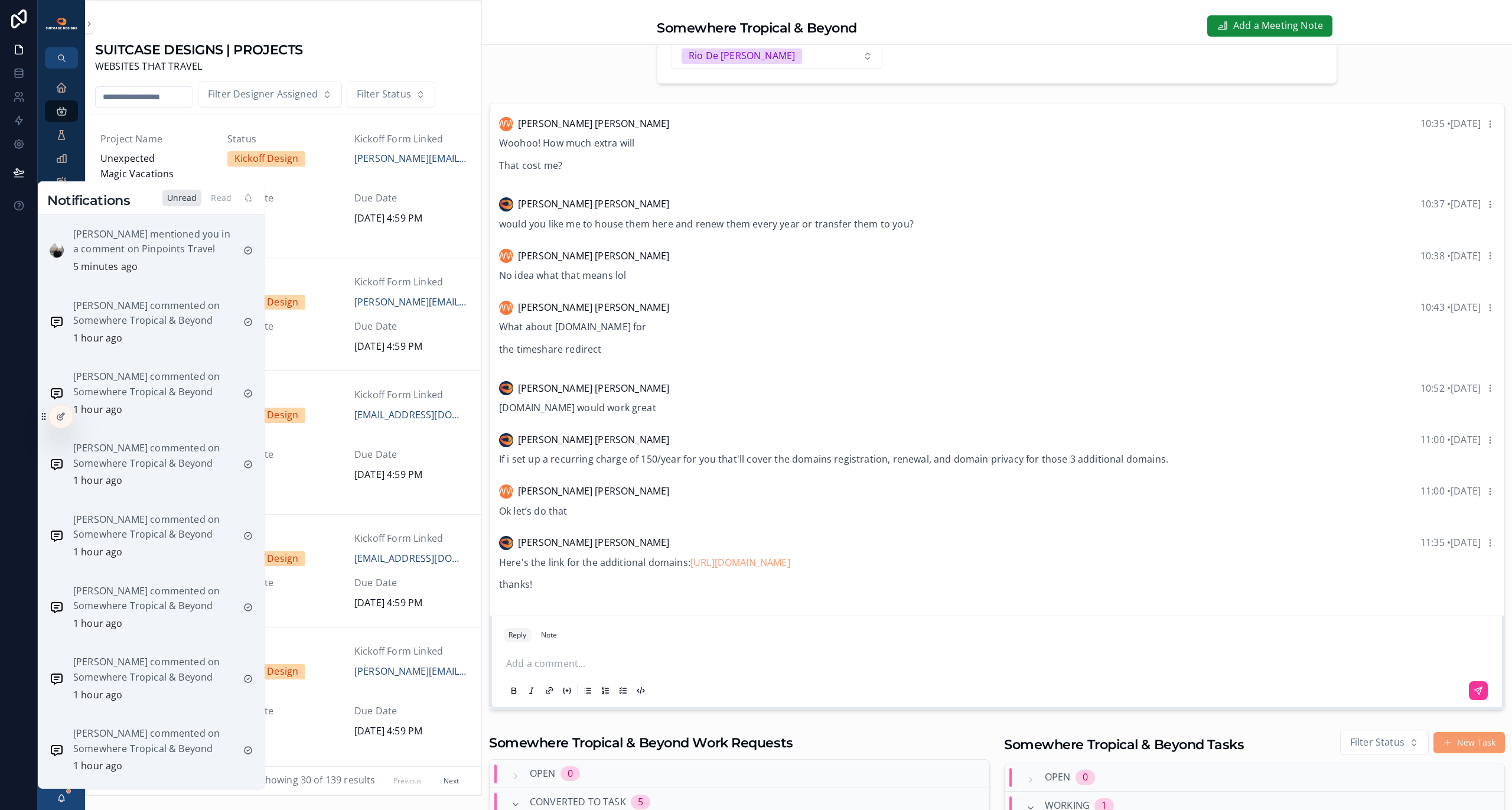
click at [147, 236] on p "[PERSON_NAME] mentioned you in a comment on Pinpoints Travel" at bounding box center [154, 242] width 161 height 30
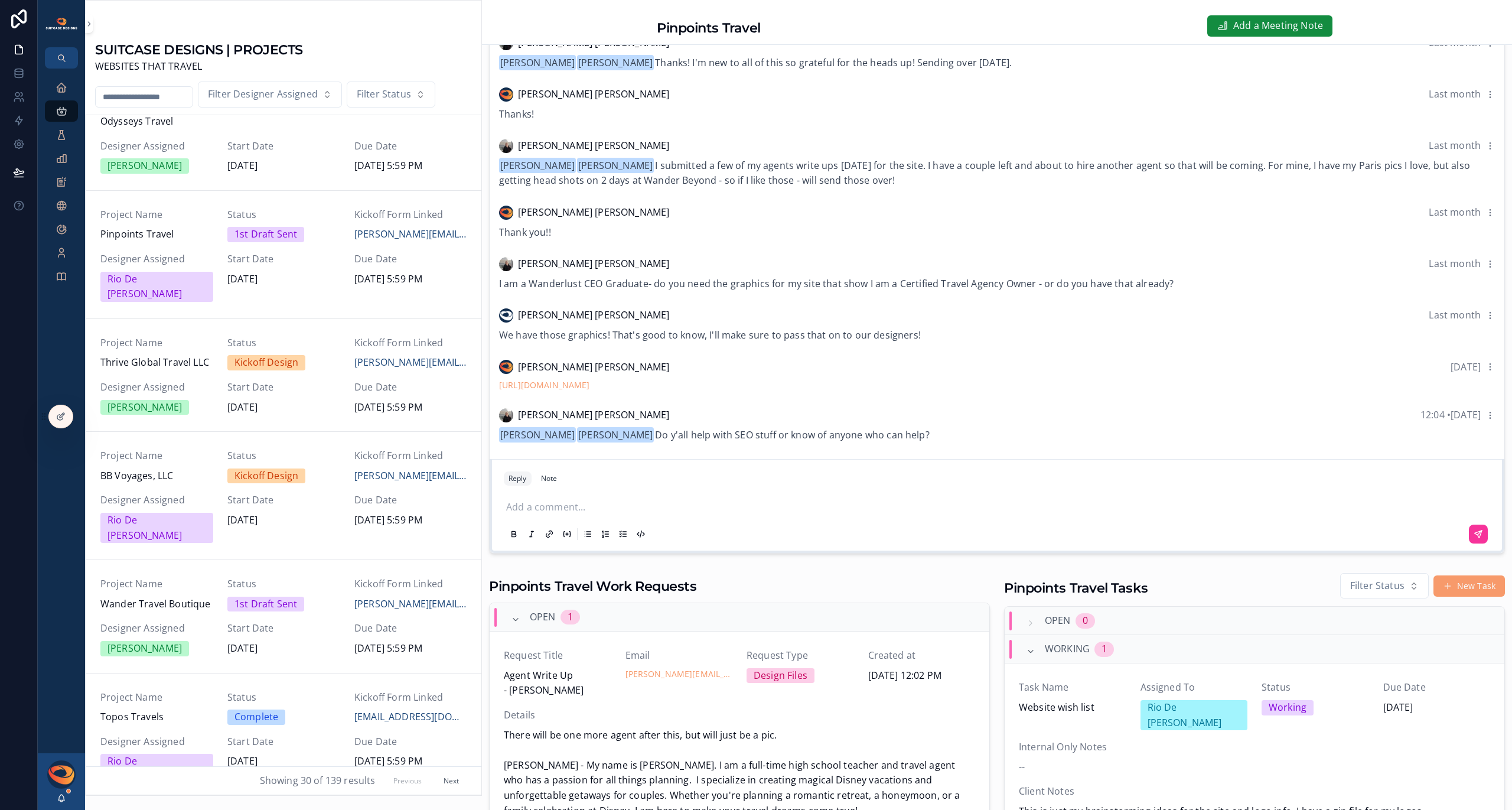
scroll to position [328, 0]
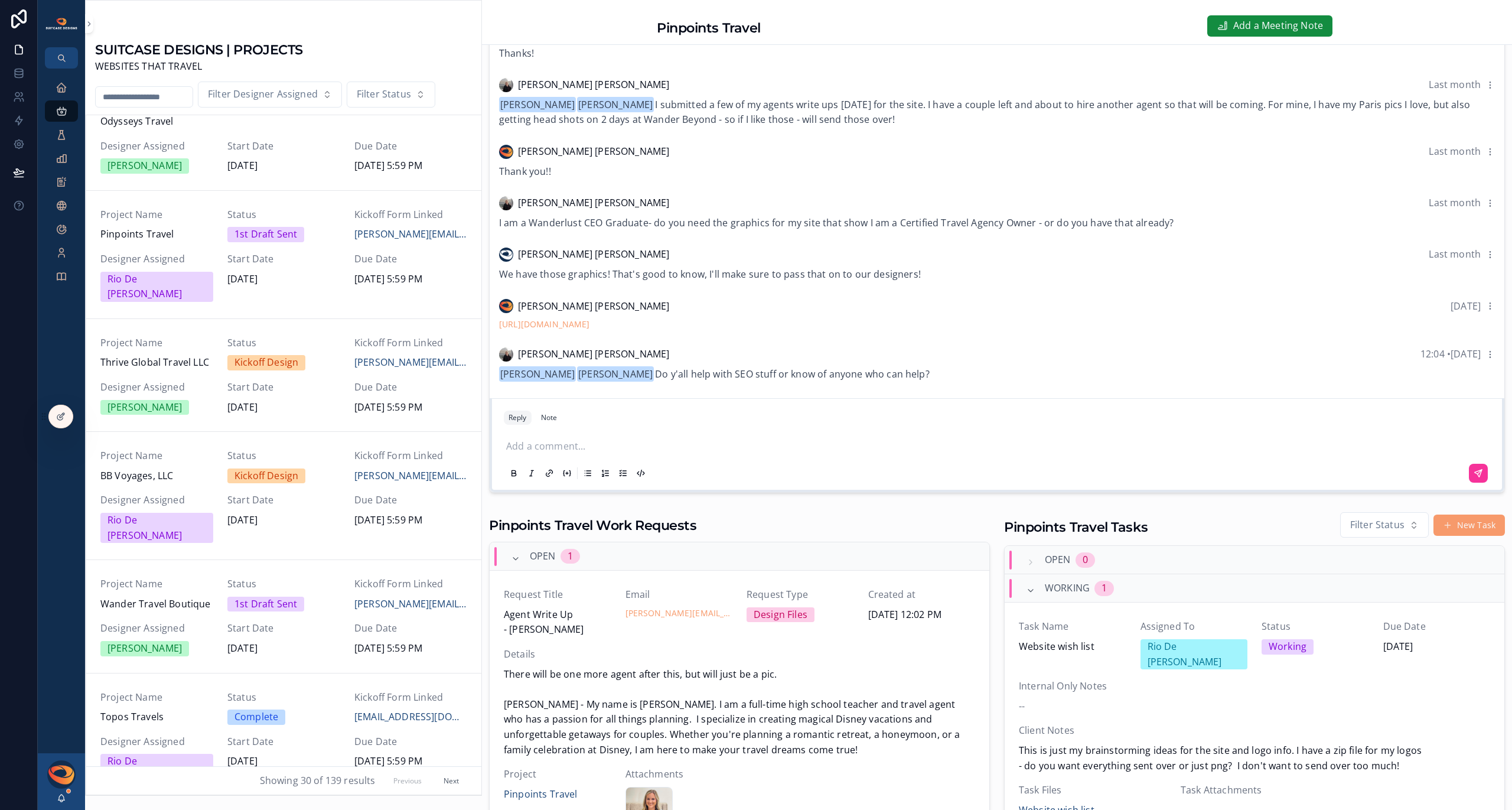
click at [631, 455] on p "scrollable content" at bounding box center [999, 446] width 986 height 15
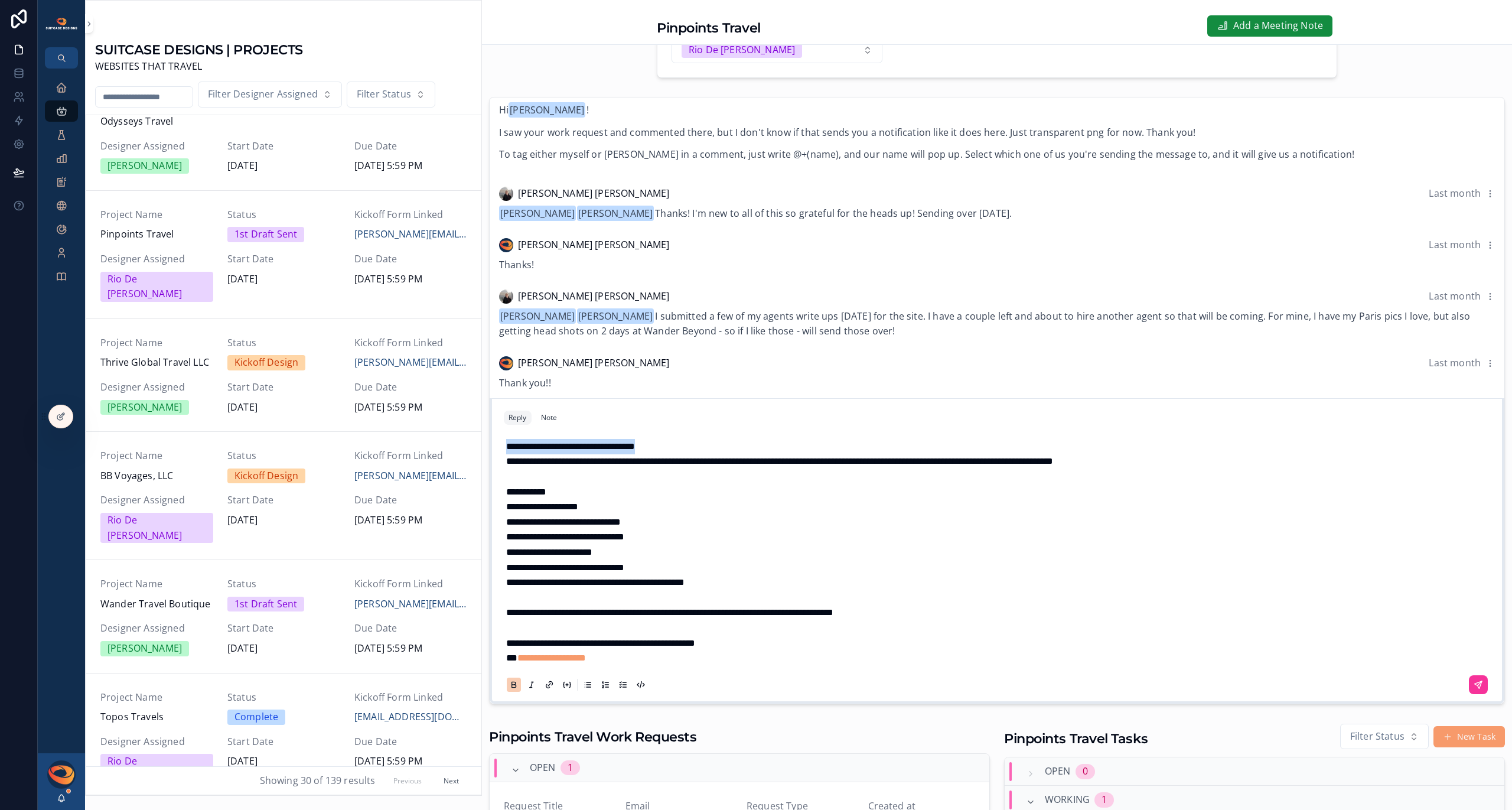
drag, startPoint x: 686, startPoint y: 453, endPoint x: 480, endPoint y: 455, distance: 206.0
click at [480, 455] on div "SUITCASE DESIGNS | PROJECTS WEBSITES THAT TRAVEL Filter Designer Assigned Filte…" at bounding box center [799, 405] width 1427 height 810
click at [515, 688] on icon "scrollable content" at bounding box center [514, 686] width 4 height 3
click at [515, 688] on icon "scrollable content" at bounding box center [514, 686] width 4 height 3
click at [745, 560] on p "**********" at bounding box center [999, 552] width 986 height 15
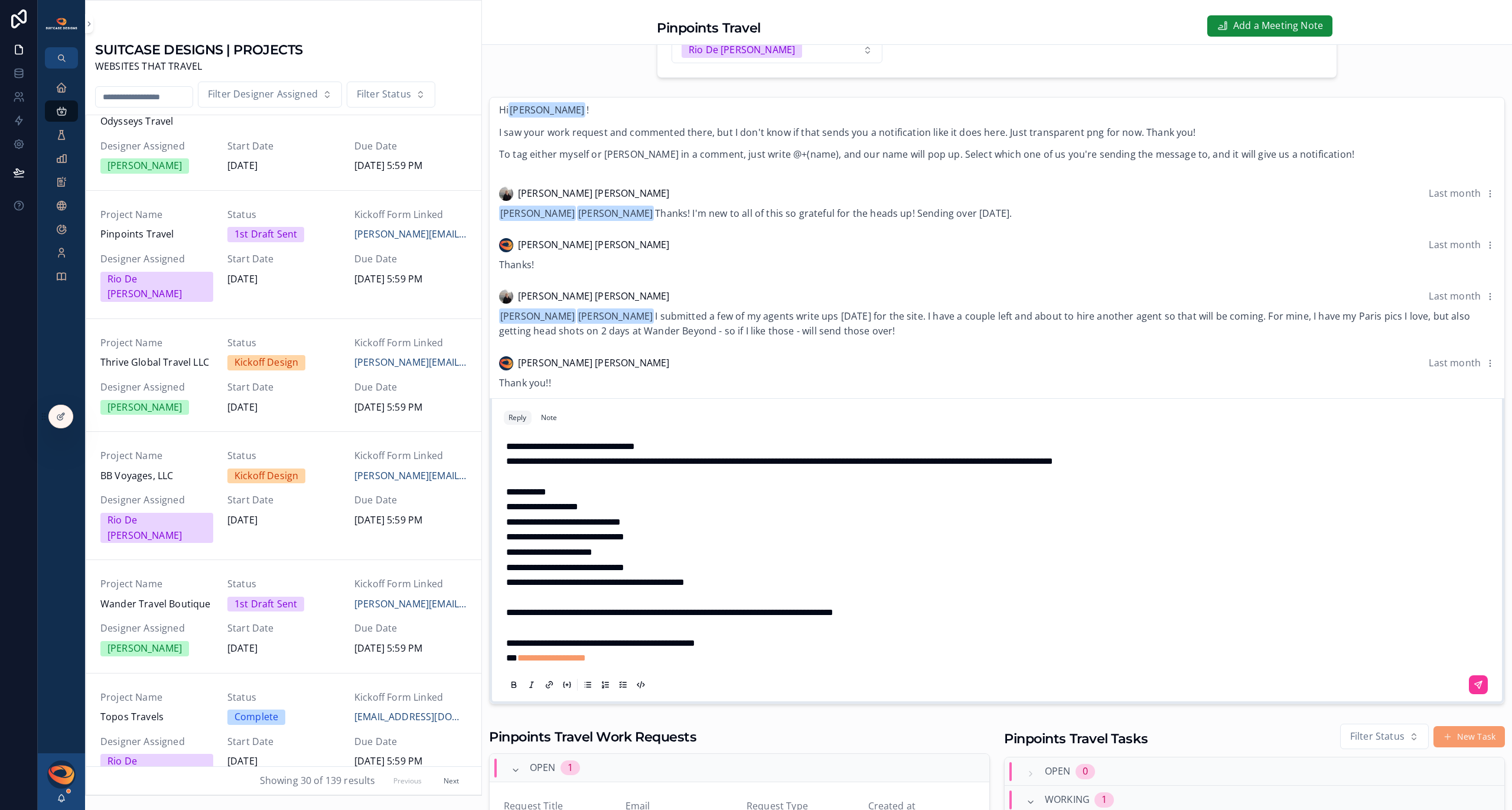
click at [526, 466] on span "**********" at bounding box center [547, 461] width 82 height 9
click at [508, 466] on span "**********" at bounding box center [557, 461] width 103 height 9
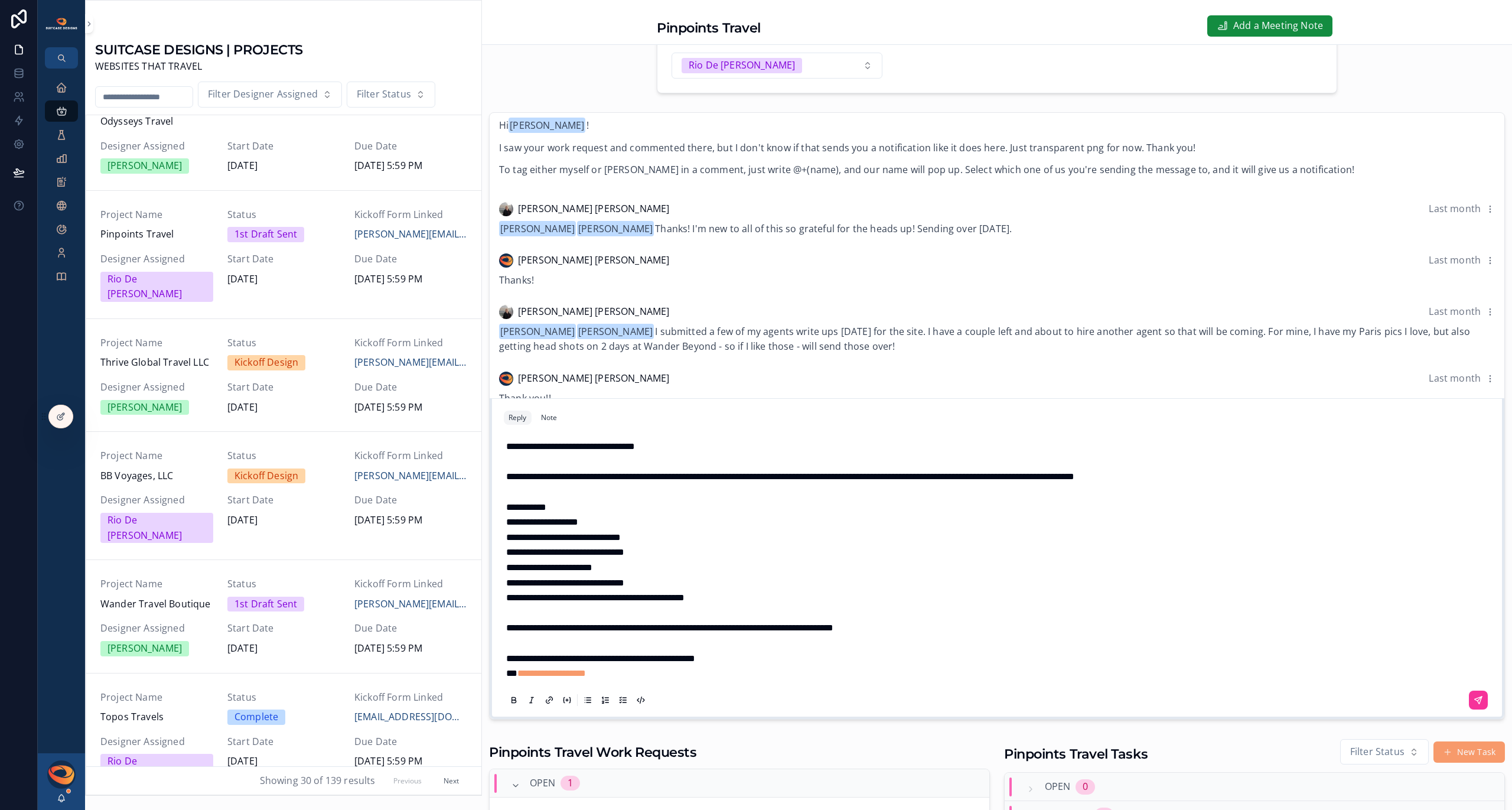
scroll to position [165, 0]
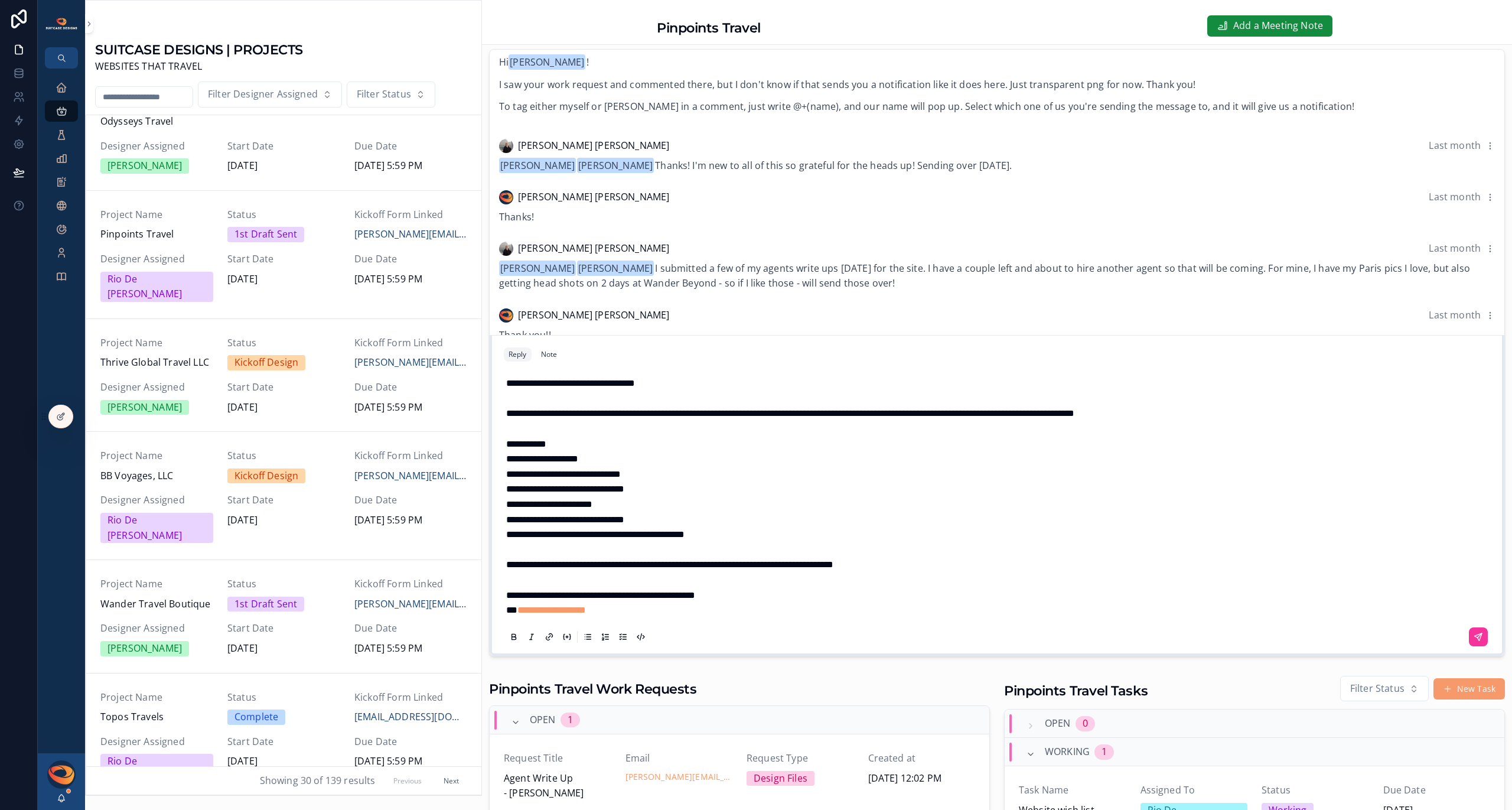
click at [788, 569] on span "**********" at bounding box center [670, 564] width 327 height 9
click at [586, 615] on span "**********" at bounding box center [551, 610] width 68 height 9
click at [674, 618] on p "**********" at bounding box center [999, 610] width 986 height 15
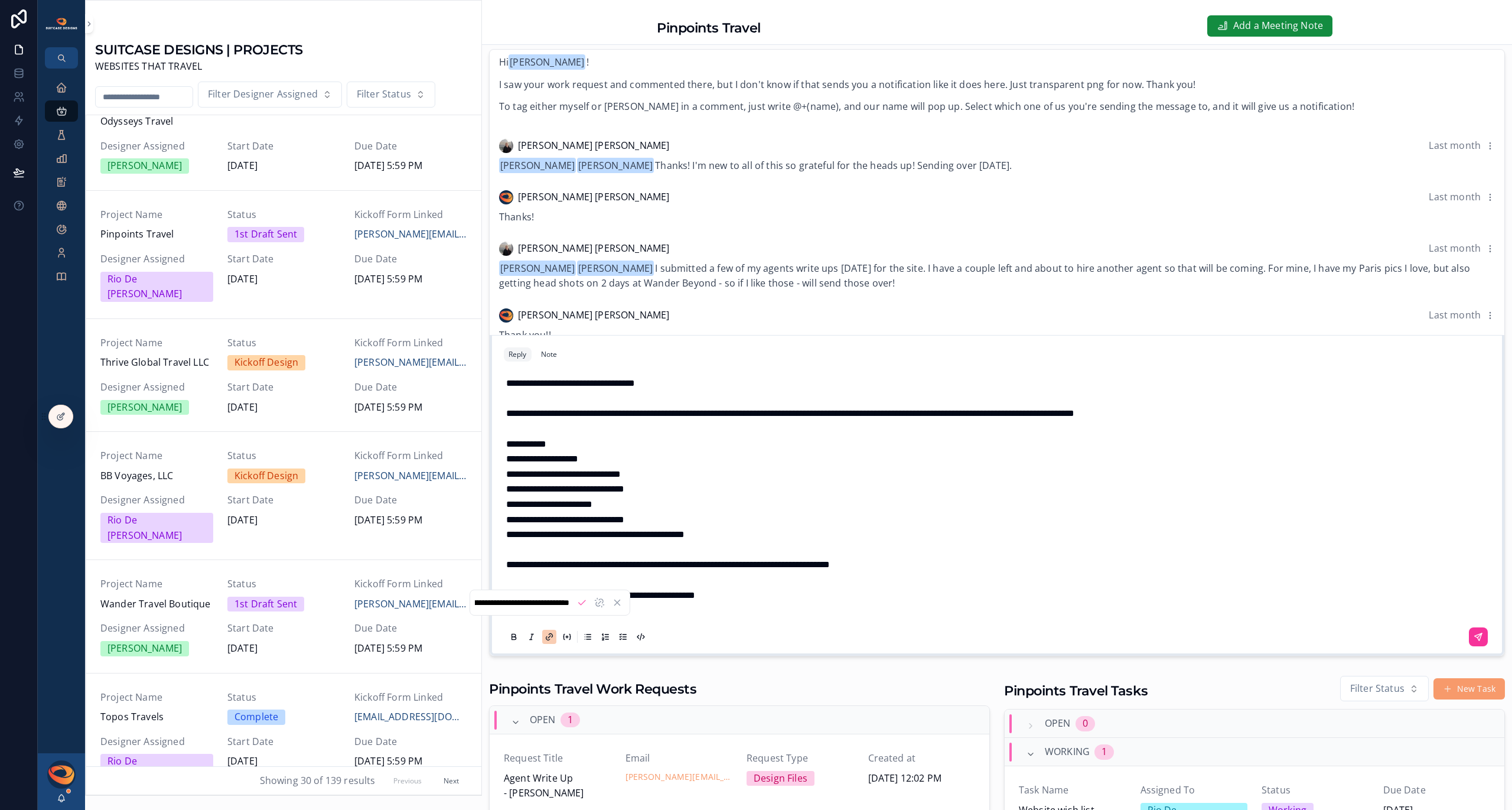
drag, startPoint x: 633, startPoint y: 621, endPoint x: 523, endPoint y: 621, distance: 110.0
click at [520, 618] on p "**********" at bounding box center [999, 610] width 986 height 15
click at [620, 618] on p "**********" at bounding box center [999, 610] width 986 height 15
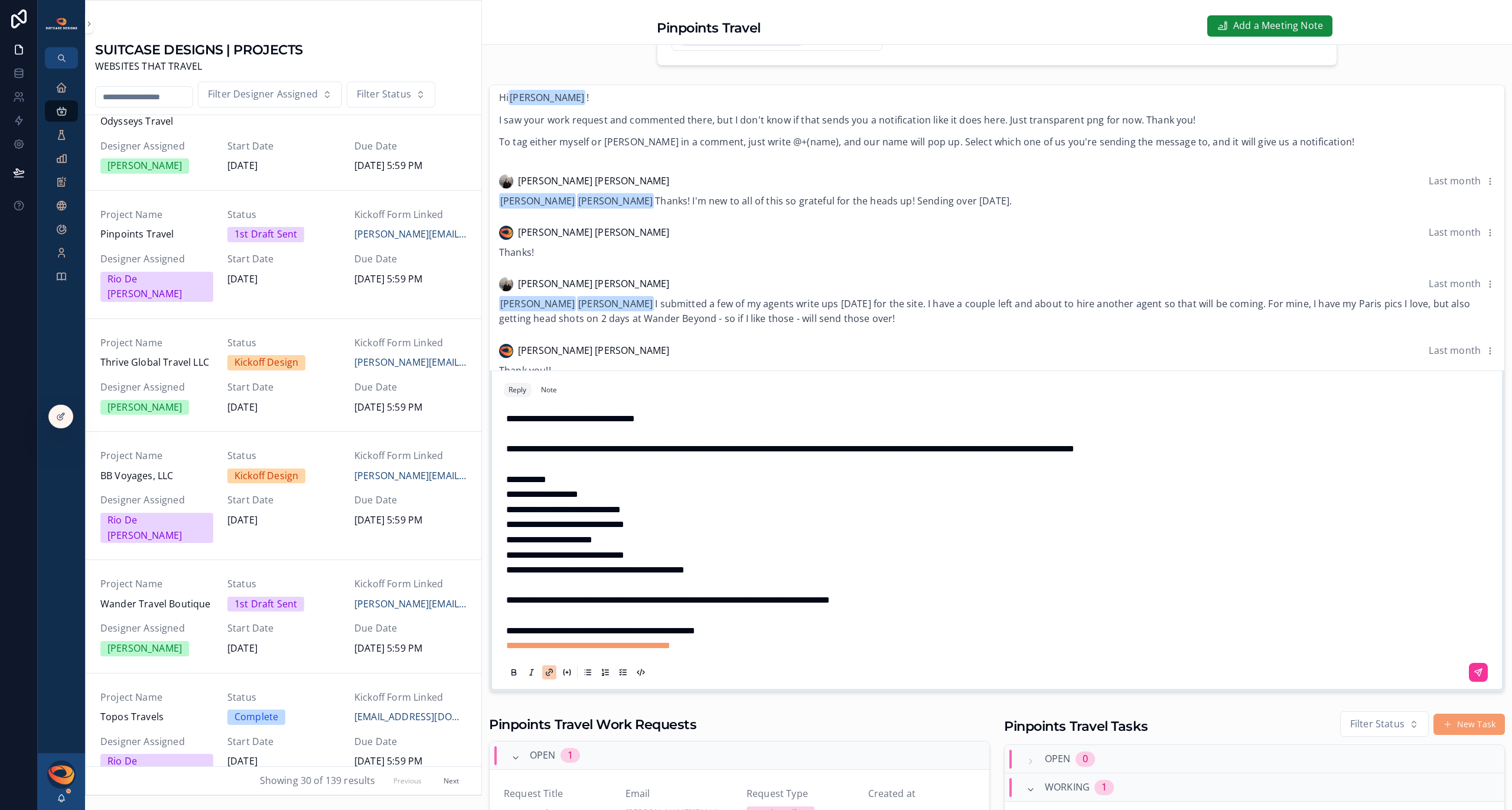
click at [562, 423] on strong "**********" at bounding box center [571, 418] width 129 height 9
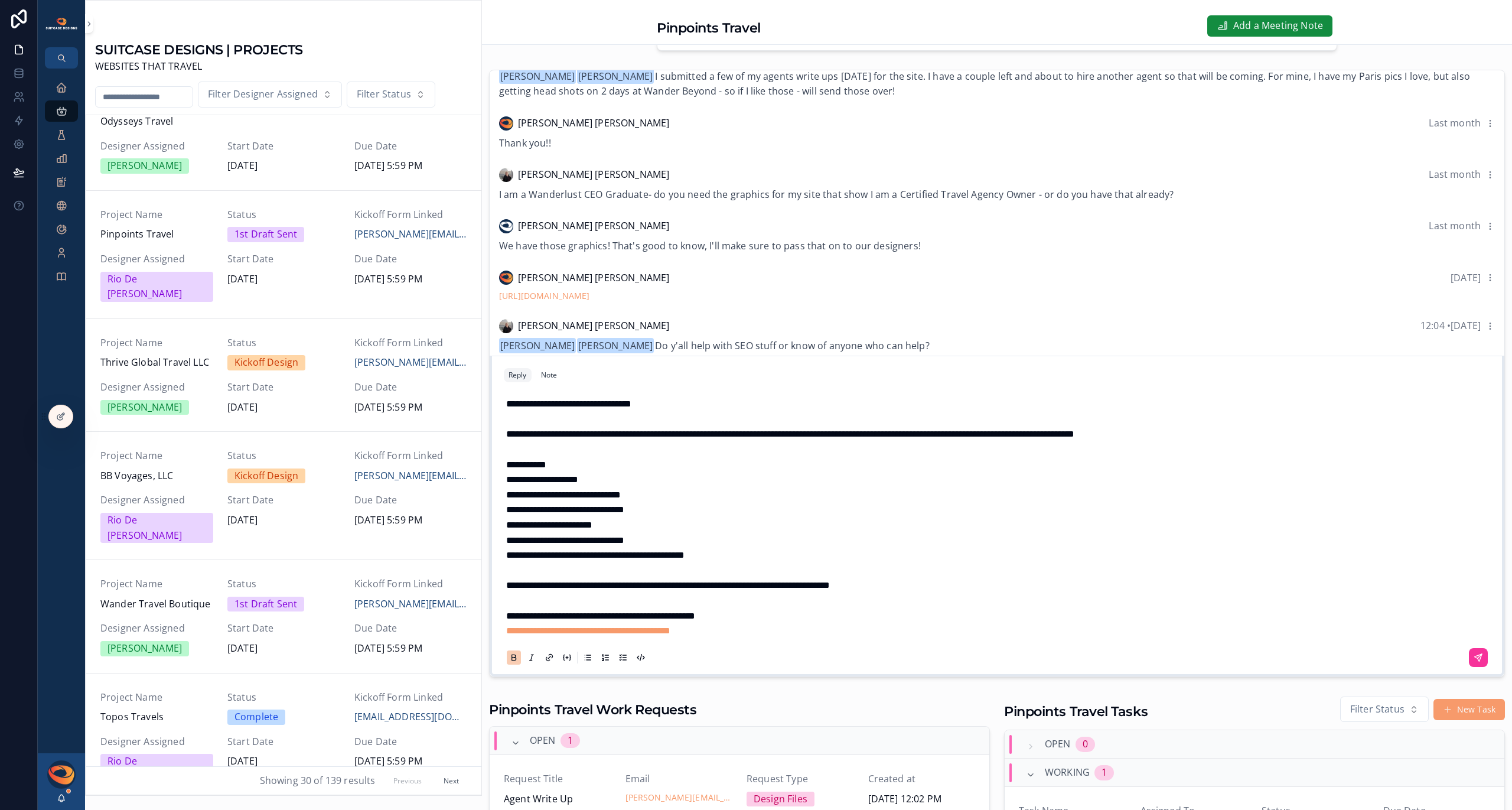
scroll to position [258, 0]
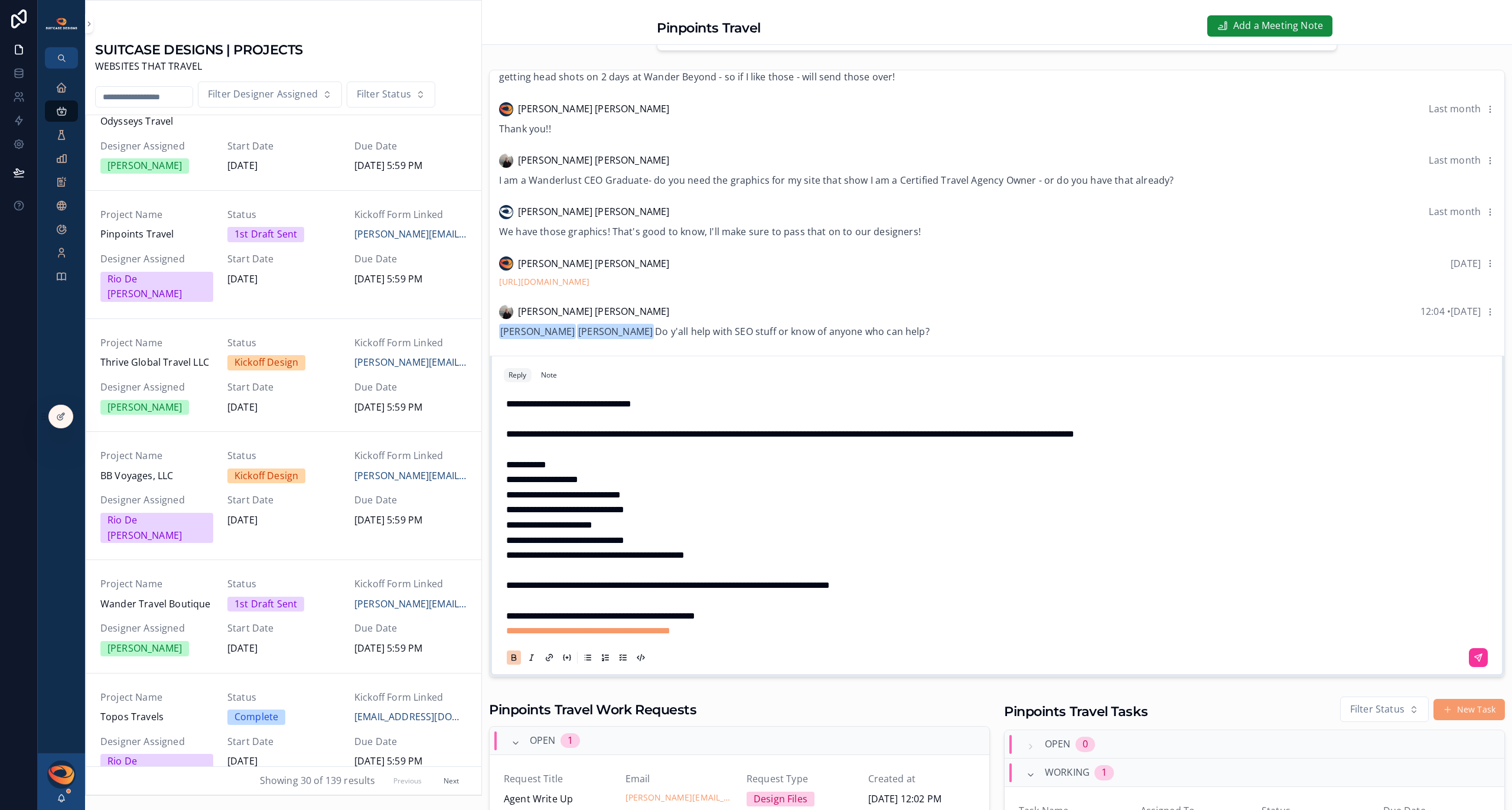
click at [1475, 662] on icon "scrollable content" at bounding box center [1478, 658] width 7 height 7
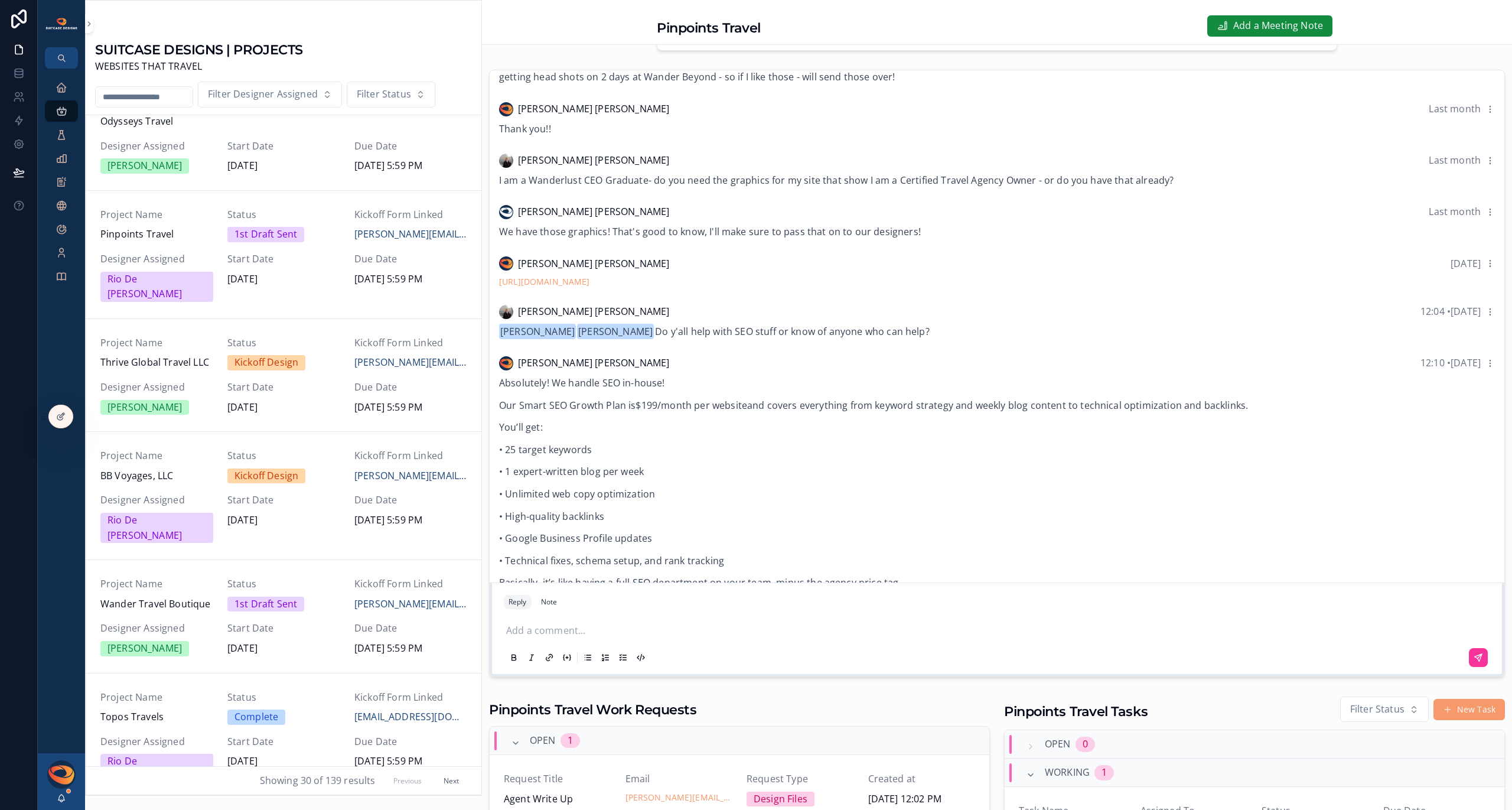
scroll to position [334, 0]
